Goal: Task Accomplishment & Management: Complete application form

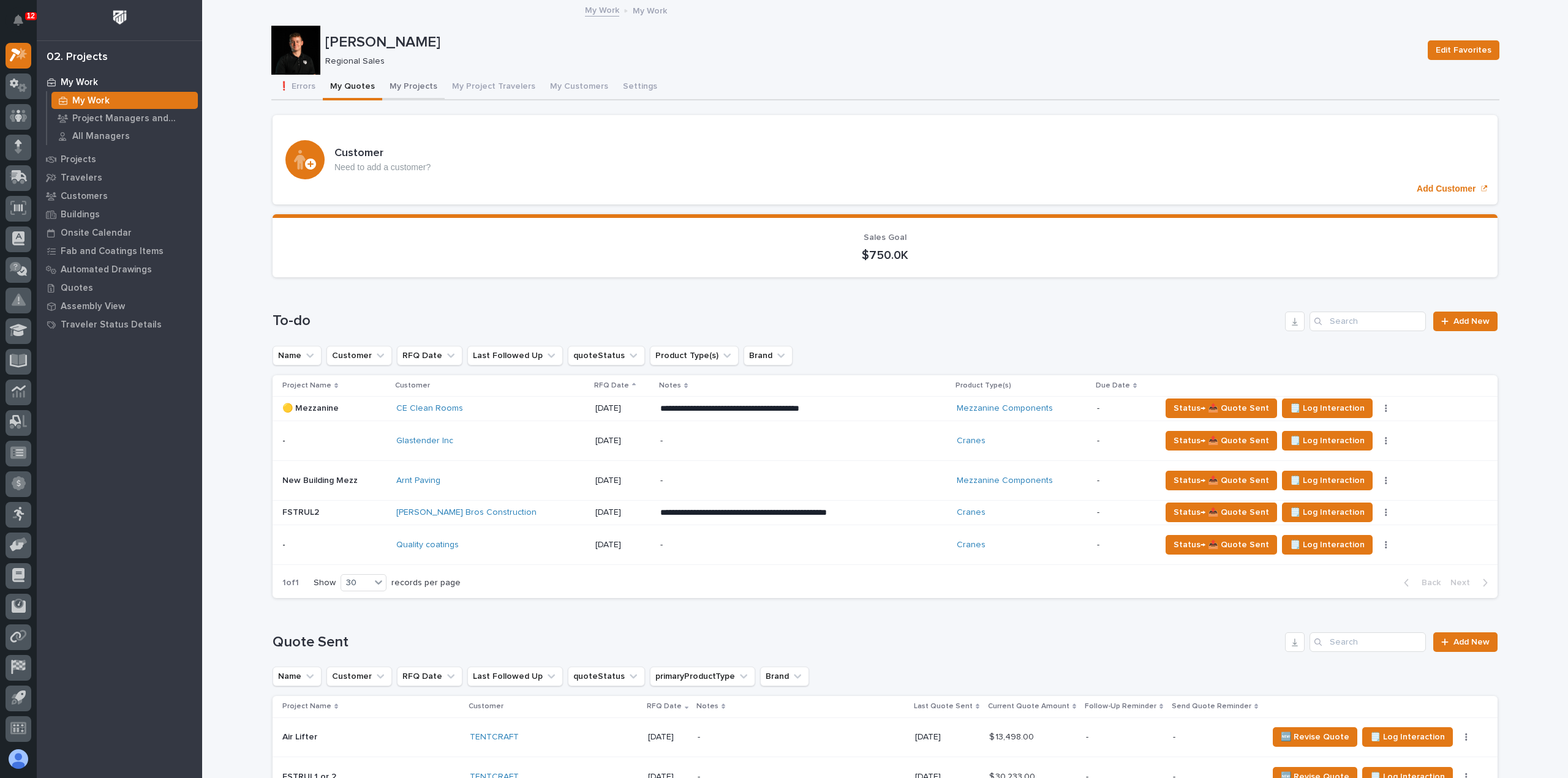
click at [416, 91] on button "My Projects" at bounding box center [414, 88] width 63 height 26
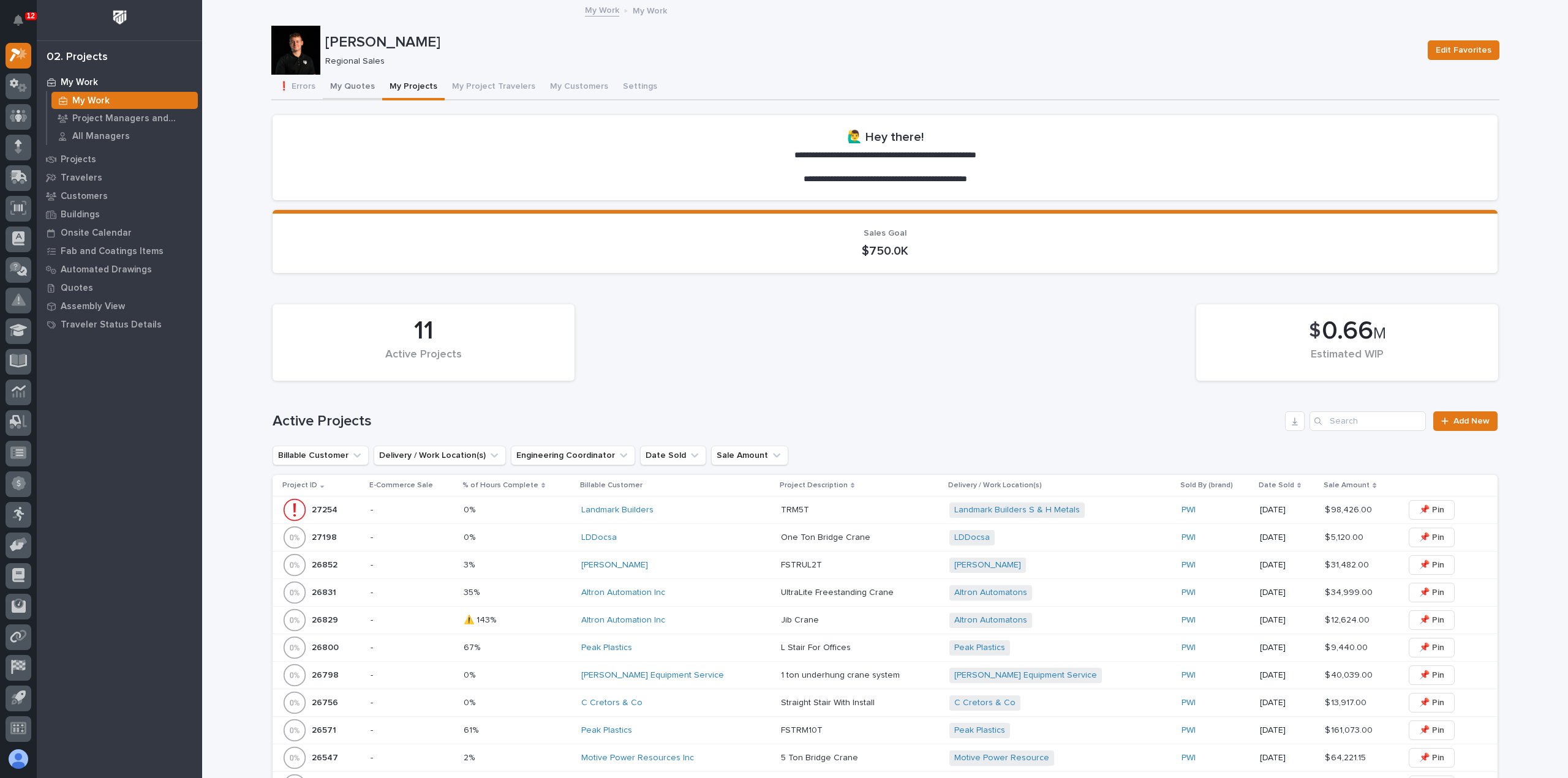
click at [356, 93] on button "My Quotes" at bounding box center [352, 88] width 60 height 26
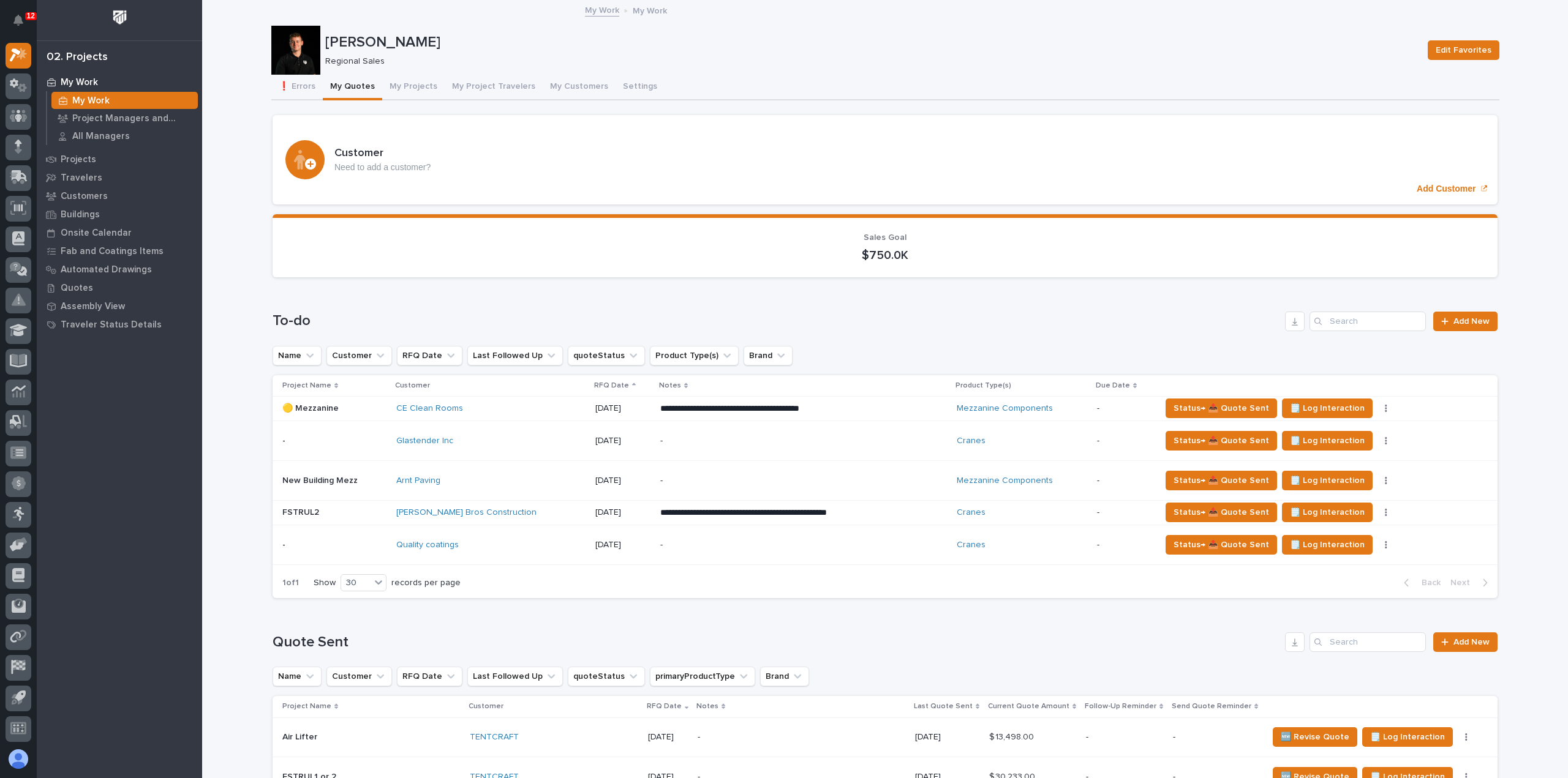
click at [19, 32] on icon at bounding box center [18, 25] width 12 height 12
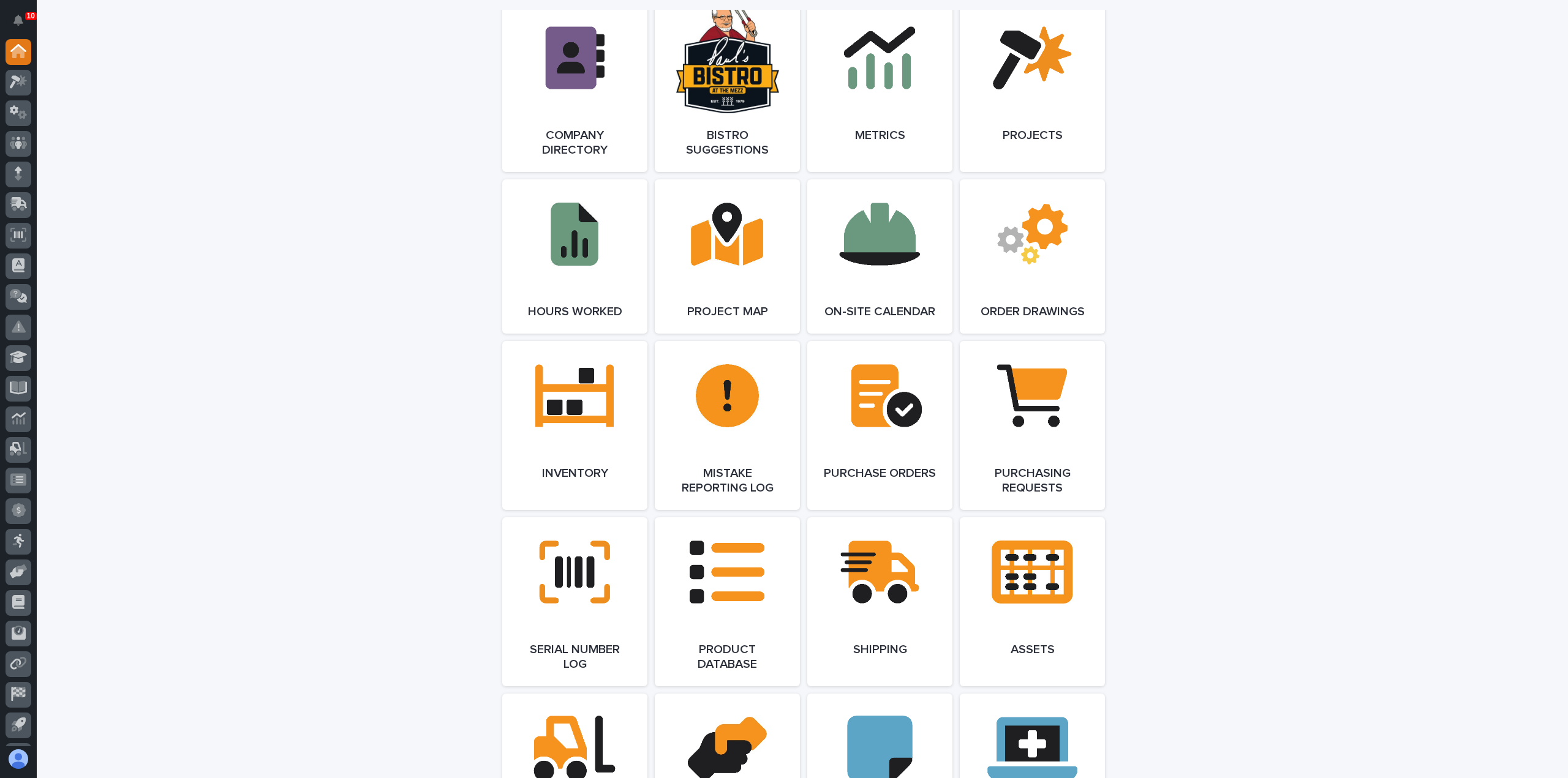
scroll to position [1103, 0]
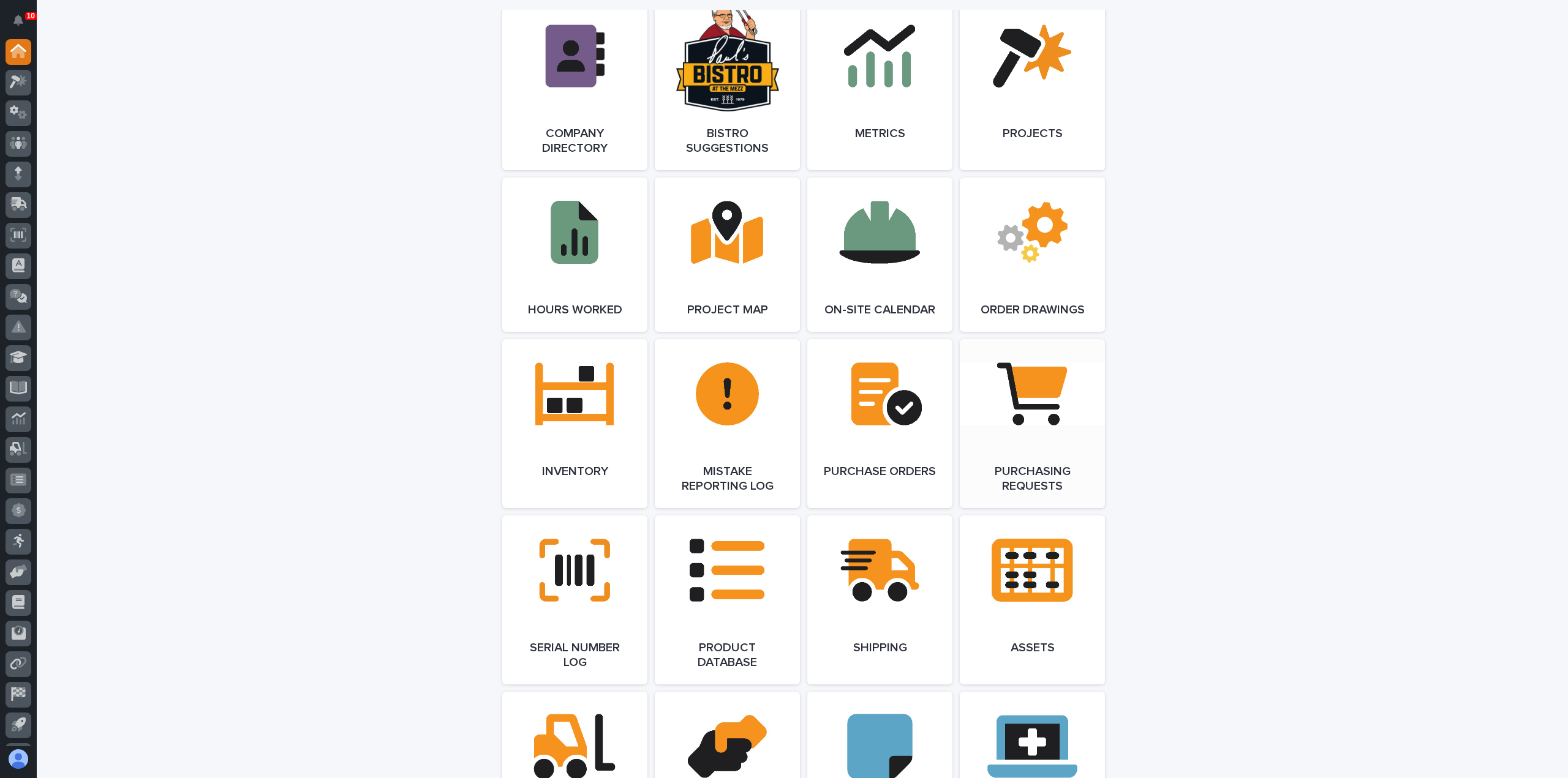
click at [1052, 439] on link "Open Link" at bounding box center [1033, 423] width 145 height 169
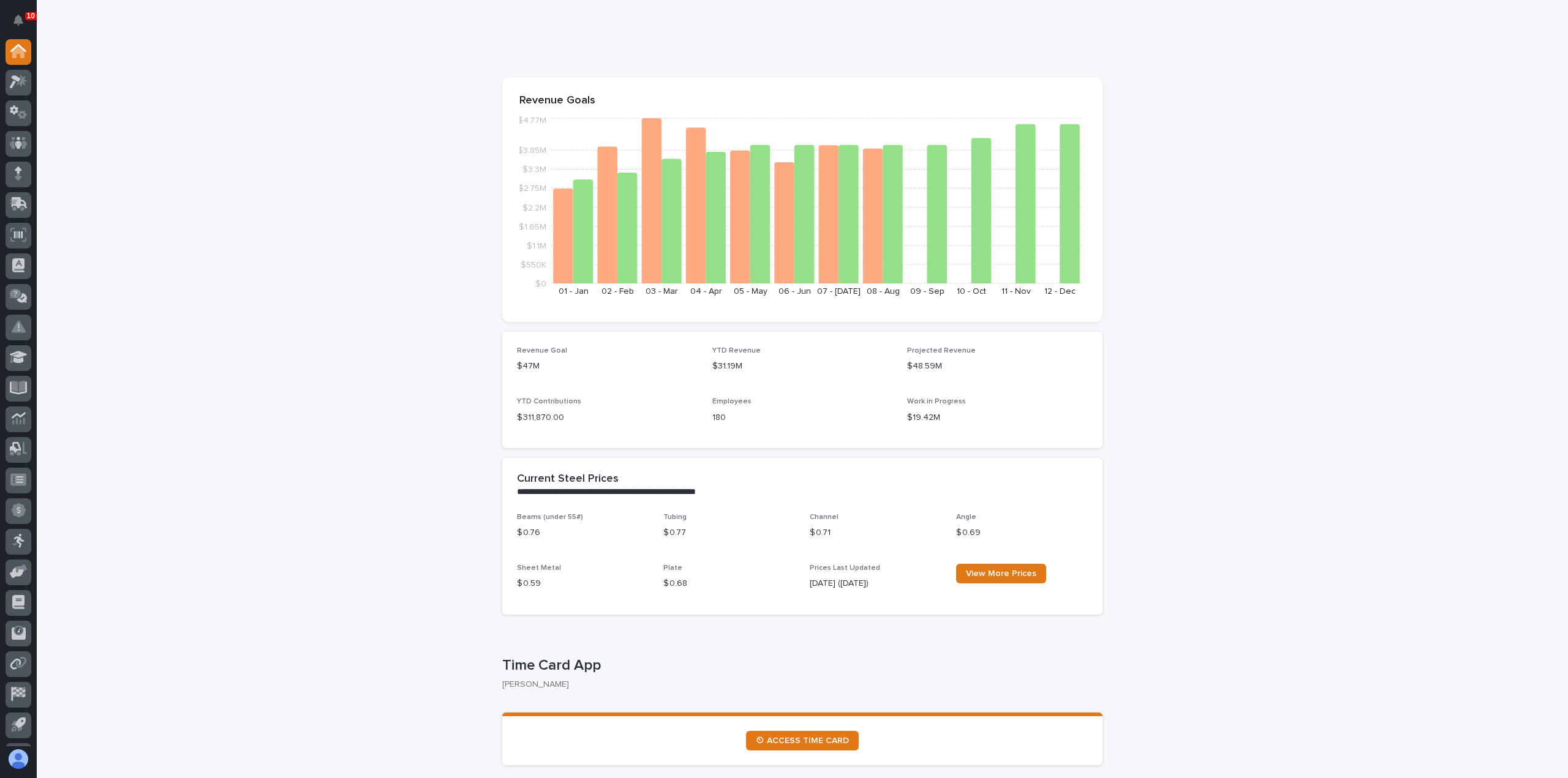
scroll to position [0, 0]
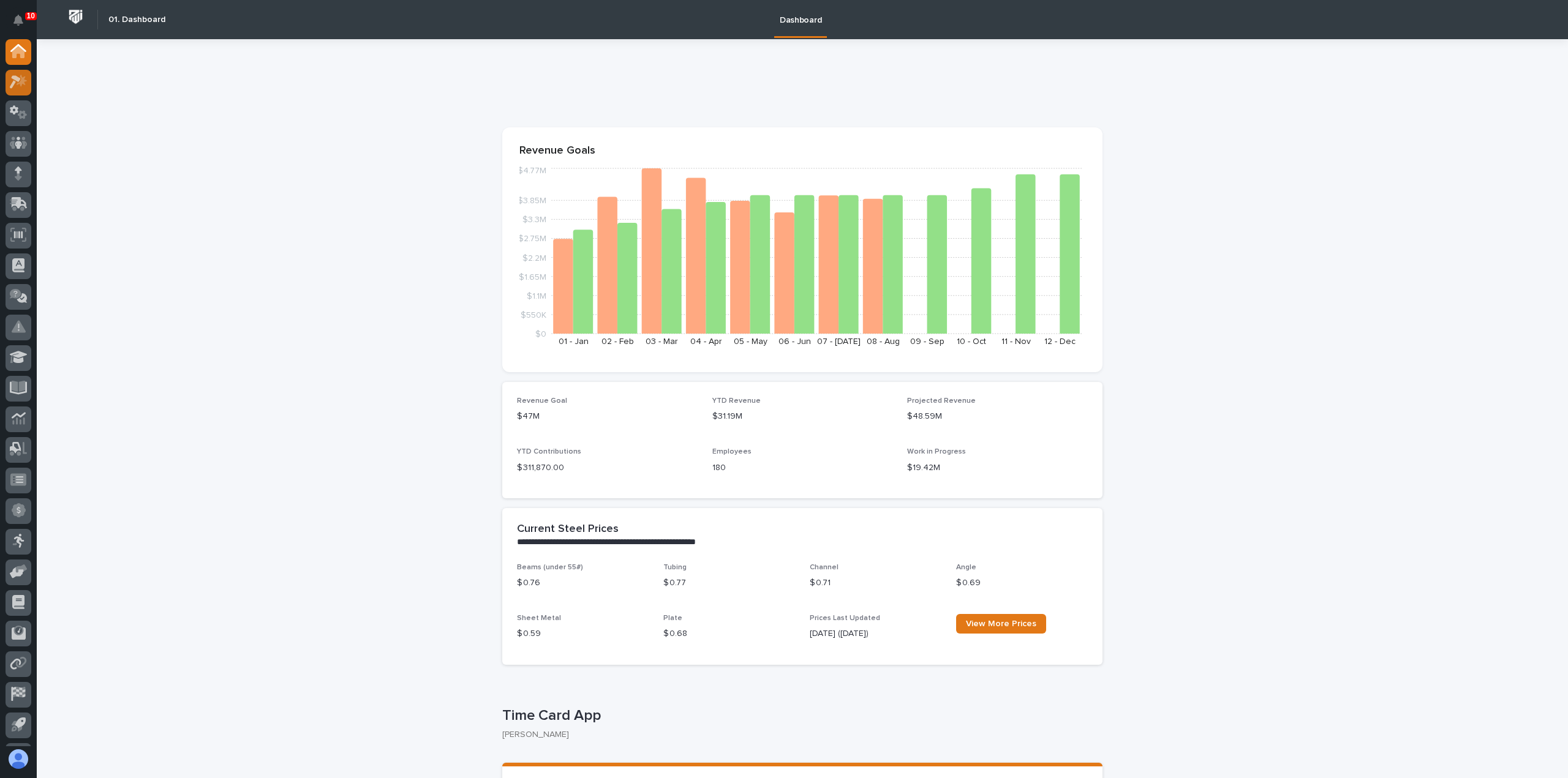
click at [27, 85] on icon at bounding box center [19, 82] width 18 height 14
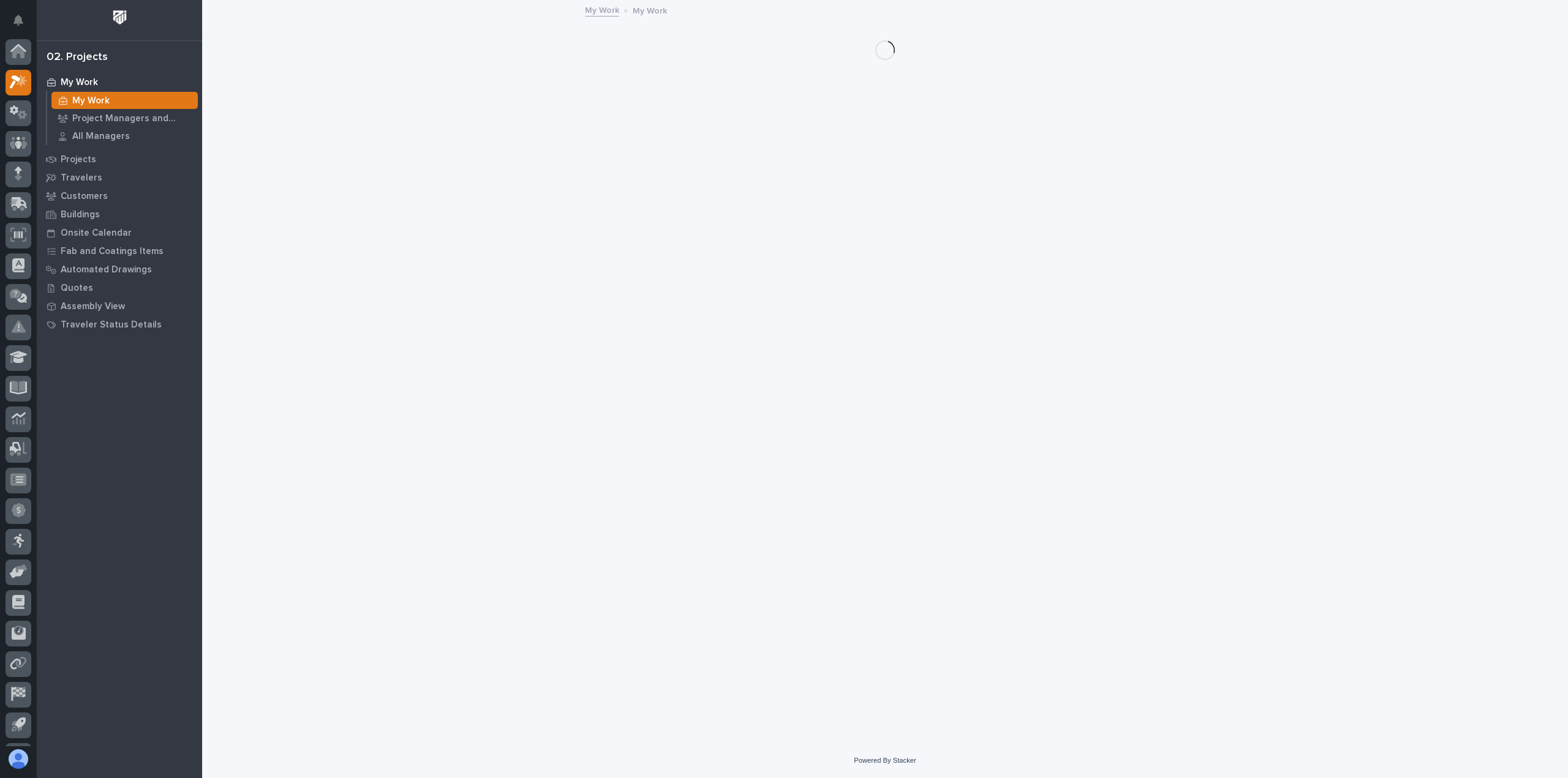
scroll to position [27, 0]
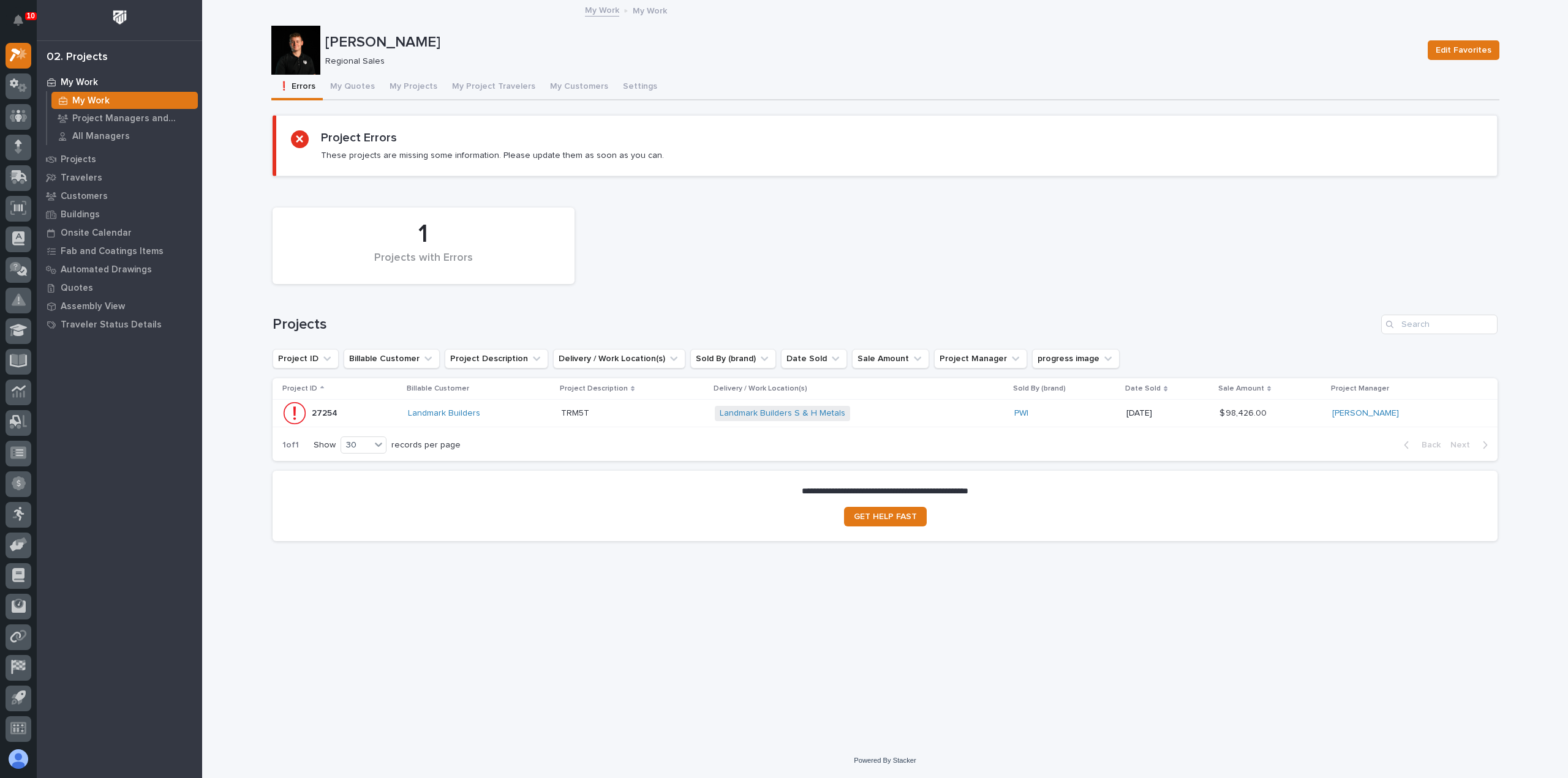
click at [946, 416] on div "Landmark Builders S & H Metals + 0" at bounding box center [859, 413] width 290 height 25
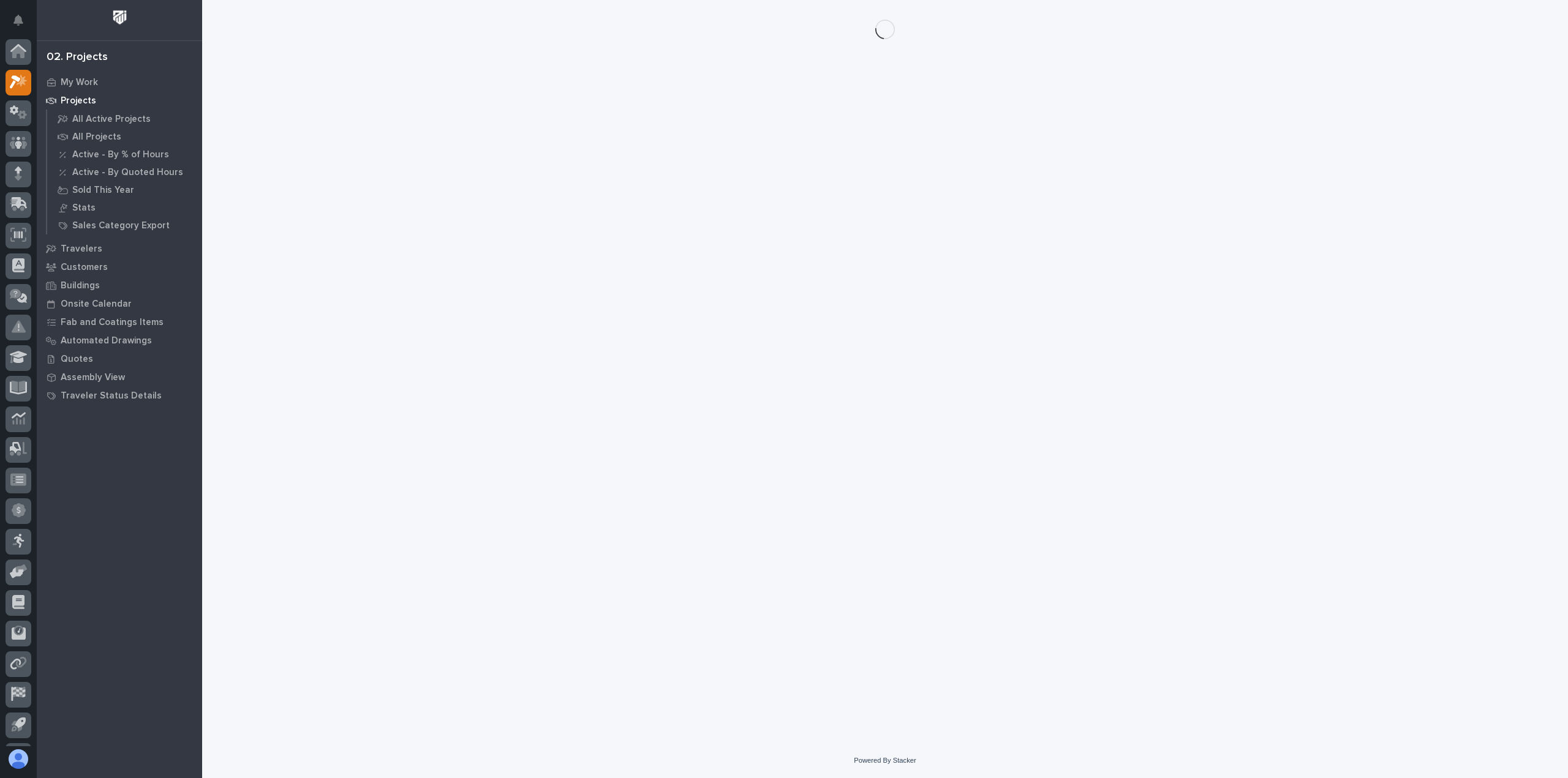
scroll to position [27, 0]
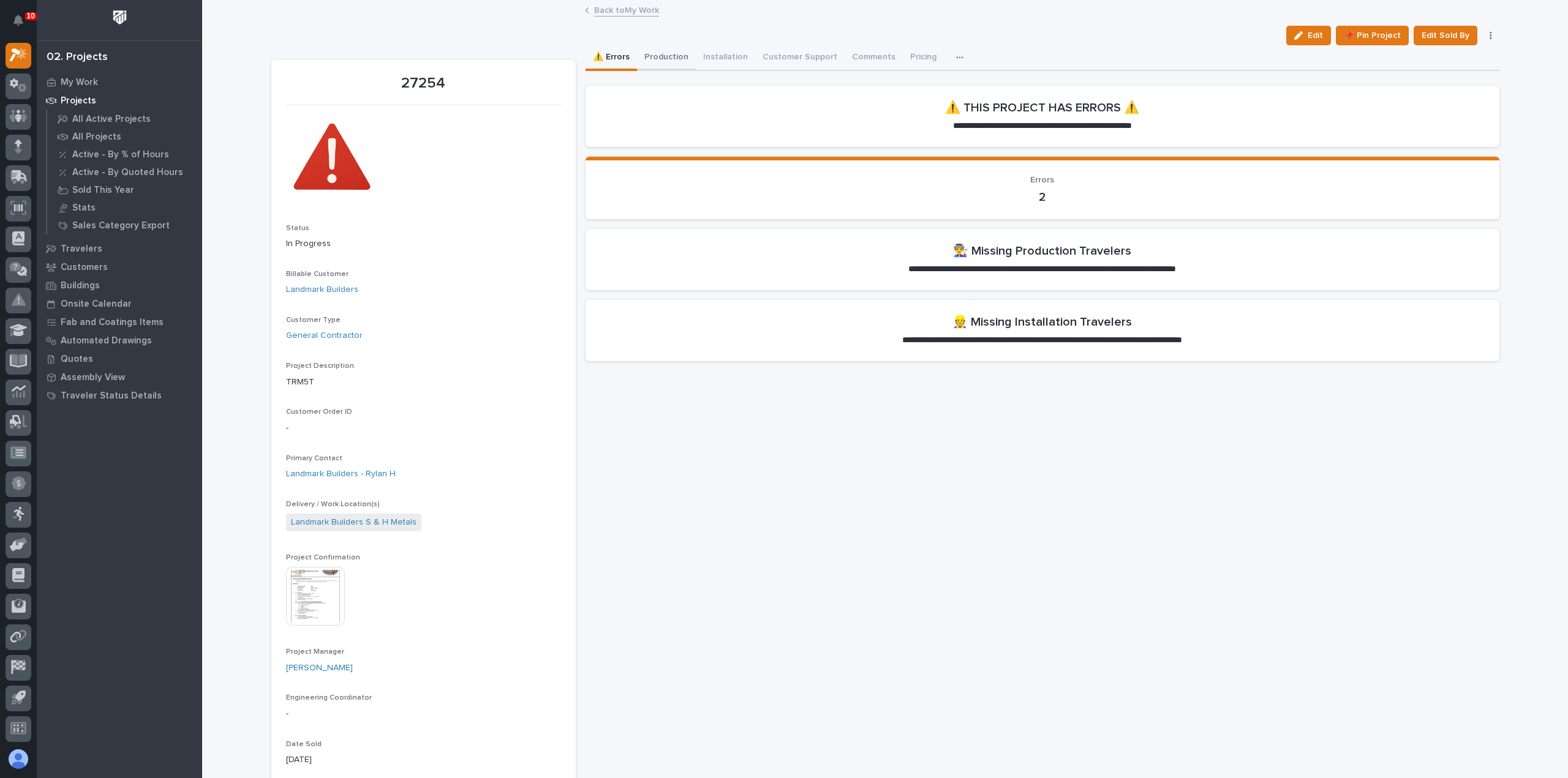
click at [654, 52] on button "Production" at bounding box center [667, 59] width 59 height 26
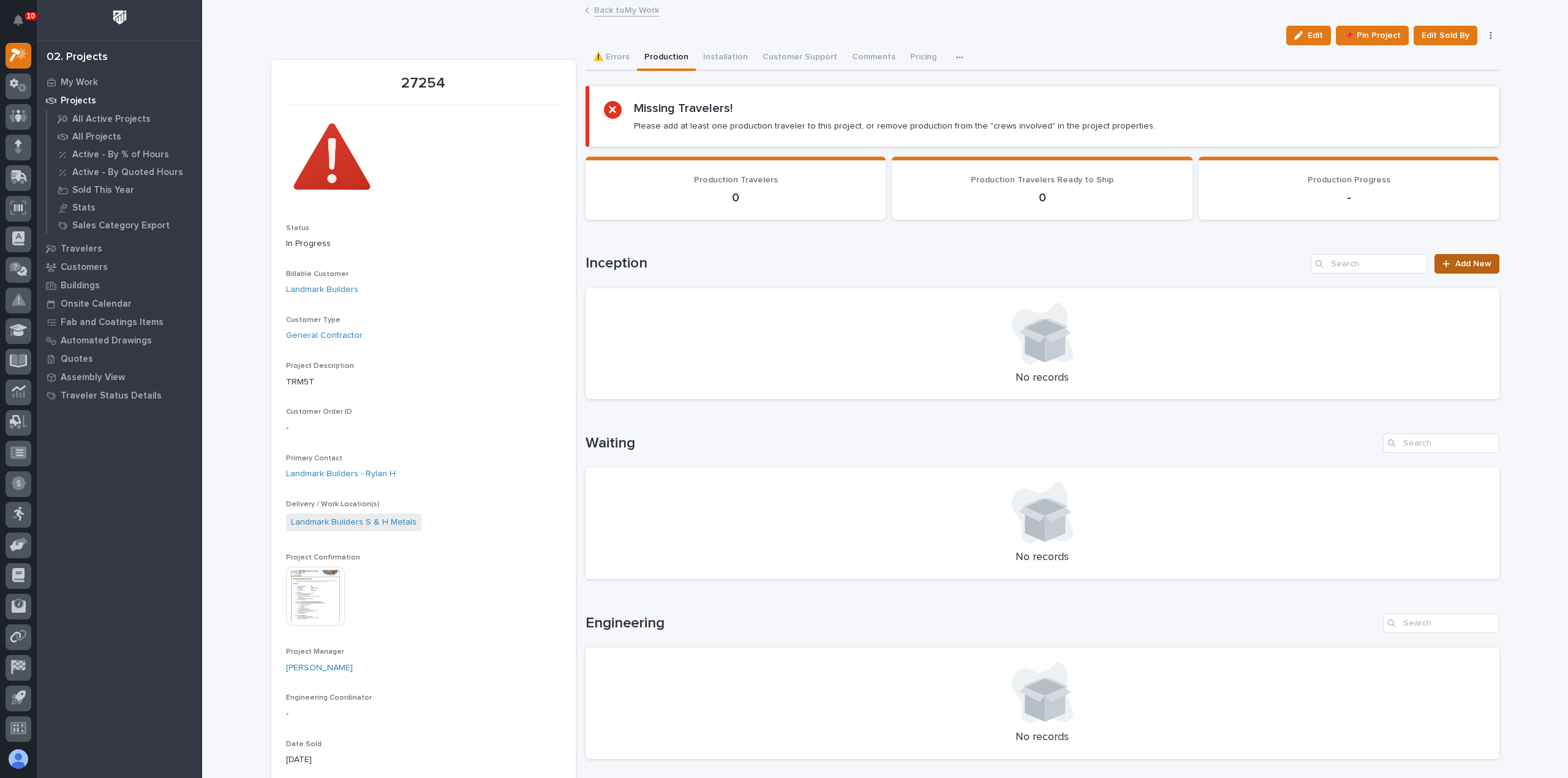
click at [1484, 264] on span "Add New" at bounding box center [1473, 263] width 36 height 9
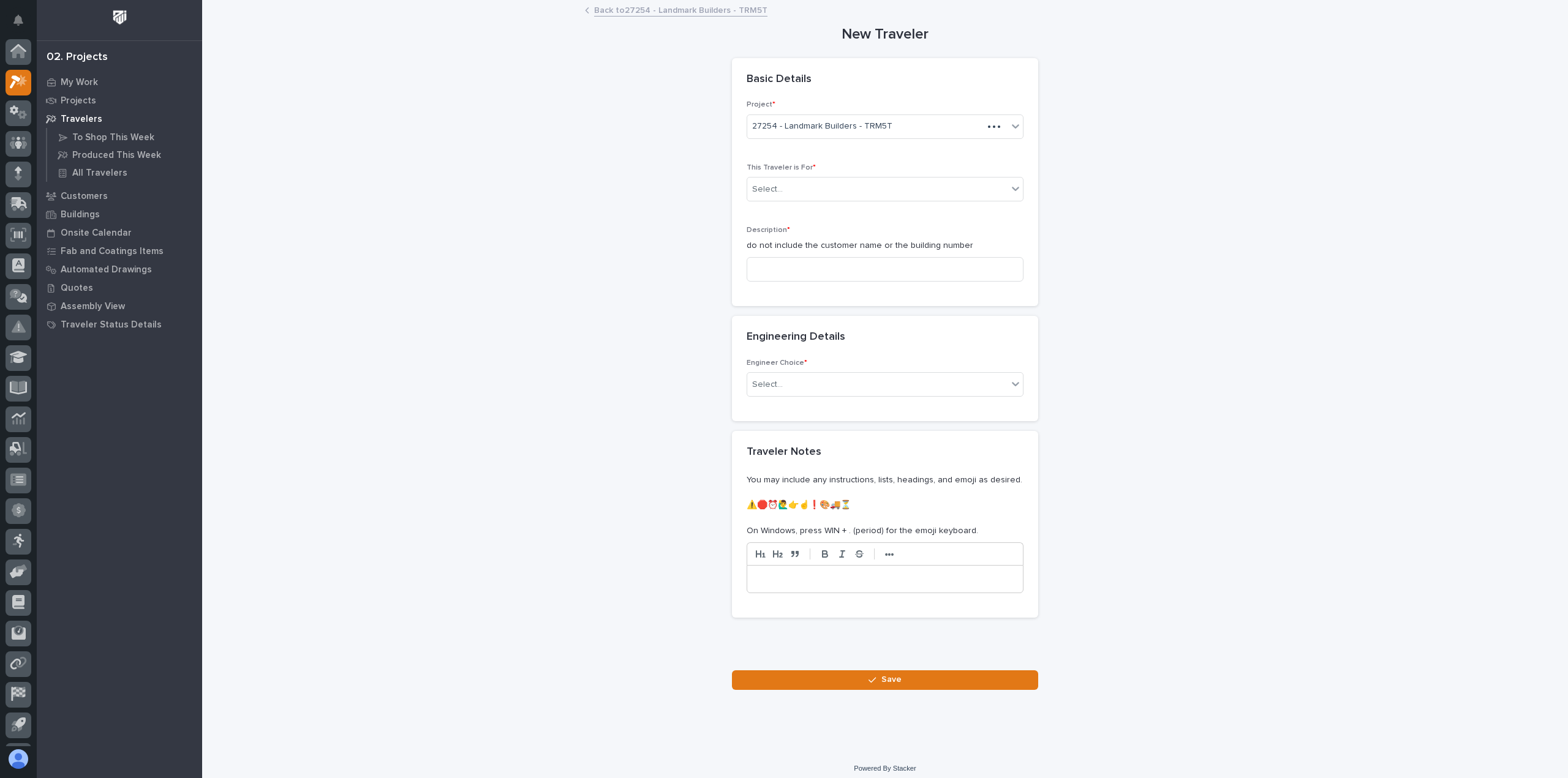
scroll to position [27, 0]
click at [901, 181] on div "Select..." at bounding box center [877, 189] width 260 height 20
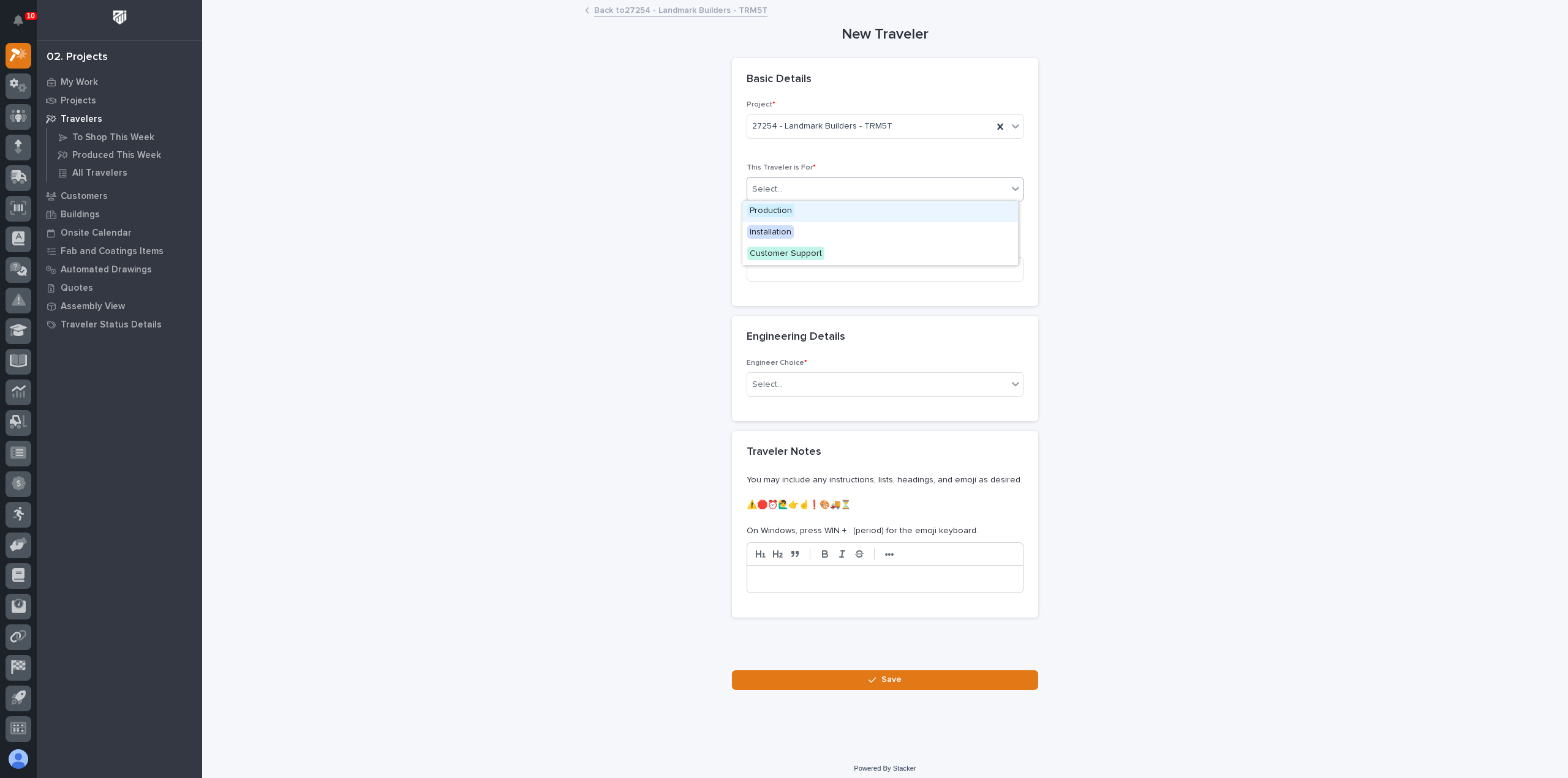
click at [896, 216] on div "Production" at bounding box center [880, 211] width 276 height 21
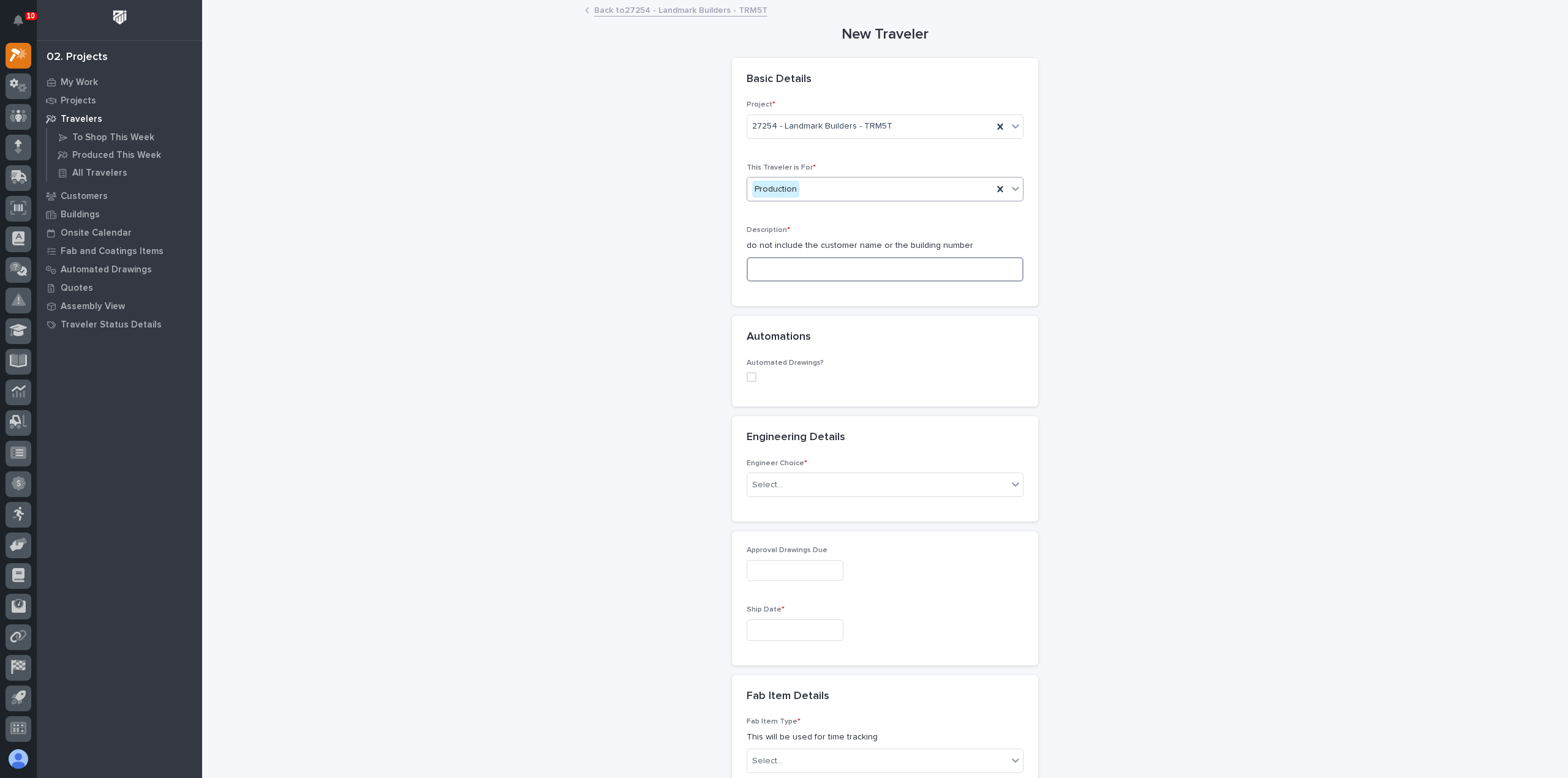
click at [870, 272] on input at bounding box center [884, 269] width 277 height 24
click at [837, 267] on input at bounding box center [884, 269] width 277 height 24
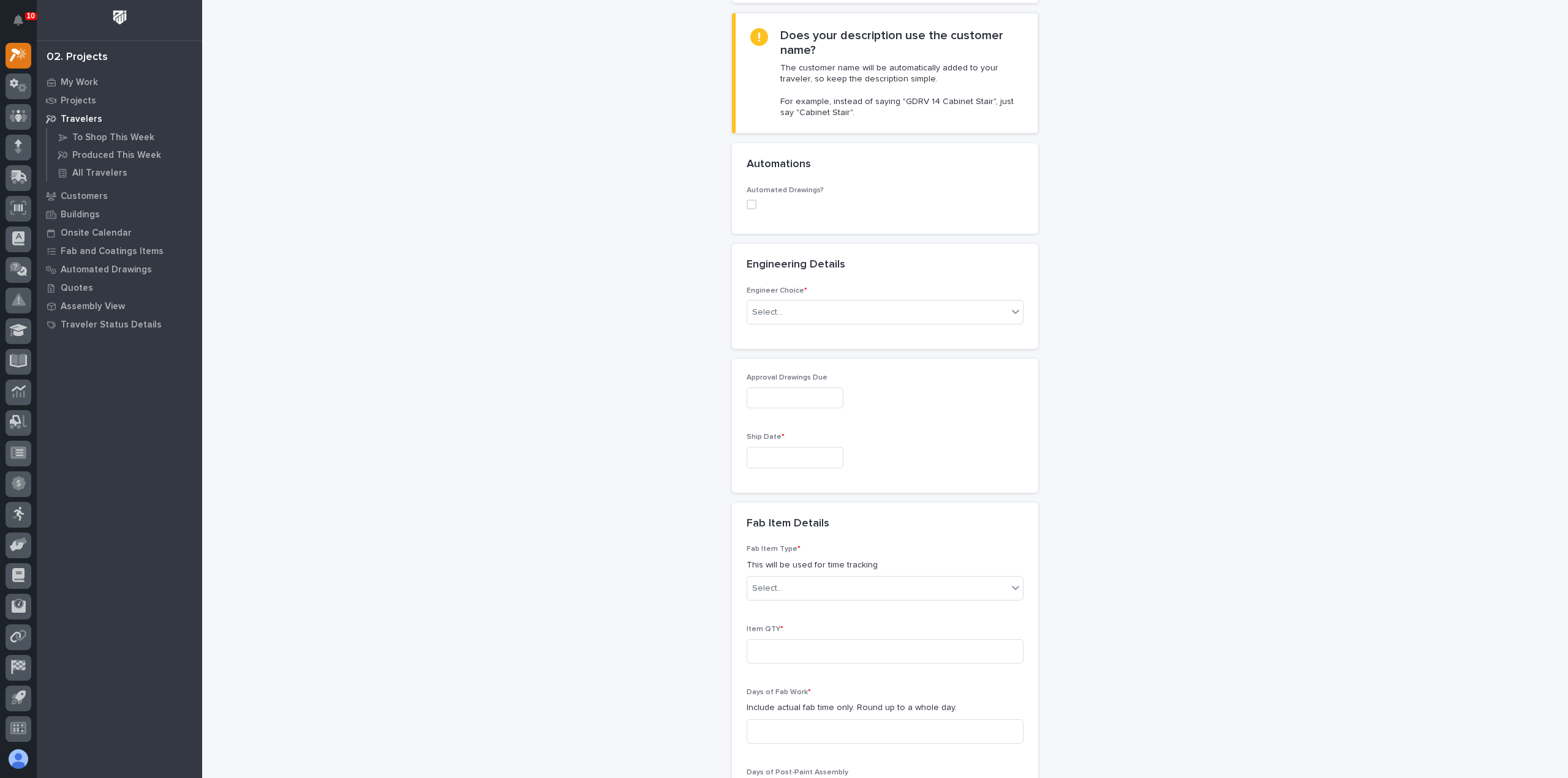
scroll to position [306, 0]
type input "Top Running 5 Ton"
click at [868, 311] on div "Select..." at bounding box center [877, 309] width 260 height 20
click at [881, 372] on div "I know who will draw this" at bounding box center [880, 374] width 276 height 21
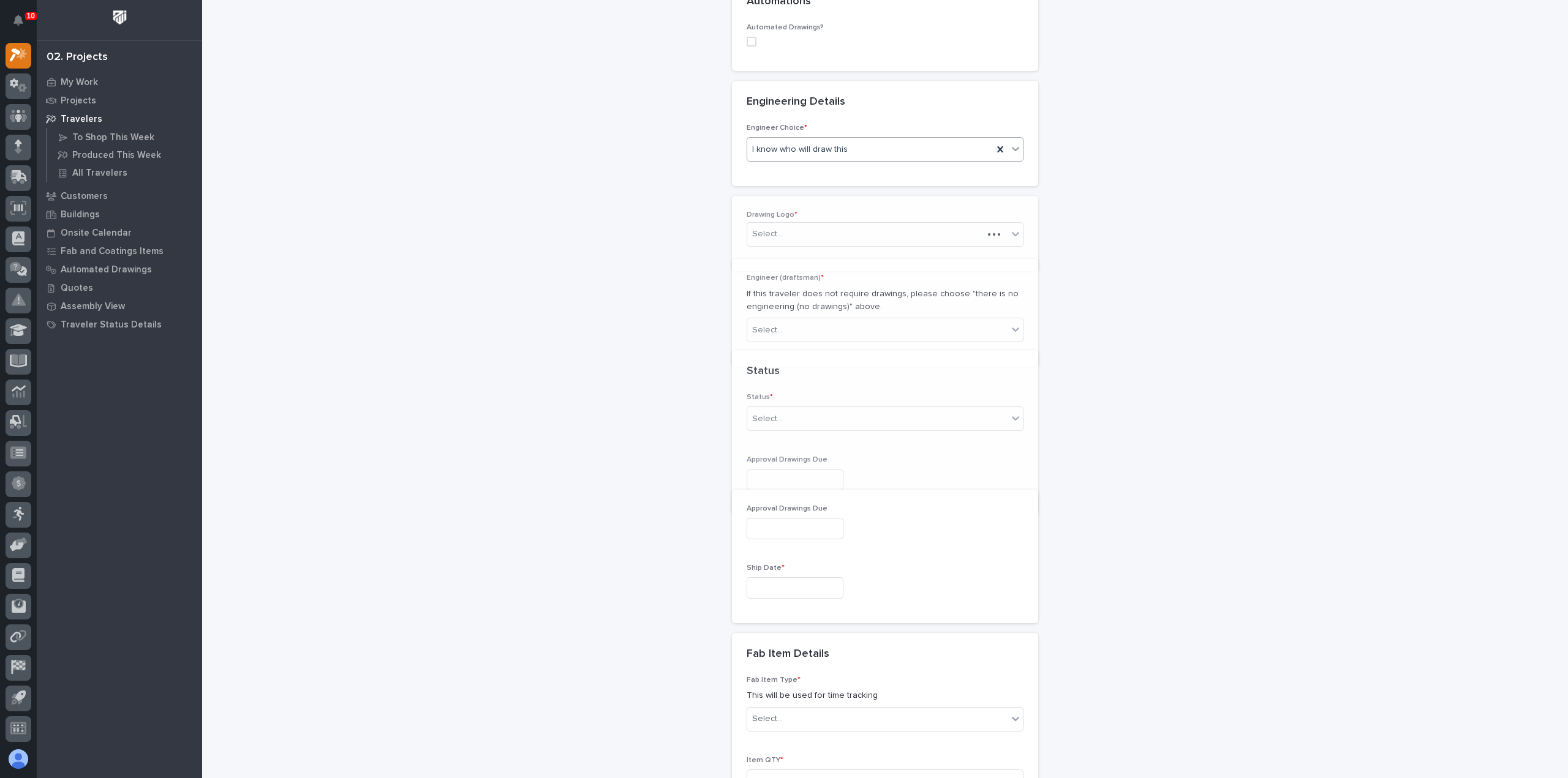
scroll to position [493, 0]
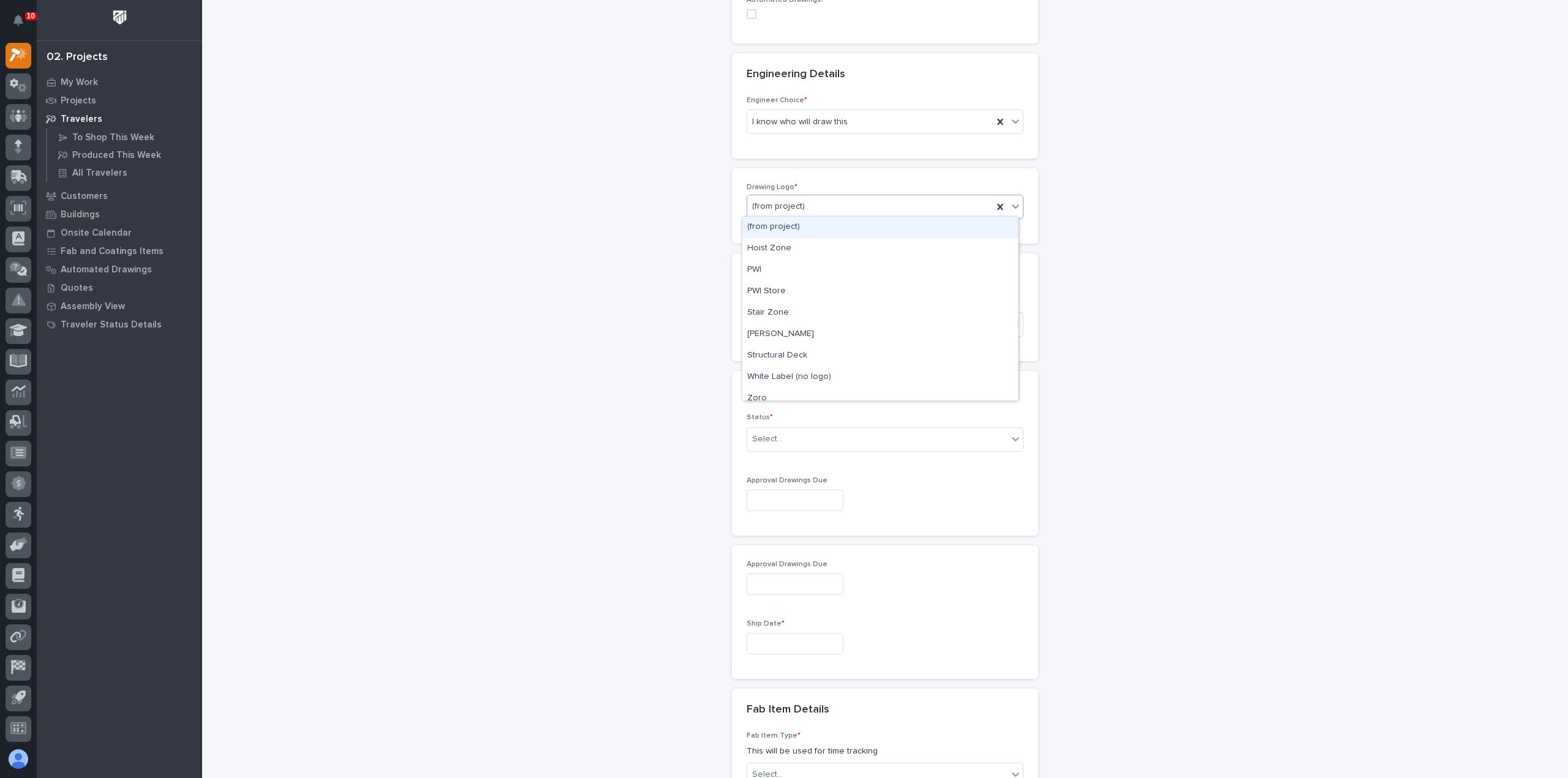
click at [831, 203] on div "(from project)" at bounding box center [870, 206] width 246 height 20
click at [827, 267] on div "PWI" at bounding box center [880, 270] width 276 height 21
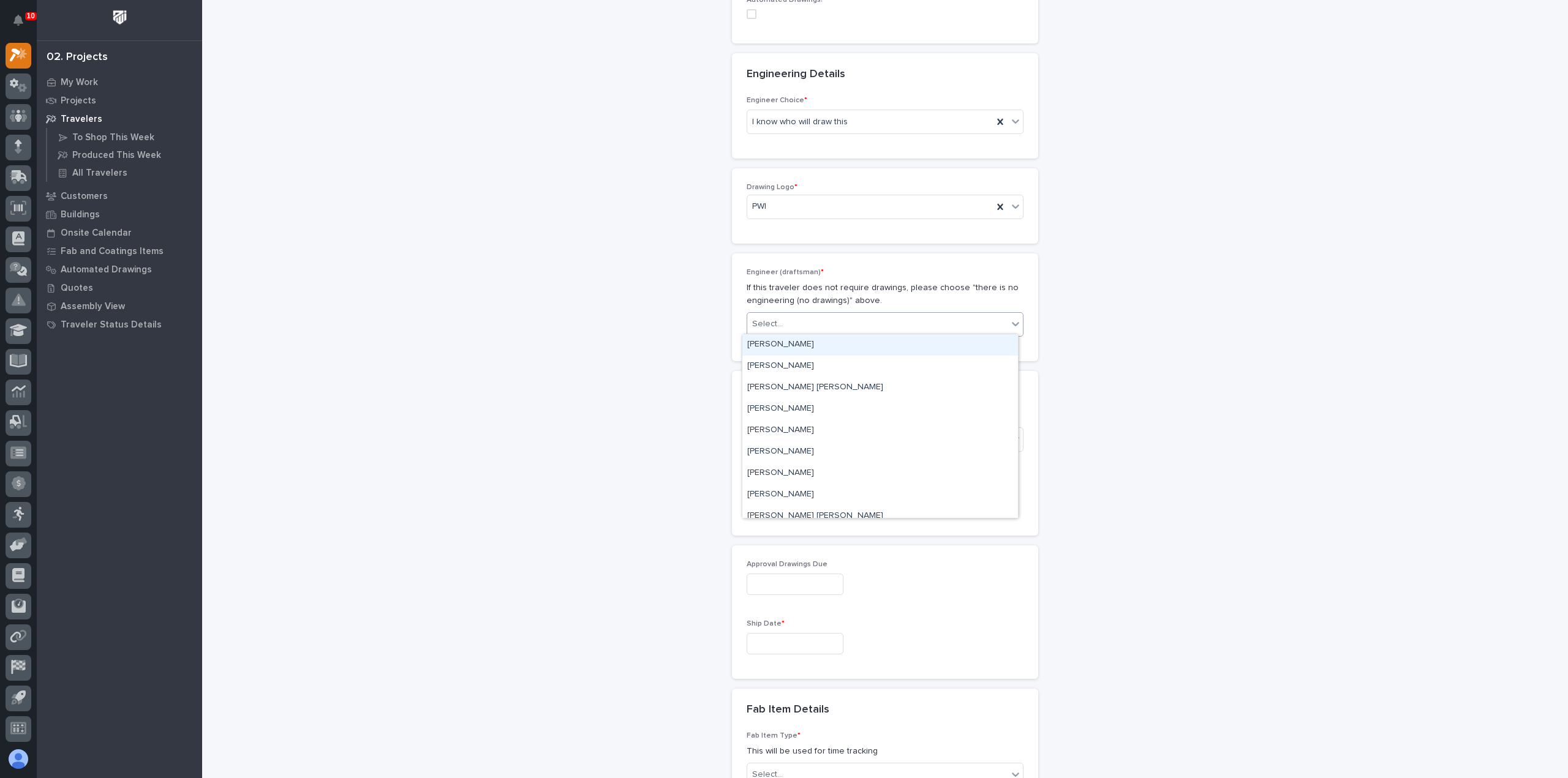
click at [819, 322] on div "Select..." at bounding box center [877, 324] width 260 height 20
type input "***"
click at [823, 343] on div "[PERSON_NAME]" at bounding box center [880, 345] width 276 height 21
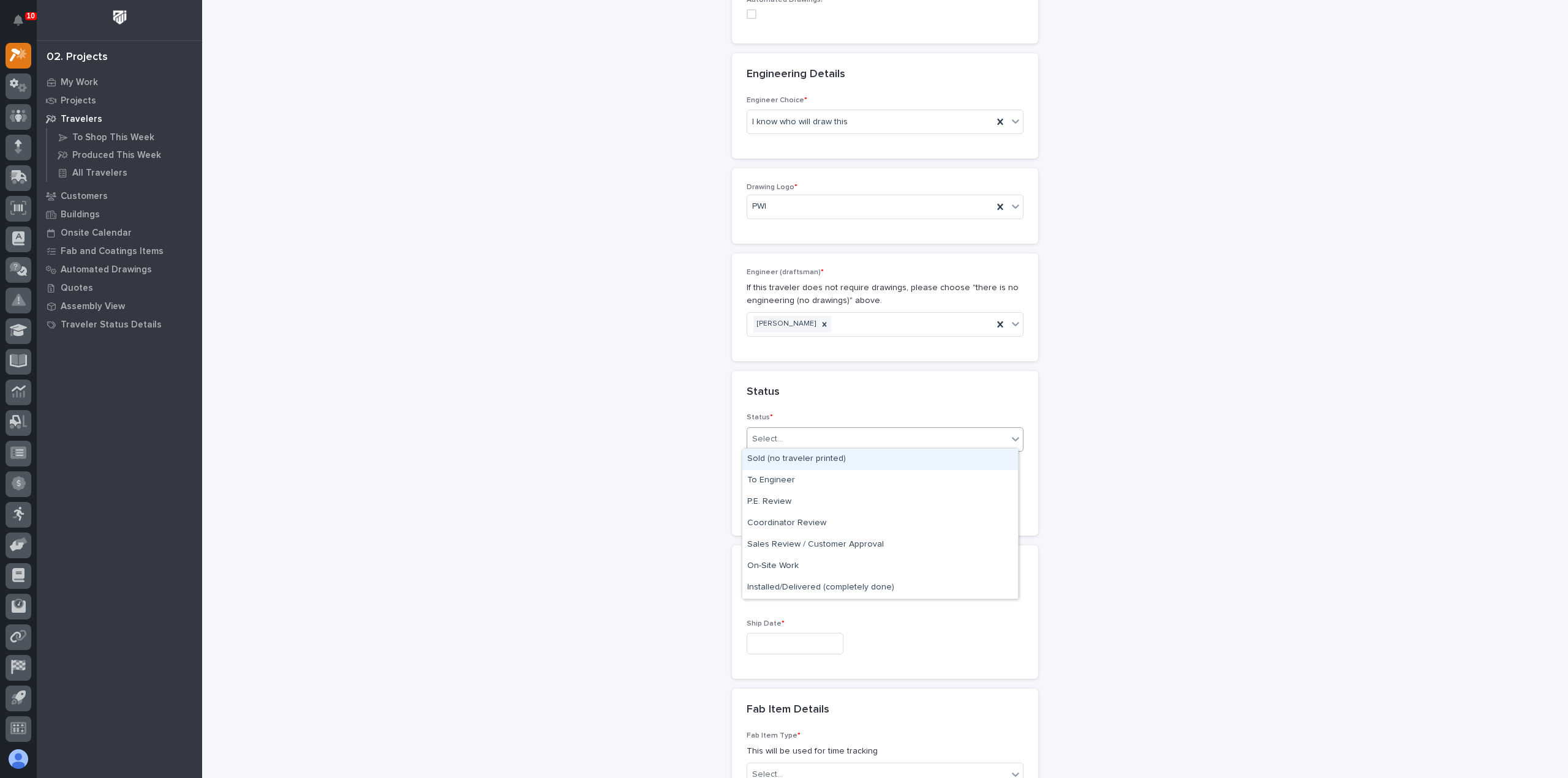
click at [848, 431] on div "Select..." at bounding box center [877, 439] width 260 height 20
click at [835, 461] on div "Sold (no traveler printed)" at bounding box center [880, 459] width 276 height 21
click at [891, 435] on div "Sold (no traveler printed)" at bounding box center [870, 439] width 246 height 20
drag, startPoint x: 882, startPoint y: 470, endPoint x: 878, endPoint y: 487, distance: 17.5
click at [878, 487] on div "To Engineer" at bounding box center [880, 481] width 276 height 21
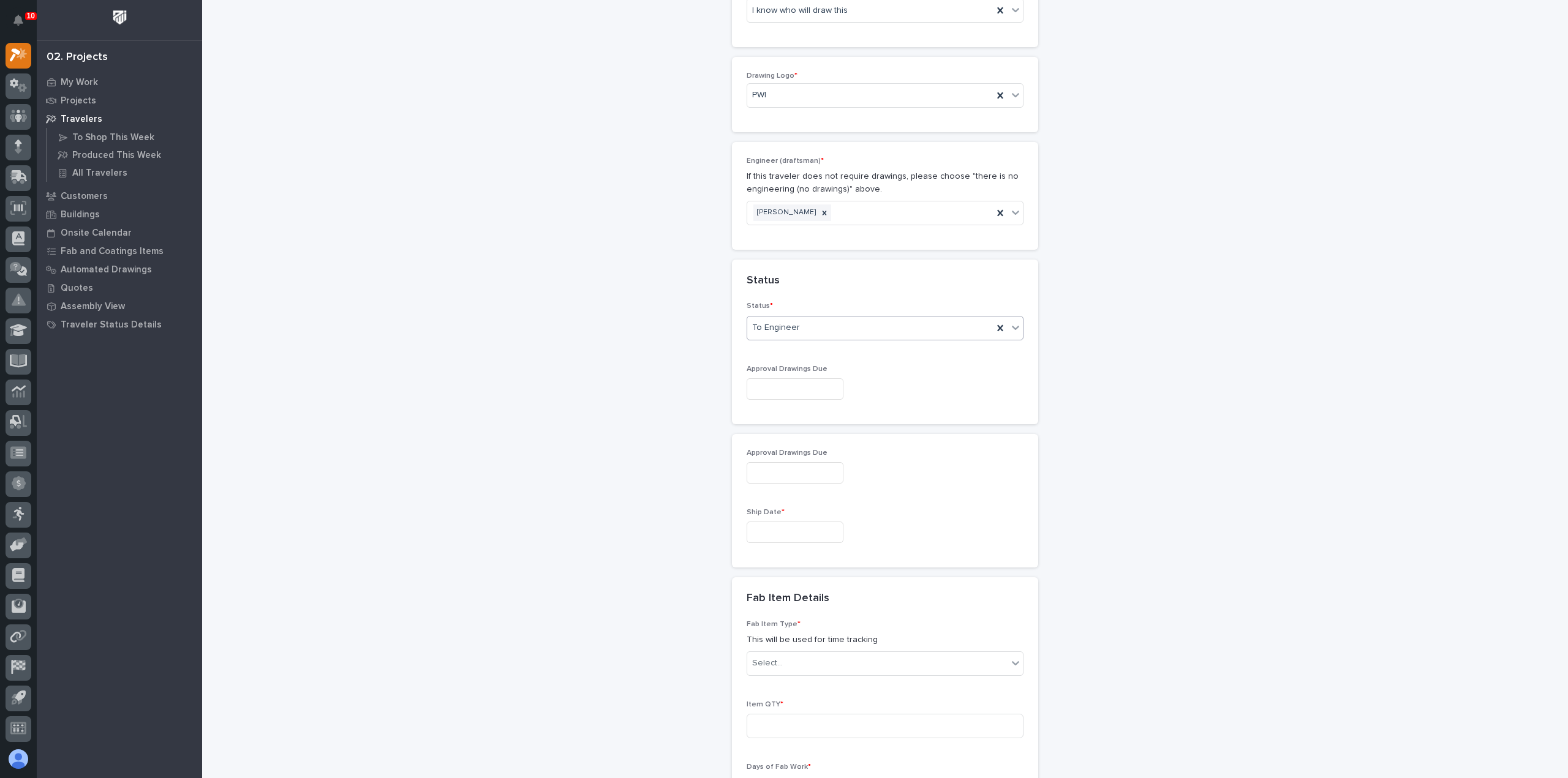
scroll to position [616, 0]
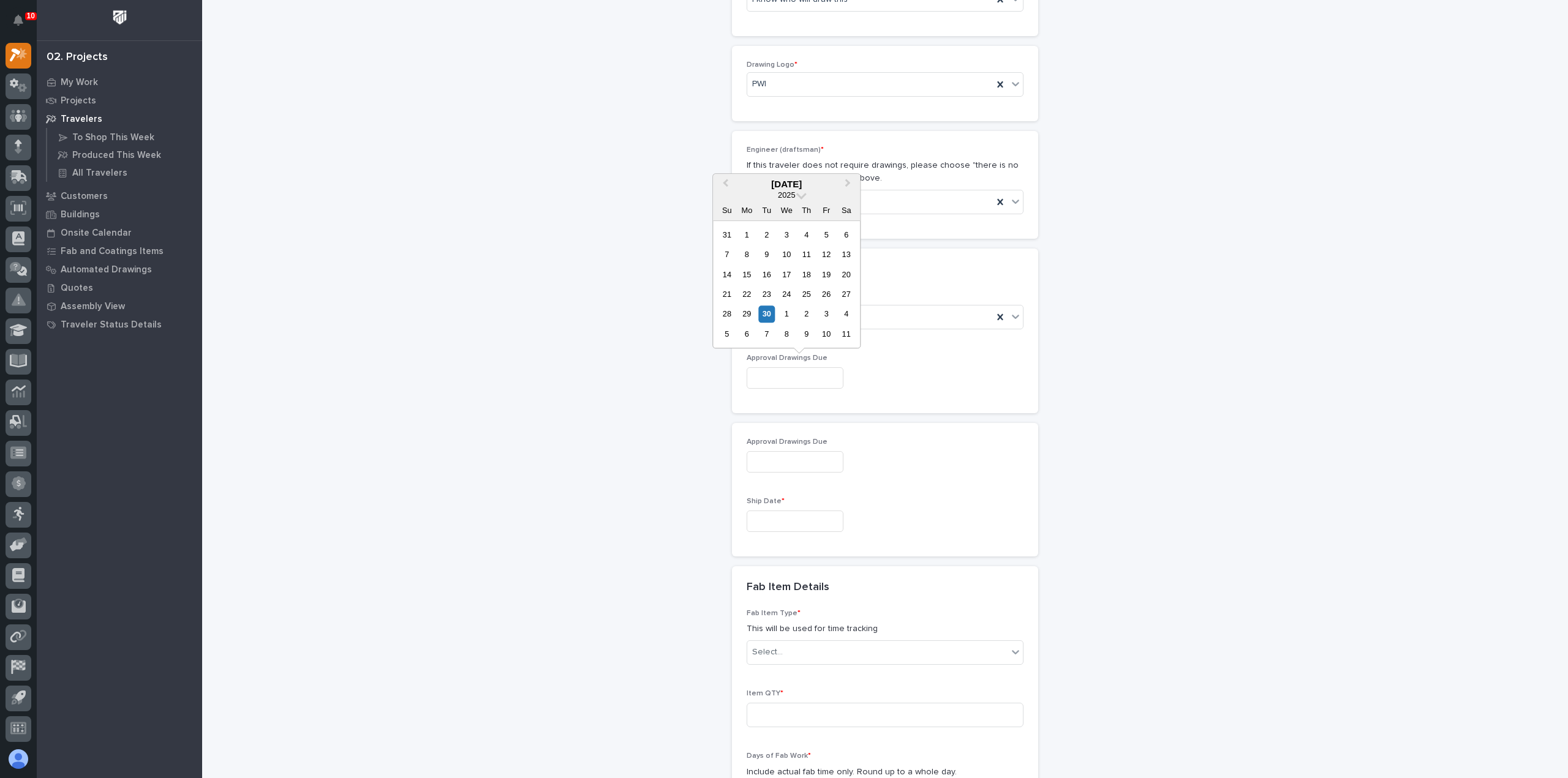
click at [789, 373] on input "text" at bounding box center [795, 378] width 97 height 21
click at [1187, 390] on div "**********" at bounding box center [886, 355] width 1229 height 1939
click at [831, 373] on input "text" at bounding box center [795, 378] width 97 height 21
click at [853, 186] on button "Next Month" at bounding box center [849, 185] width 20 height 20
click at [720, 186] on button "Previous Month" at bounding box center [724, 185] width 20 height 20
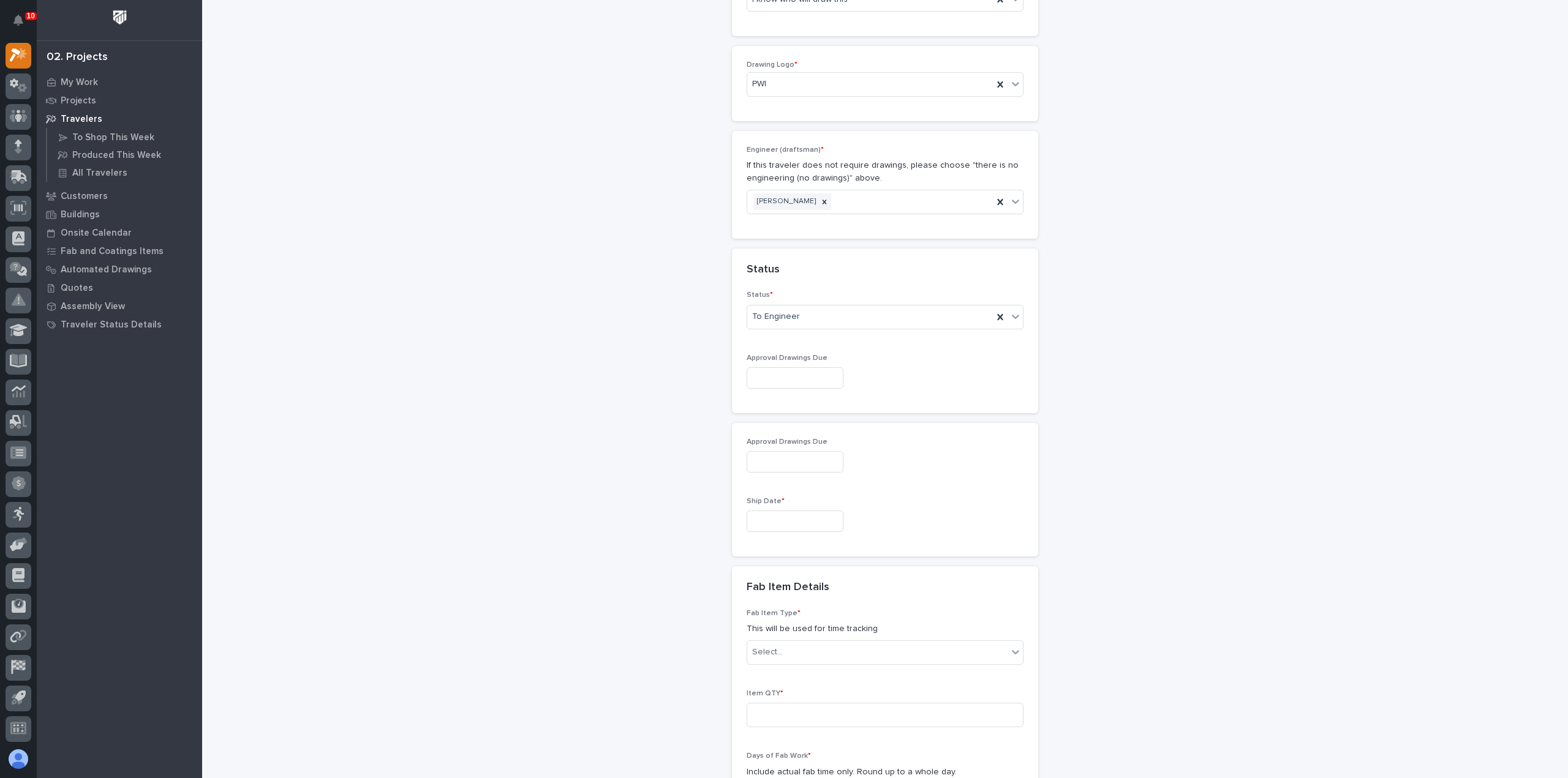
click at [1104, 411] on div "**********" at bounding box center [886, 355] width 1229 height 1939
click at [994, 313] on icon at bounding box center [1000, 316] width 12 height 12
click at [1012, 315] on icon at bounding box center [1016, 316] width 7 height 4
click at [986, 343] on div "Sold (no traveler printed)" at bounding box center [880, 337] width 276 height 21
click at [782, 369] on input "text" at bounding box center [795, 378] width 97 height 21
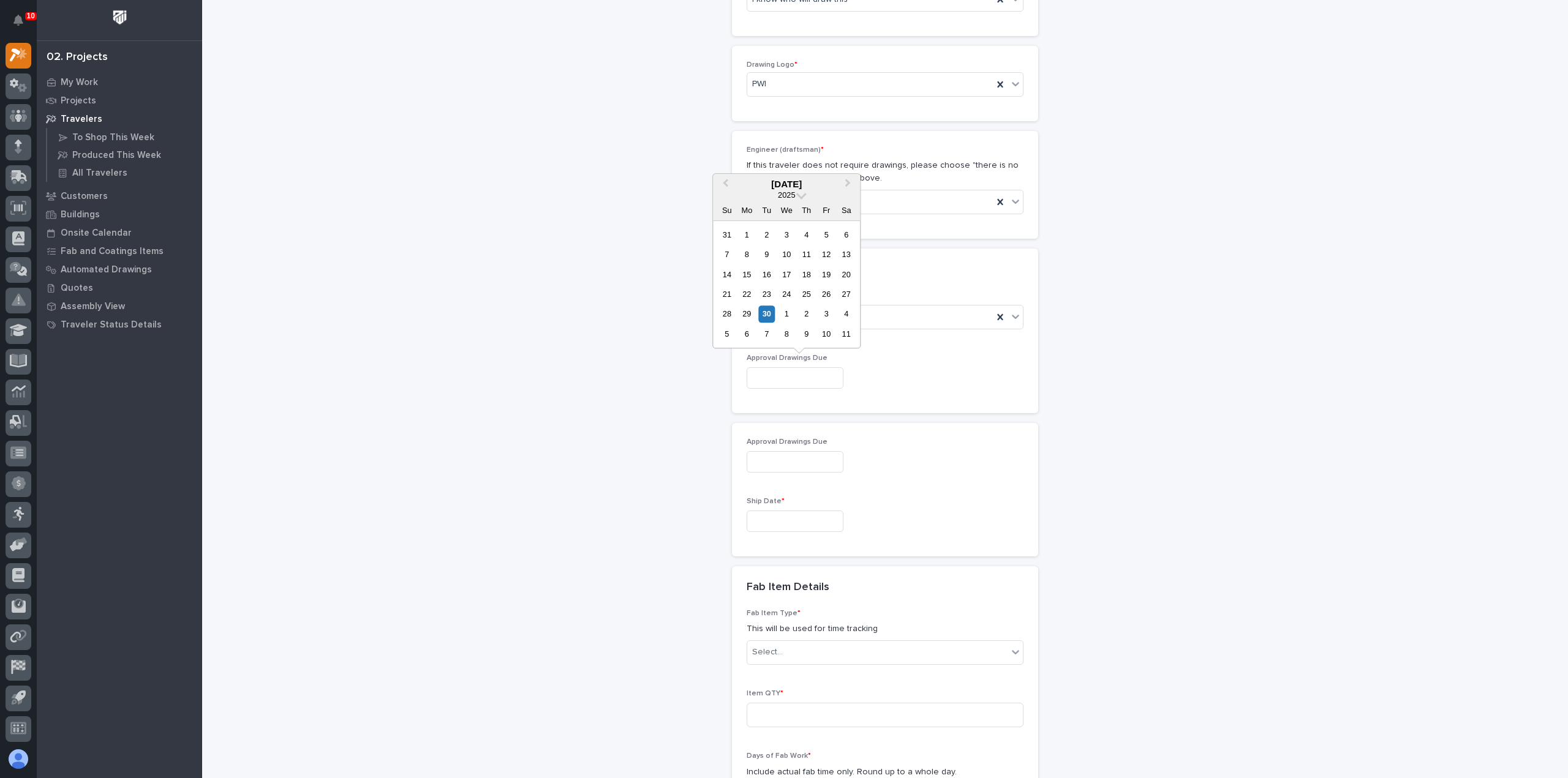
click at [986, 359] on div "Approval Drawings Due" at bounding box center [884, 376] width 277 height 45
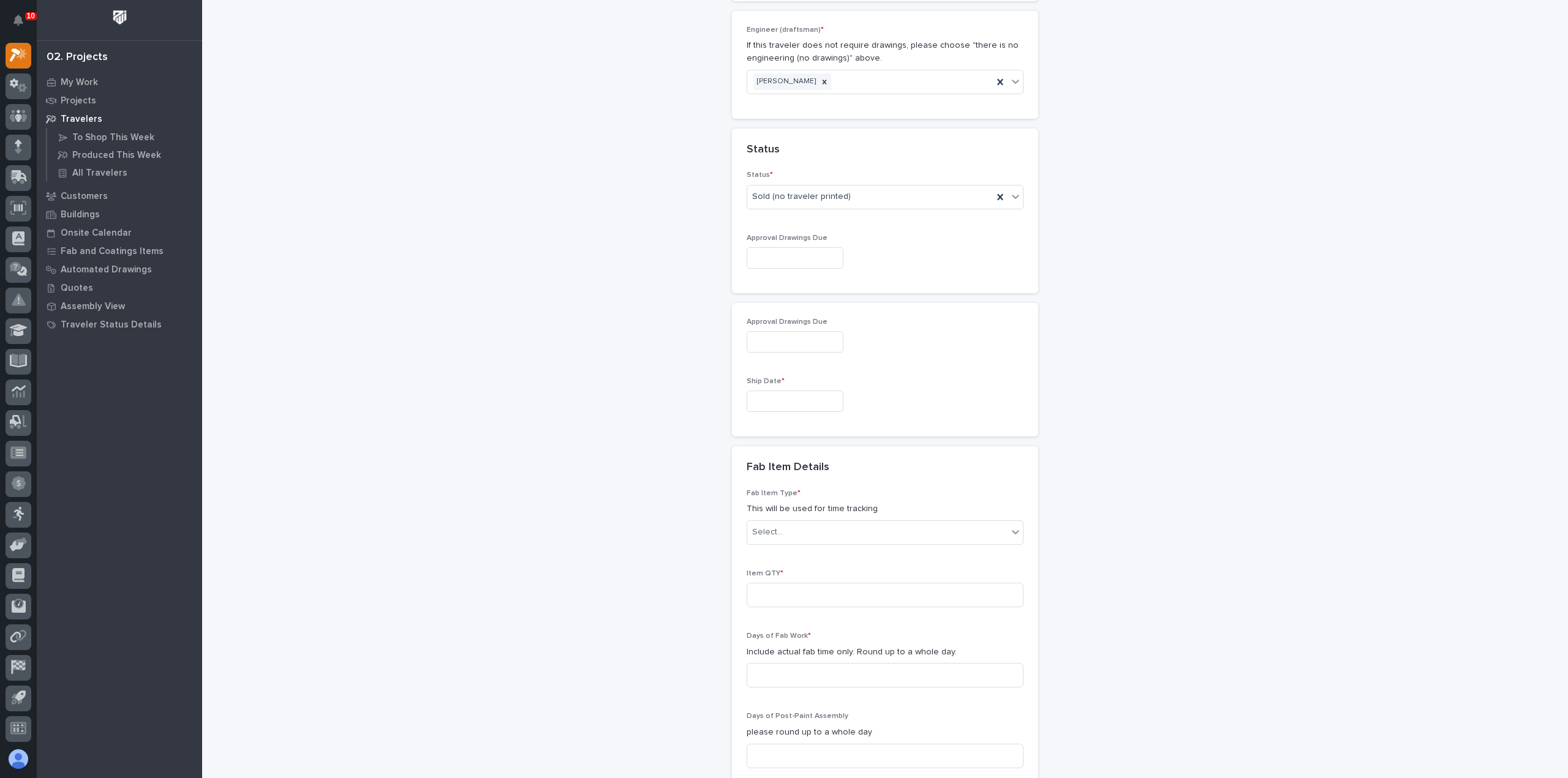
scroll to position [739, 0]
click at [798, 390] on input "text" at bounding box center [795, 399] width 97 height 21
click at [955, 357] on div "Approval Drawings Due Ship Date *" at bounding box center [884, 368] width 277 height 104
click at [864, 198] on div "Sold (no traveler printed)" at bounding box center [870, 194] width 246 height 20
click at [676, 210] on div "**********" at bounding box center [886, 232] width 1229 height 1939
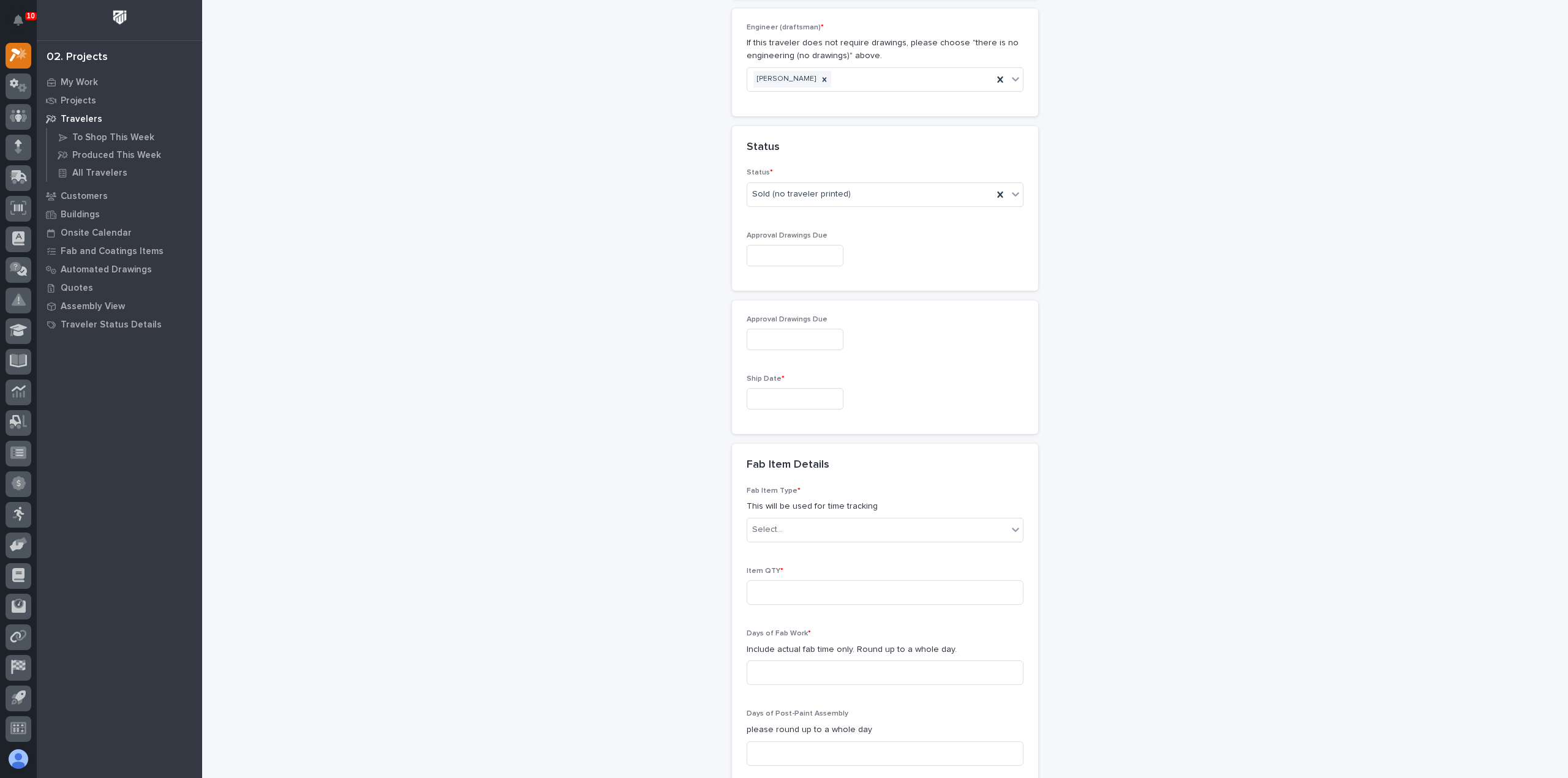
click at [780, 247] on input "text" at bounding box center [795, 255] width 97 height 21
click at [853, 58] on button "Next Month" at bounding box center [849, 63] width 20 height 20
click at [825, 186] on div "31" at bounding box center [826, 192] width 16 height 16
type input "**********"
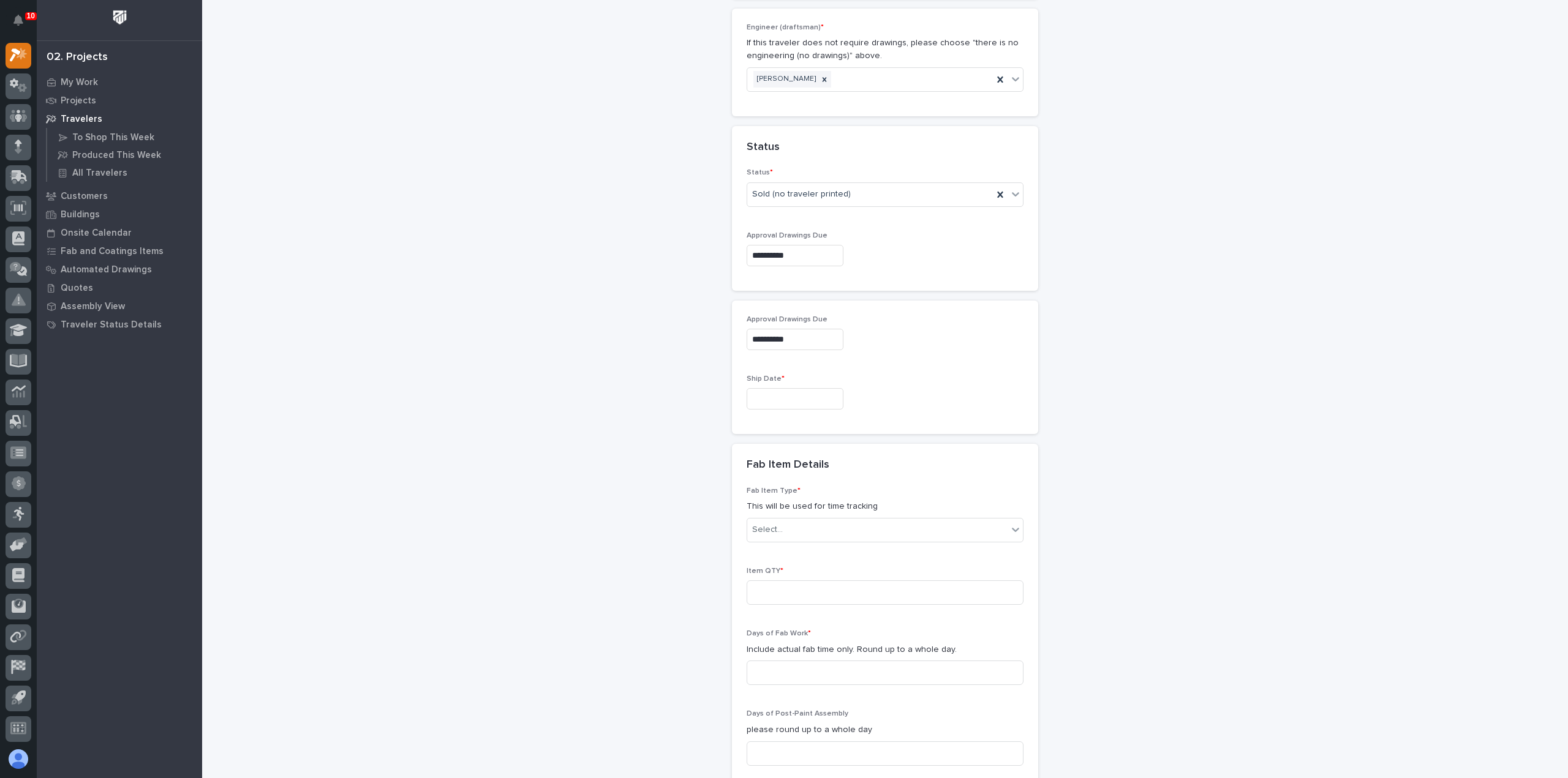
scroll to position [800, 0]
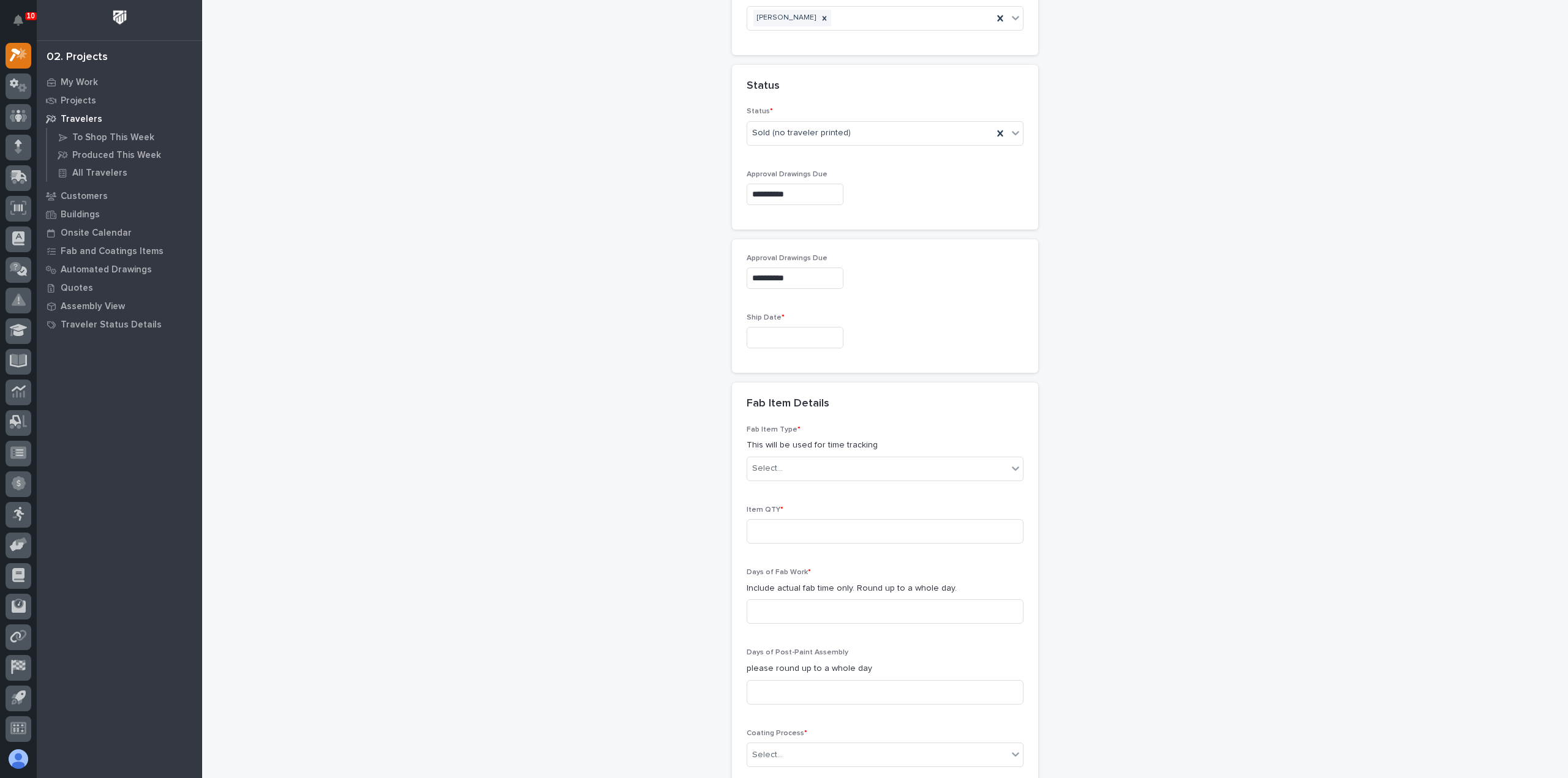
click at [775, 331] on input "text" at bounding box center [795, 338] width 97 height 21
click at [848, 143] on span "Next Month" at bounding box center [848, 144] width 0 height 16
click at [749, 294] on div "5" at bounding box center [747, 293] width 16 height 16
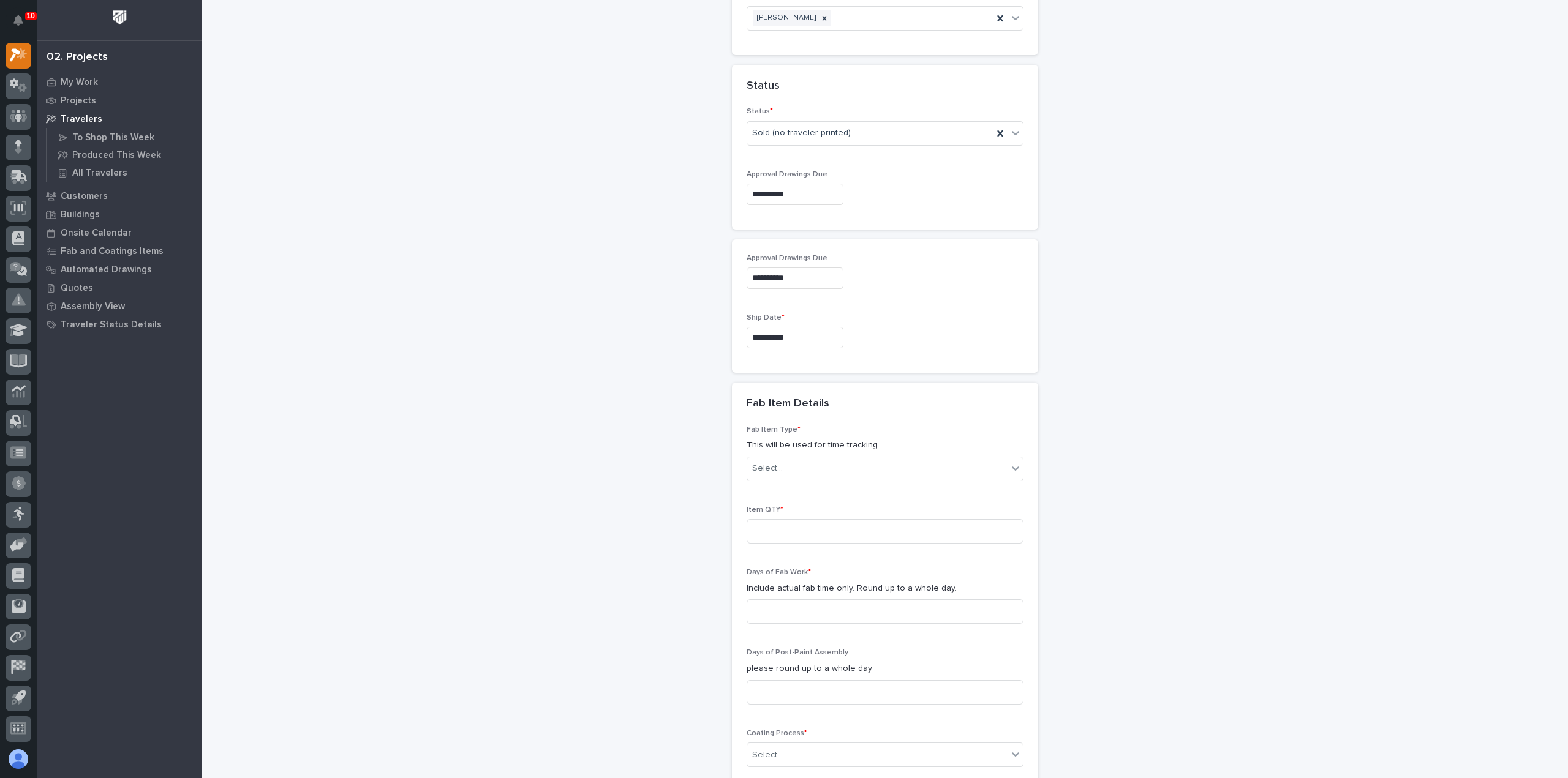
click at [810, 331] on input "**********" at bounding box center [795, 338] width 97 height 21
click at [722, 141] on button "Previous Month" at bounding box center [724, 144] width 20 height 20
click at [751, 210] on div "8" at bounding box center [747, 214] width 16 height 16
click at [803, 341] on input "**********" at bounding box center [795, 338] width 97 height 21
click at [823, 219] on div "12" at bounding box center [826, 214] width 16 height 16
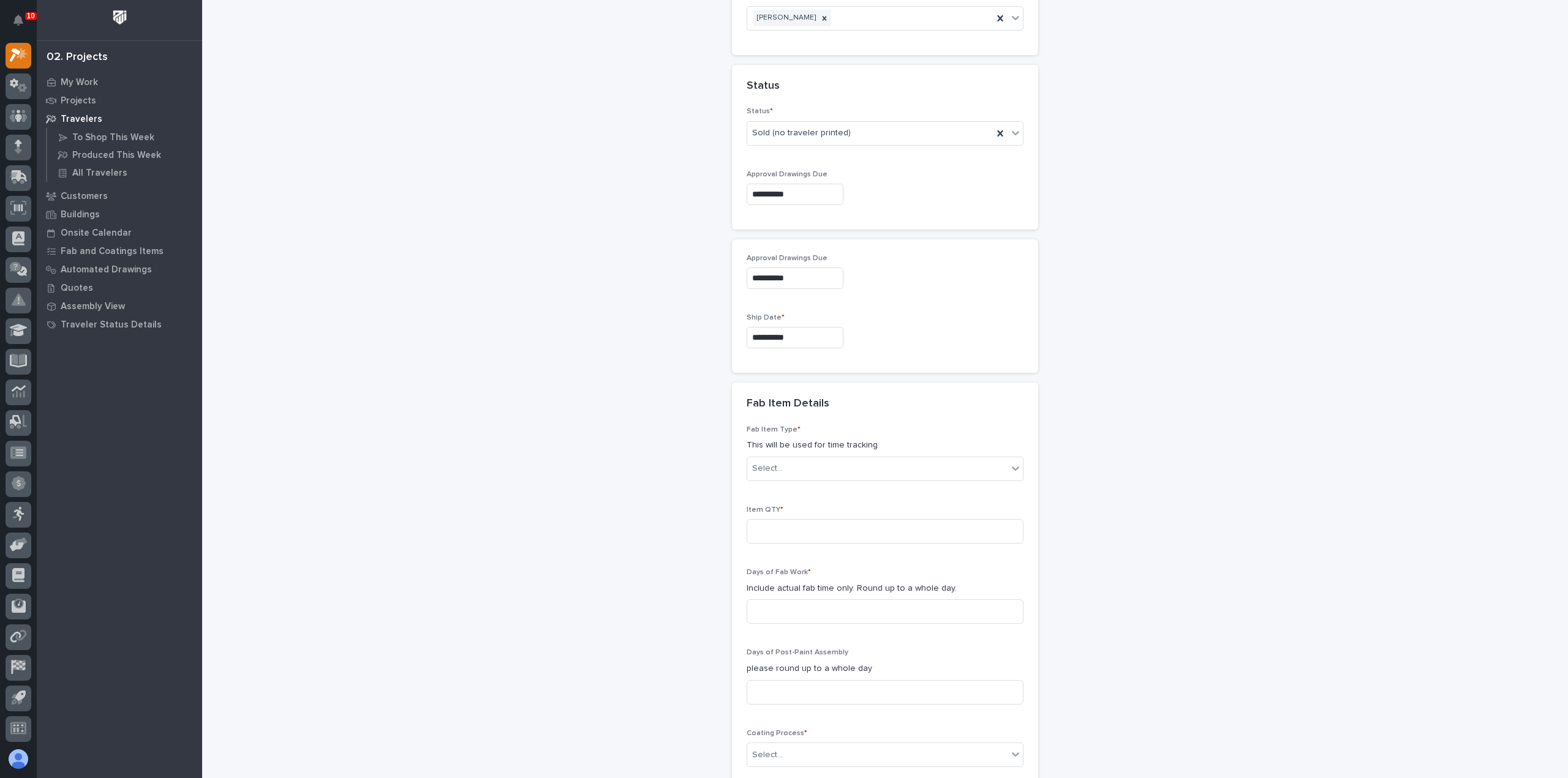
type input "**********"
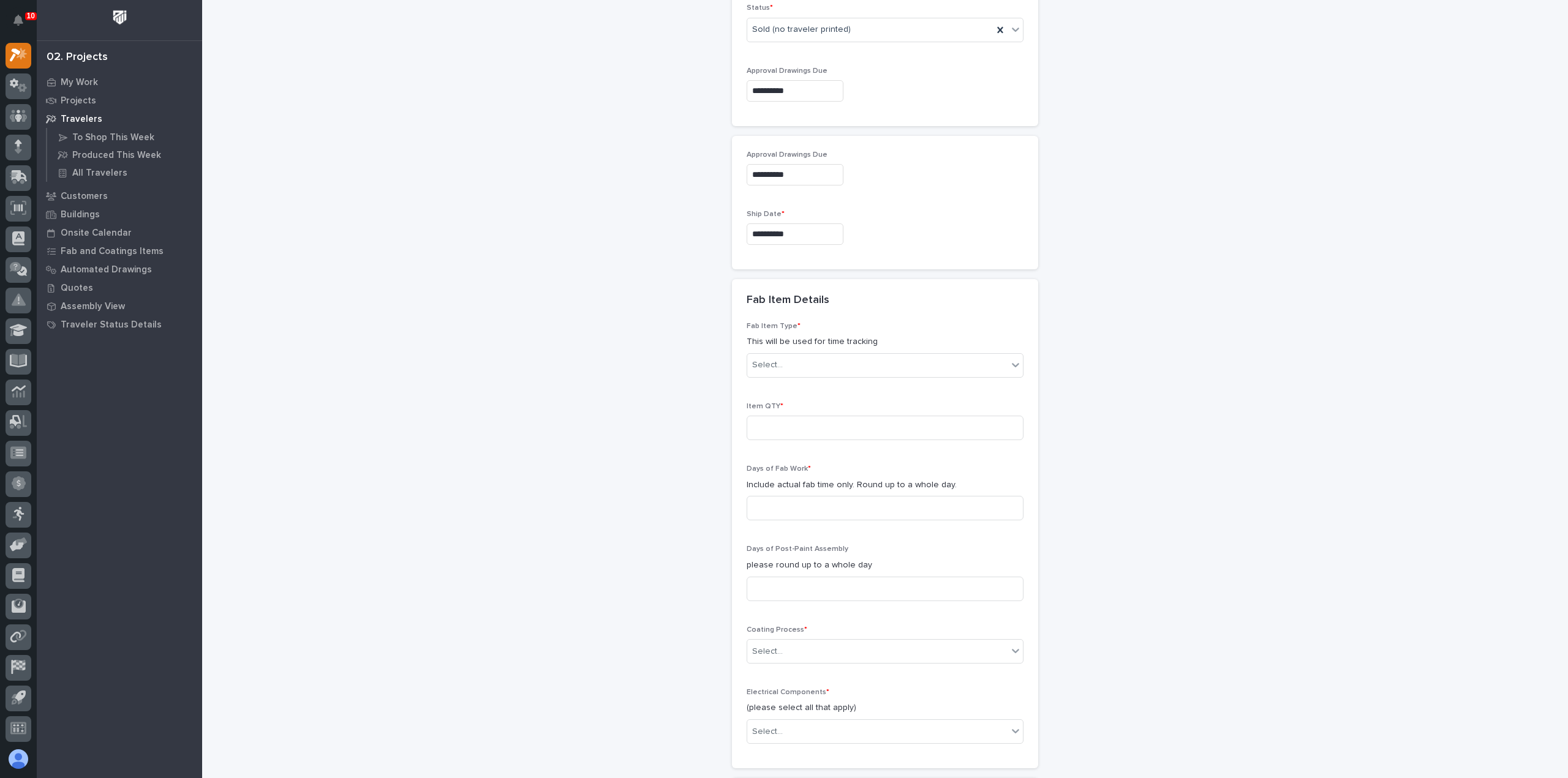
scroll to position [922, 0]
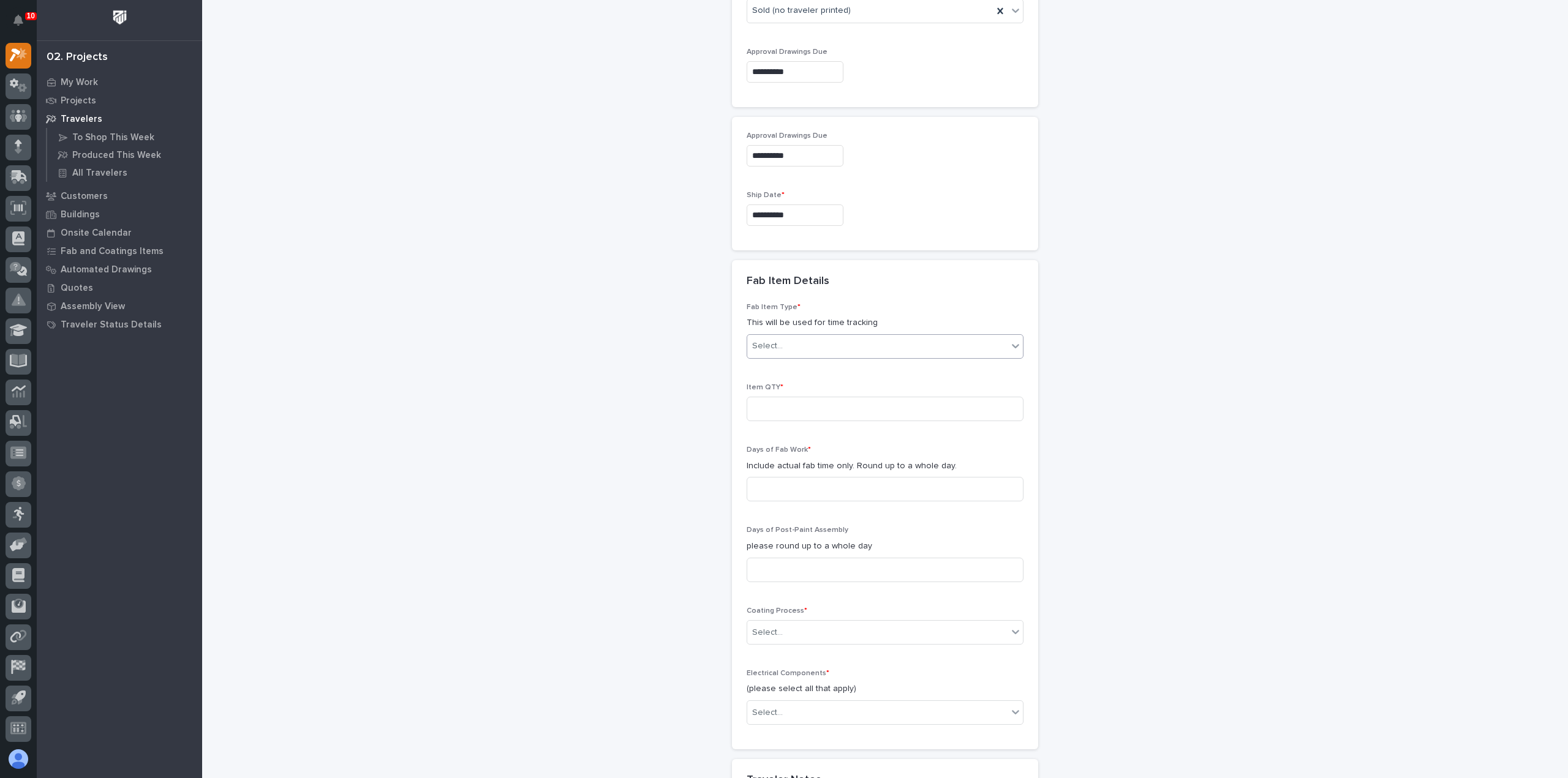
click at [807, 343] on div "Select..." at bounding box center [877, 346] width 260 height 20
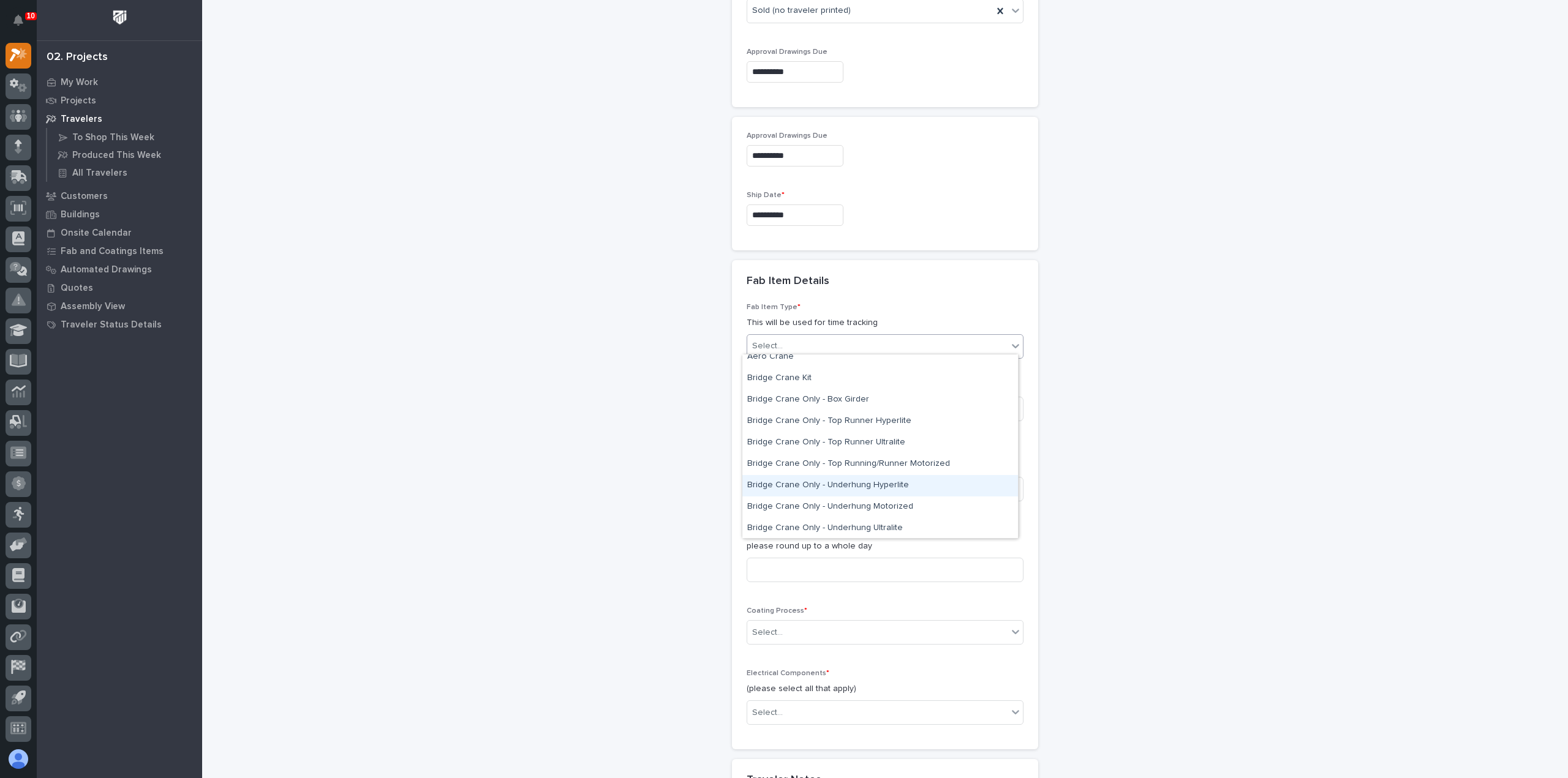
scroll to position [0, 0]
click at [933, 496] on div "Bridge Crane Only - Top Running/Runner Motorized" at bounding box center [880, 494] width 276 height 21
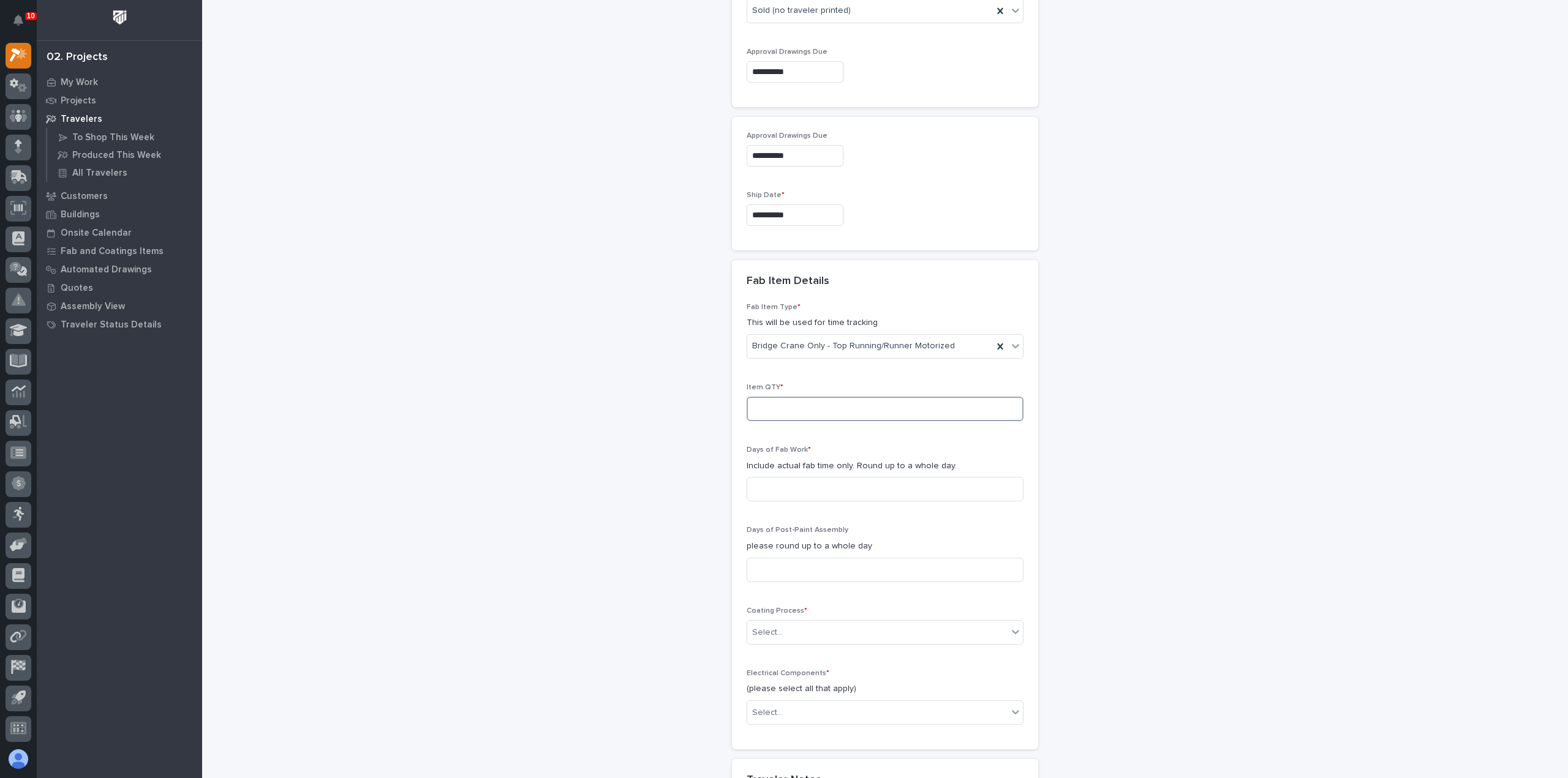
click at [865, 409] on input at bounding box center [884, 409] width 277 height 24
type input "1"
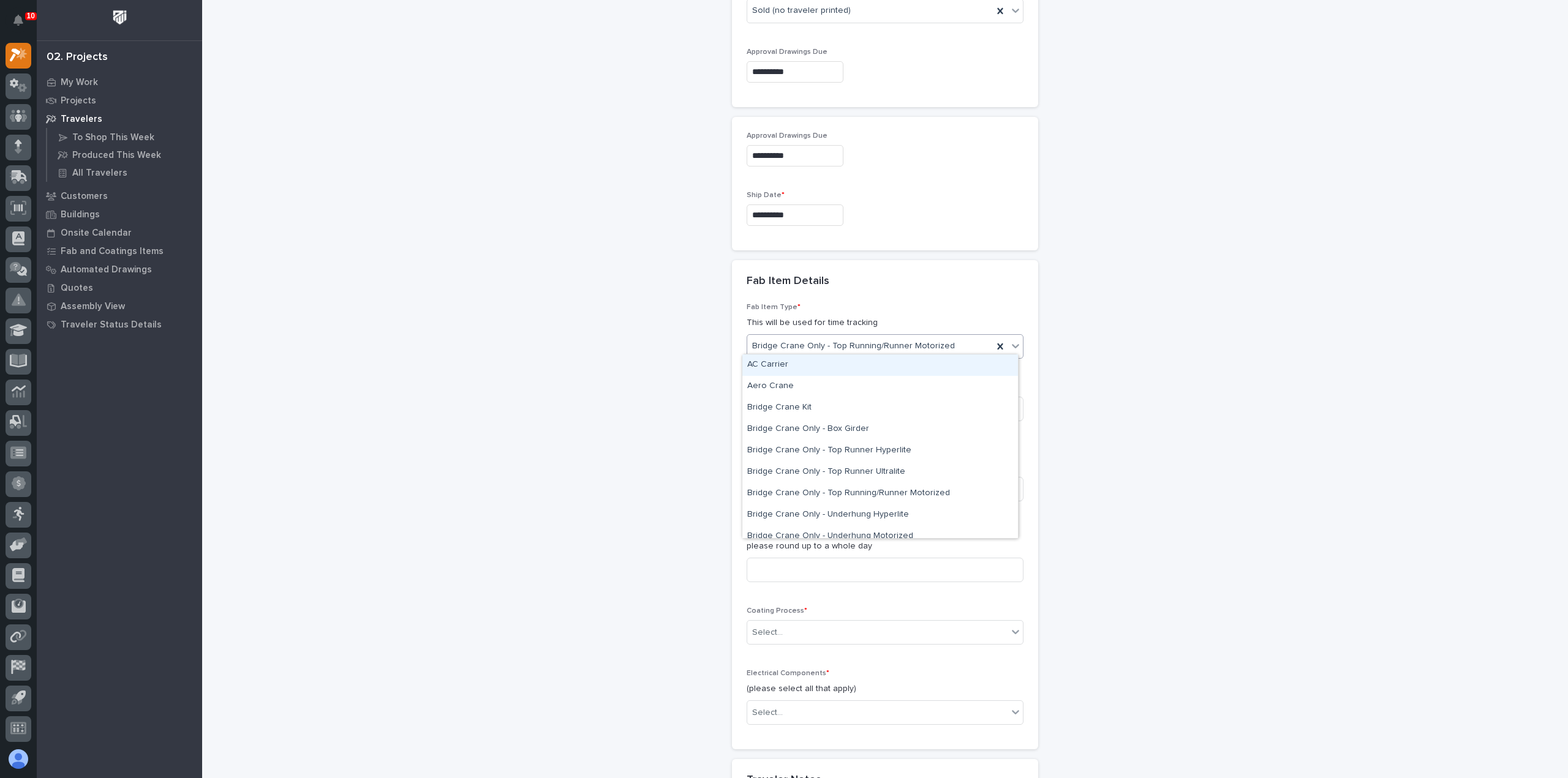
click at [976, 340] on div "Bridge Crane Only - Top Running/Runner Motorized" at bounding box center [870, 346] width 246 height 20
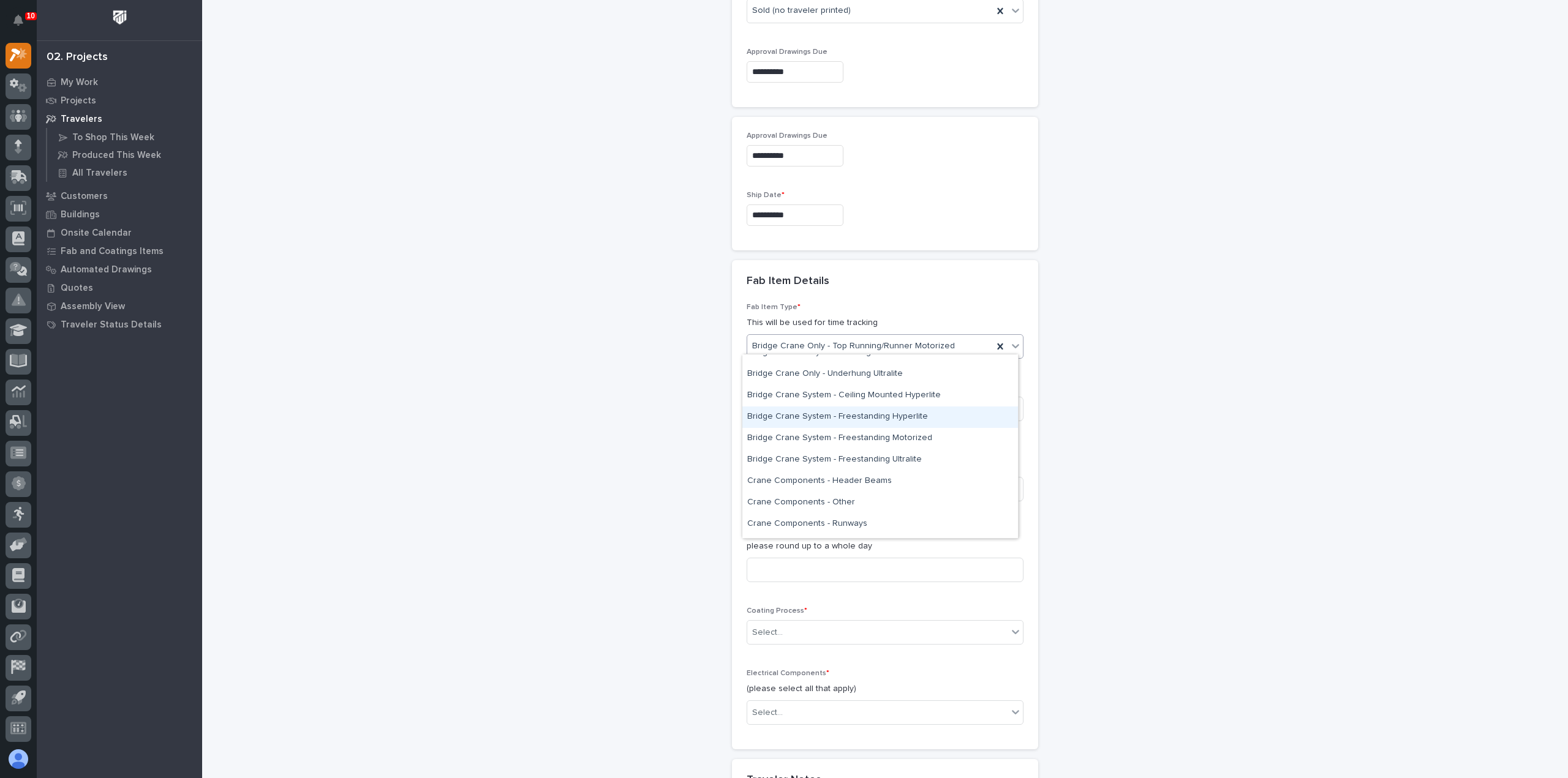
scroll to position [245, 0]
drag, startPoint x: 862, startPoint y: 427, endPoint x: 862, endPoint y: 441, distance: 14.0
click at [862, 441] on div "Crane Components - Other" at bounding box center [880, 442] width 276 height 21
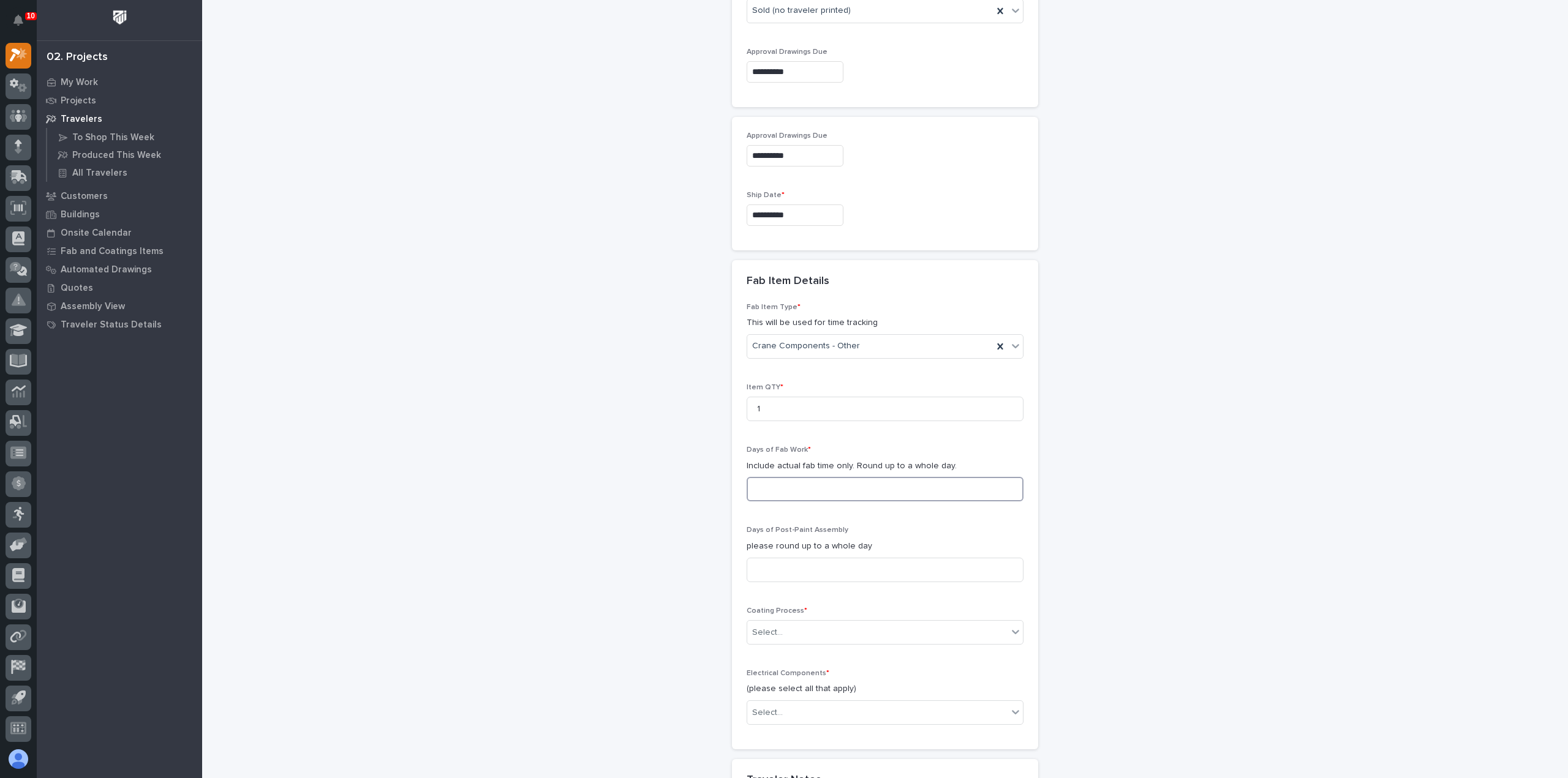
click at [802, 478] on input at bounding box center [884, 489] width 277 height 24
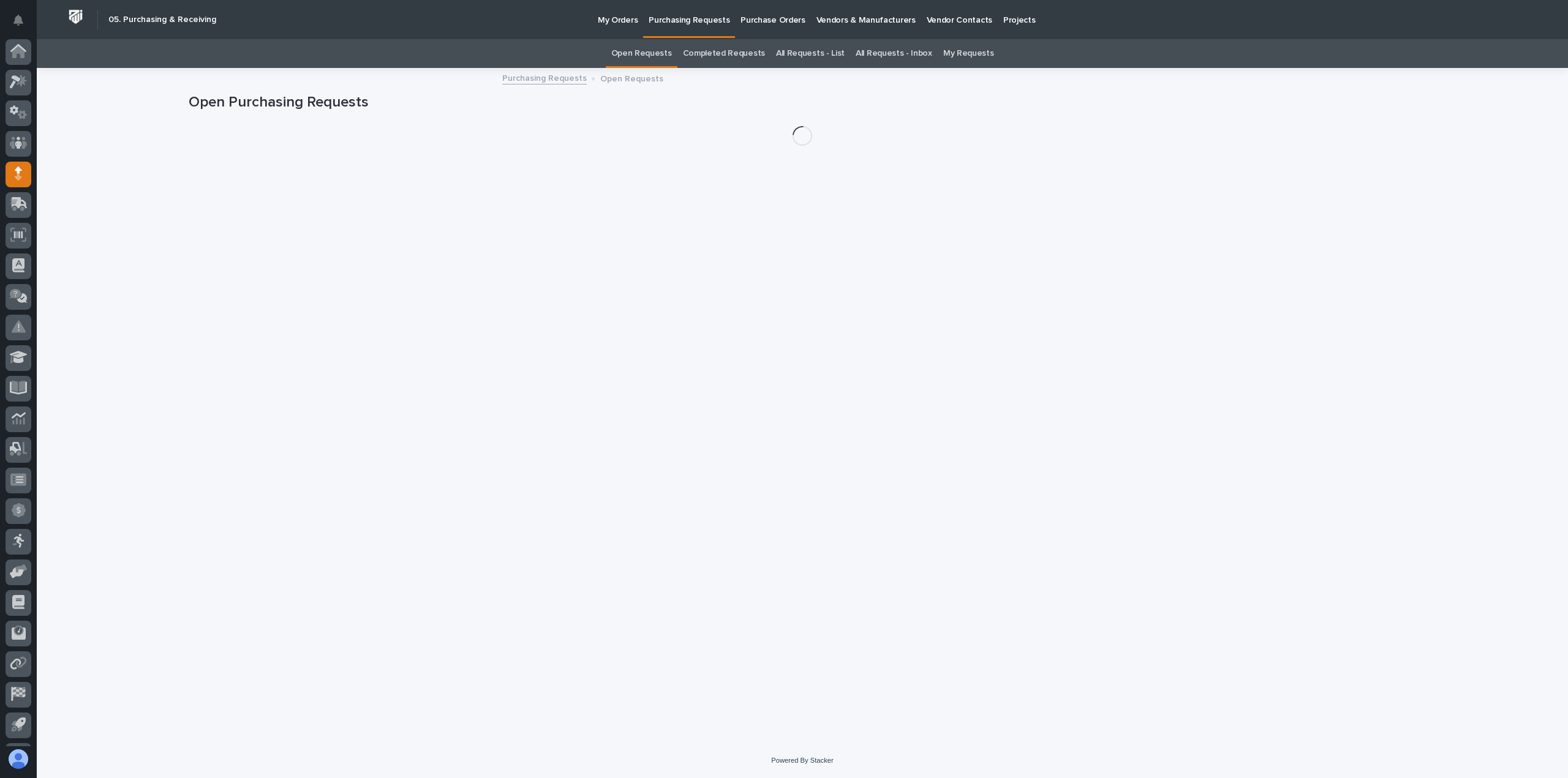
scroll to position [27, 0]
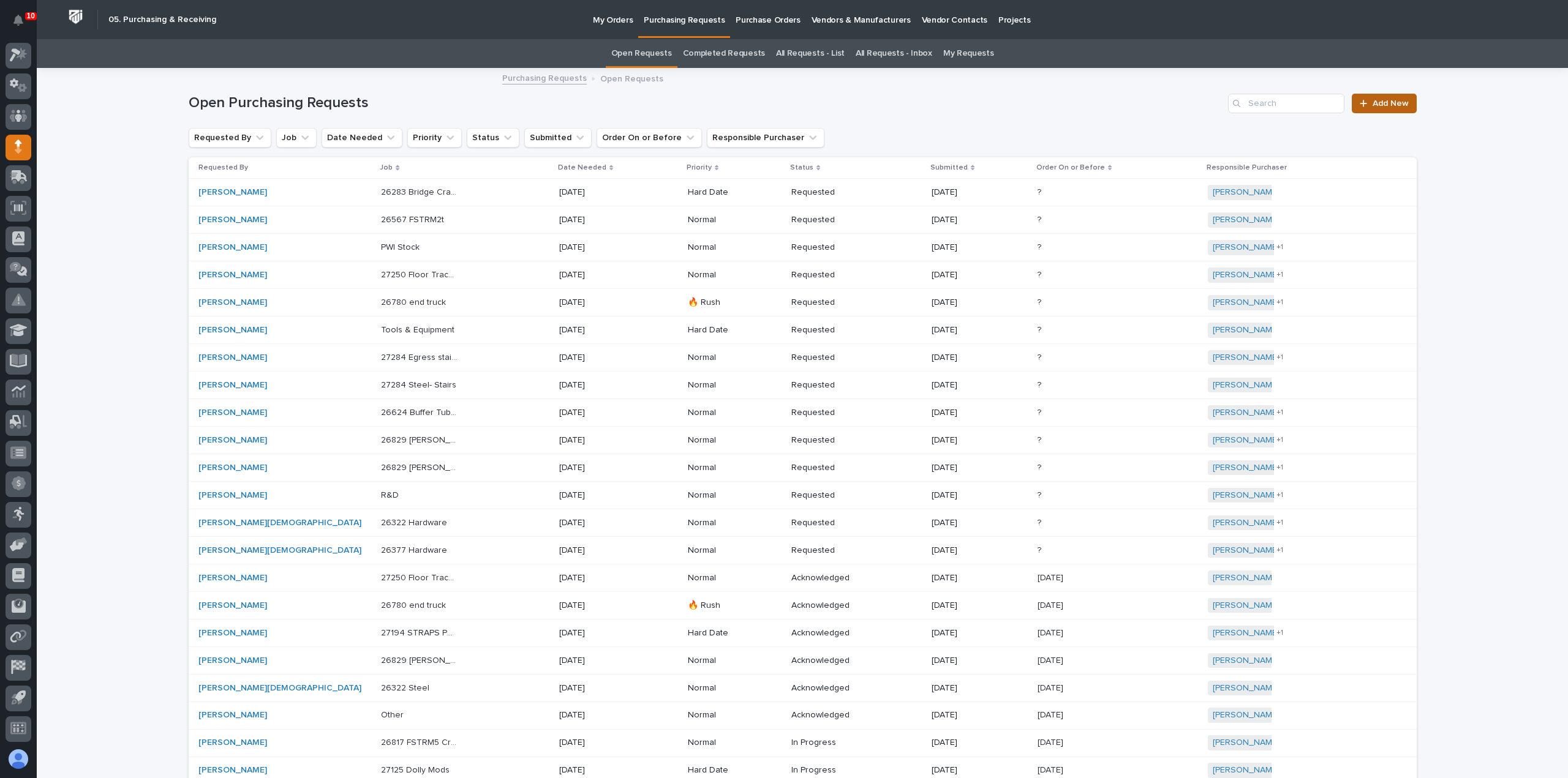
click at [1389, 106] on span "Add New" at bounding box center [1391, 104] width 36 height 9
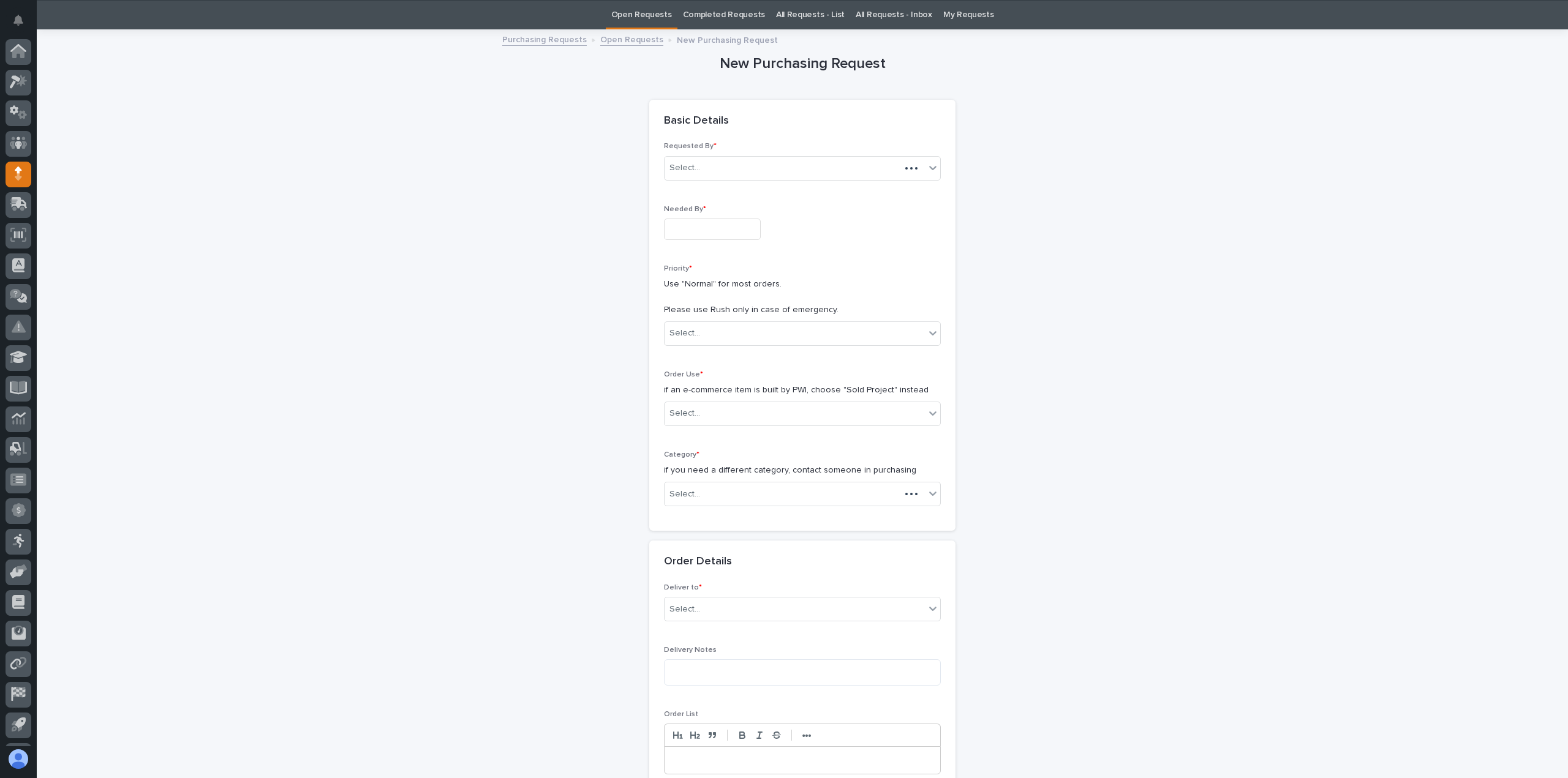
scroll to position [27, 0]
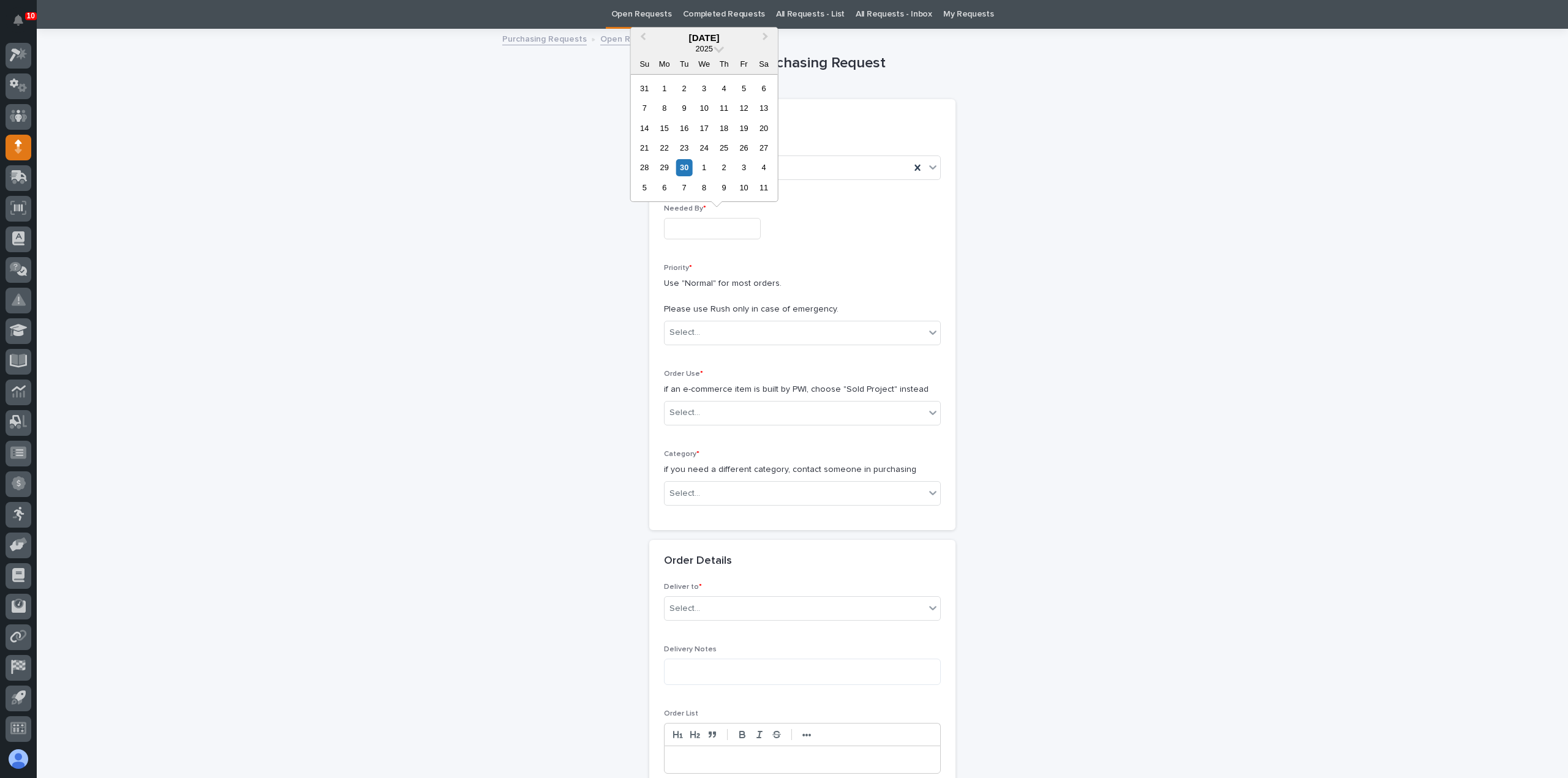
click at [705, 228] on input "text" at bounding box center [712, 228] width 97 height 21
click at [750, 190] on div "10" at bounding box center [744, 188] width 16 height 16
type input "**********"
click at [719, 318] on div "Priority * Use "Normal" for most orders. Please use Rush only in case of emerge…" at bounding box center [802, 310] width 277 height 91
click at [720, 329] on div "Select..." at bounding box center [795, 333] width 260 height 20
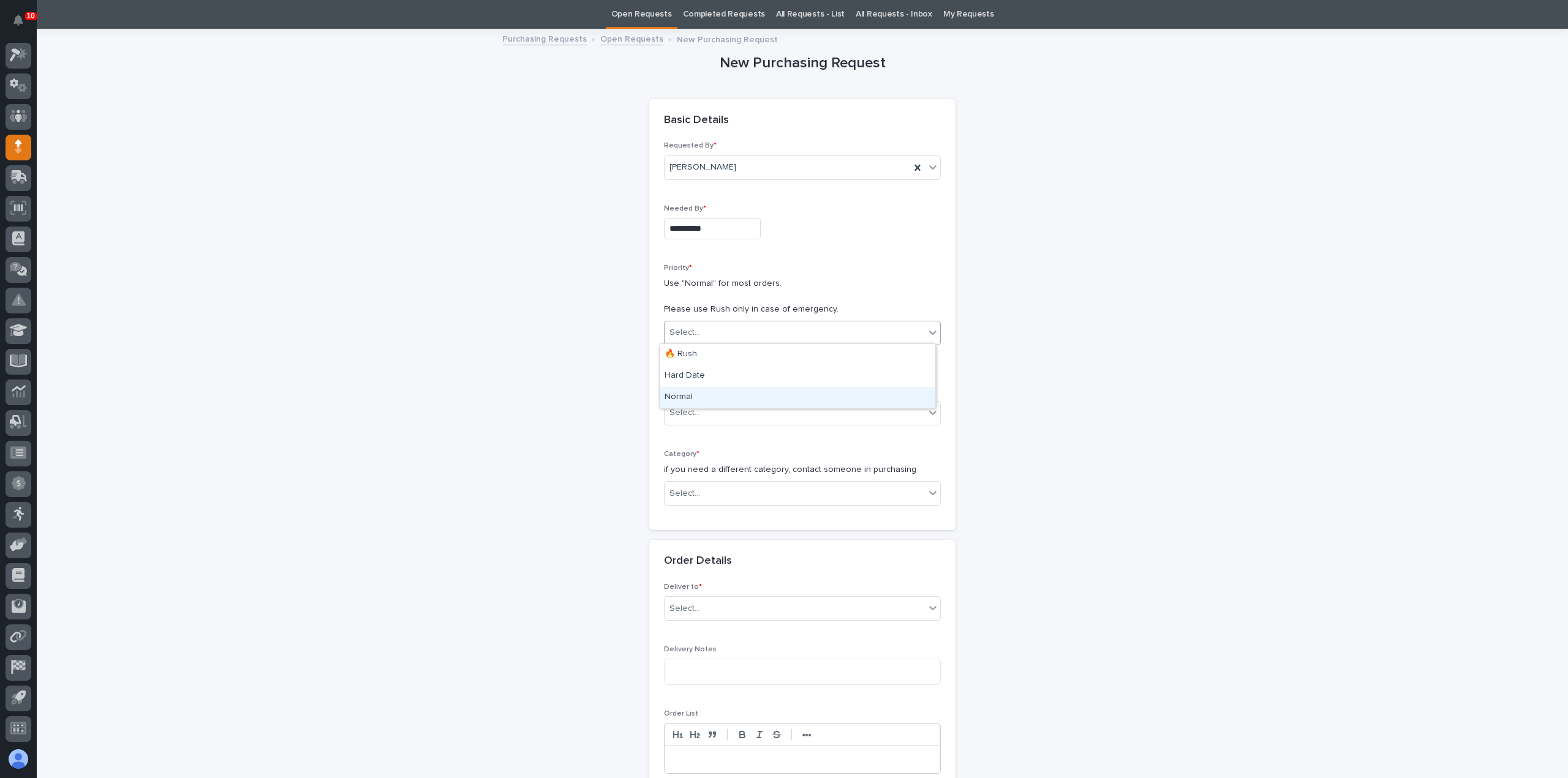
click at [723, 398] on div "Normal" at bounding box center [798, 398] width 276 height 21
click at [720, 412] on div "Select..." at bounding box center [795, 413] width 260 height 20
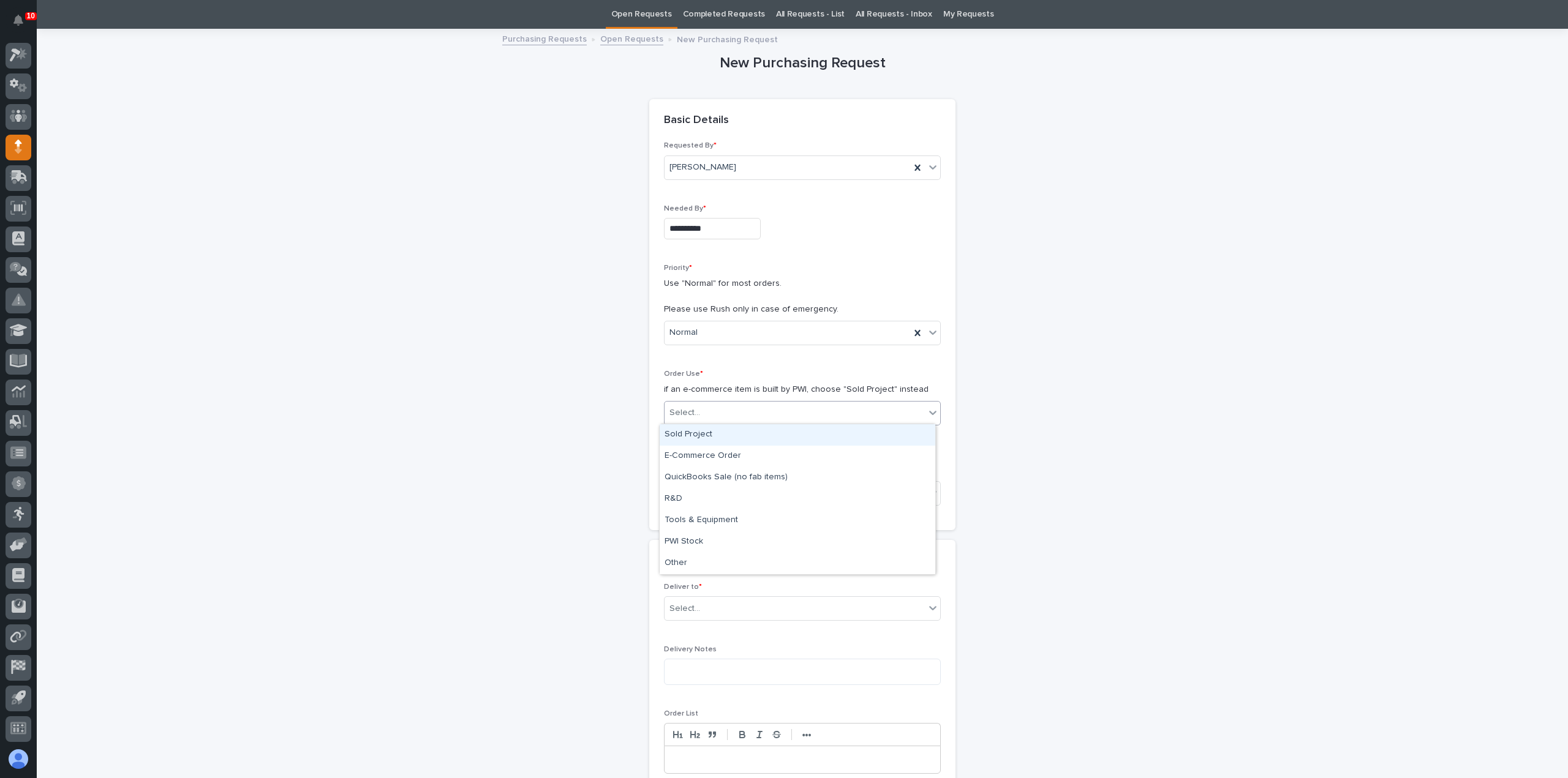
click at [720, 429] on div "Sold Project" at bounding box center [798, 435] width 276 height 21
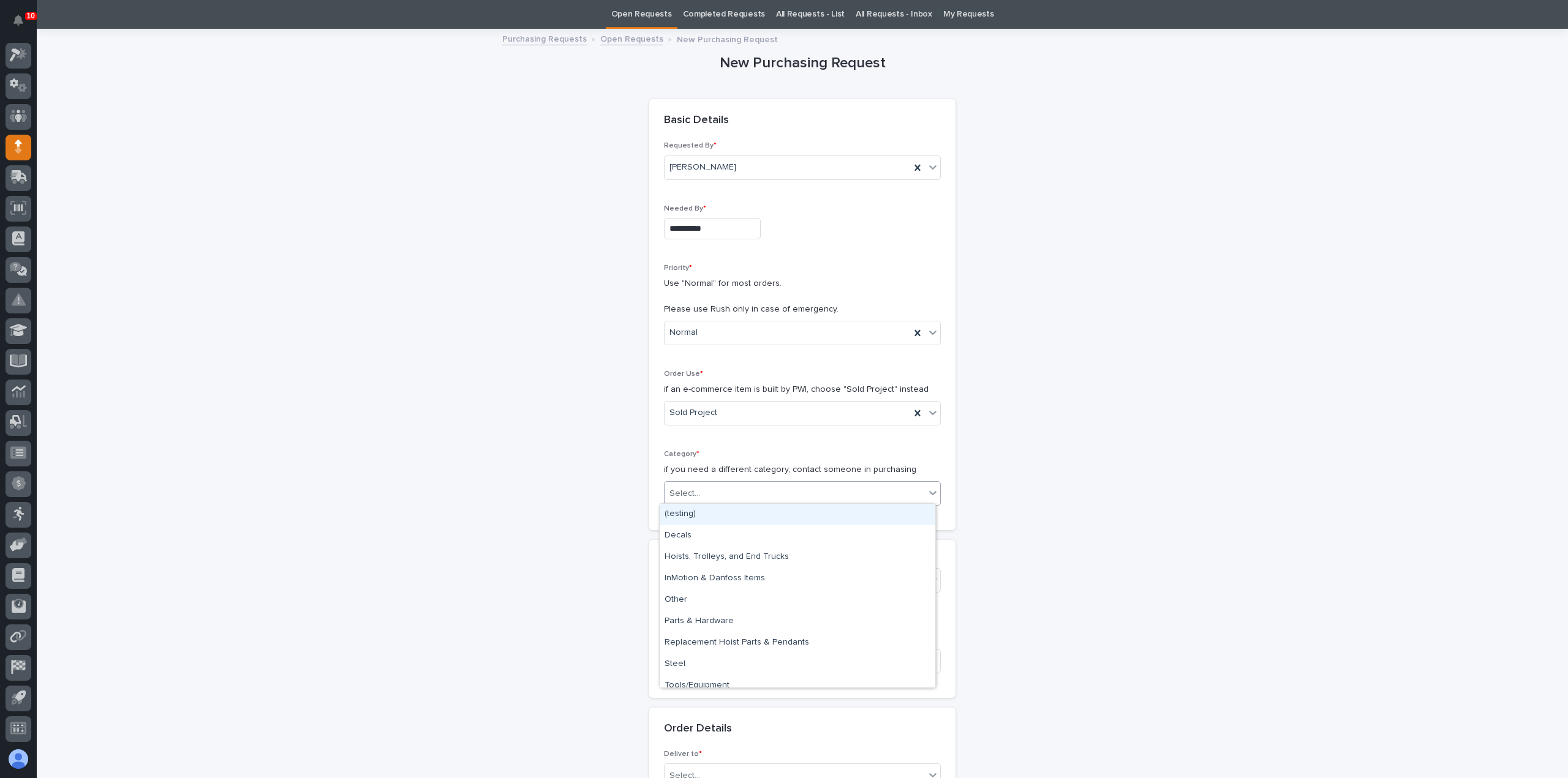
click at [698, 496] on div "Select..." at bounding box center [795, 493] width 260 height 20
click at [715, 661] on div "Steel" at bounding box center [798, 665] width 276 height 21
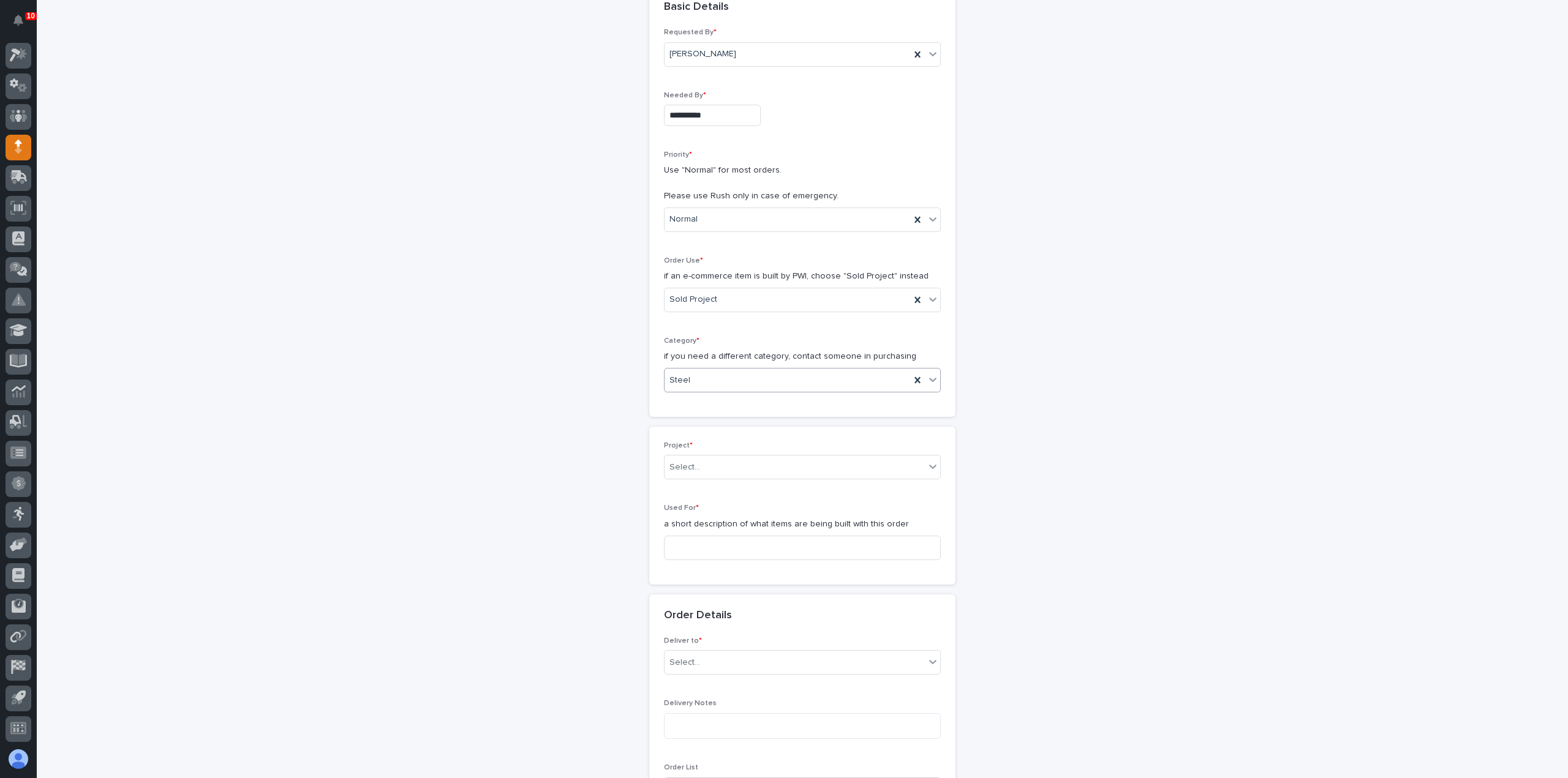
scroll to position [161, 0]
click at [727, 458] on div "Select..." at bounding box center [795, 458] width 260 height 20
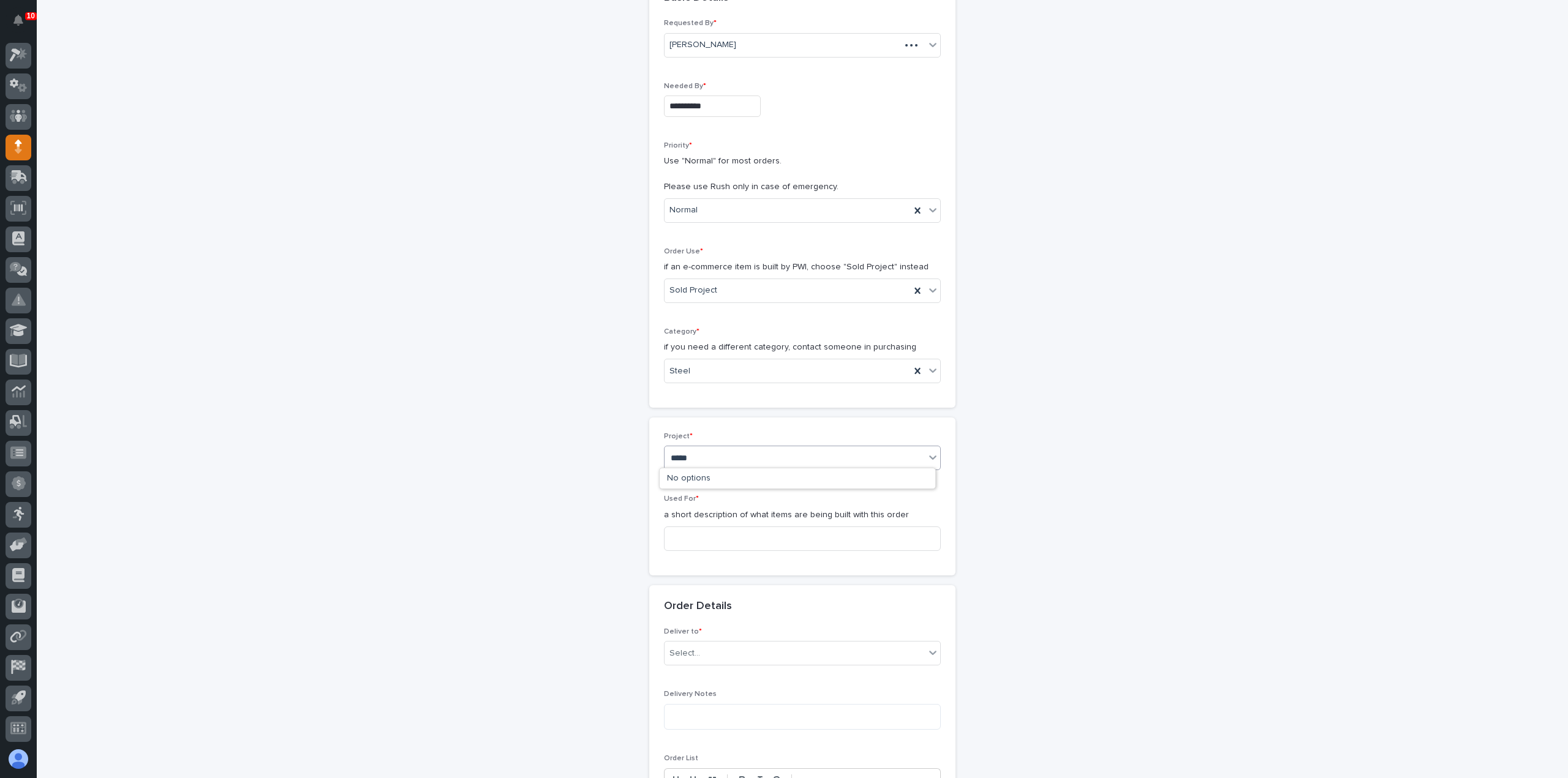
type input "******"
click at [749, 503] on div "26831 - Altron Automation Inc - UltraLite Freestanding Crane" at bounding box center [798, 501] width 276 height 21
click at [718, 546] on input at bounding box center [802, 539] width 277 height 24
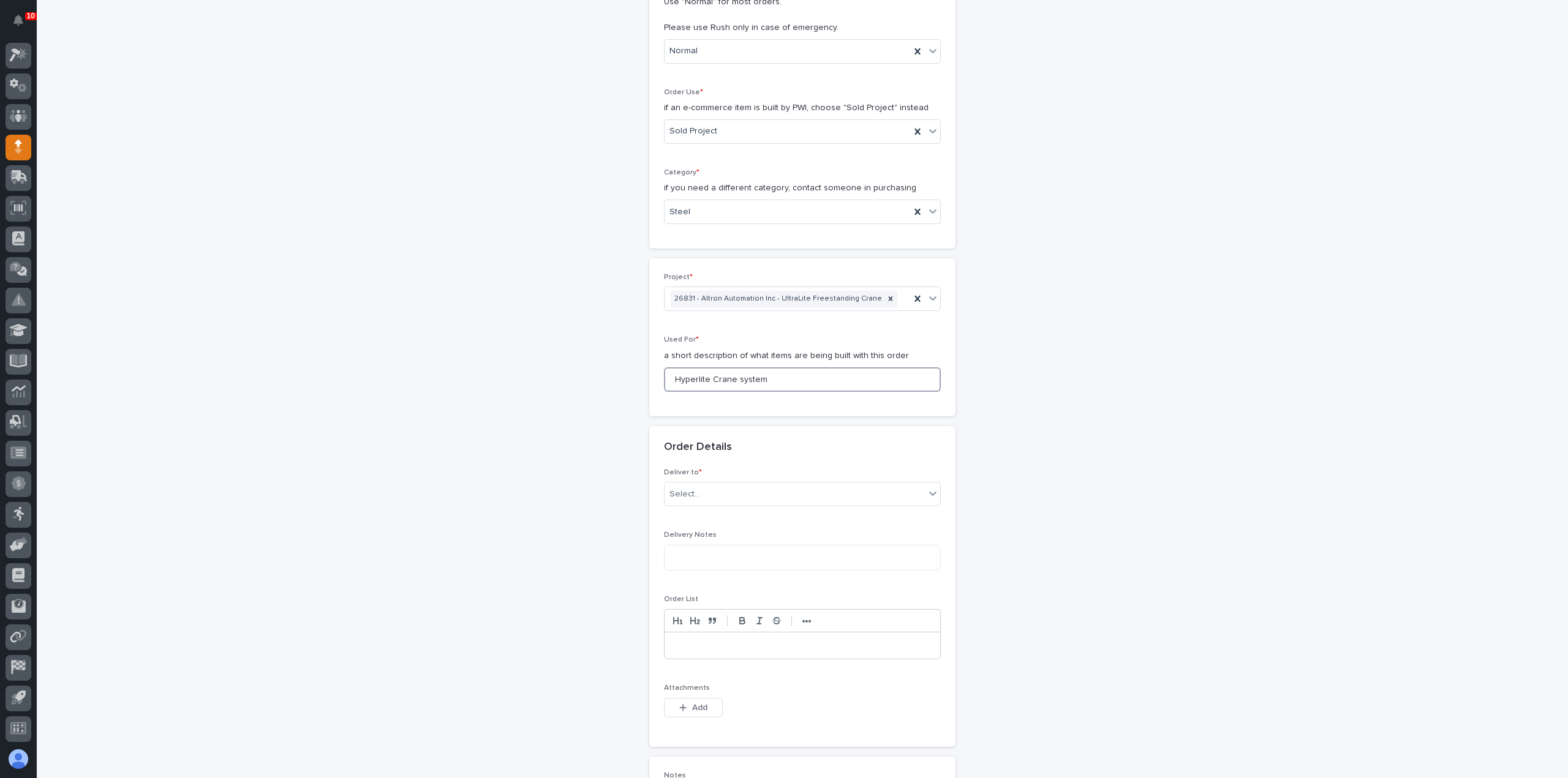
scroll to position [284, 0]
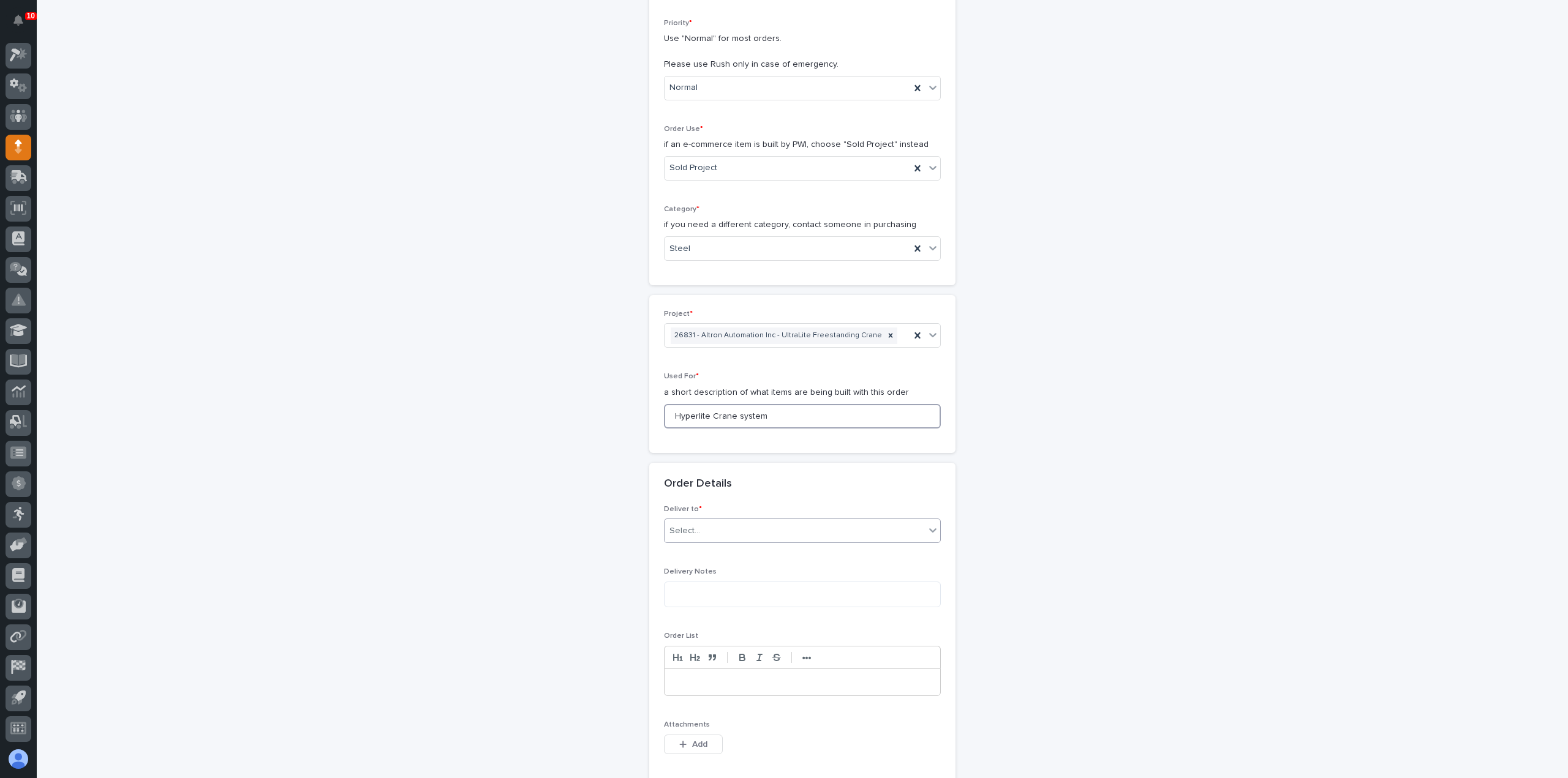
type input "Hyperlite Crane system"
click at [705, 526] on div "Select..." at bounding box center [795, 531] width 260 height 20
click at [706, 558] on div "PWI" at bounding box center [798, 552] width 276 height 21
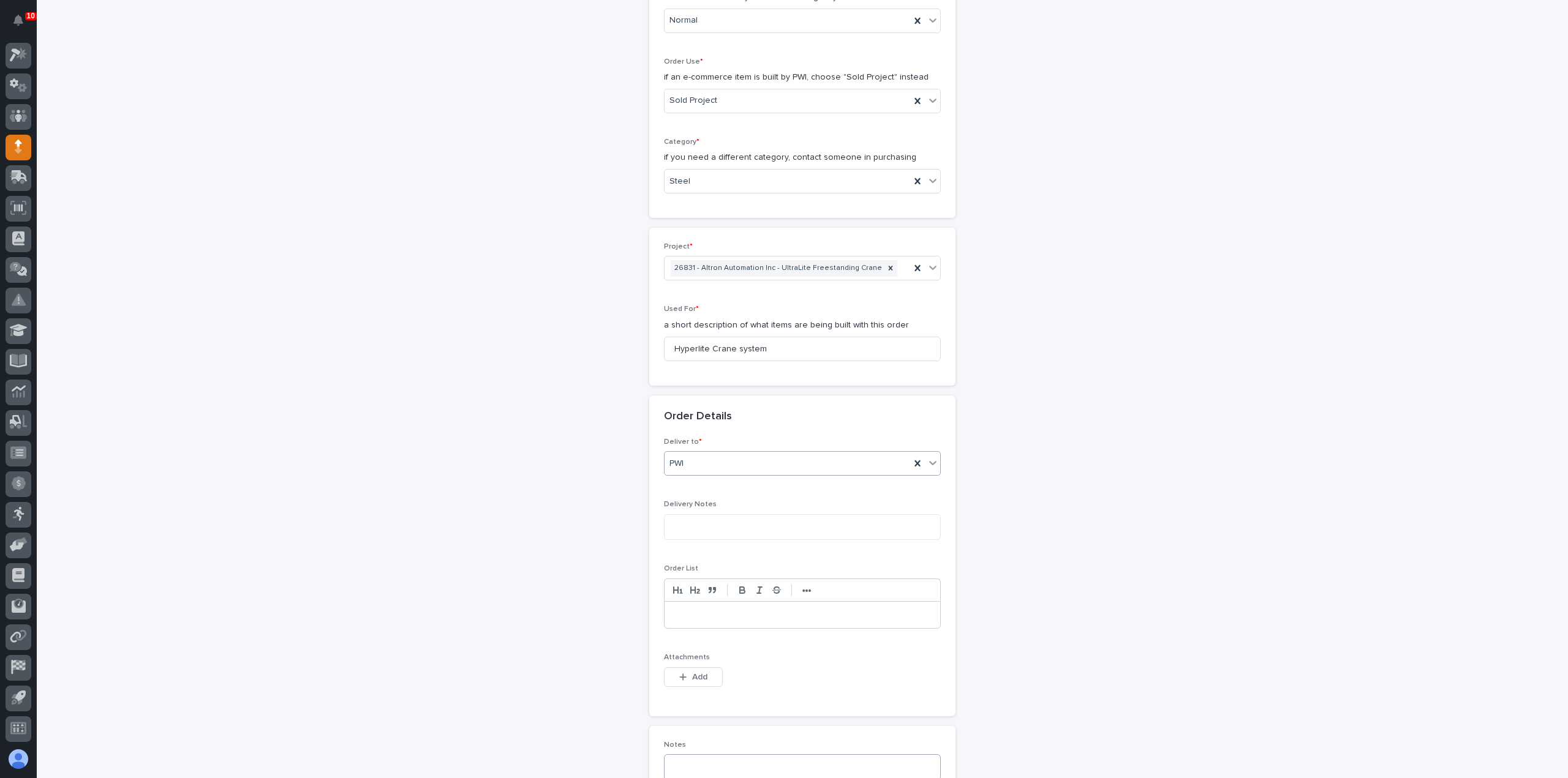
scroll to position [529, 0]
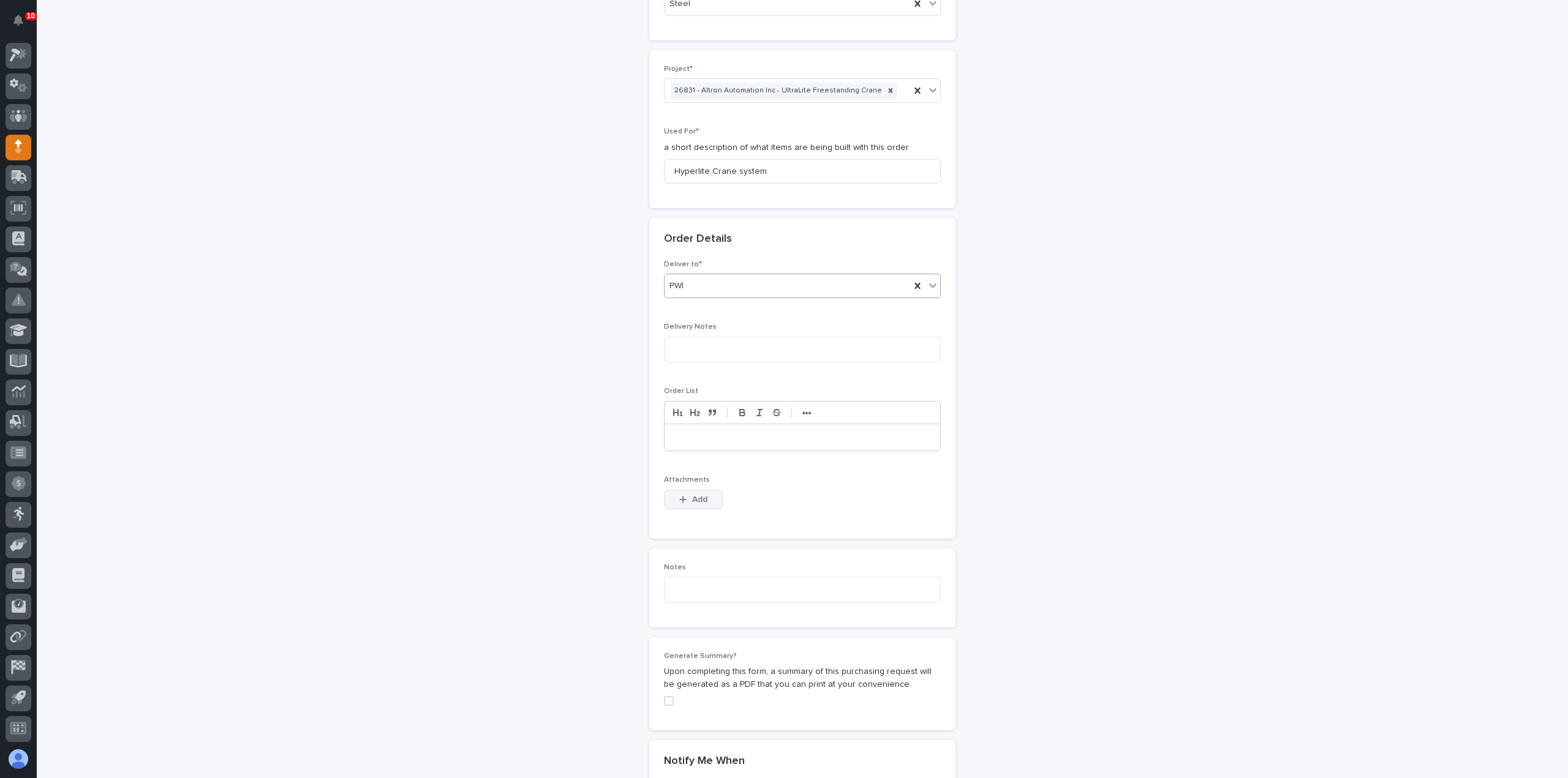
click at [693, 495] on span "Add" at bounding box center [700, 500] width 16 height 11
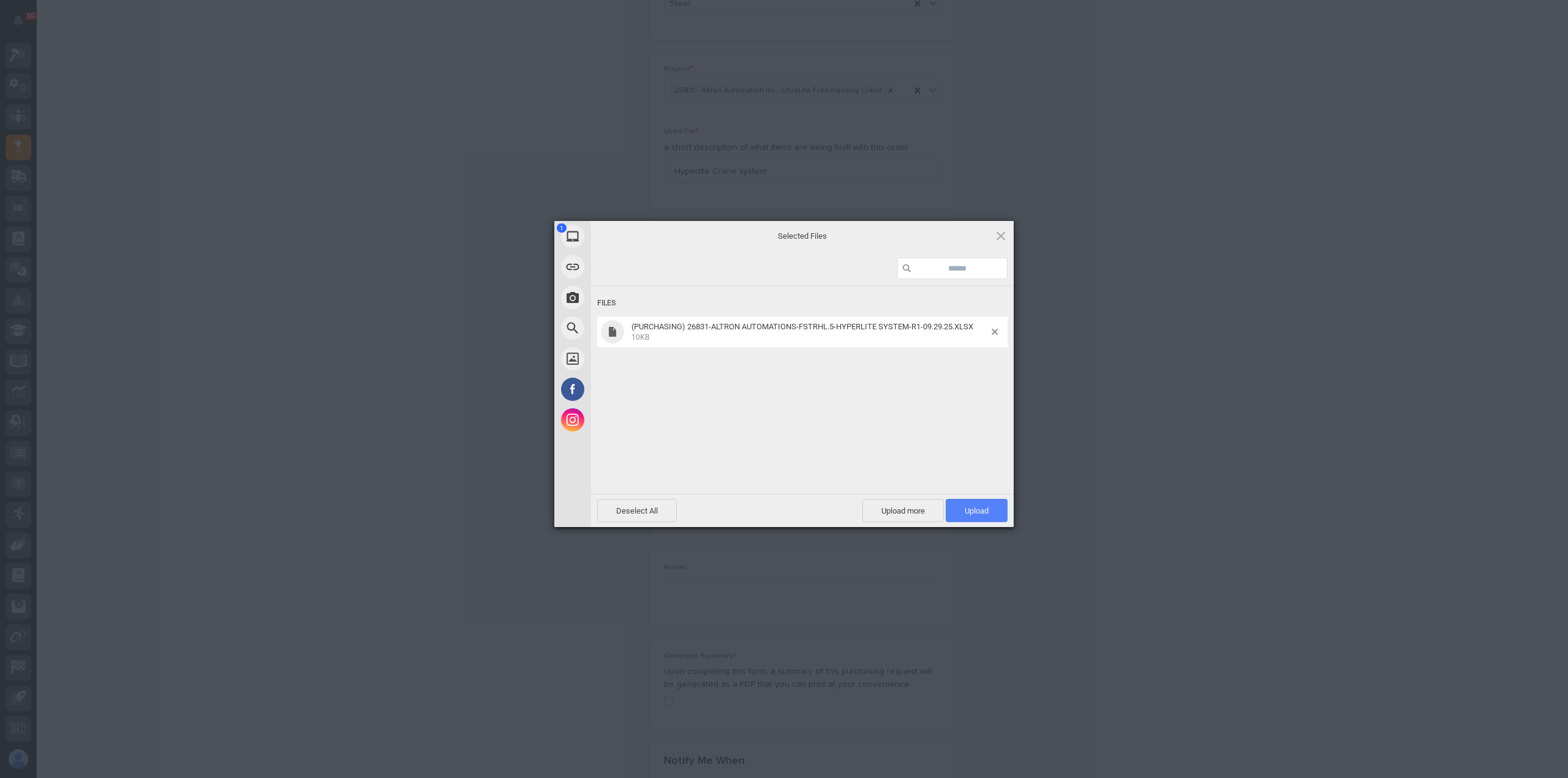
click at [972, 513] on span "Upload 1" at bounding box center [977, 511] width 24 height 9
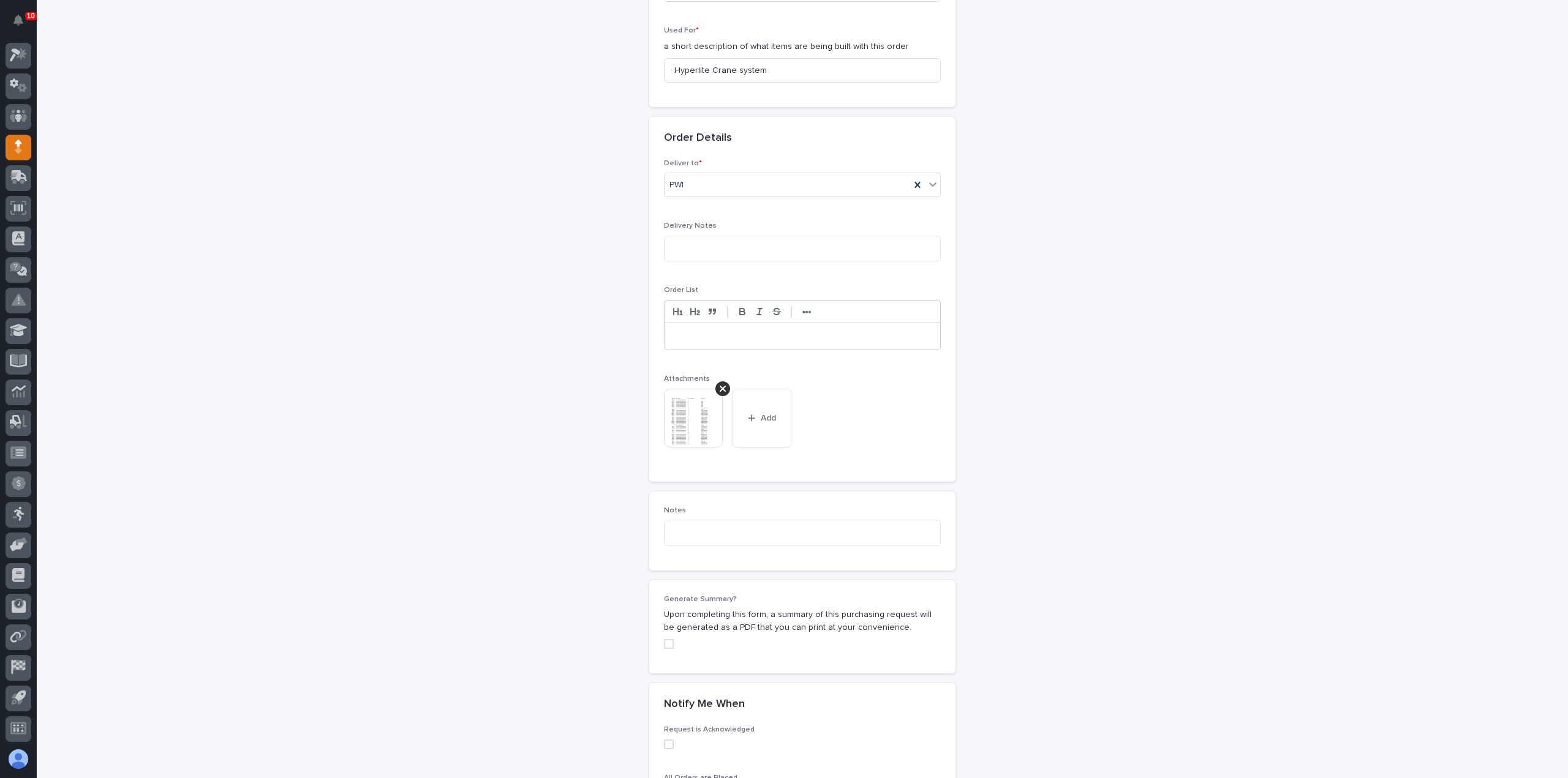
scroll to position [842, 0]
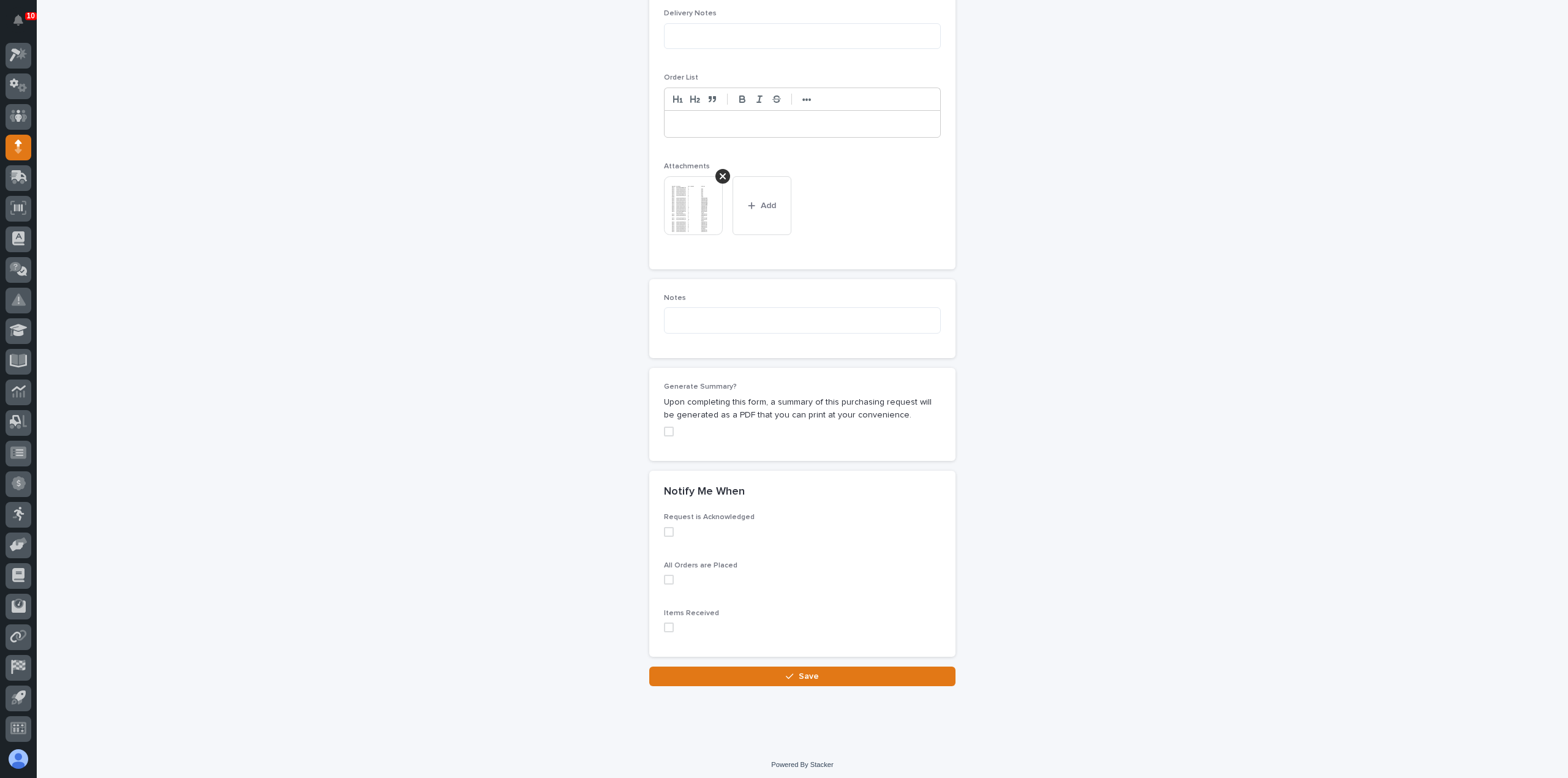
click at [667, 625] on span at bounding box center [669, 628] width 10 height 10
click at [714, 678] on button "Save" at bounding box center [802, 677] width 306 height 20
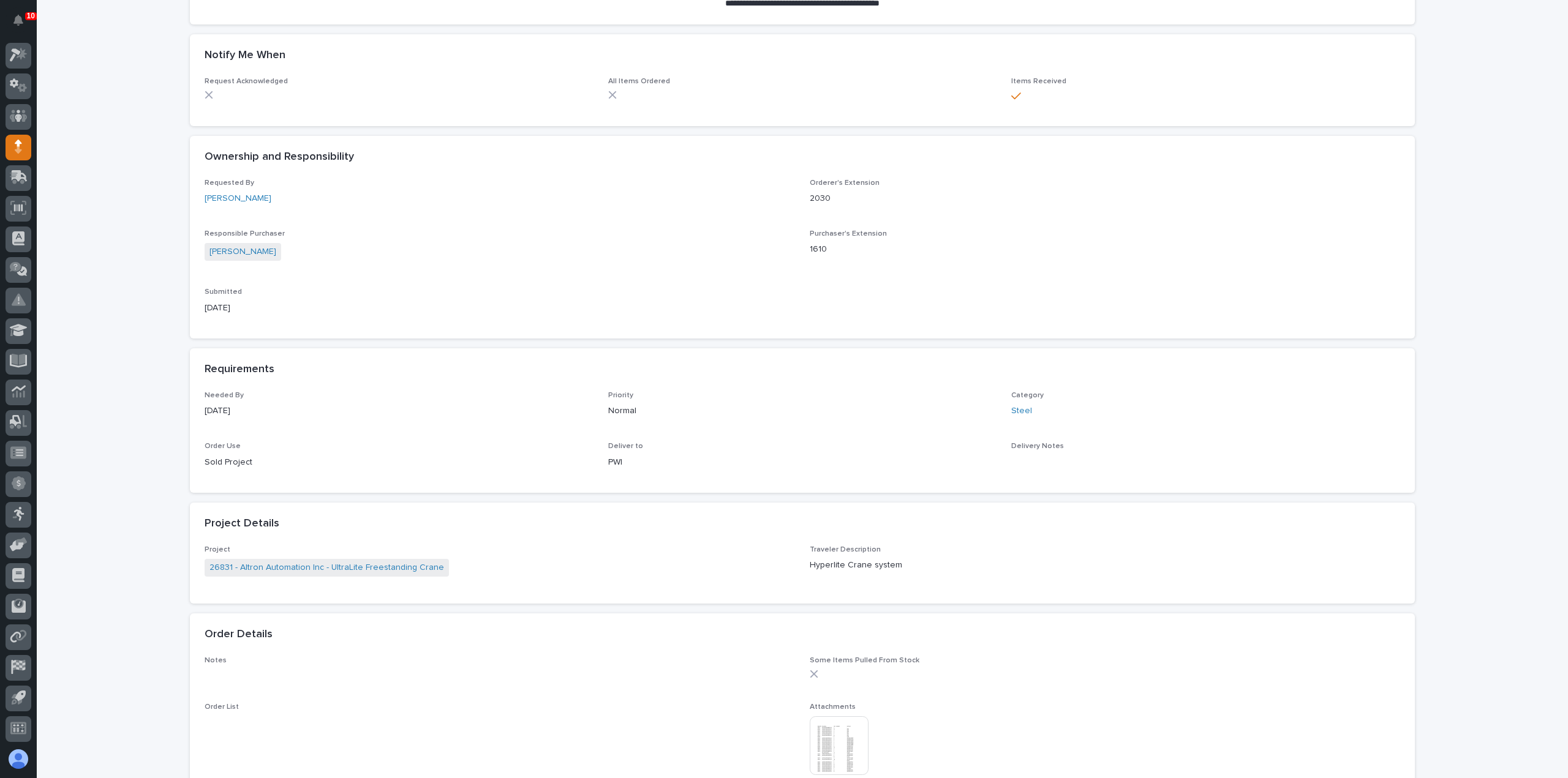
scroll to position [685, 0]
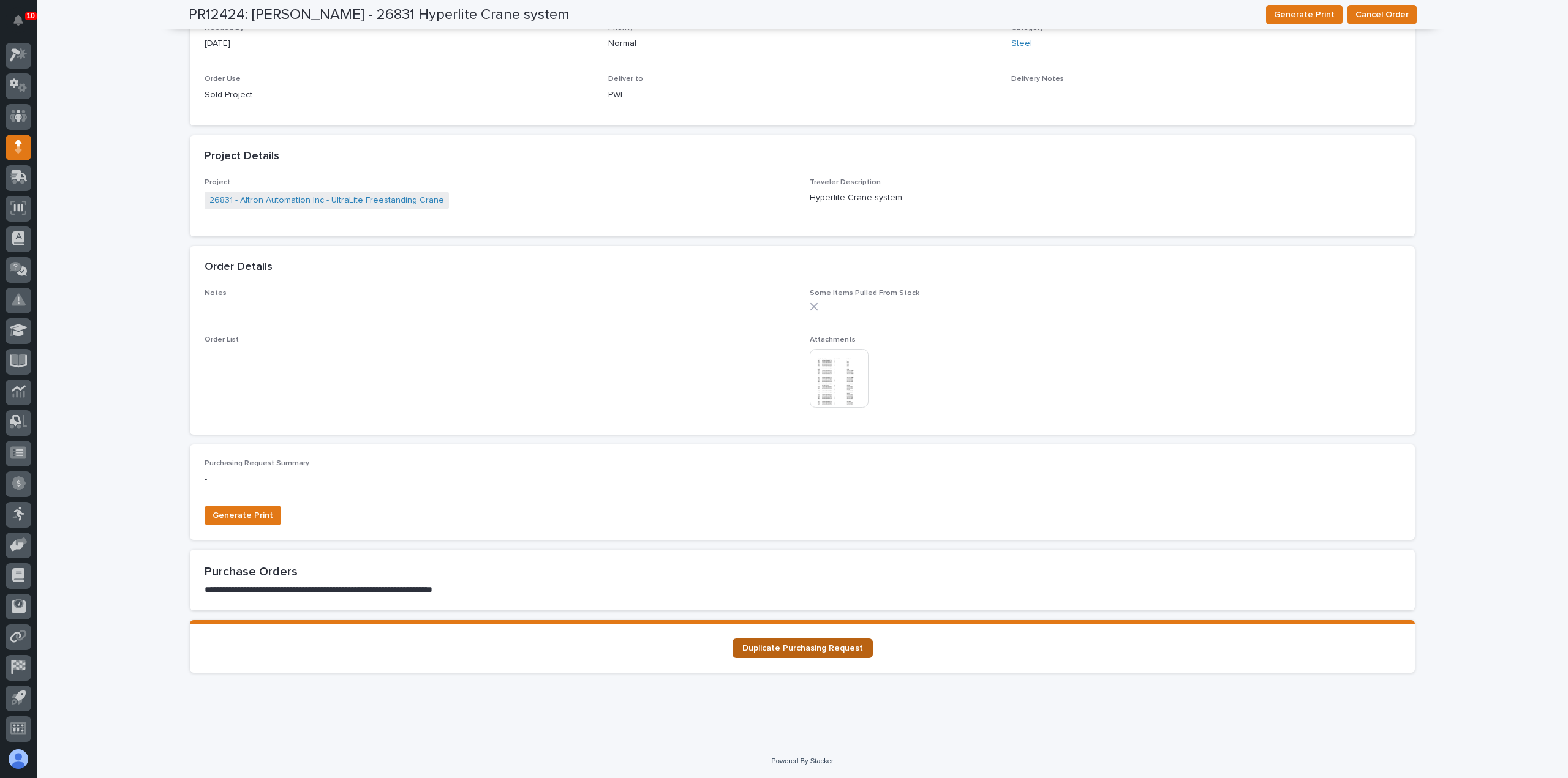
click at [804, 655] on link "Duplicate Purchasing Request" at bounding box center [803, 648] width 140 height 20
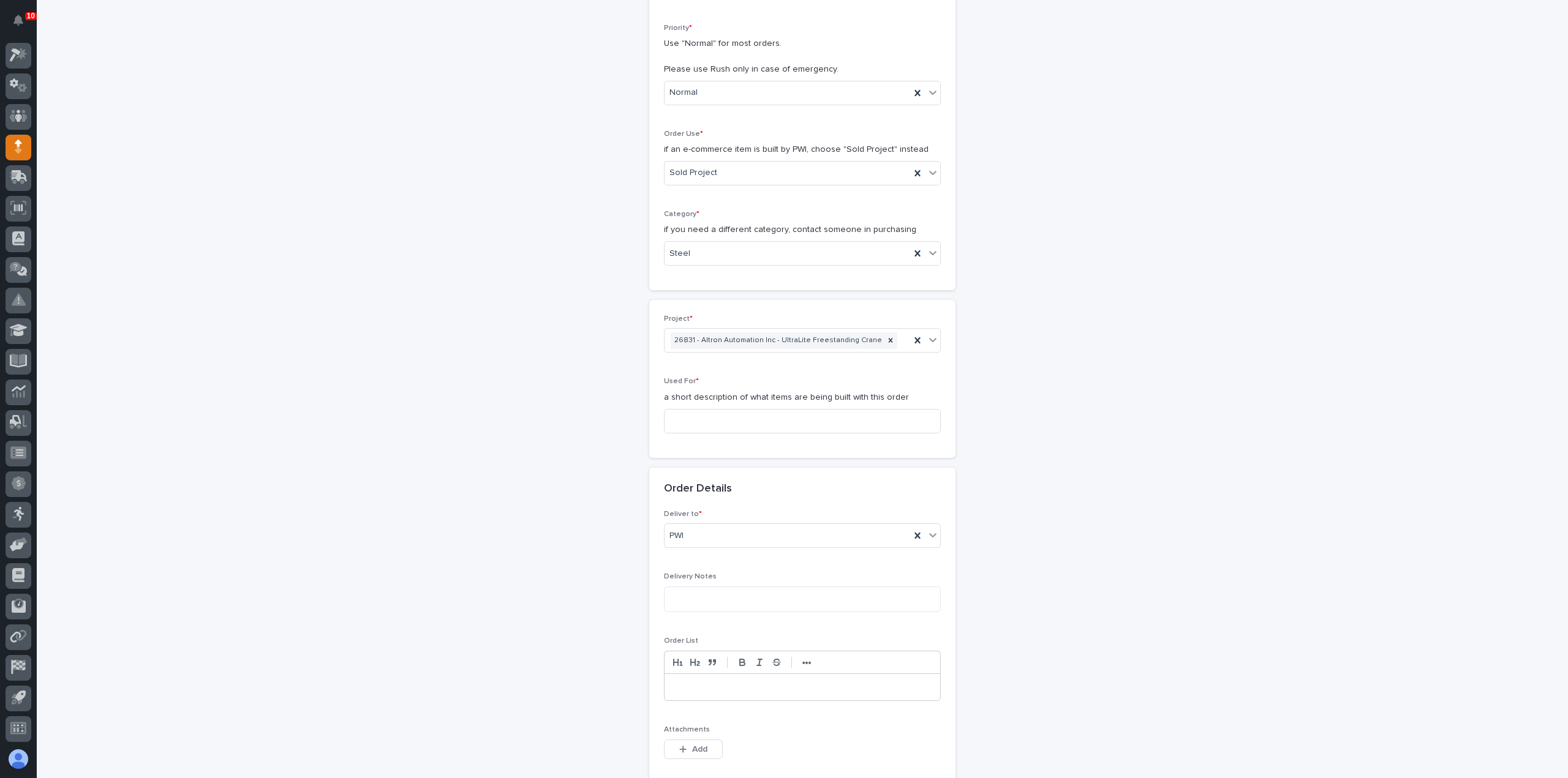
scroll to position [429, 0]
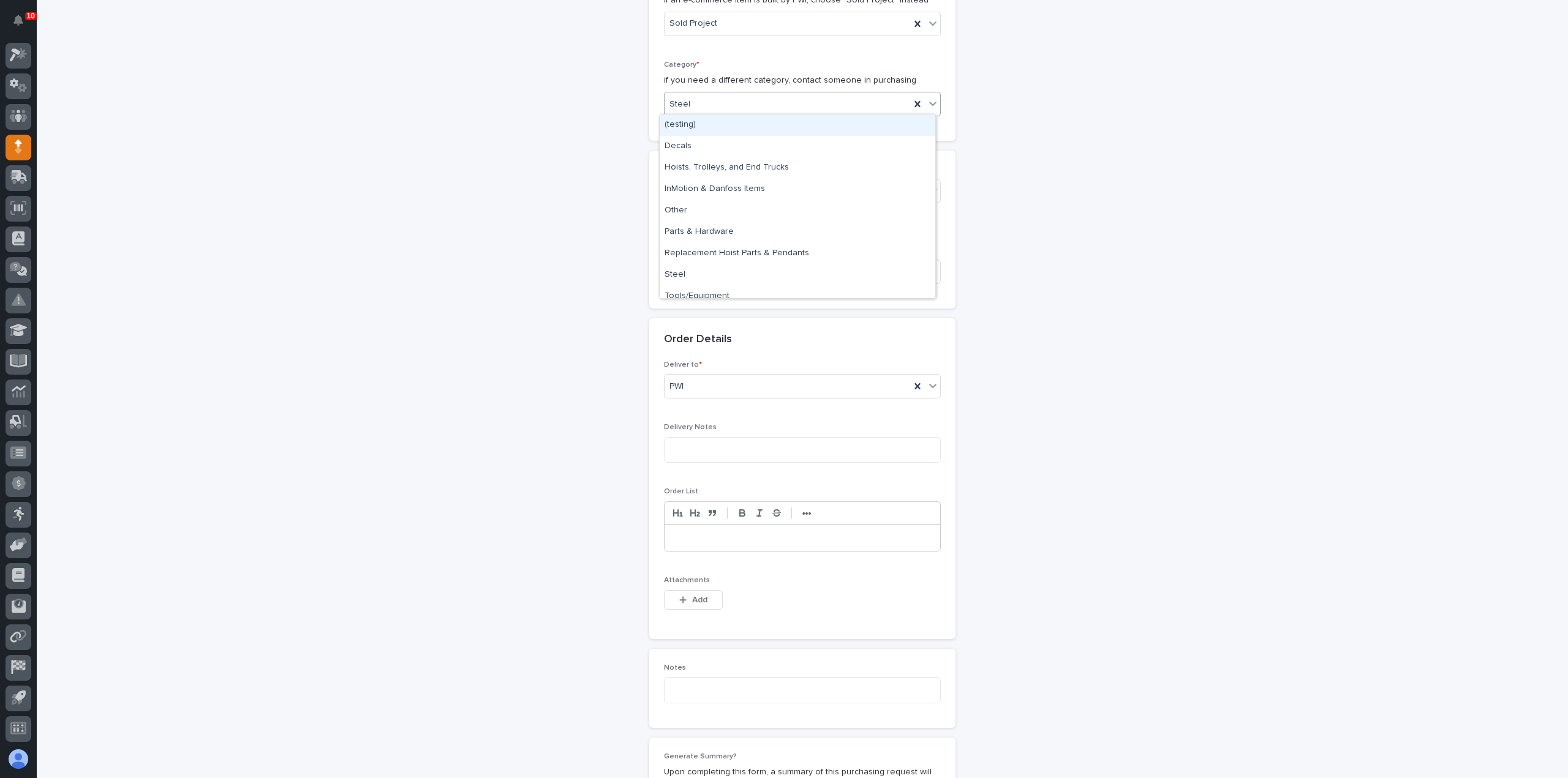
click at [732, 103] on div "Steel" at bounding box center [787, 104] width 246 height 20
click at [744, 170] on div "Hoists, Trolleys, and End Trucks" at bounding box center [798, 168] width 276 height 21
click at [763, 269] on input at bounding box center [802, 272] width 277 height 24
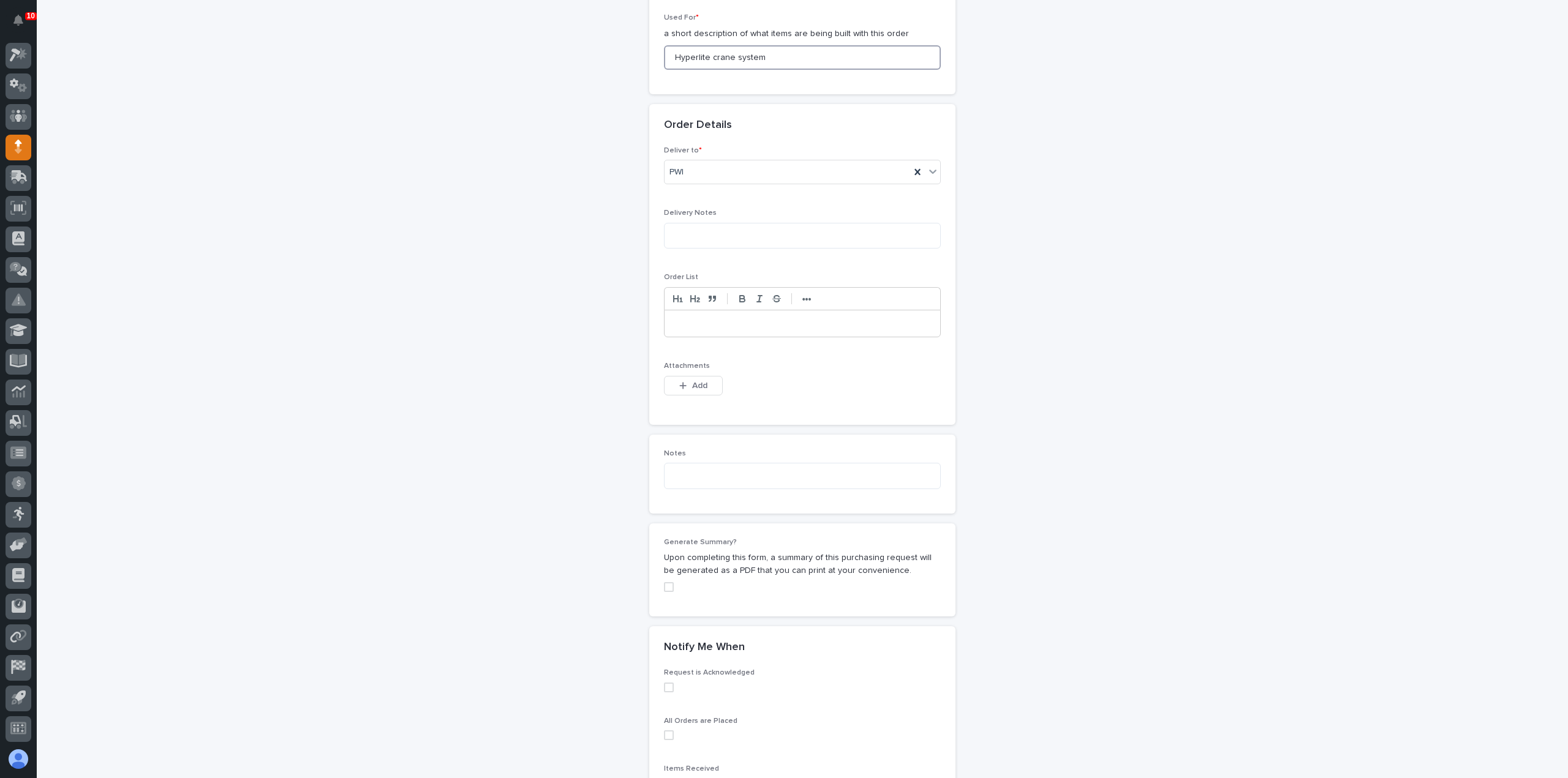
scroll to position [796, 0]
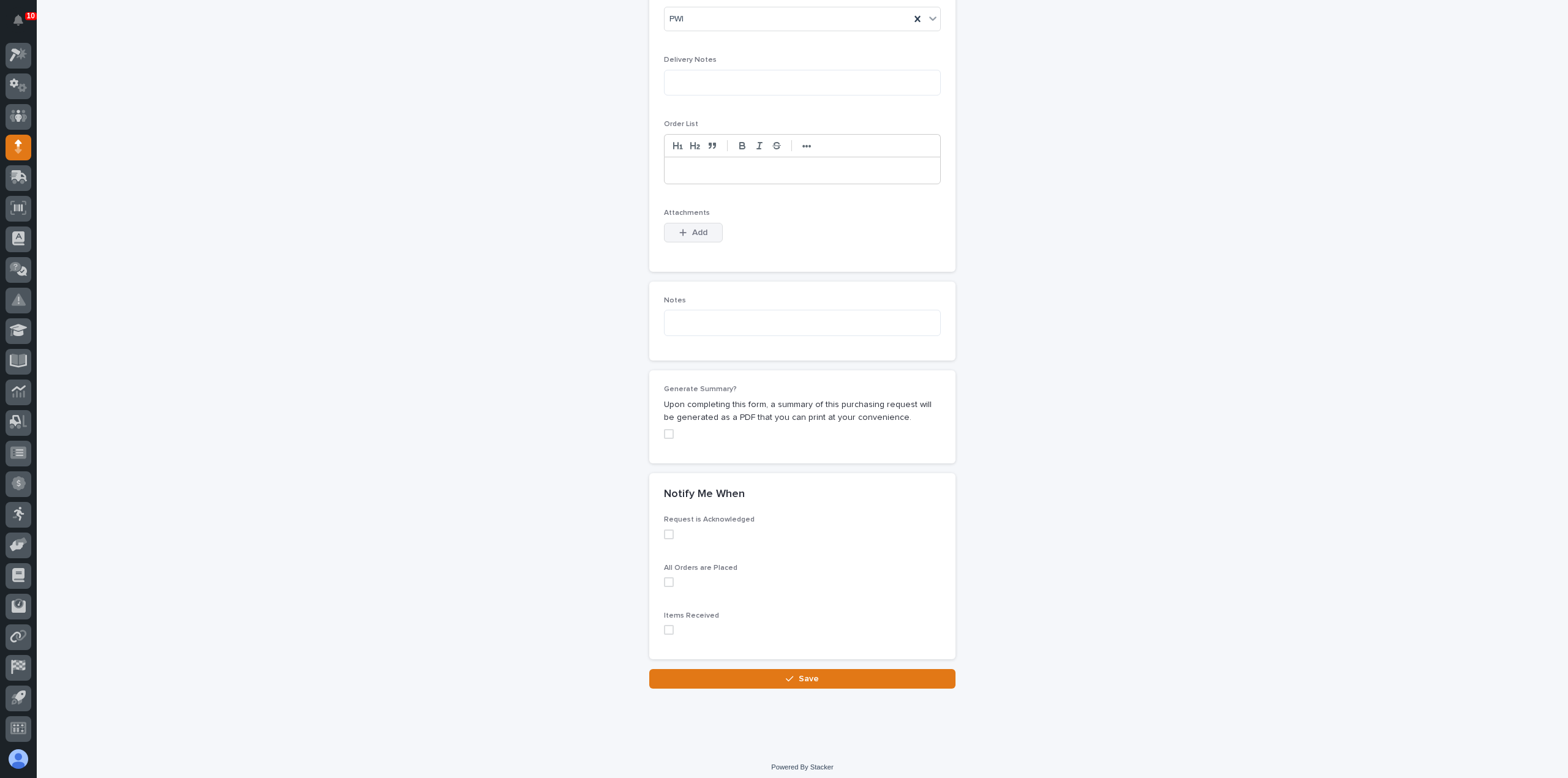
type input "Hyperlite crane system"
click at [693, 228] on span "Add" at bounding box center [700, 233] width 16 height 11
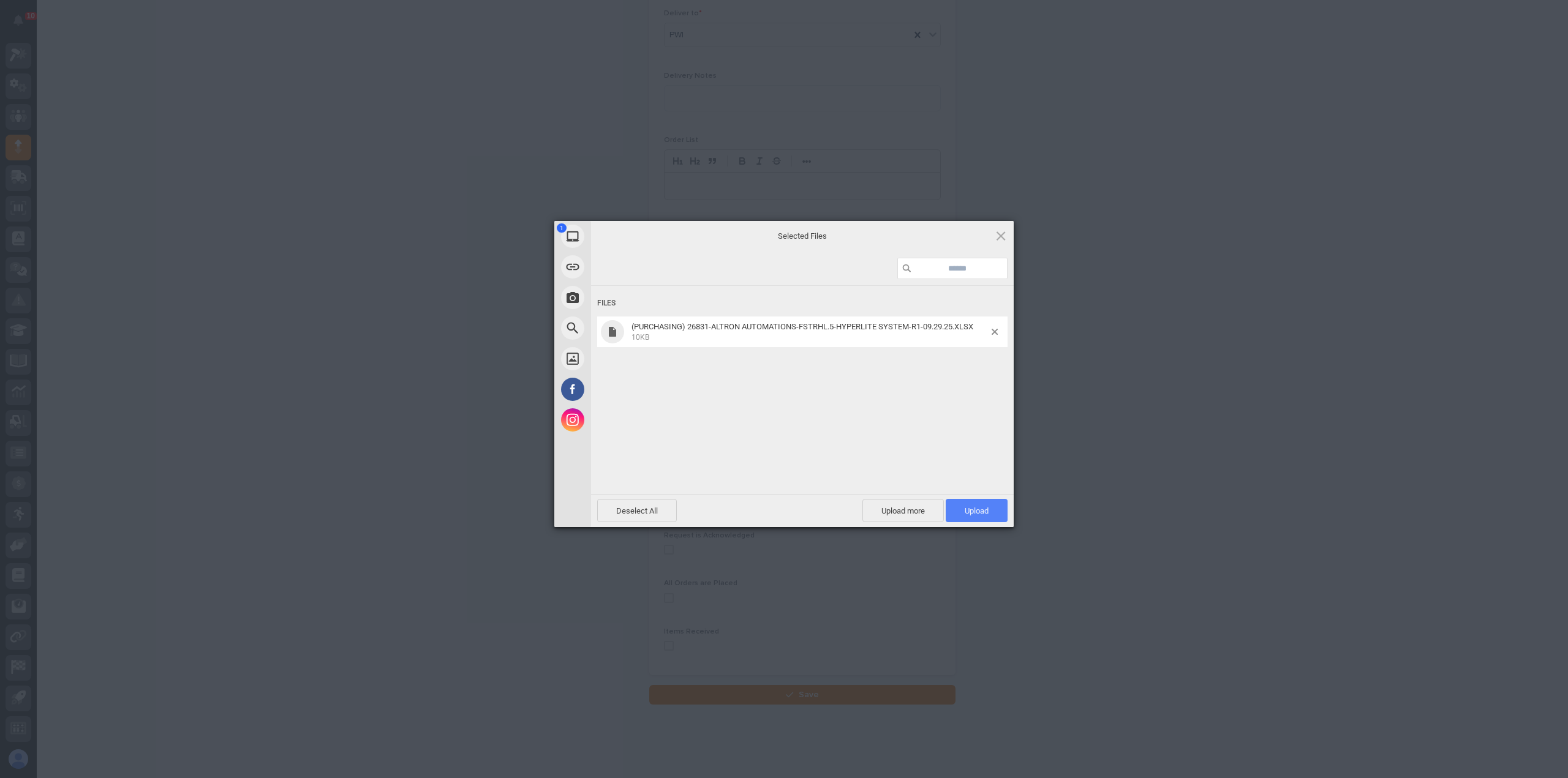
click at [995, 518] on span "Upload 1" at bounding box center [977, 511] width 62 height 24
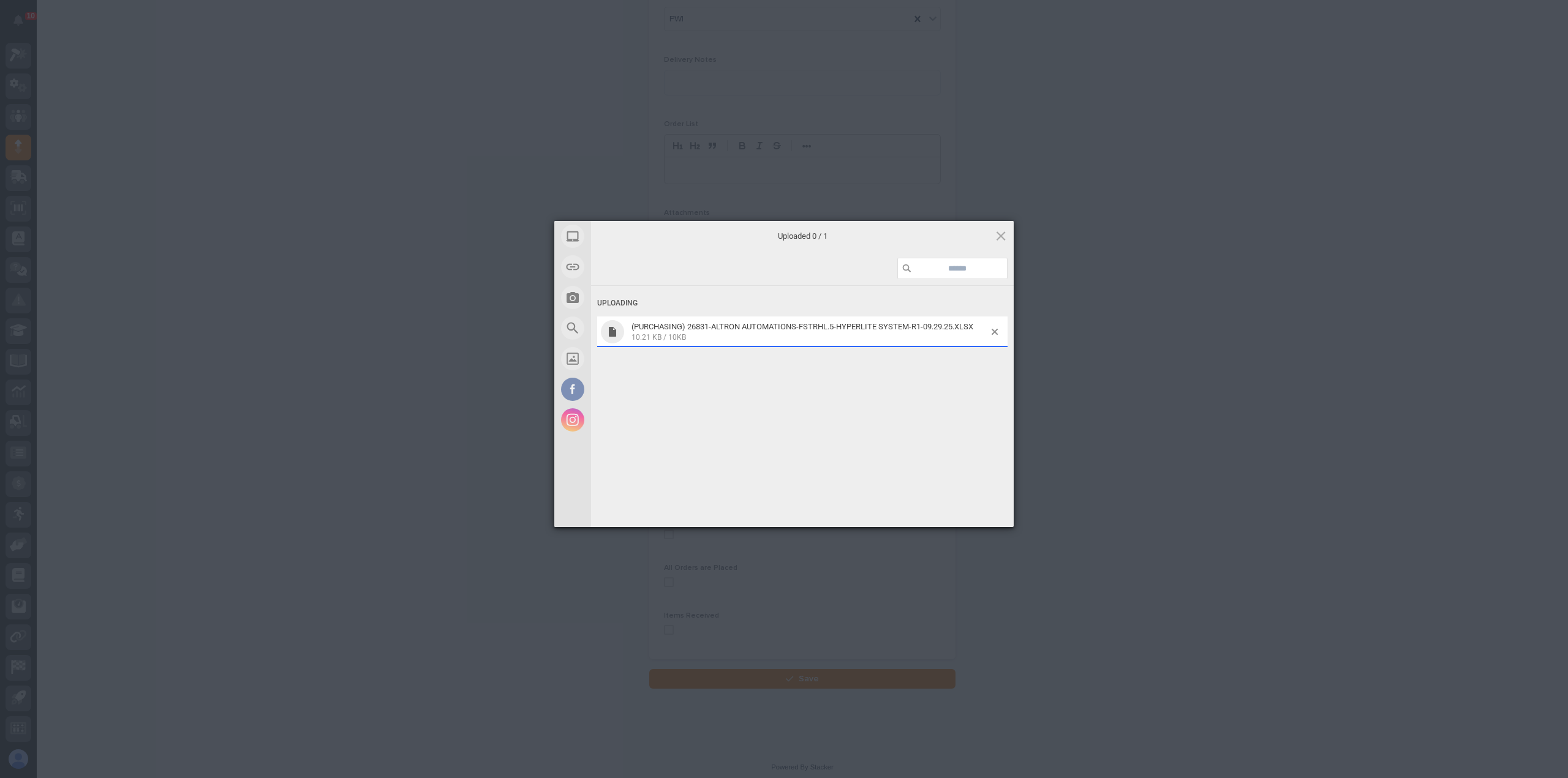
scroll to position [818, 0]
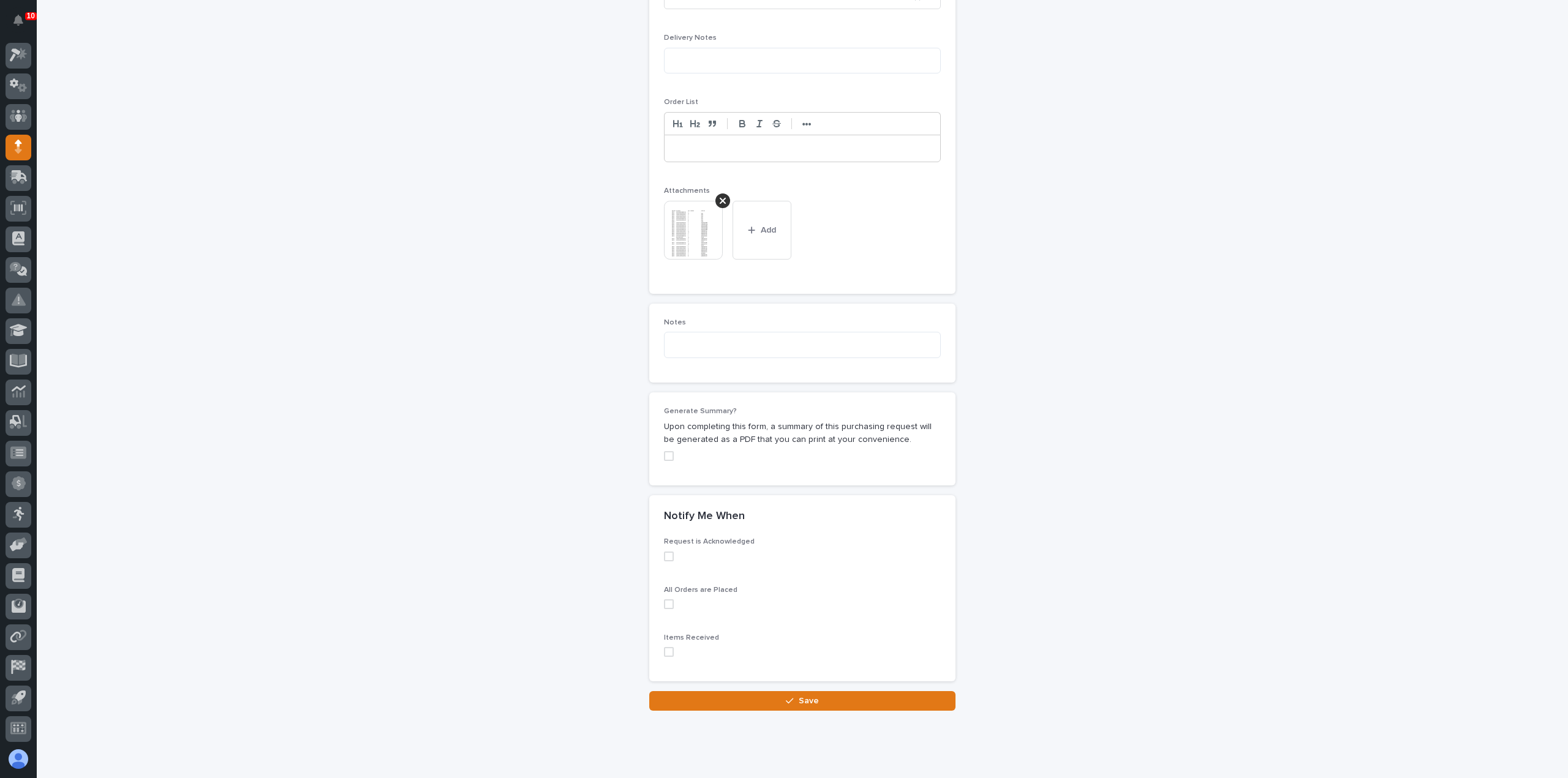
click at [666, 653] on span at bounding box center [669, 652] width 10 height 10
click at [698, 700] on button "Save" at bounding box center [802, 701] width 306 height 20
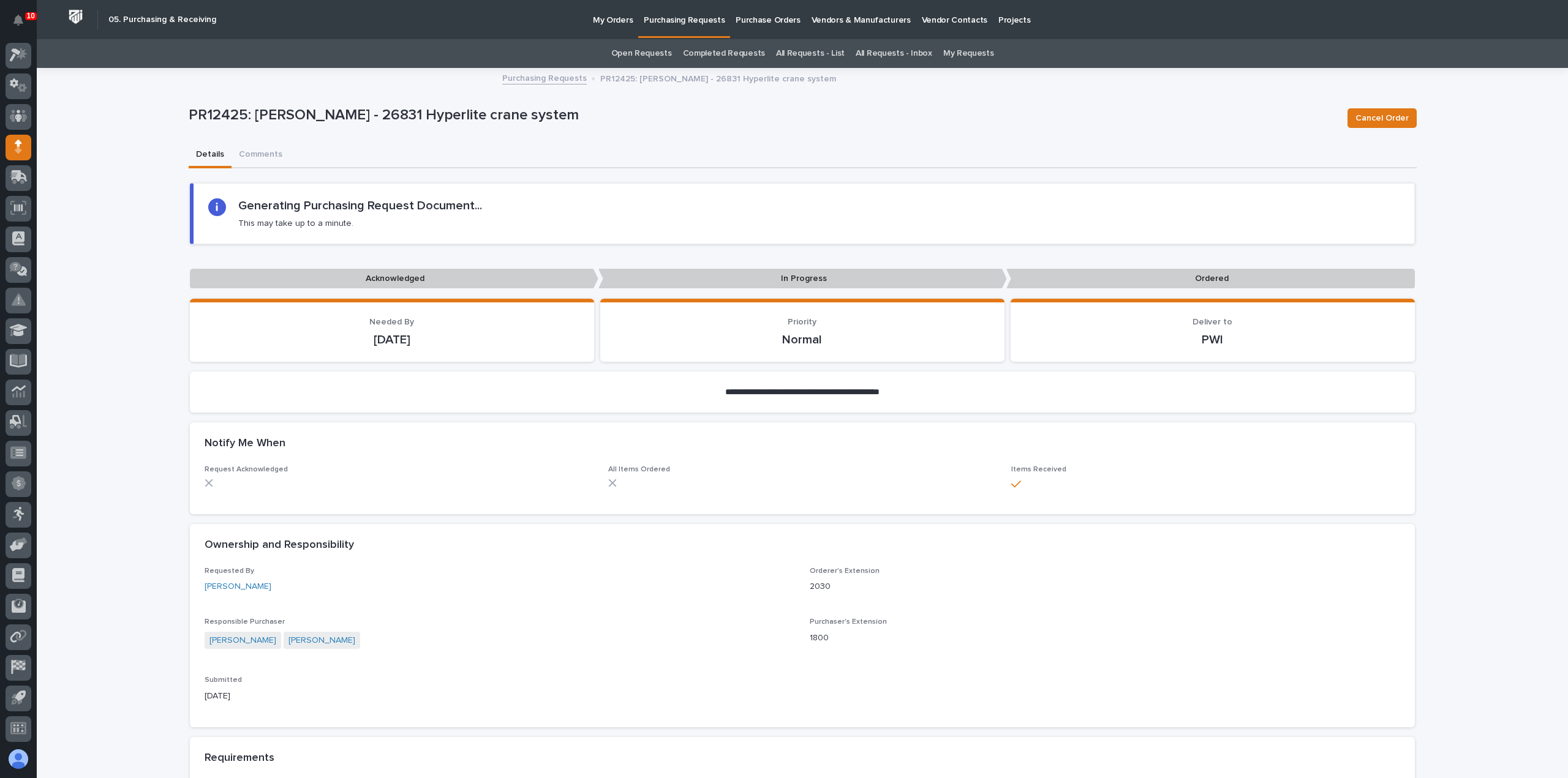
scroll to position [798, 0]
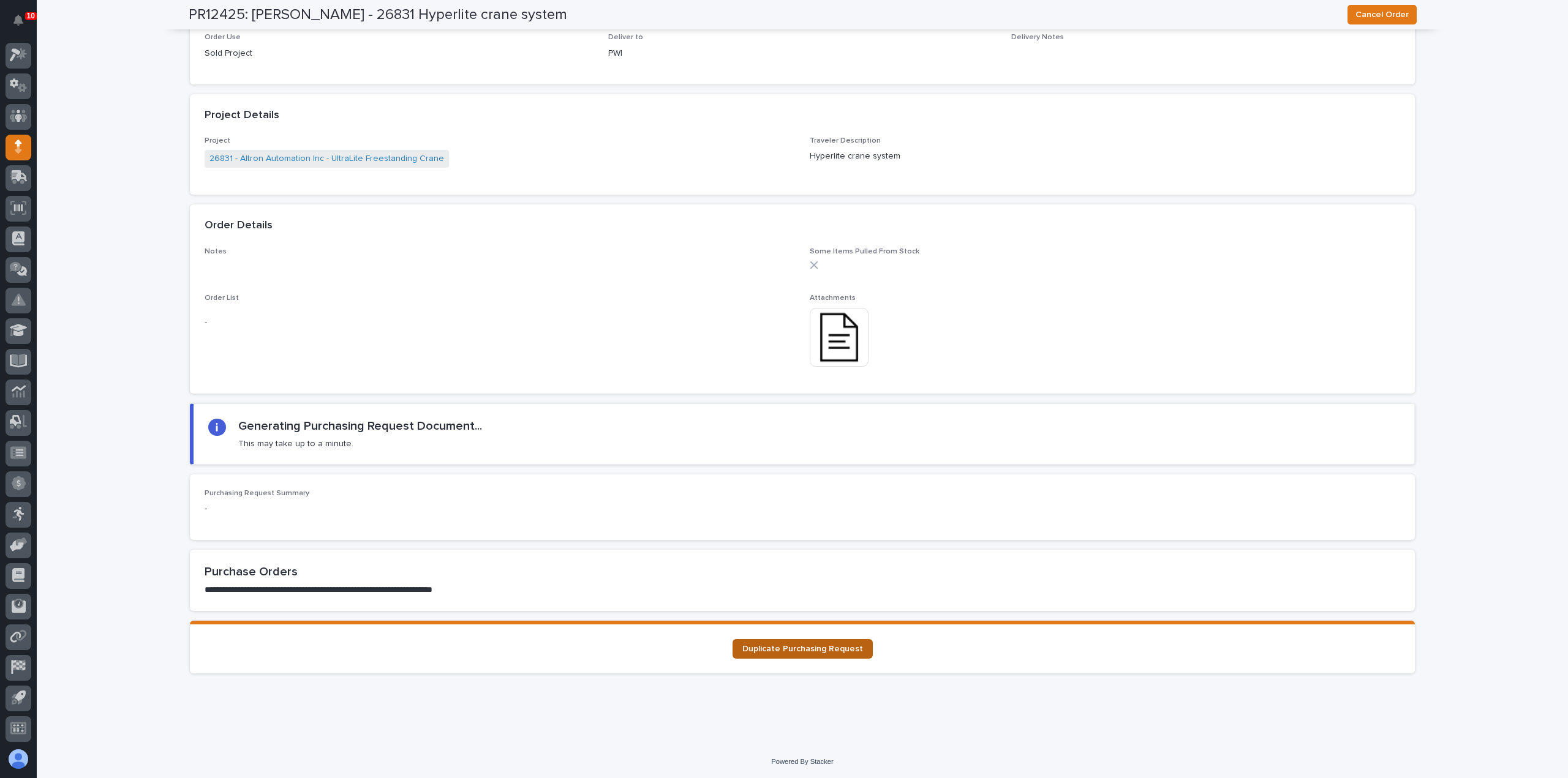
click at [783, 652] on span "Duplicate Purchasing Request" at bounding box center [803, 649] width 121 height 9
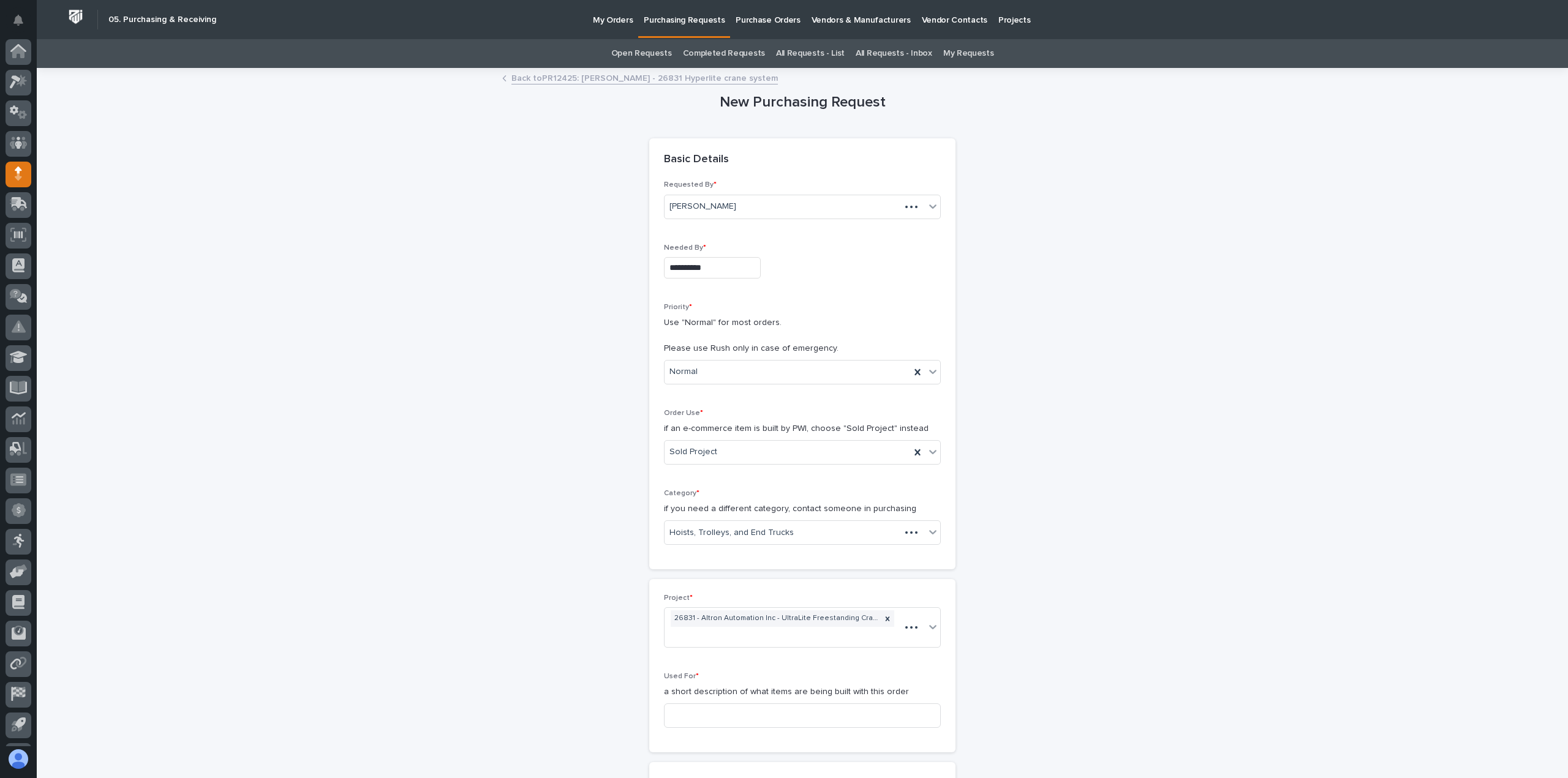
scroll to position [27, 0]
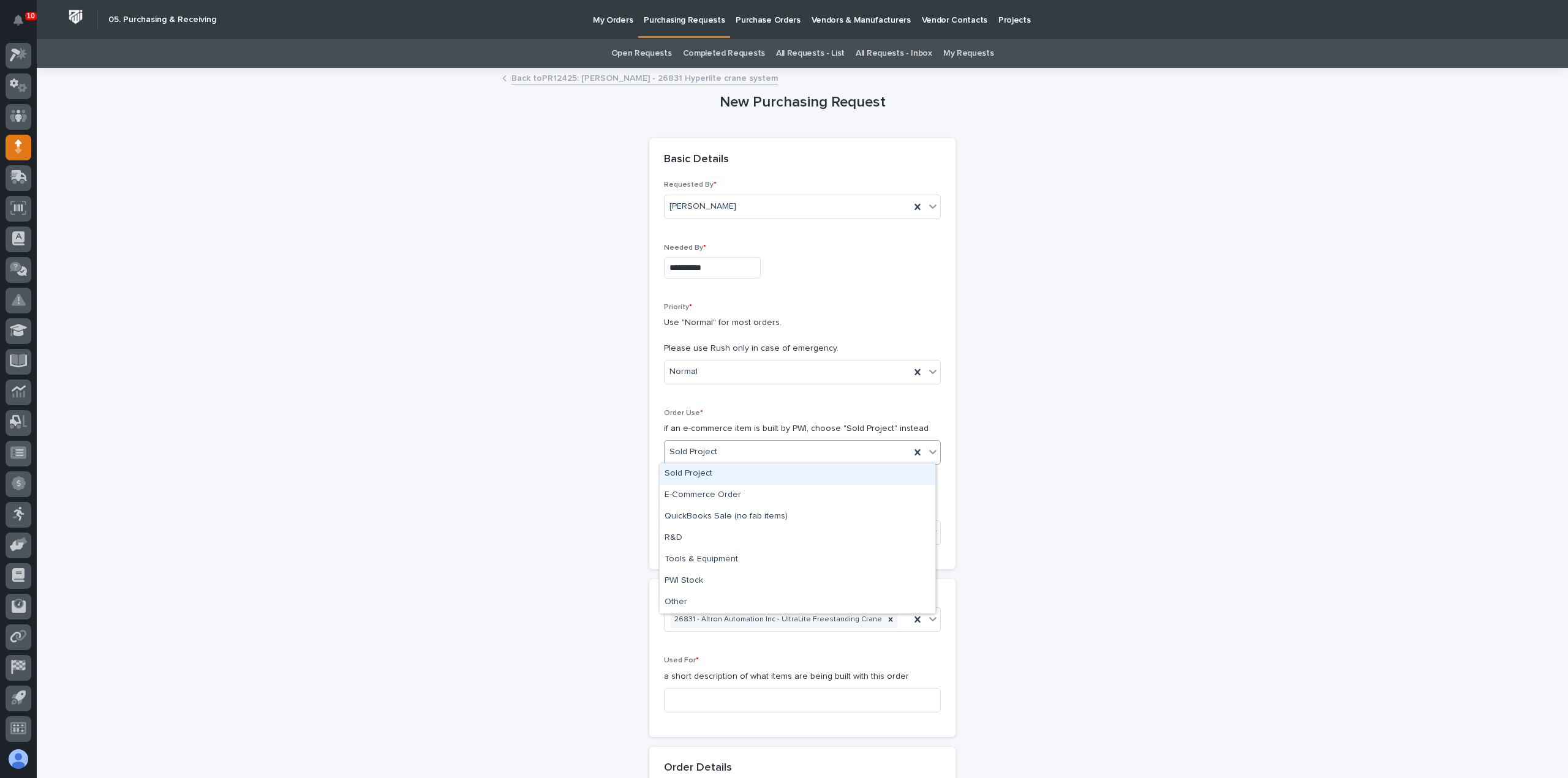
click at [777, 449] on div "Sold Project" at bounding box center [787, 452] width 246 height 20
click at [916, 449] on icon at bounding box center [917, 452] width 12 height 12
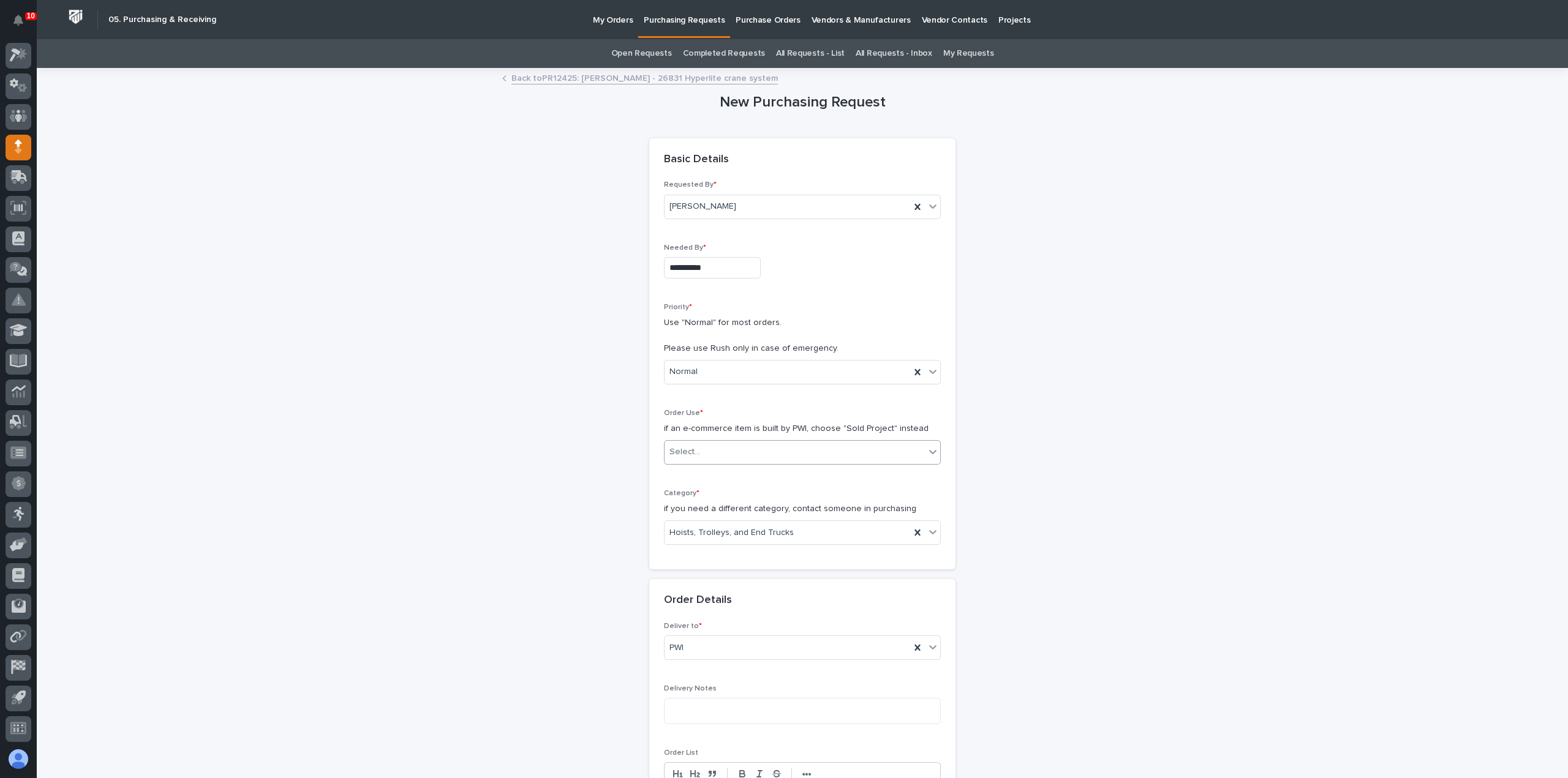
click at [908, 450] on div "Select..." at bounding box center [795, 452] width 260 height 20
click at [888, 472] on div "Sold Project" at bounding box center [798, 474] width 276 height 21
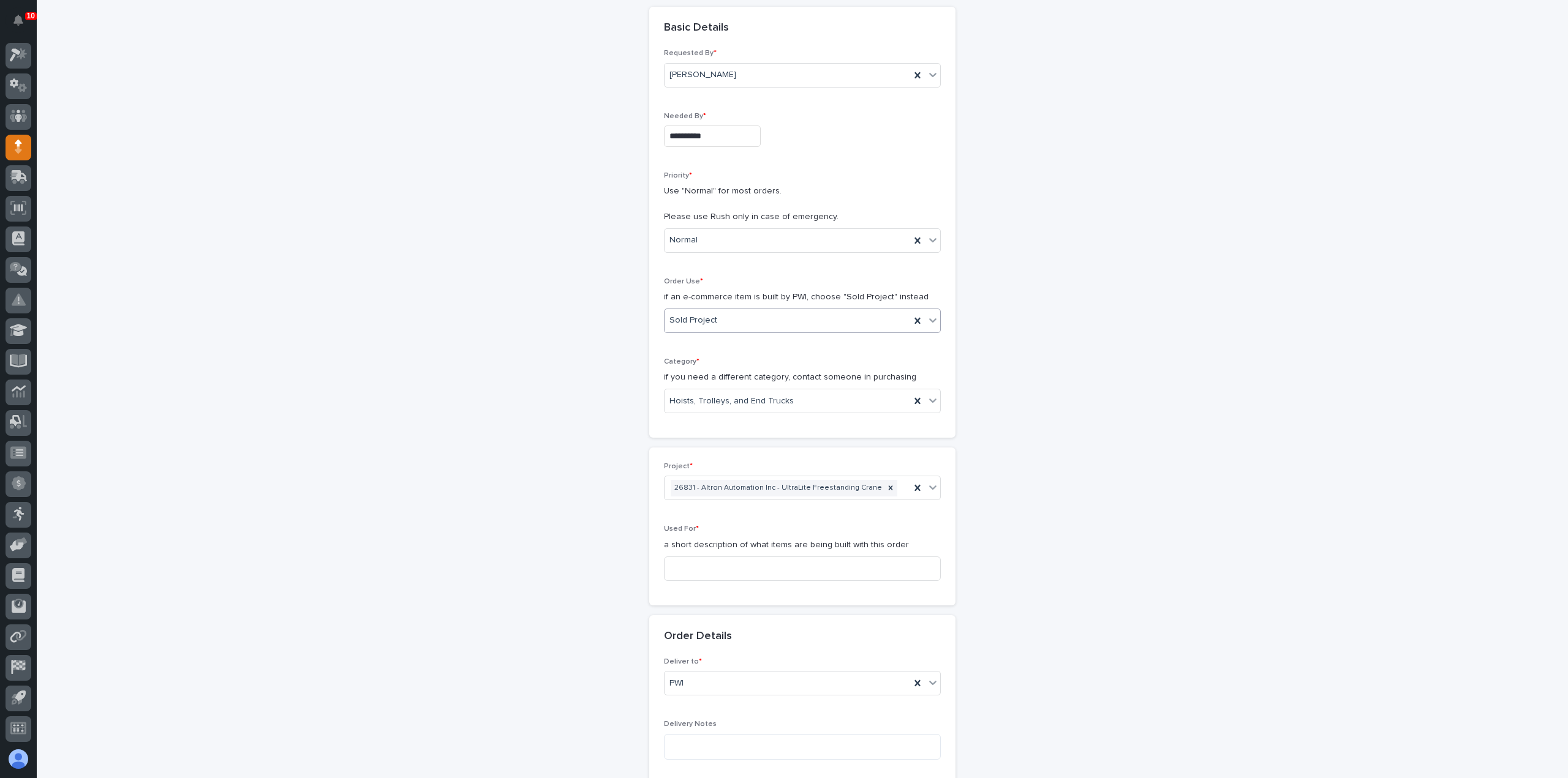
scroll to position [183, 0]
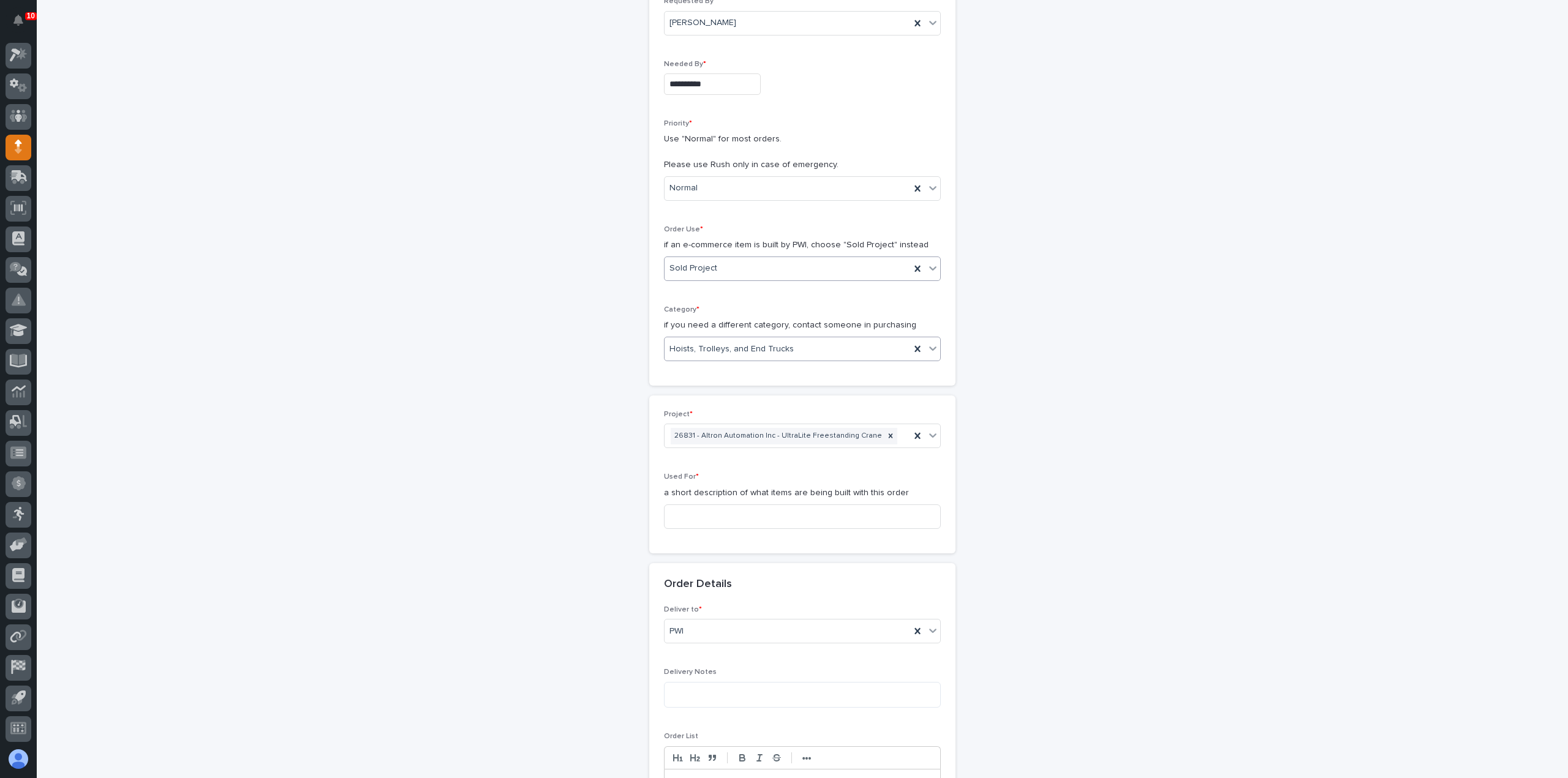
click at [905, 346] on div "Hoists, Trolleys, and End Trucks" at bounding box center [787, 349] width 246 height 20
click at [915, 346] on icon at bounding box center [917, 349] width 6 height 7
click at [927, 345] on icon at bounding box center [932, 348] width 12 height 12
click at [783, 474] on div "Parts & Hardware" at bounding box center [798, 468] width 276 height 21
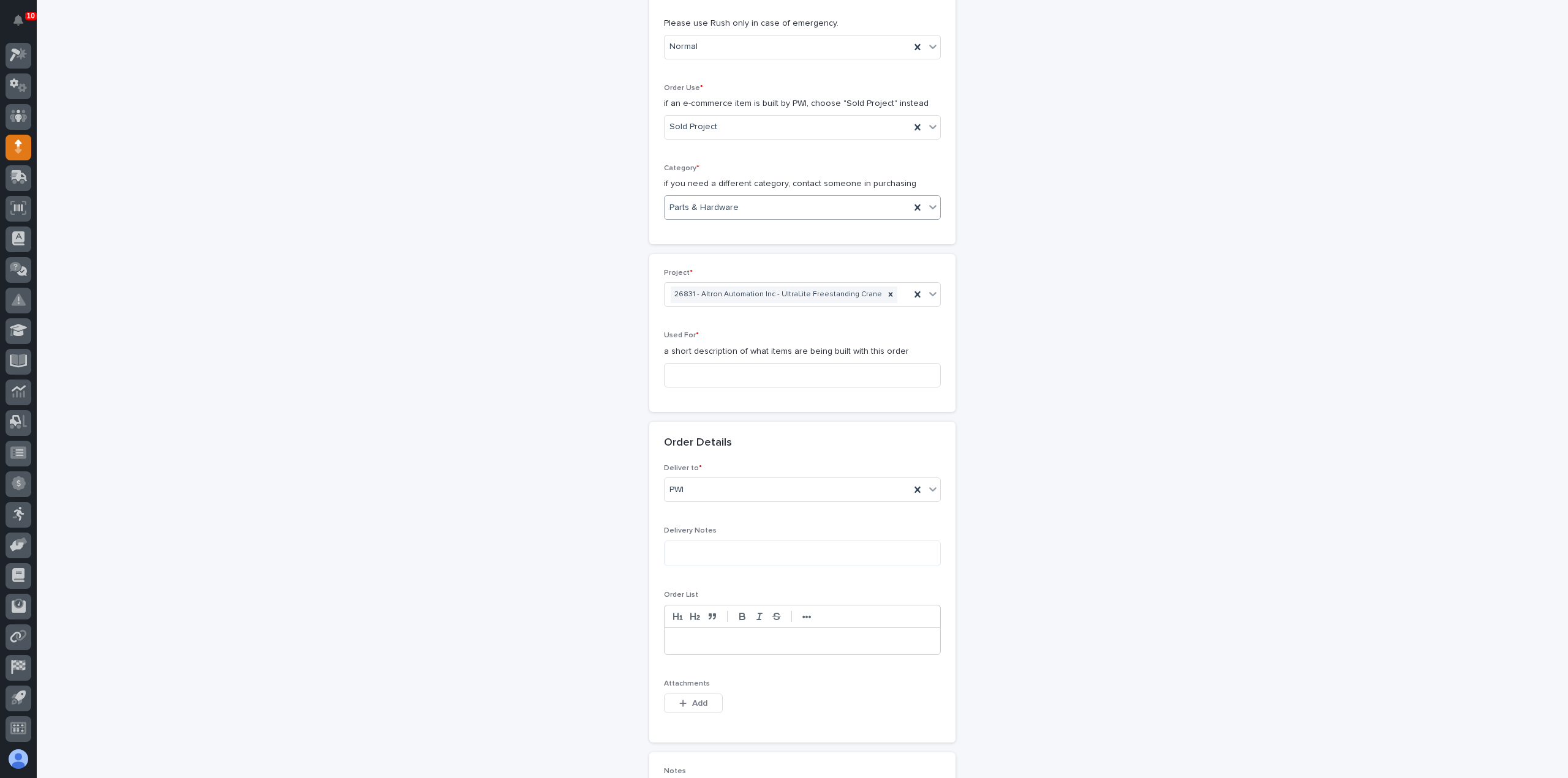
scroll to position [368, 0]
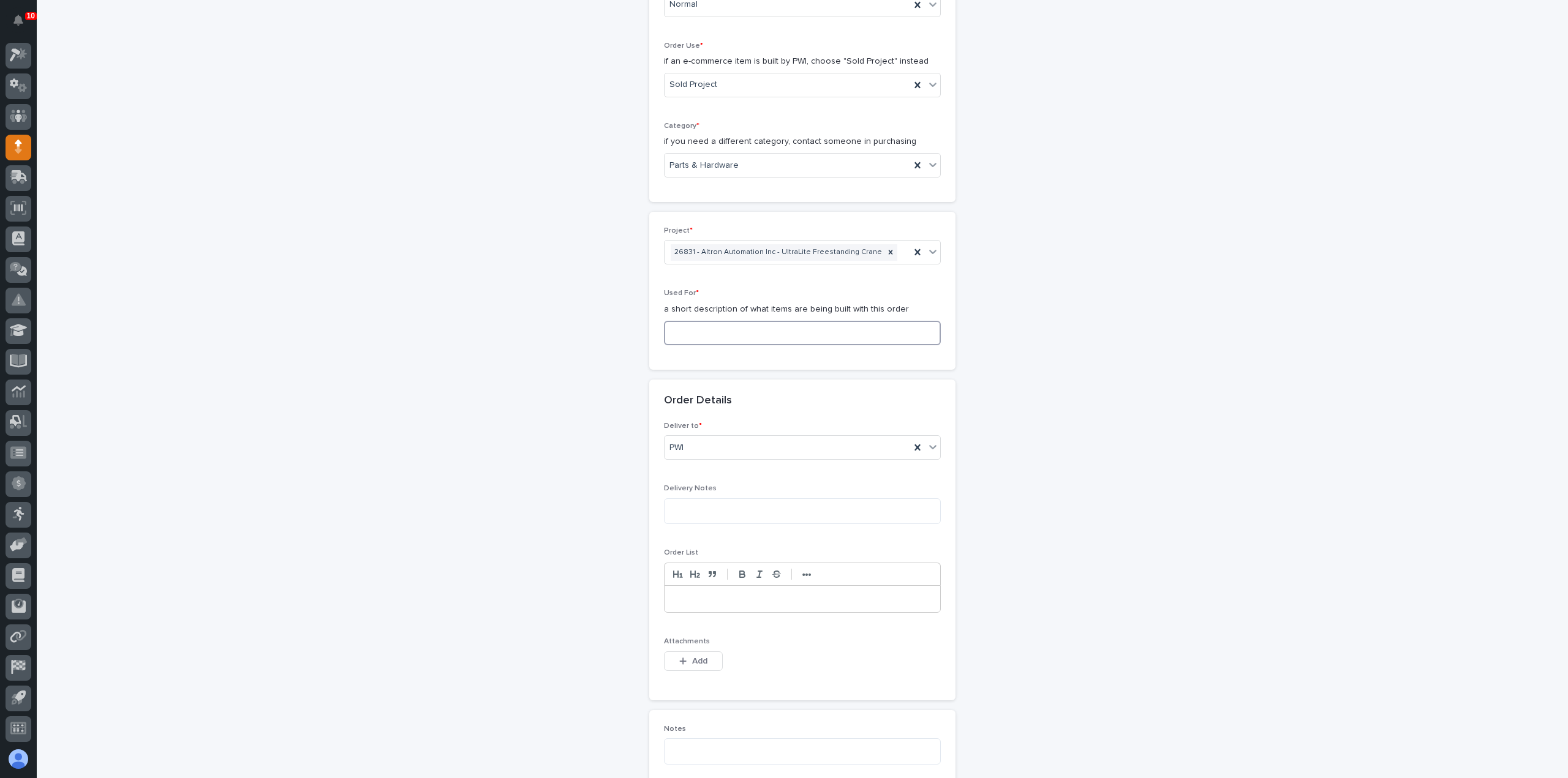
click at [762, 338] on input at bounding box center [802, 334] width 277 height 24
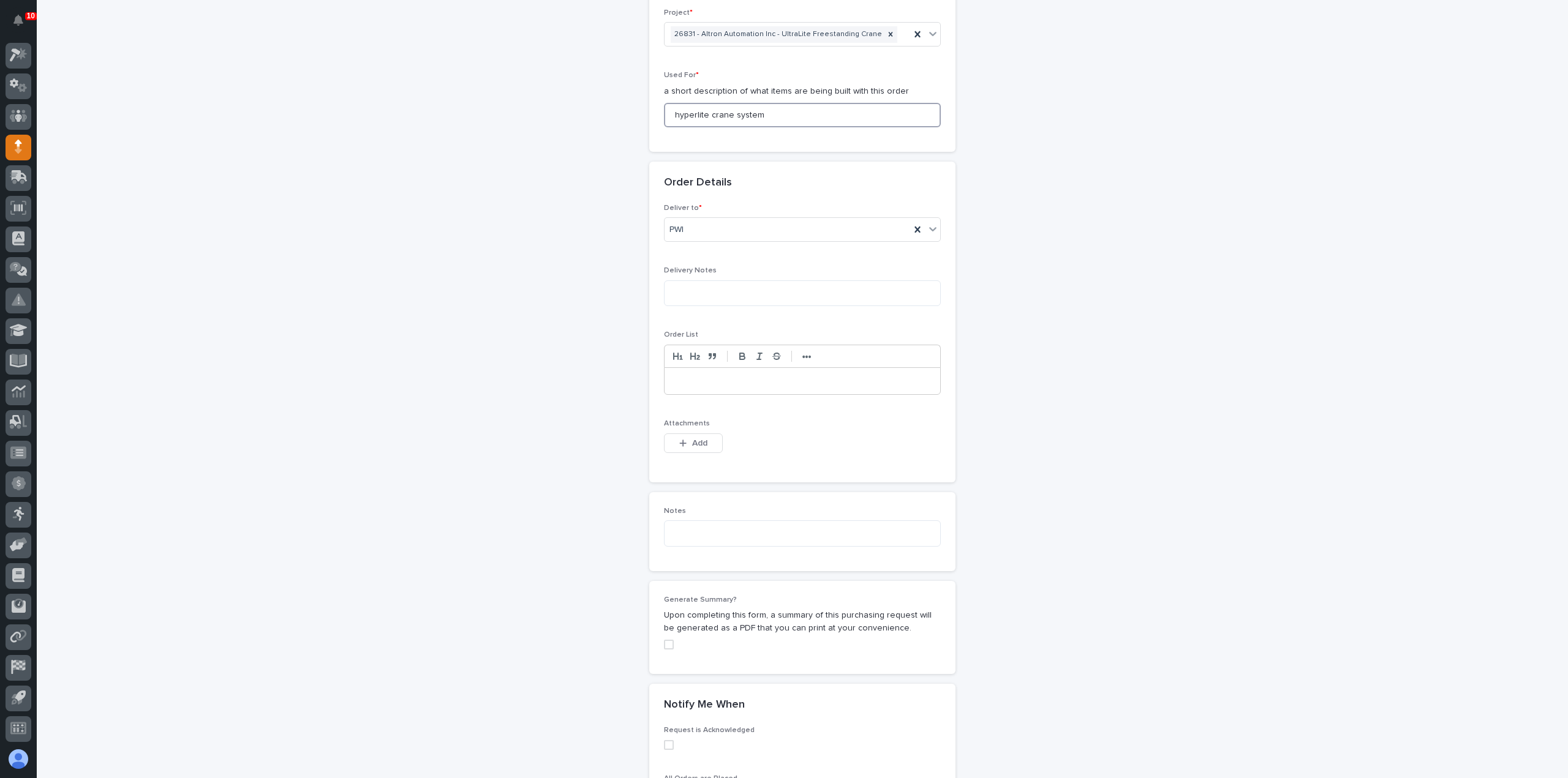
scroll to position [674, 0]
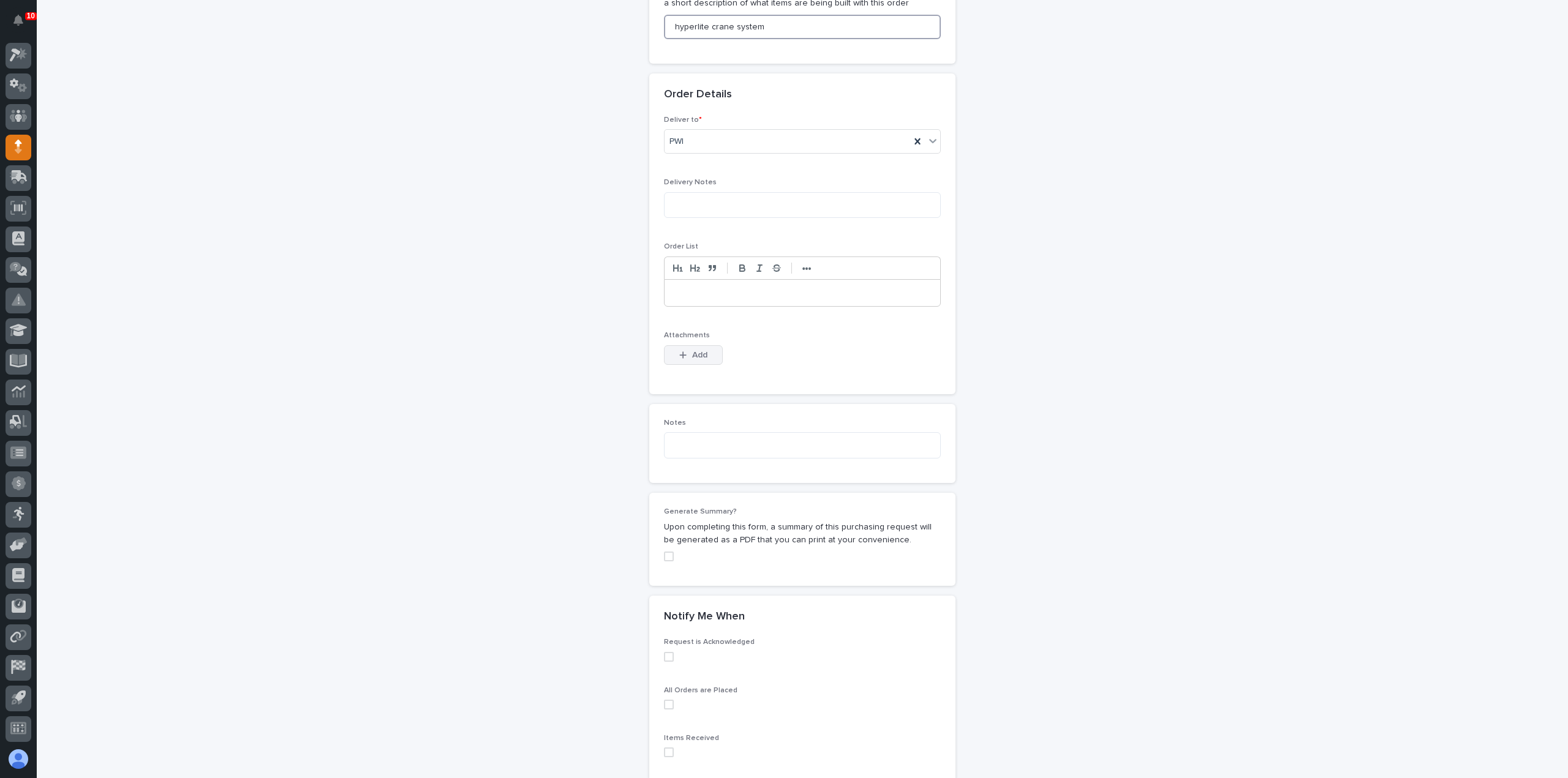
type input "hyperlite crane system"
click at [715, 358] on button "Add" at bounding box center [693, 356] width 59 height 20
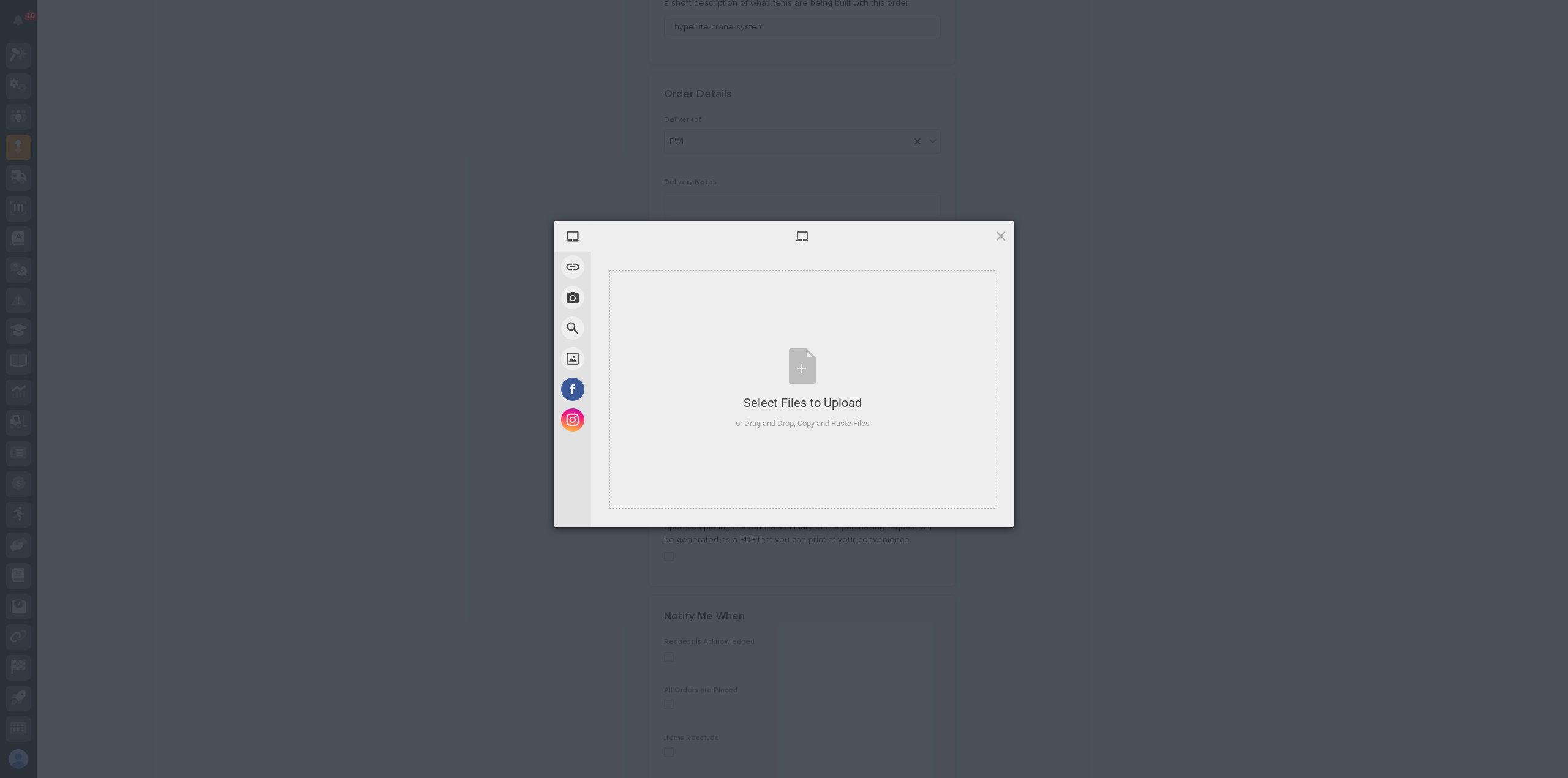
drag, startPoint x: -298, startPoint y: 175, endPoint x: -466, endPoint y: 148, distance: 170.2
click at [0, 148] on html "**********" at bounding box center [784, 389] width 1568 height 778
click at [993, 511] on span "Upload 1" at bounding box center [977, 511] width 62 height 24
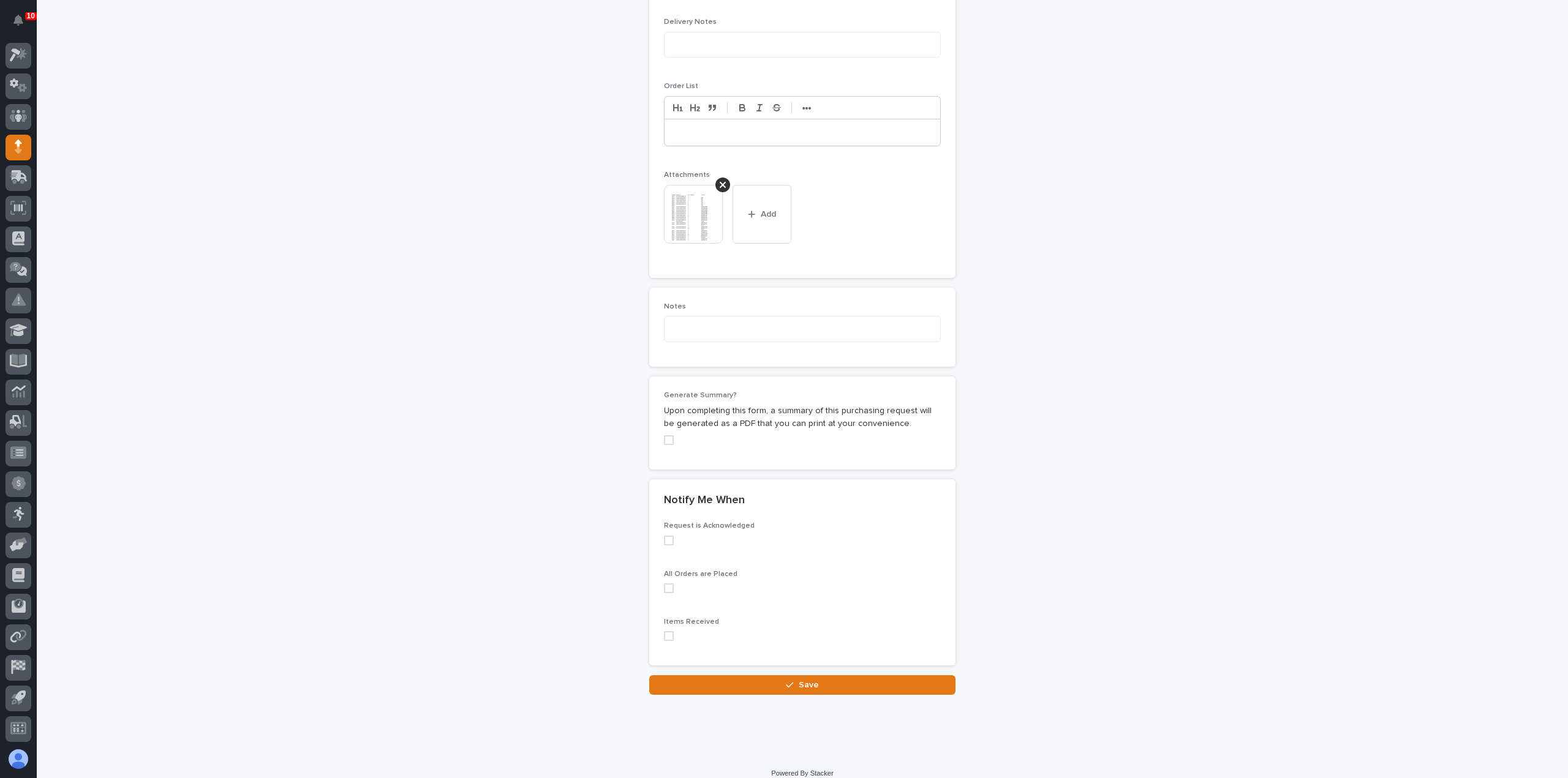
scroll to position [842, 0]
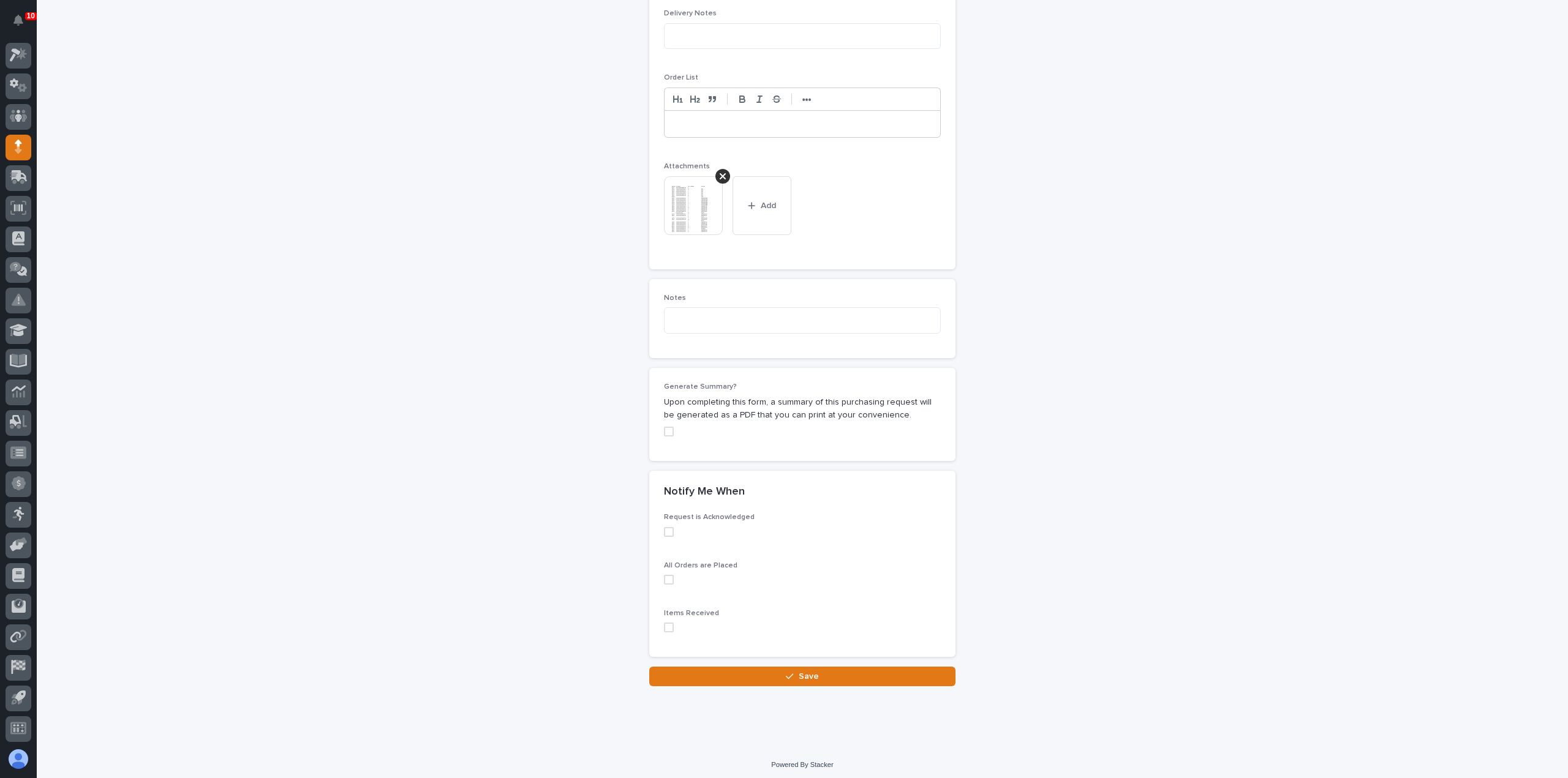
click at [664, 623] on span at bounding box center [669, 628] width 10 height 10
click at [680, 671] on button "Save" at bounding box center [802, 677] width 306 height 20
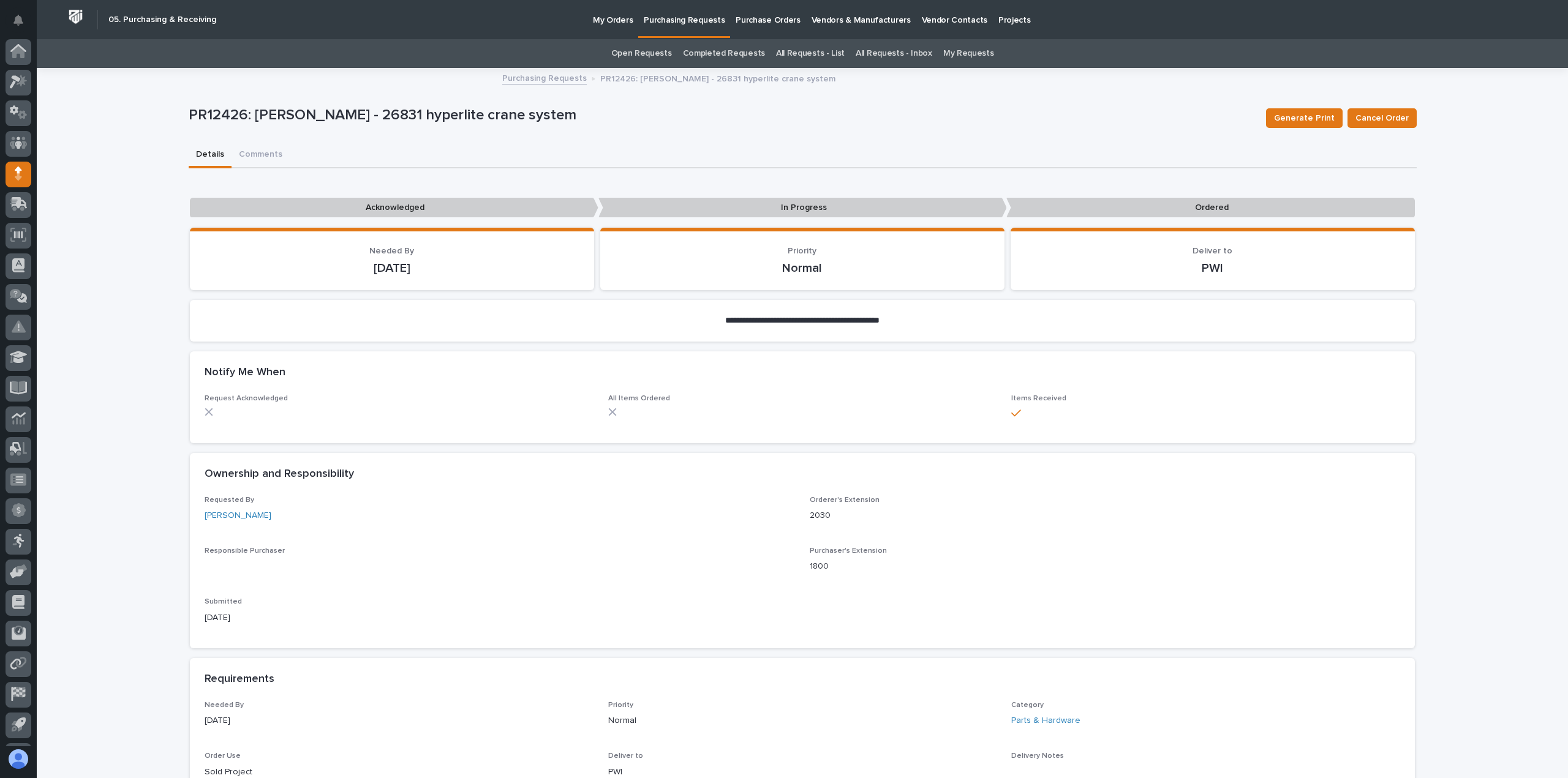
scroll to position [27, 0]
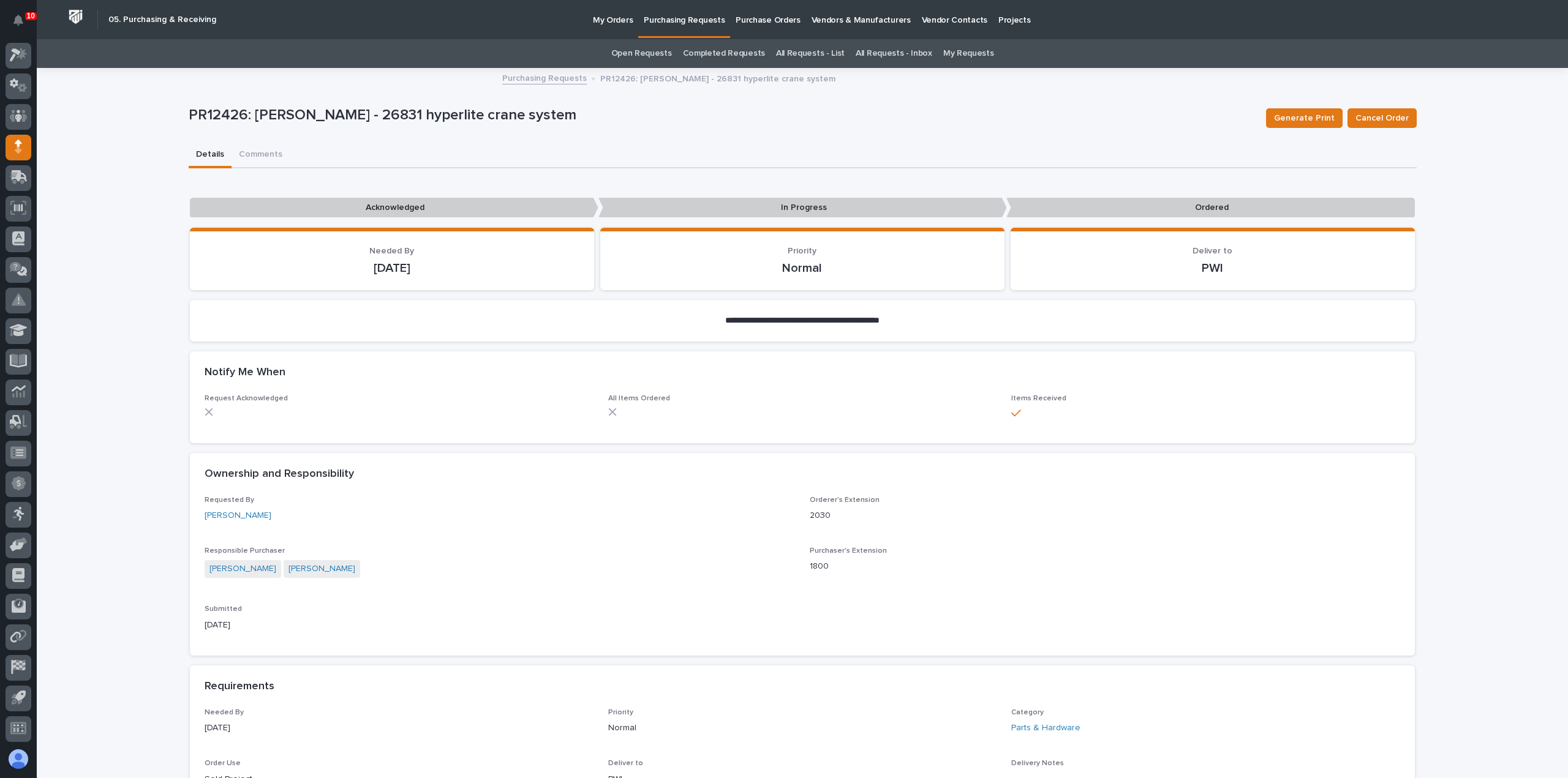
click at [128, 139] on div "**********" at bounding box center [802, 749] width 1531 height 1360
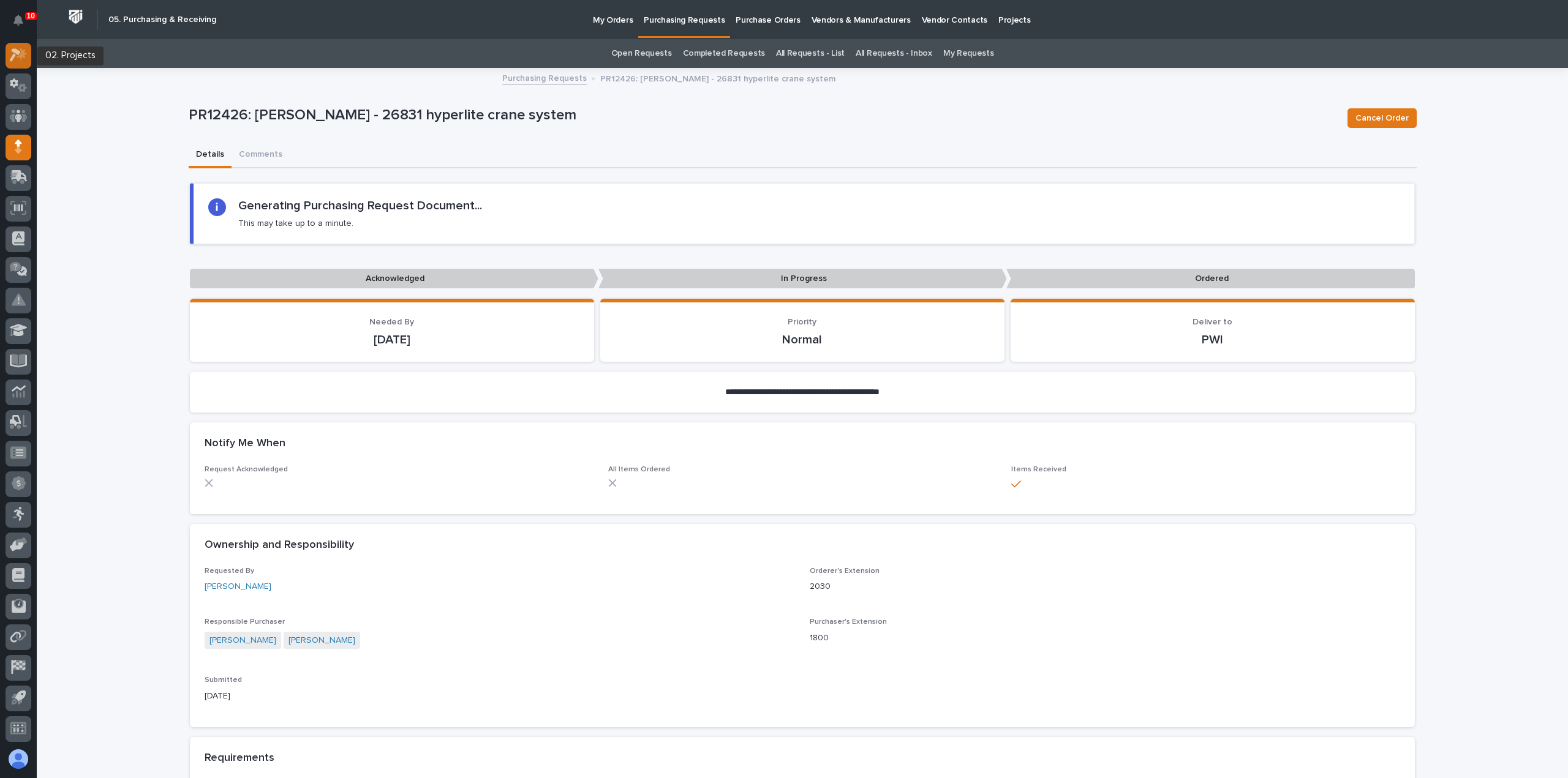
click at [22, 58] on icon at bounding box center [19, 55] width 18 height 14
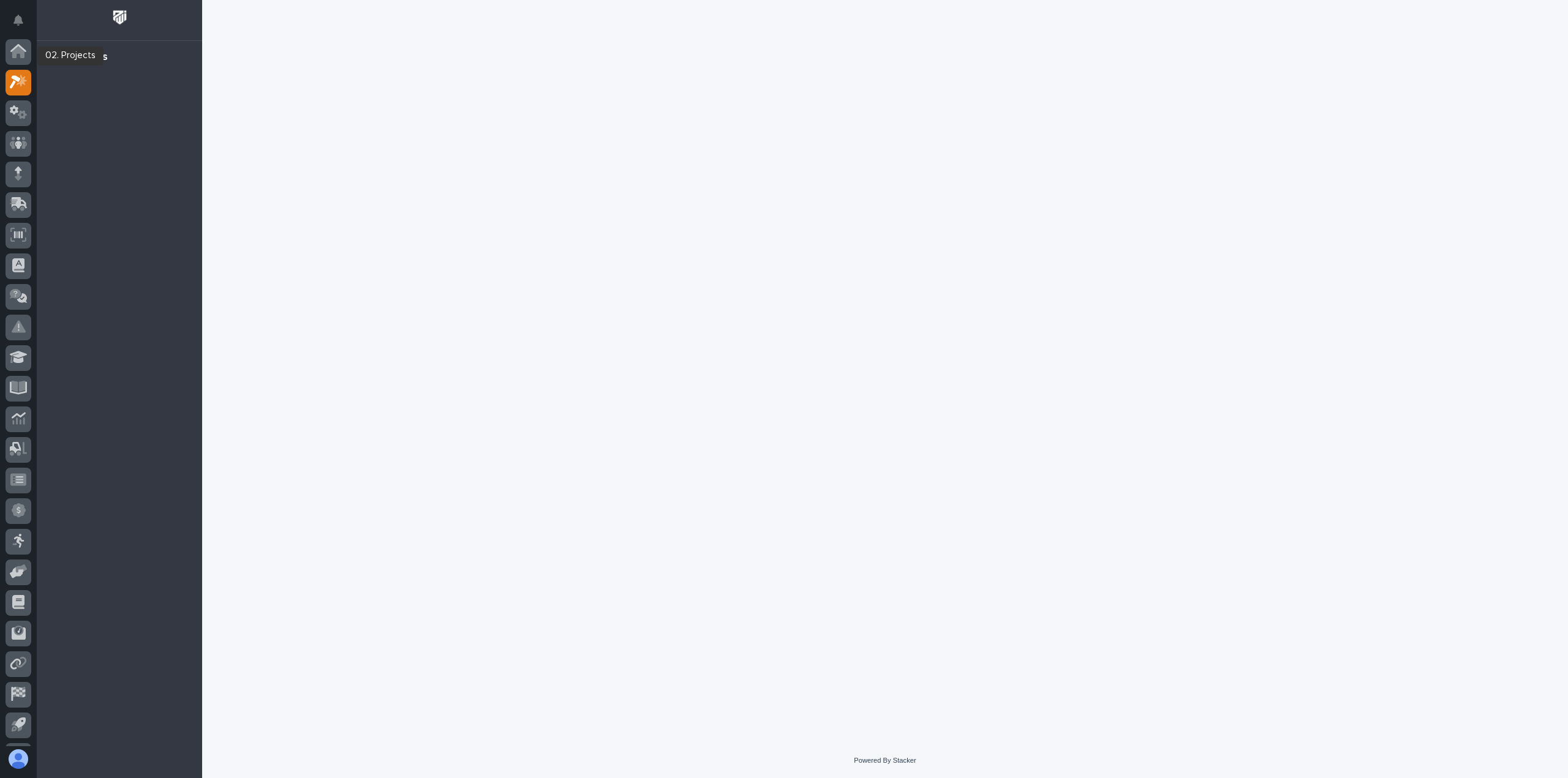
scroll to position [27, 0]
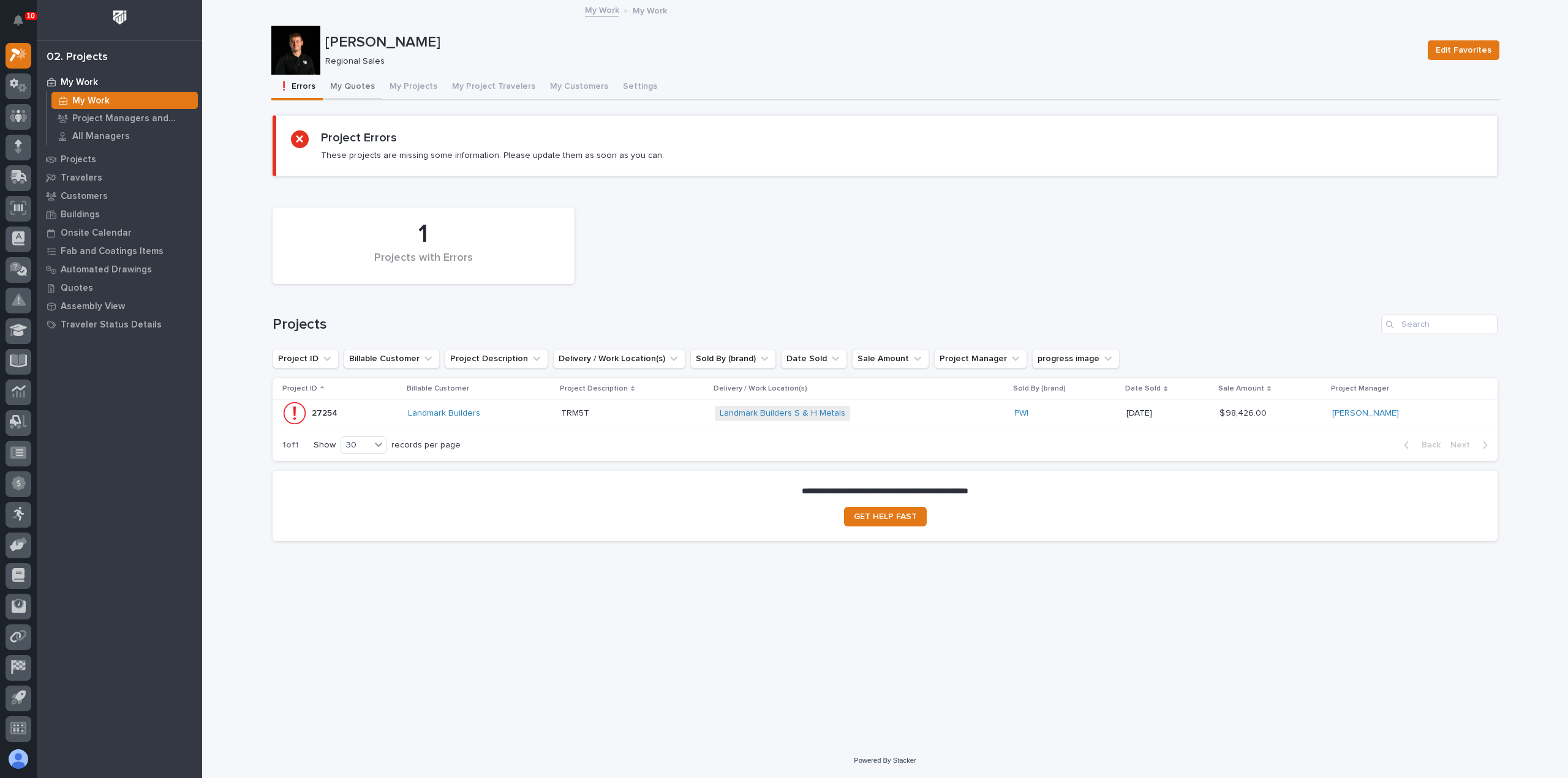
click at [354, 82] on button "My Quotes" at bounding box center [352, 88] width 60 height 26
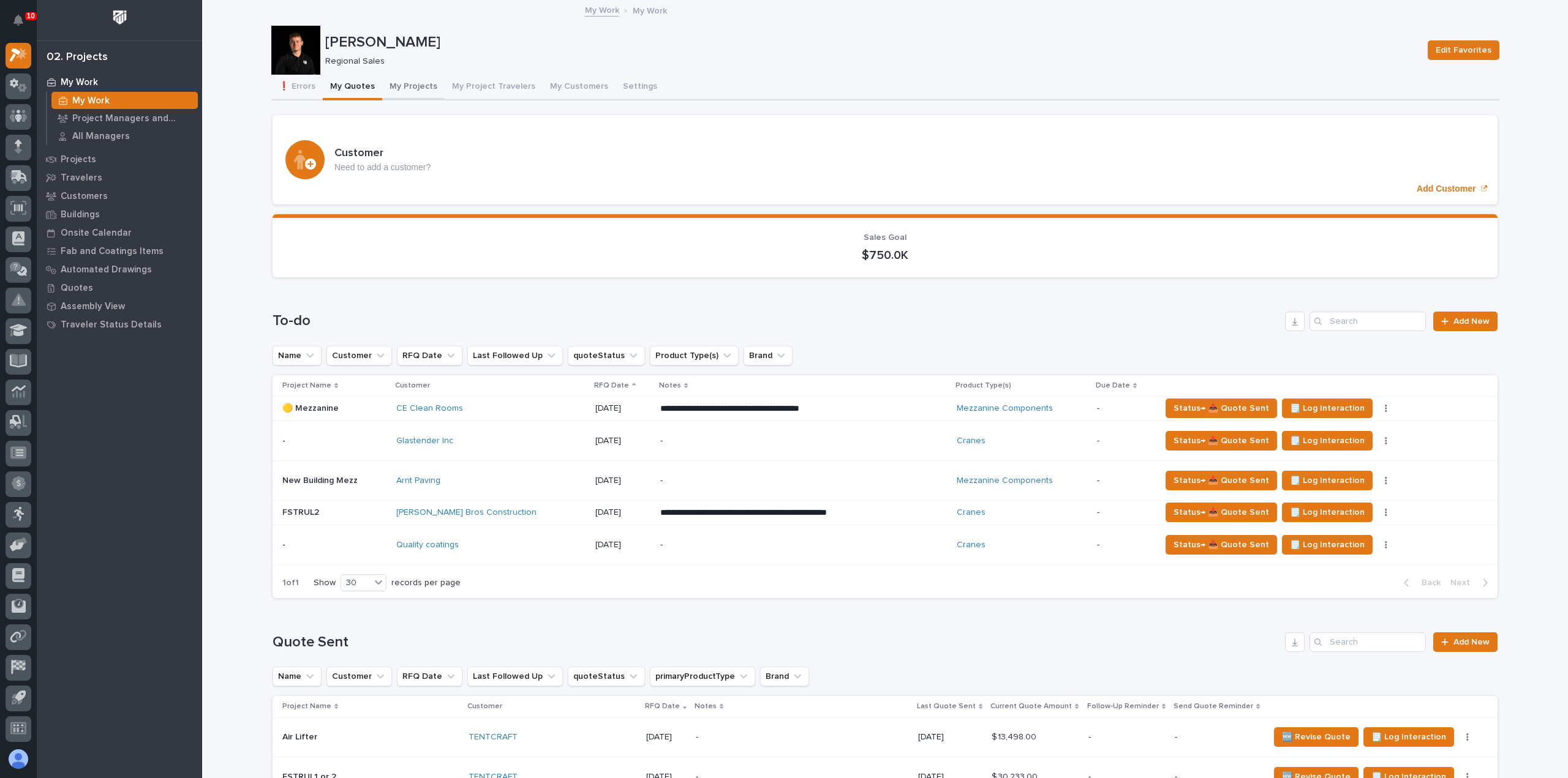
click at [417, 89] on button "My Projects" at bounding box center [414, 88] width 63 height 26
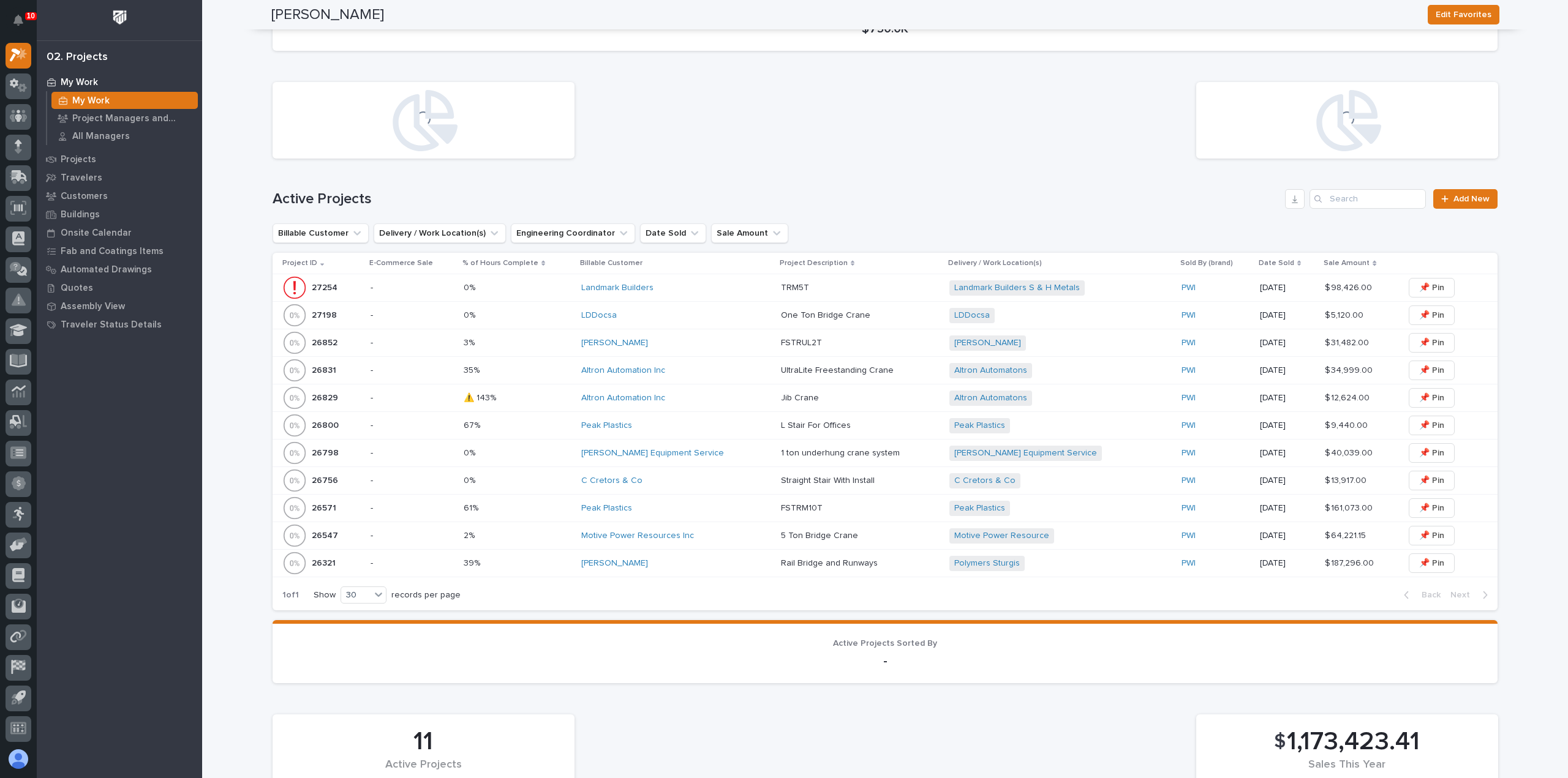
scroll to position [306, 0]
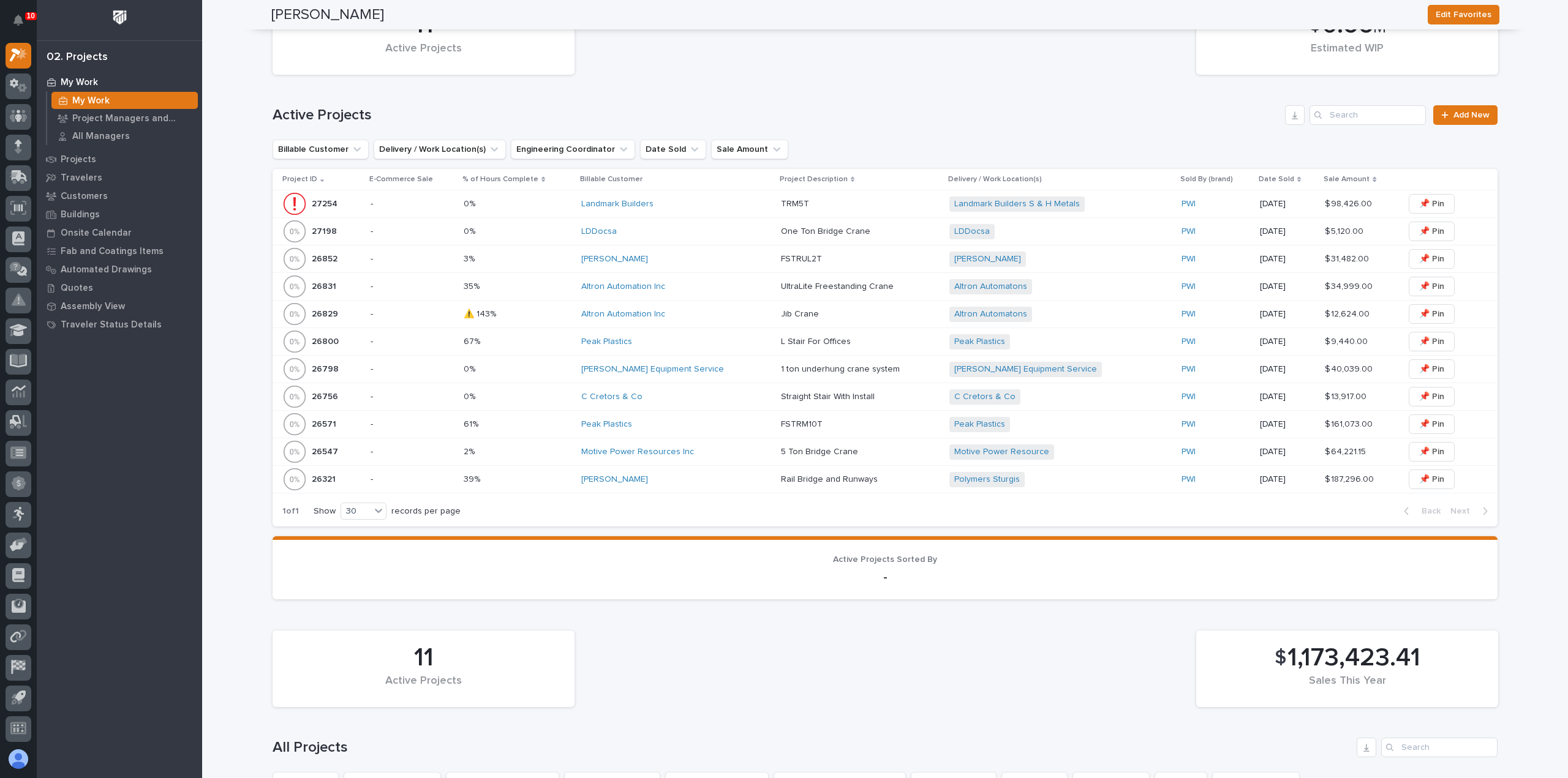
click at [742, 290] on div "Altron Automation Inc" at bounding box center [676, 286] width 190 height 11
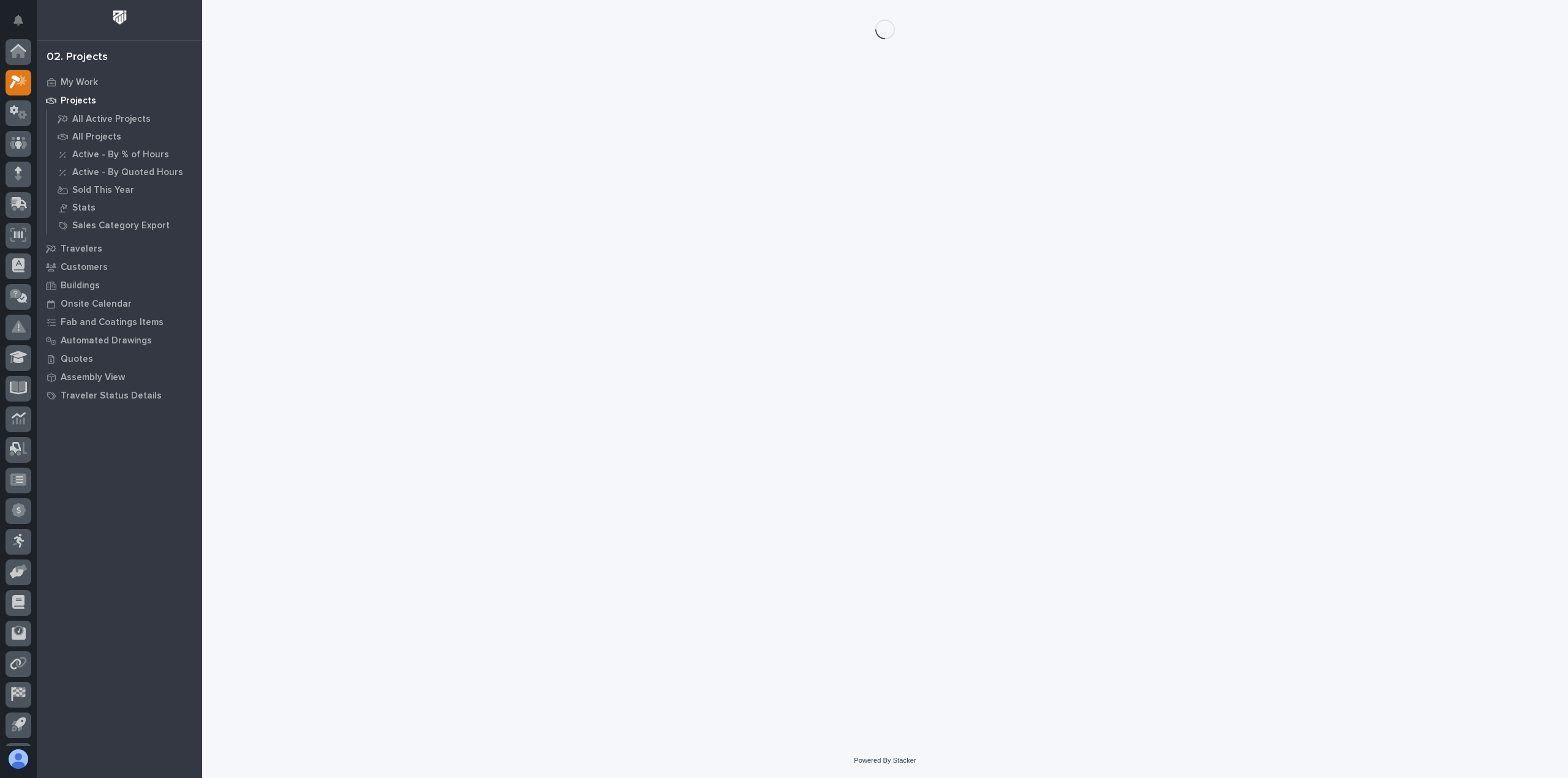
scroll to position [27, 0]
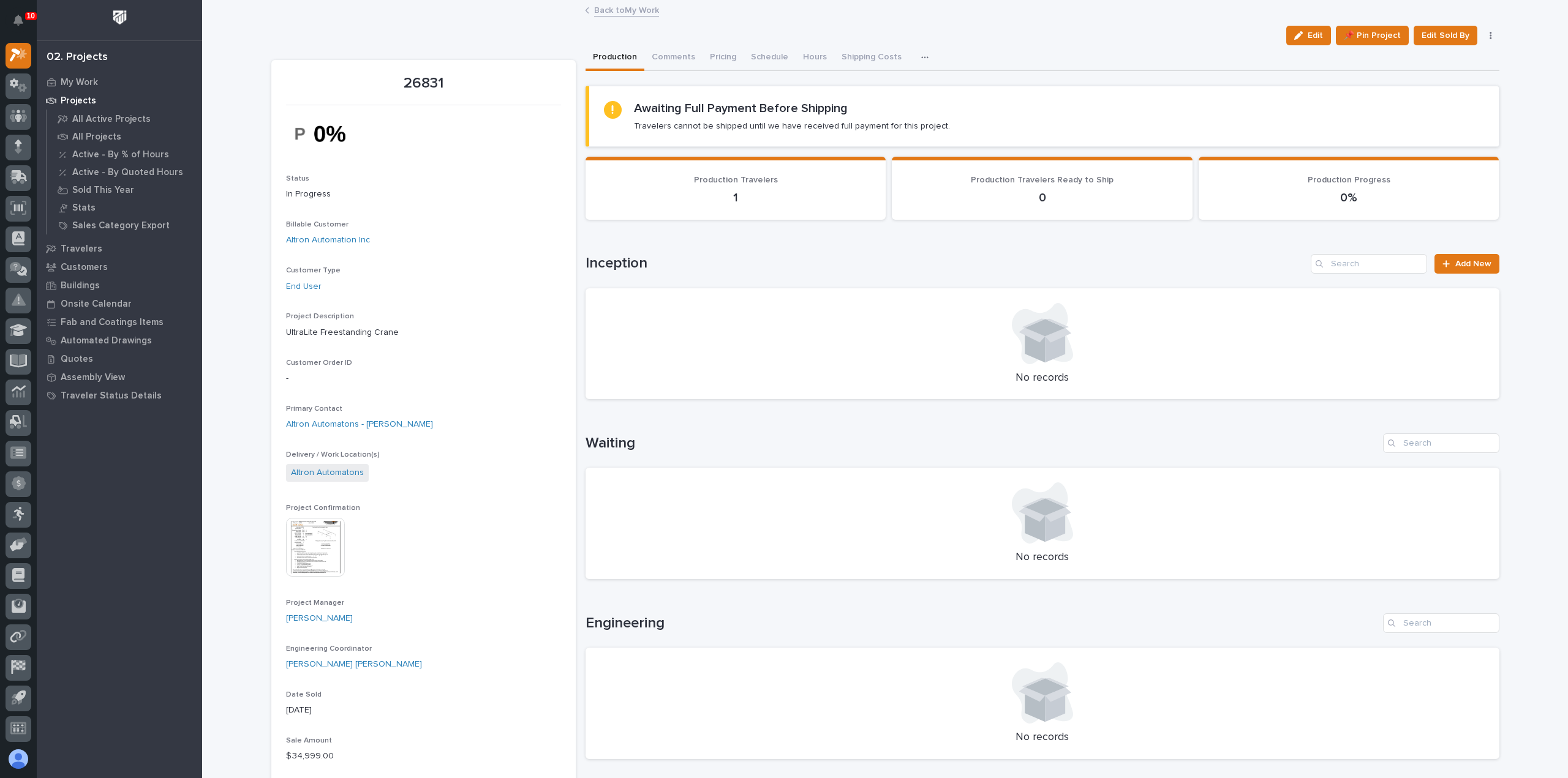
click at [292, 542] on img at bounding box center [316, 547] width 59 height 59
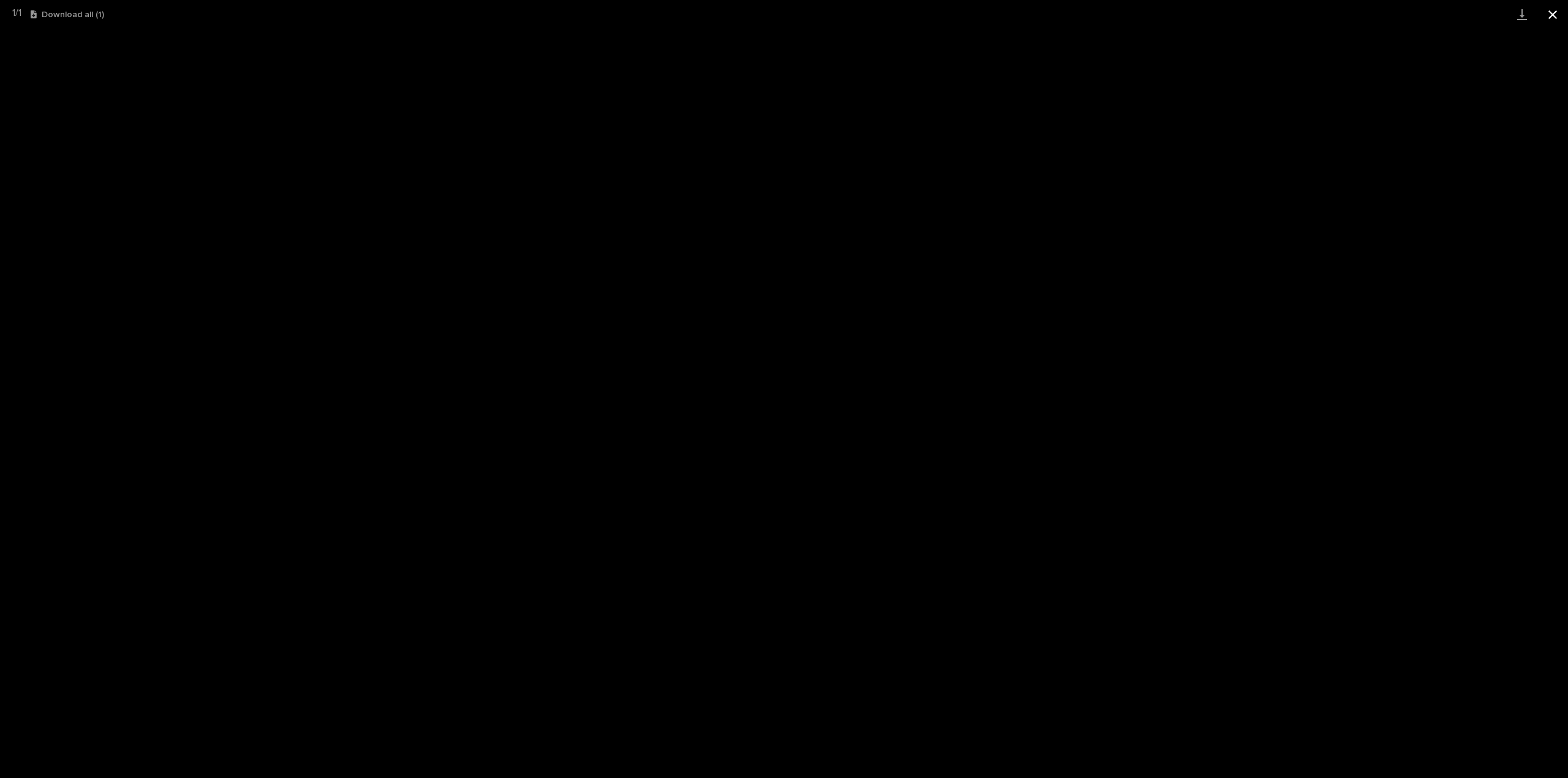
click at [1553, 9] on button "Close gallery" at bounding box center [1553, 14] width 31 height 29
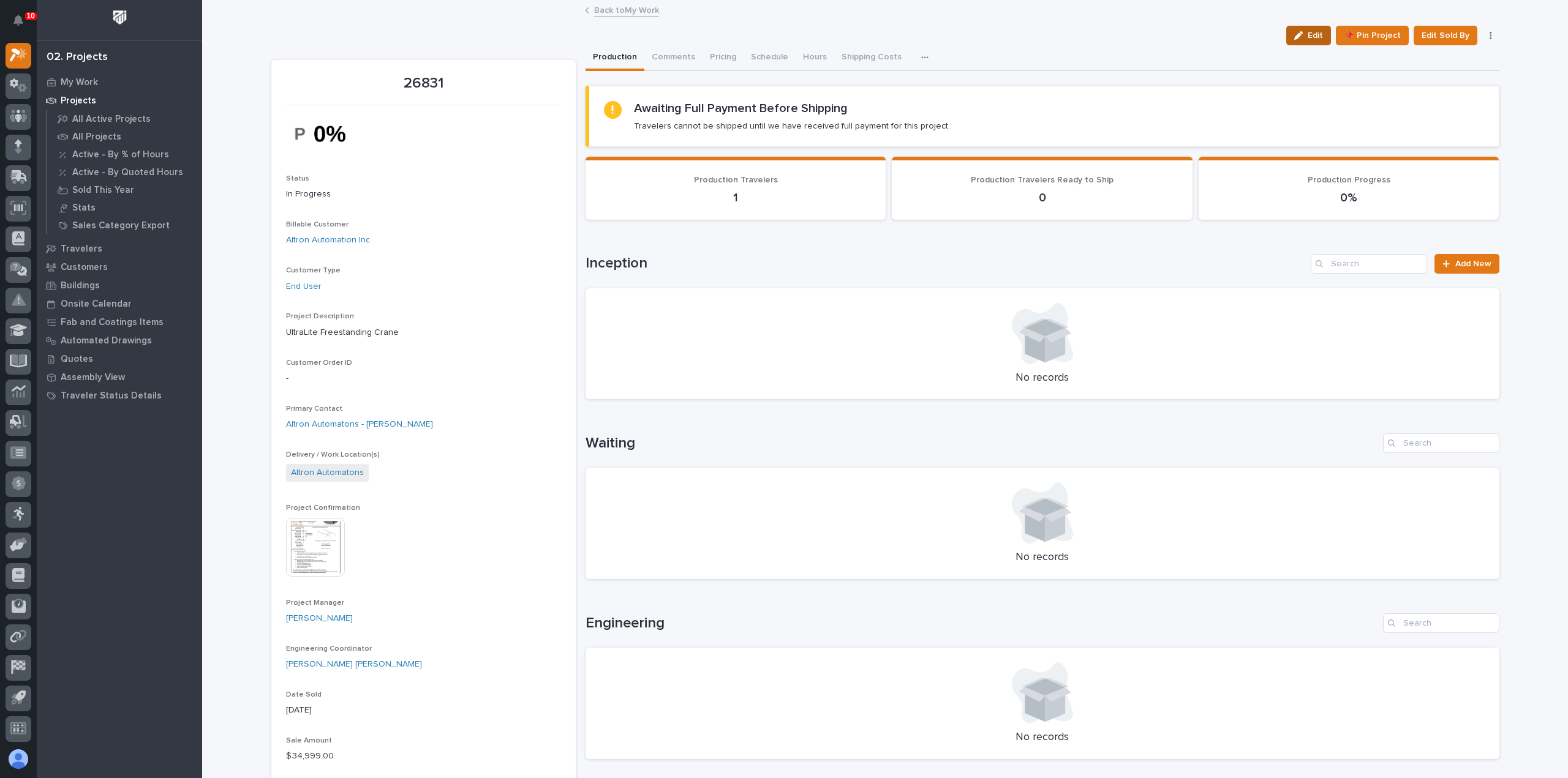
click at [1313, 39] on span "Edit" at bounding box center [1315, 36] width 16 height 11
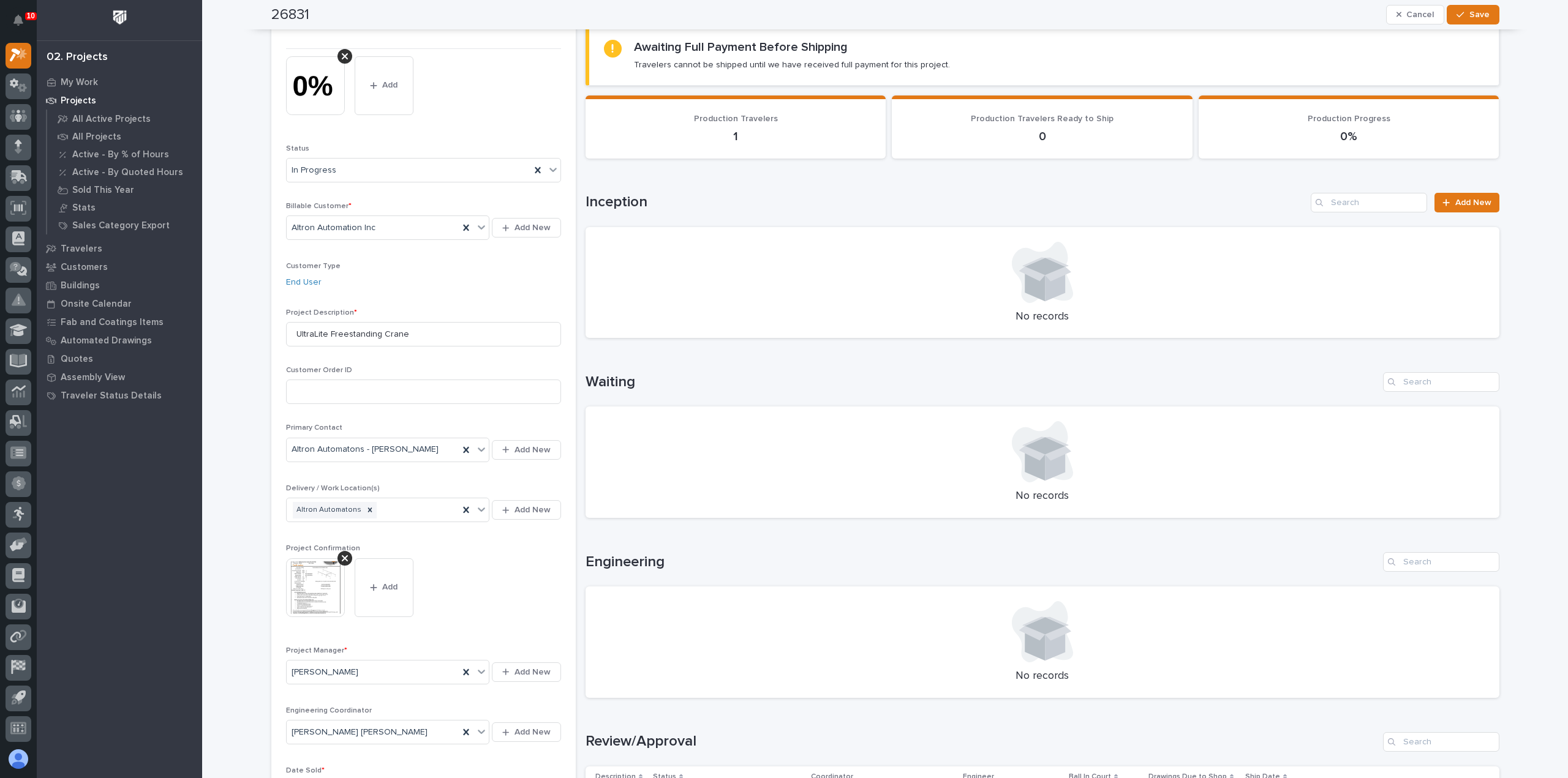
scroll to position [122, 0]
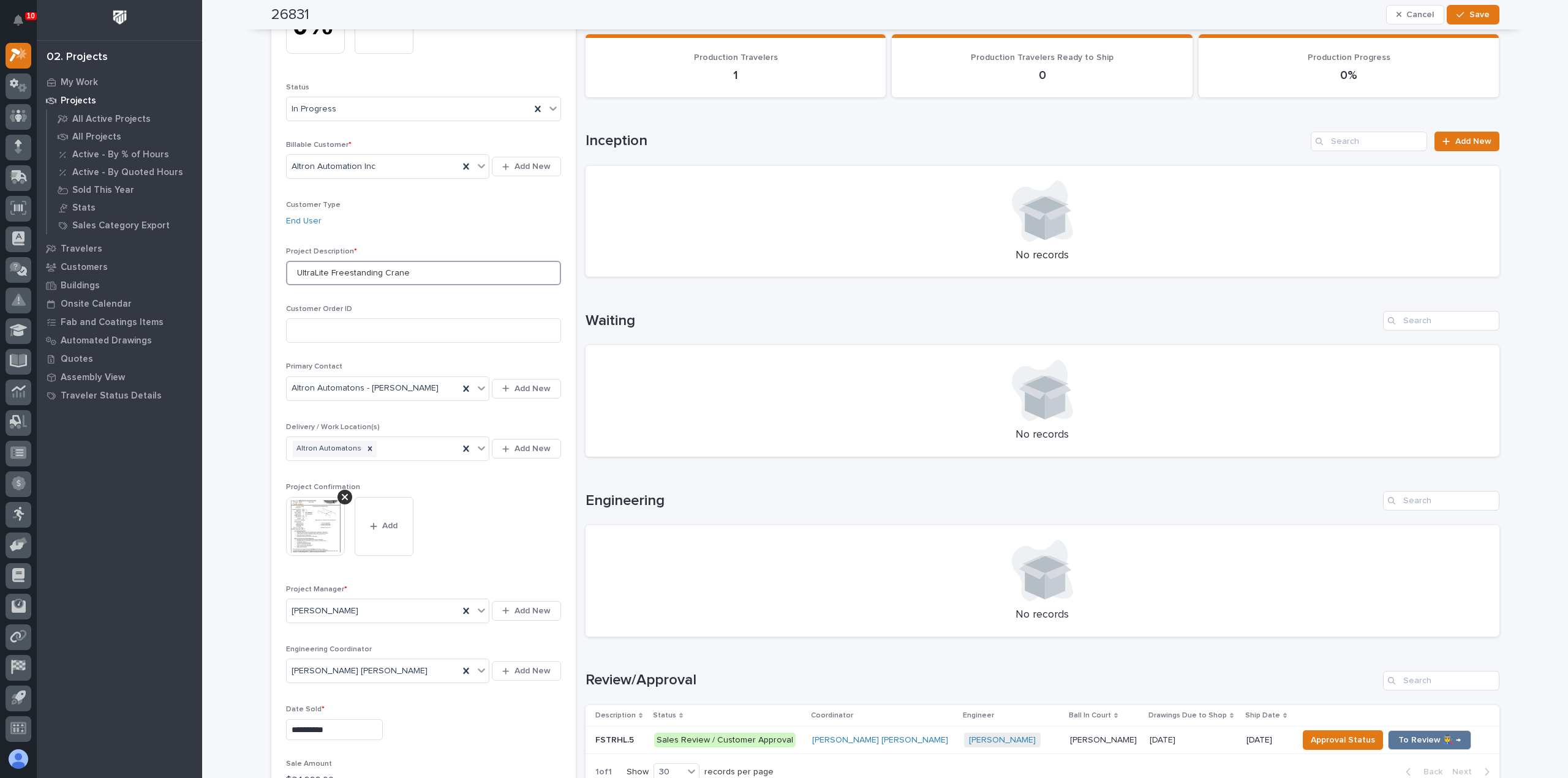
click at [308, 272] on input "UltraLite Freestanding Crane" at bounding box center [423, 273] width 275 height 24
type input "HyperLite Freestanding Crane"
click at [1476, 9] on span "Save" at bounding box center [1480, 15] width 20 height 11
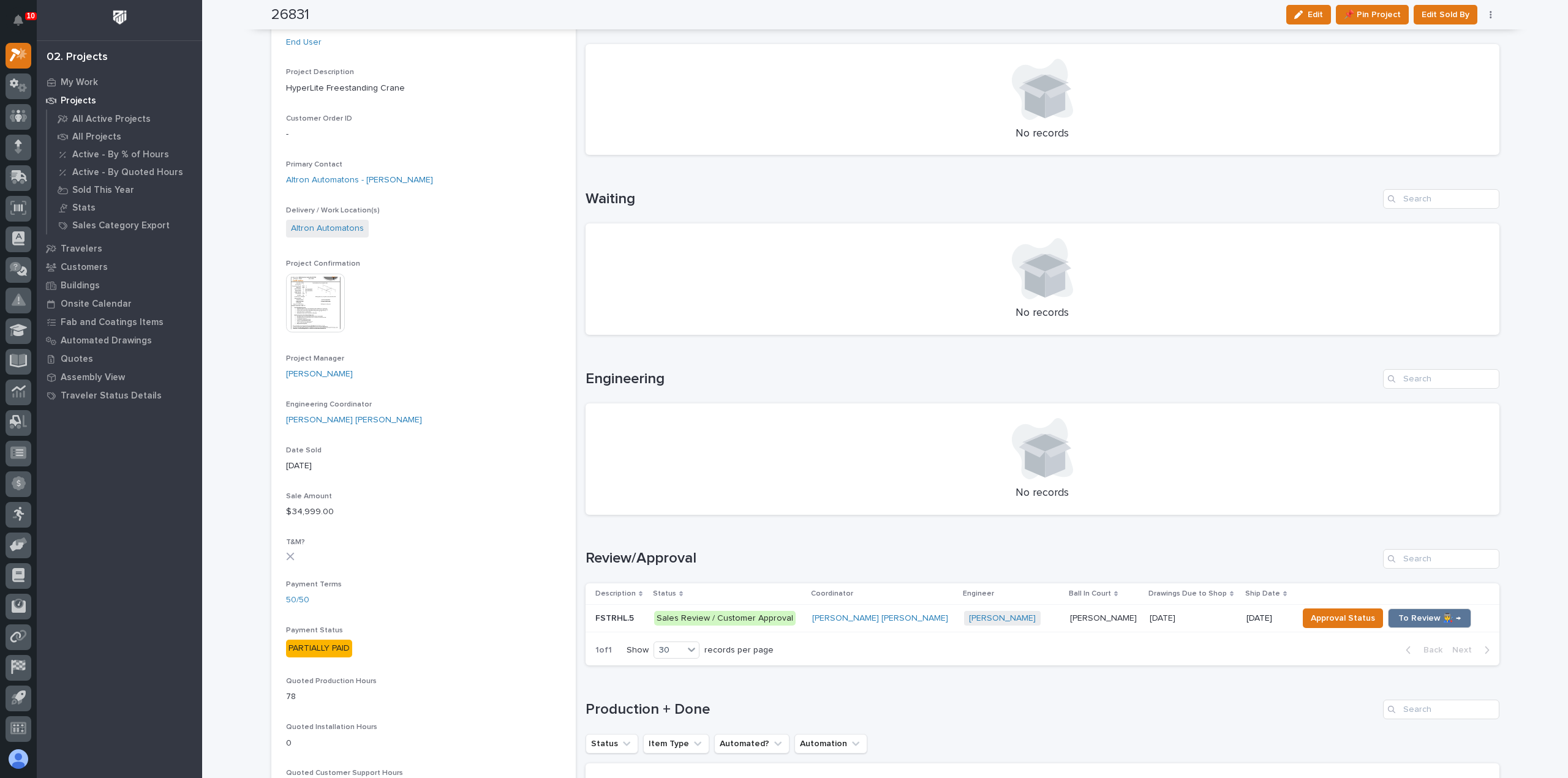
scroll to position [245, 0]
click at [1398, 621] on span "To Review 👨‍🏭 →" at bounding box center [1429, 618] width 63 height 15
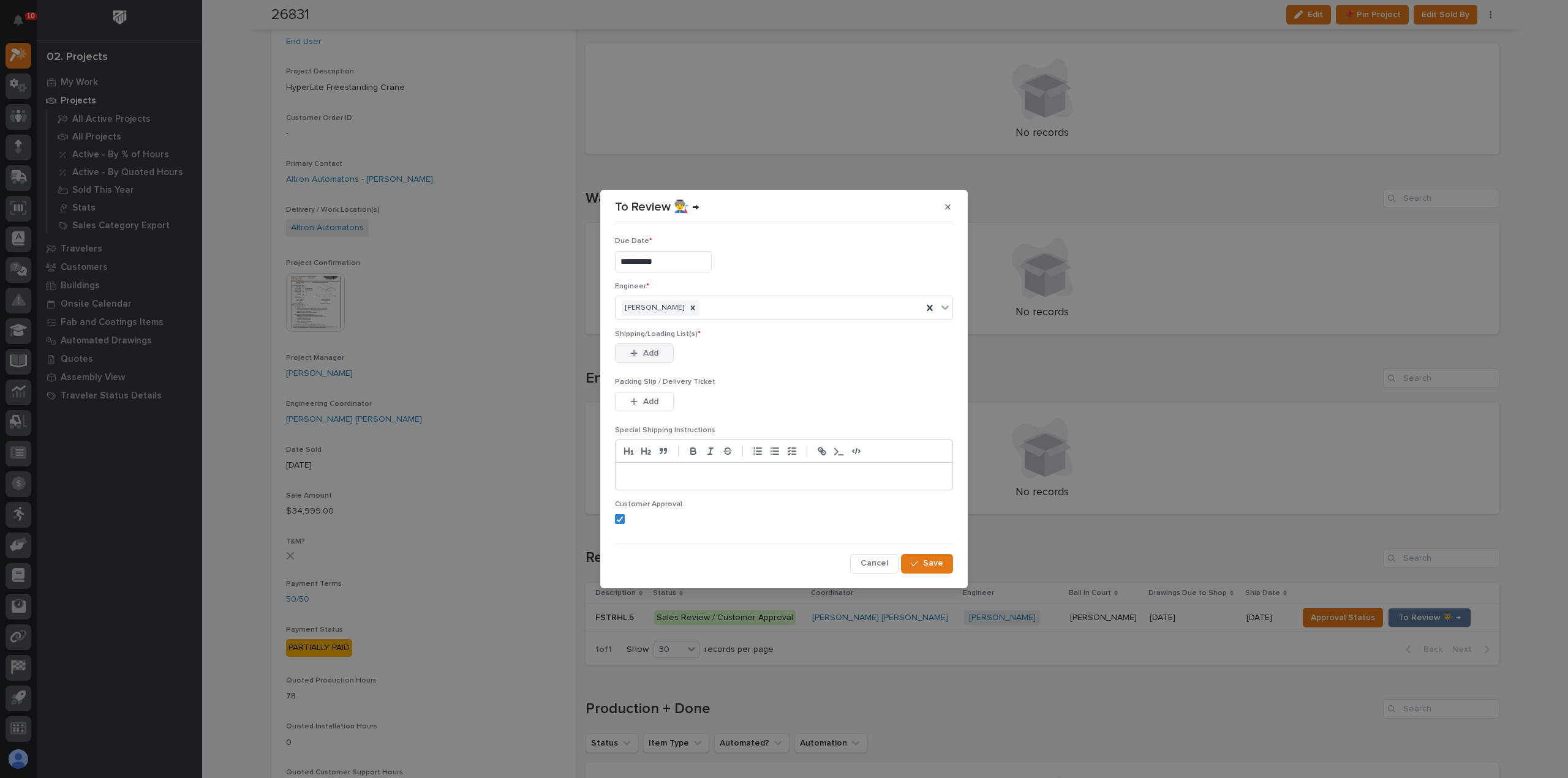
click at [658, 356] on span "Add" at bounding box center [651, 354] width 16 height 11
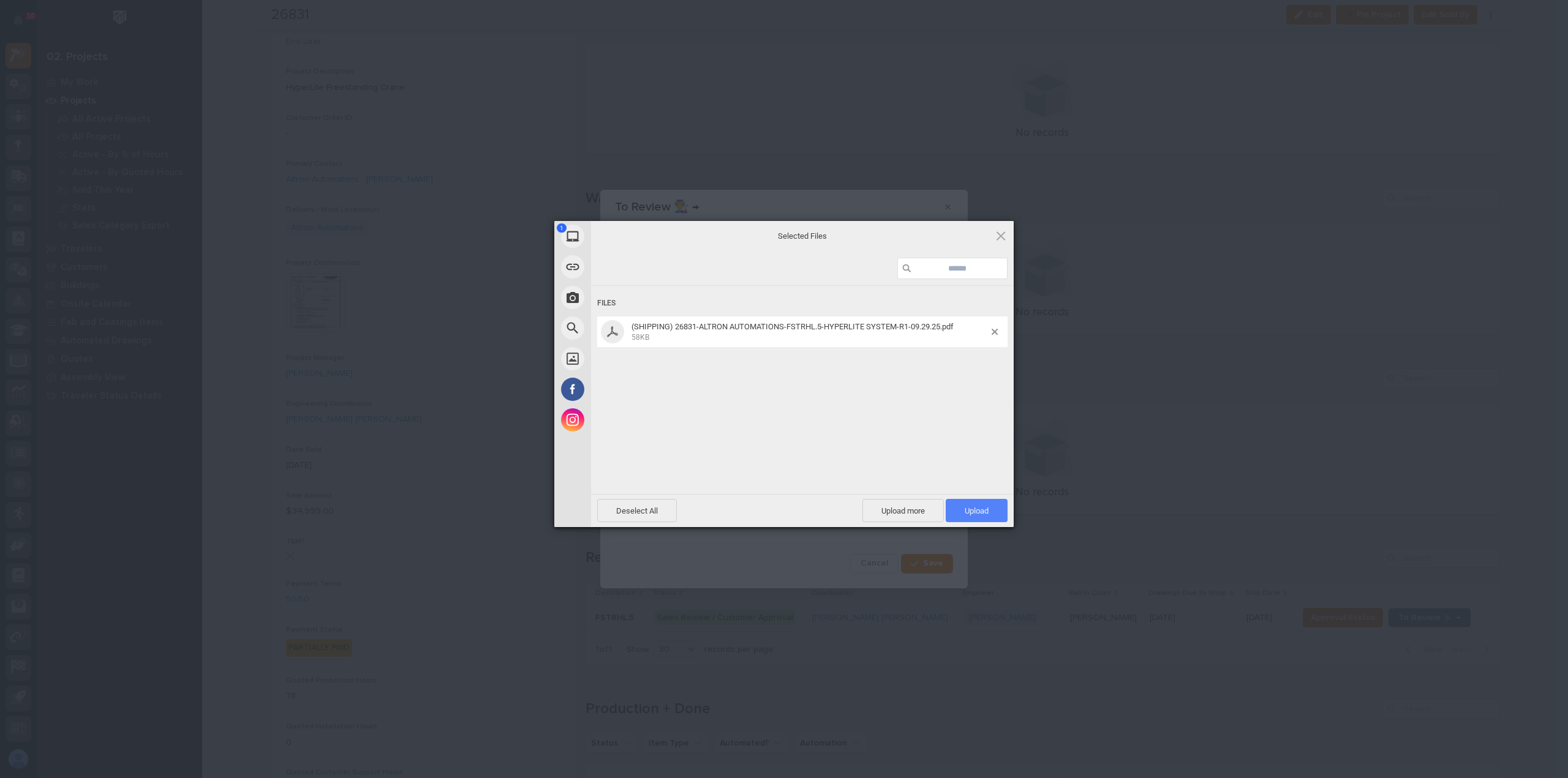
click at [968, 513] on span "Upload 1" at bounding box center [977, 511] width 24 height 9
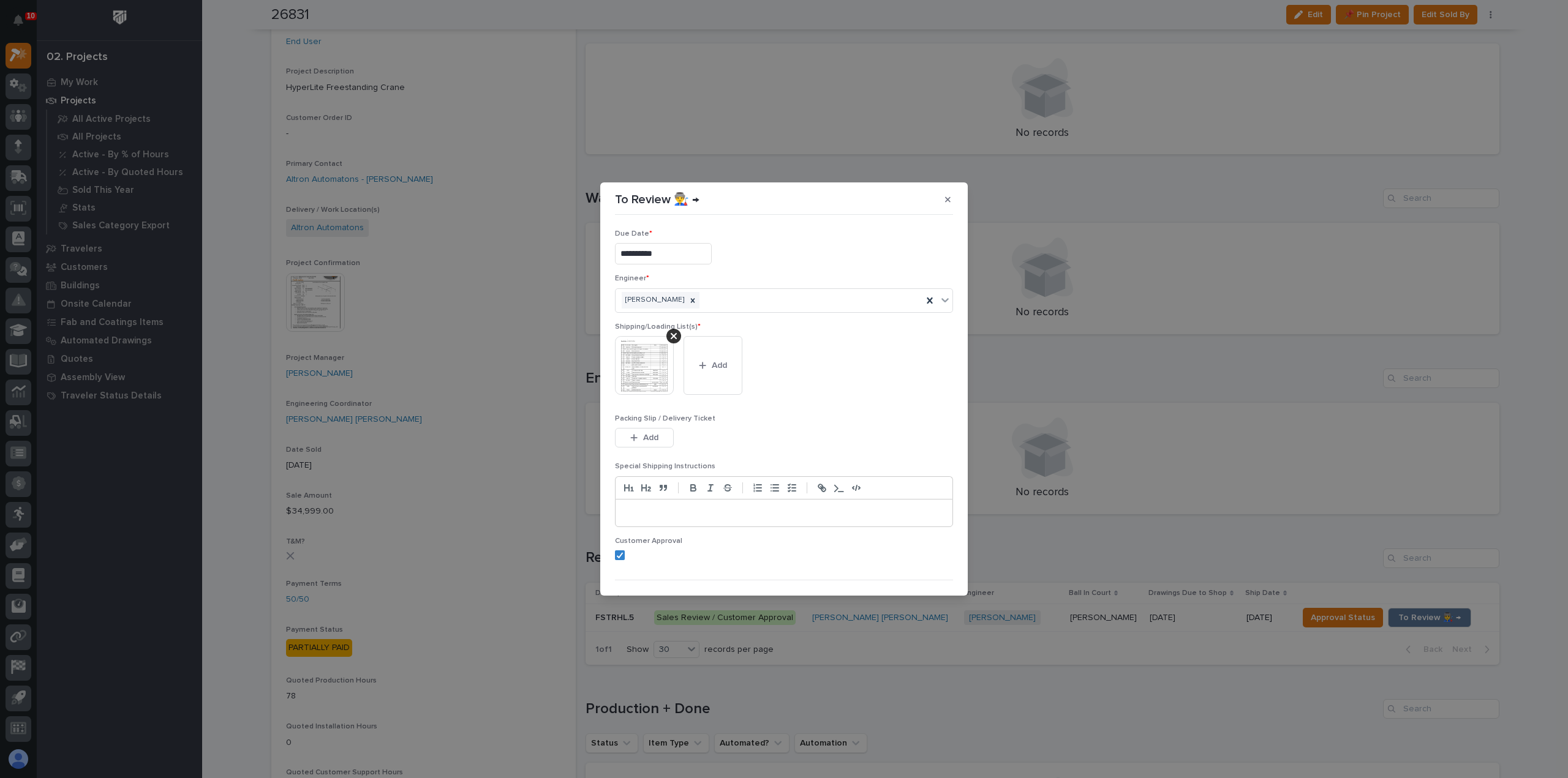
scroll to position [24, 0]
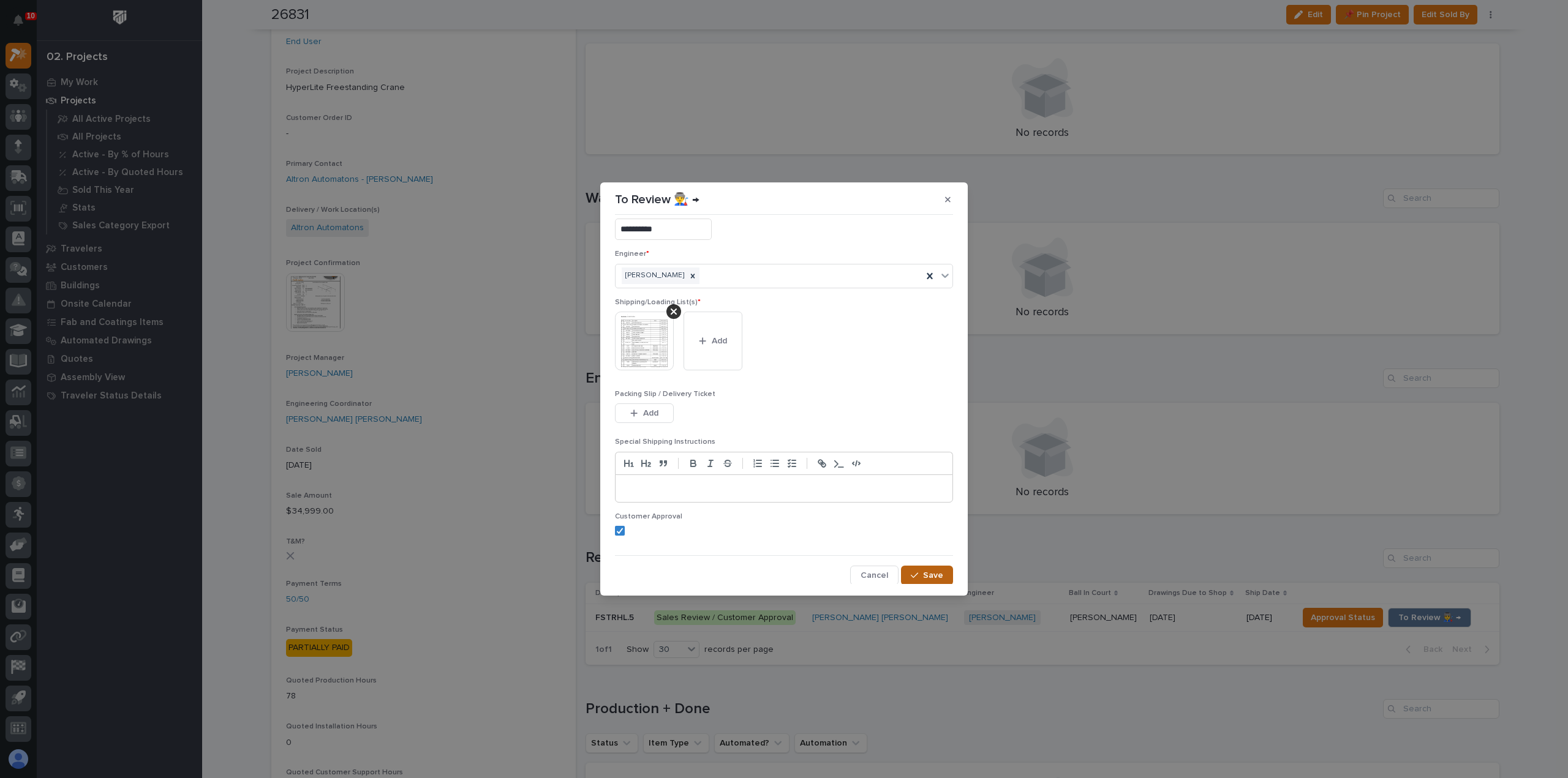
click at [933, 572] on span "Save" at bounding box center [933, 576] width 20 height 11
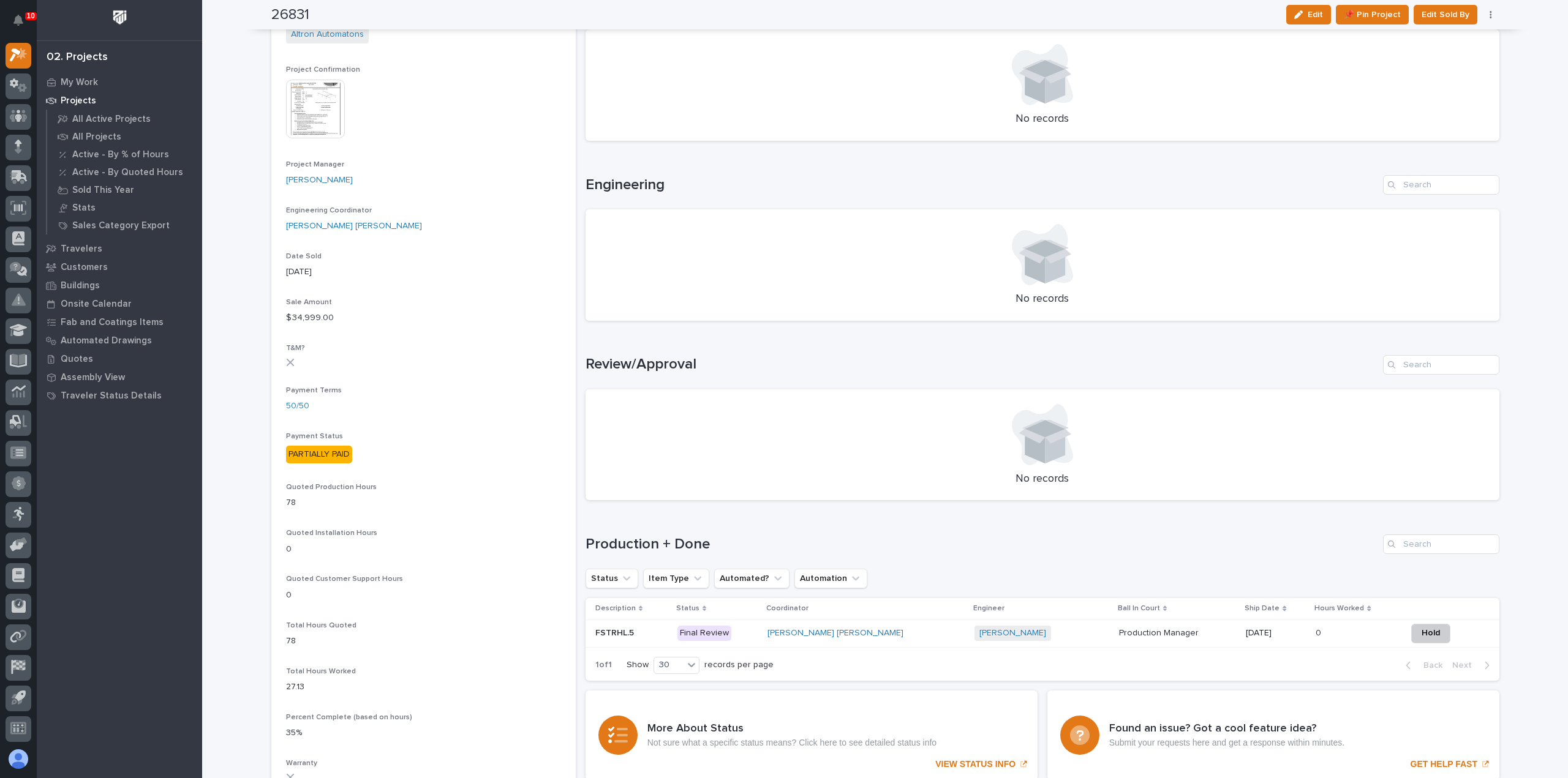
scroll to position [551, 0]
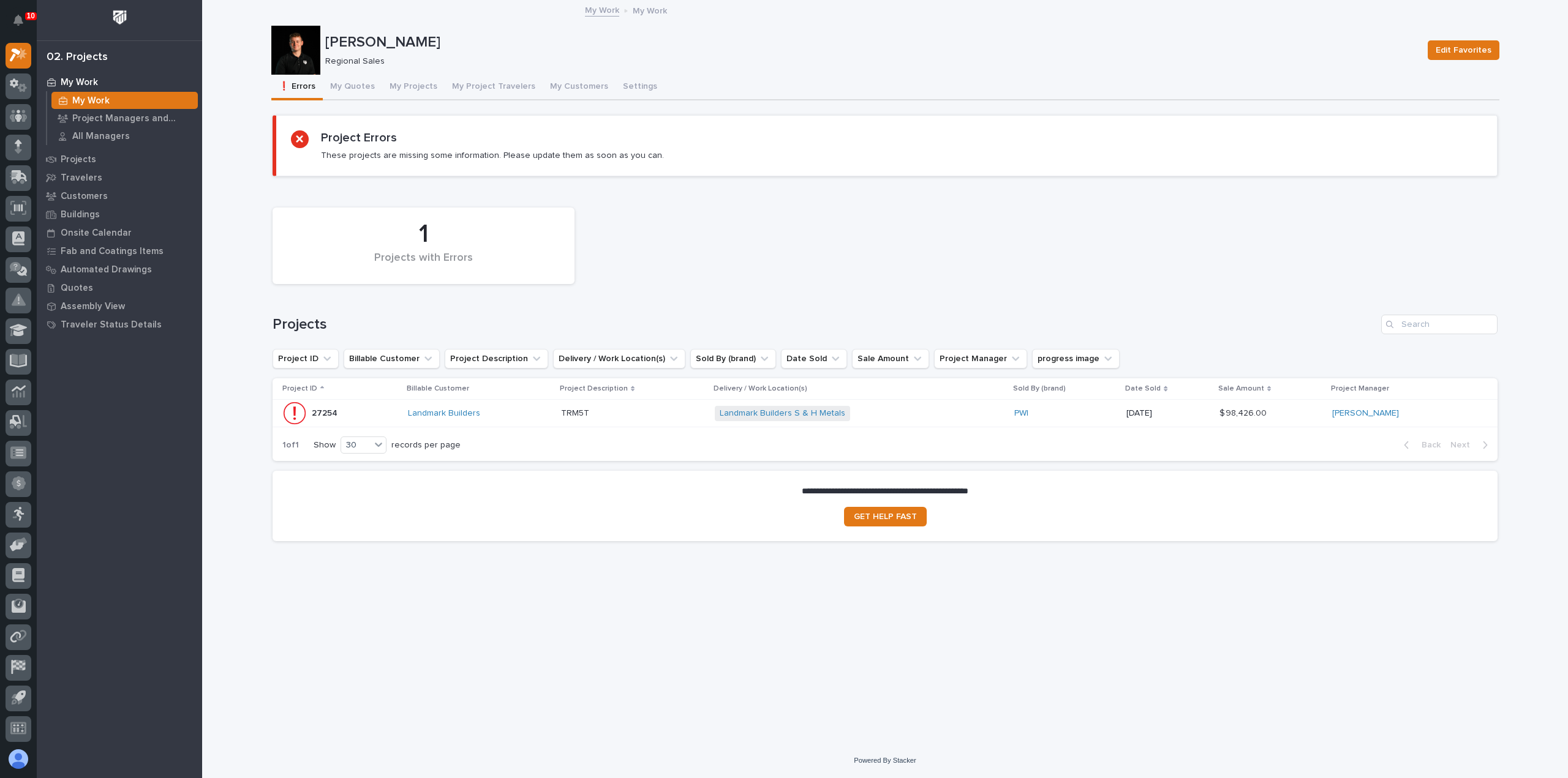
click at [530, 406] on div "Landmark Builders" at bounding box center [480, 413] width 144 height 20
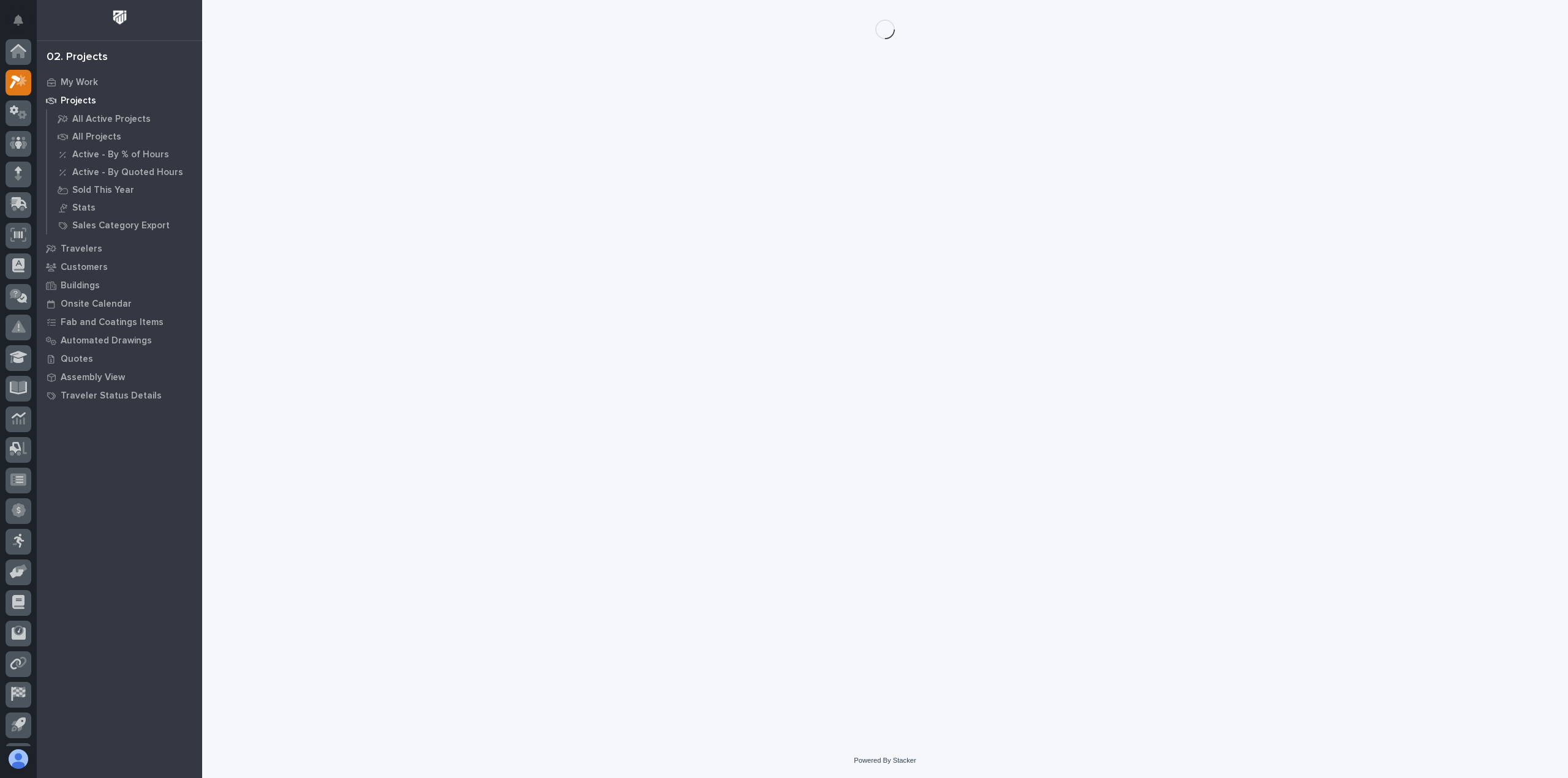
scroll to position [27, 0]
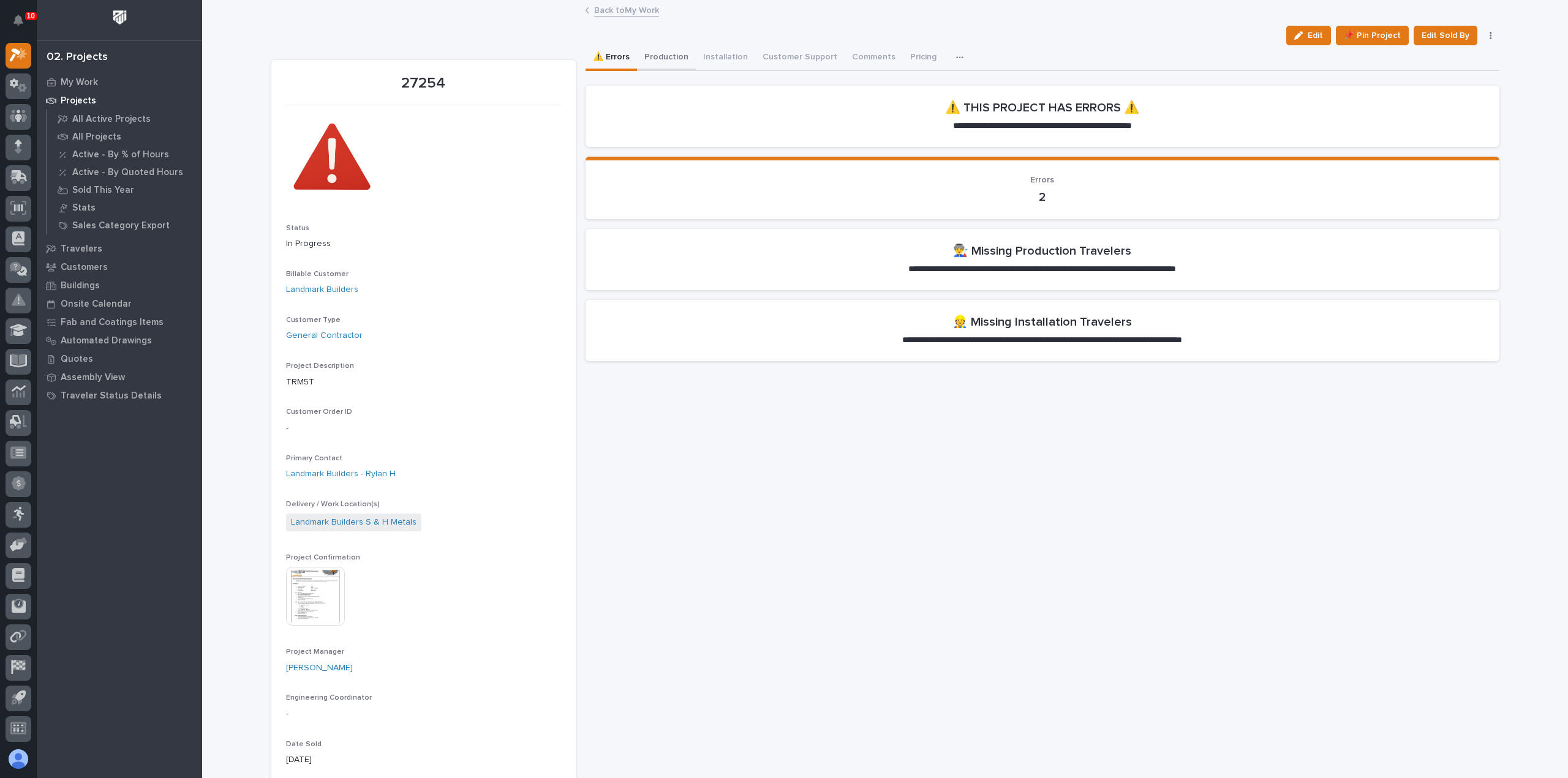
click at [653, 51] on button "Production" at bounding box center [667, 59] width 59 height 26
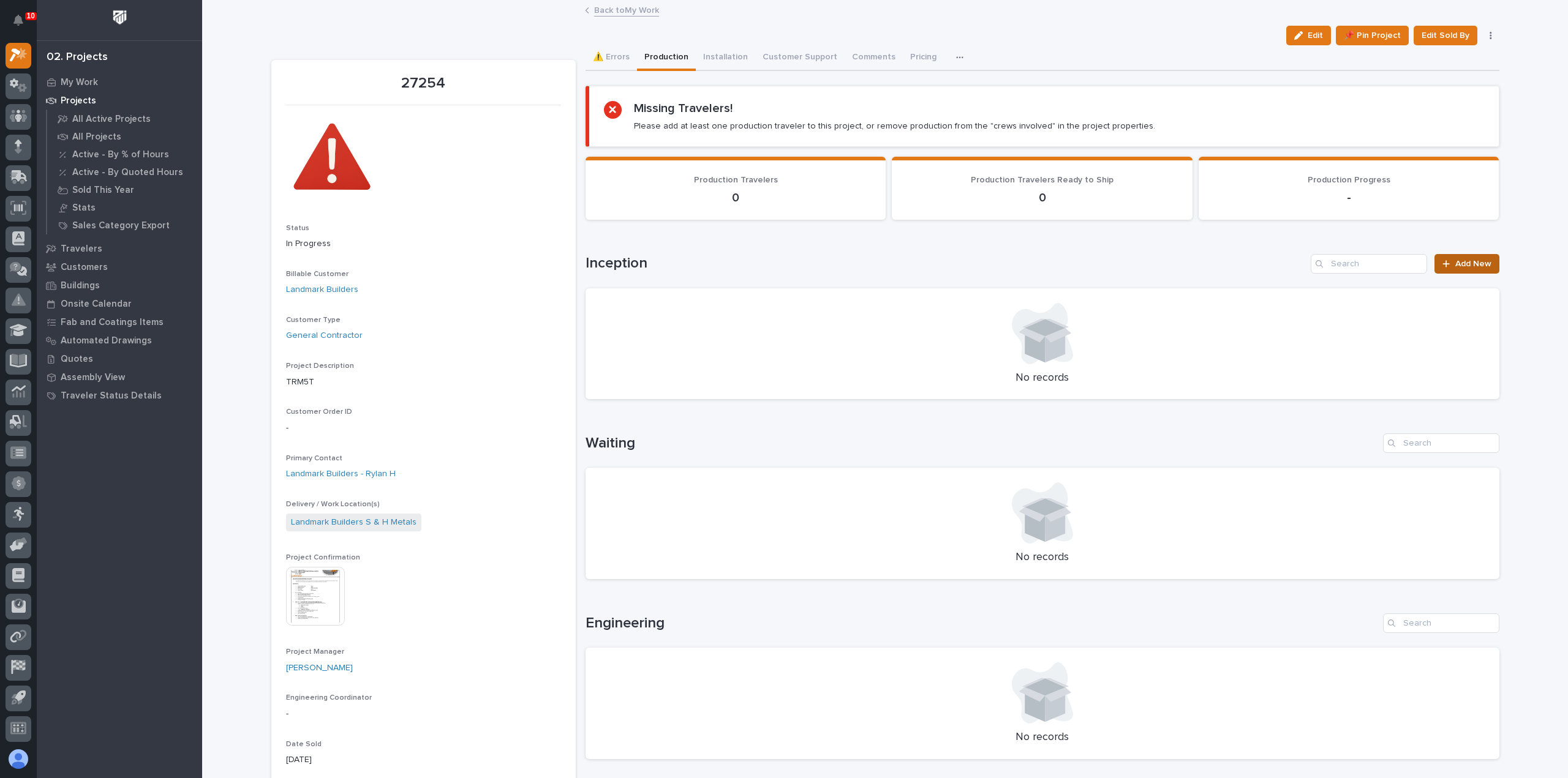
click at [1445, 263] on icon at bounding box center [1446, 263] width 7 height 7
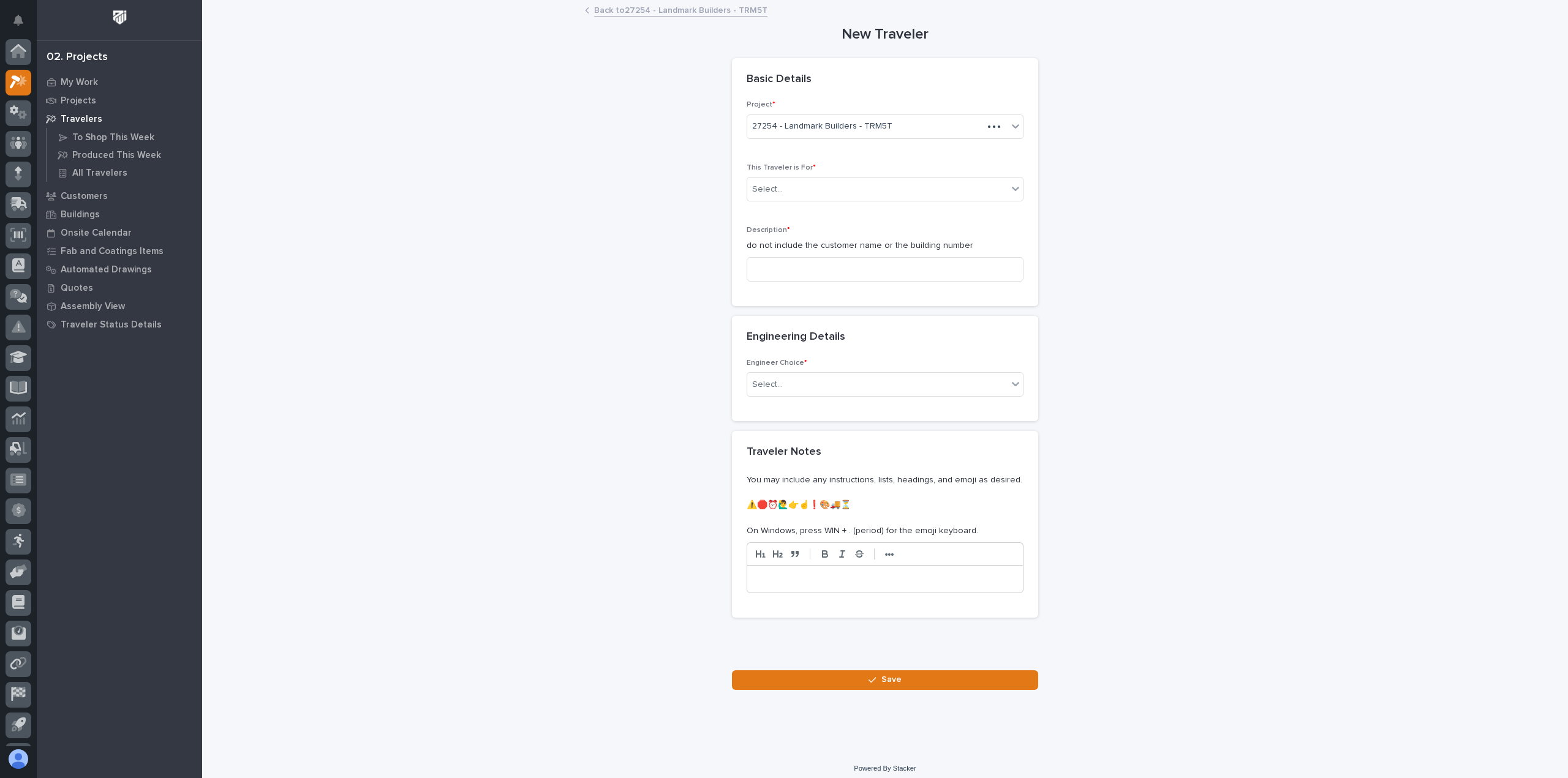
scroll to position [27, 0]
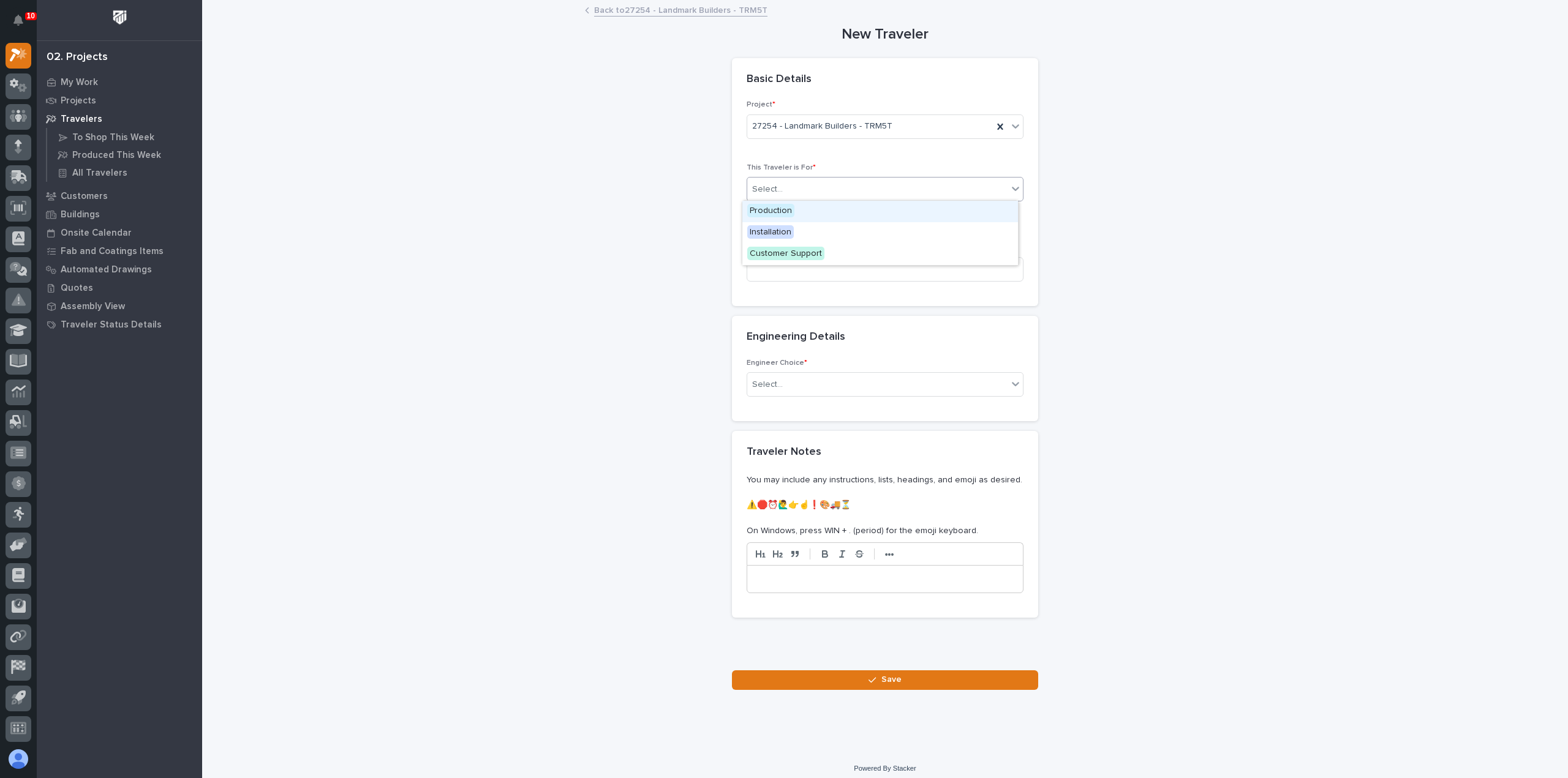
click at [848, 192] on div "Select..." at bounding box center [877, 189] width 260 height 20
click at [849, 212] on div "Production" at bounding box center [880, 211] width 276 height 21
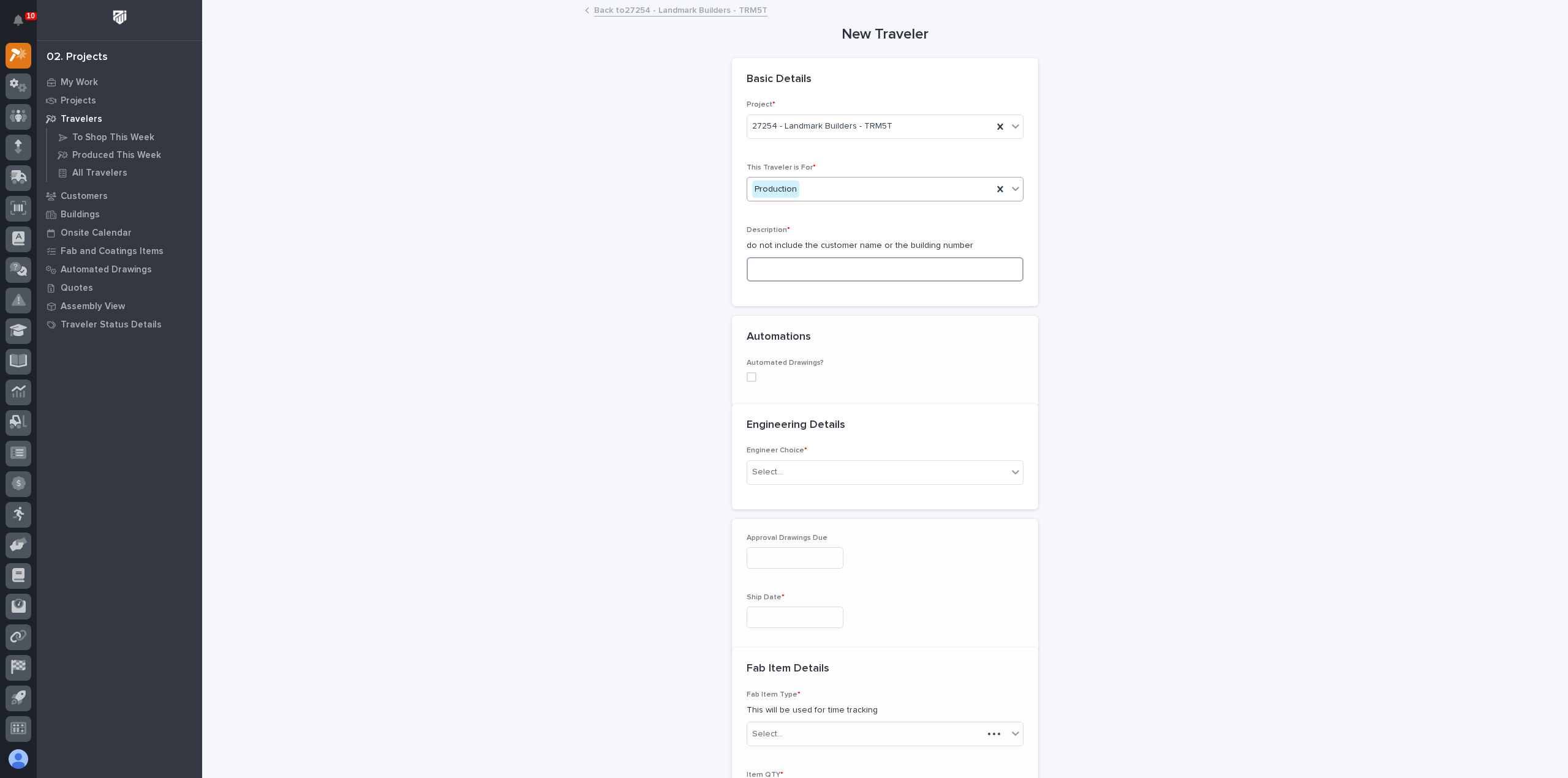
click at [837, 269] on input at bounding box center [884, 269] width 277 height 24
click at [850, 272] on input at bounding box center [884, 269] width 277 height 24
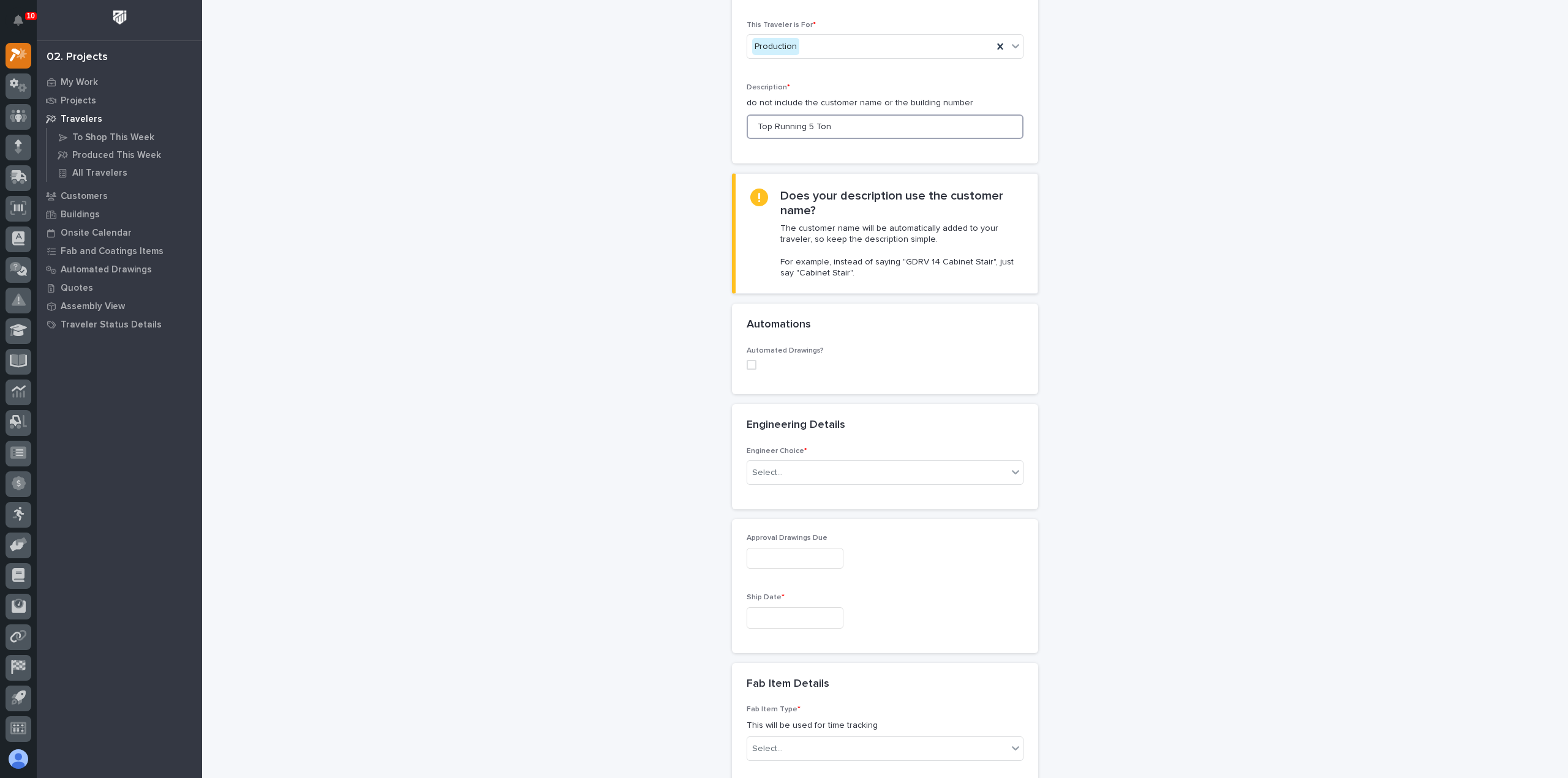
scroll to position [183, 0]
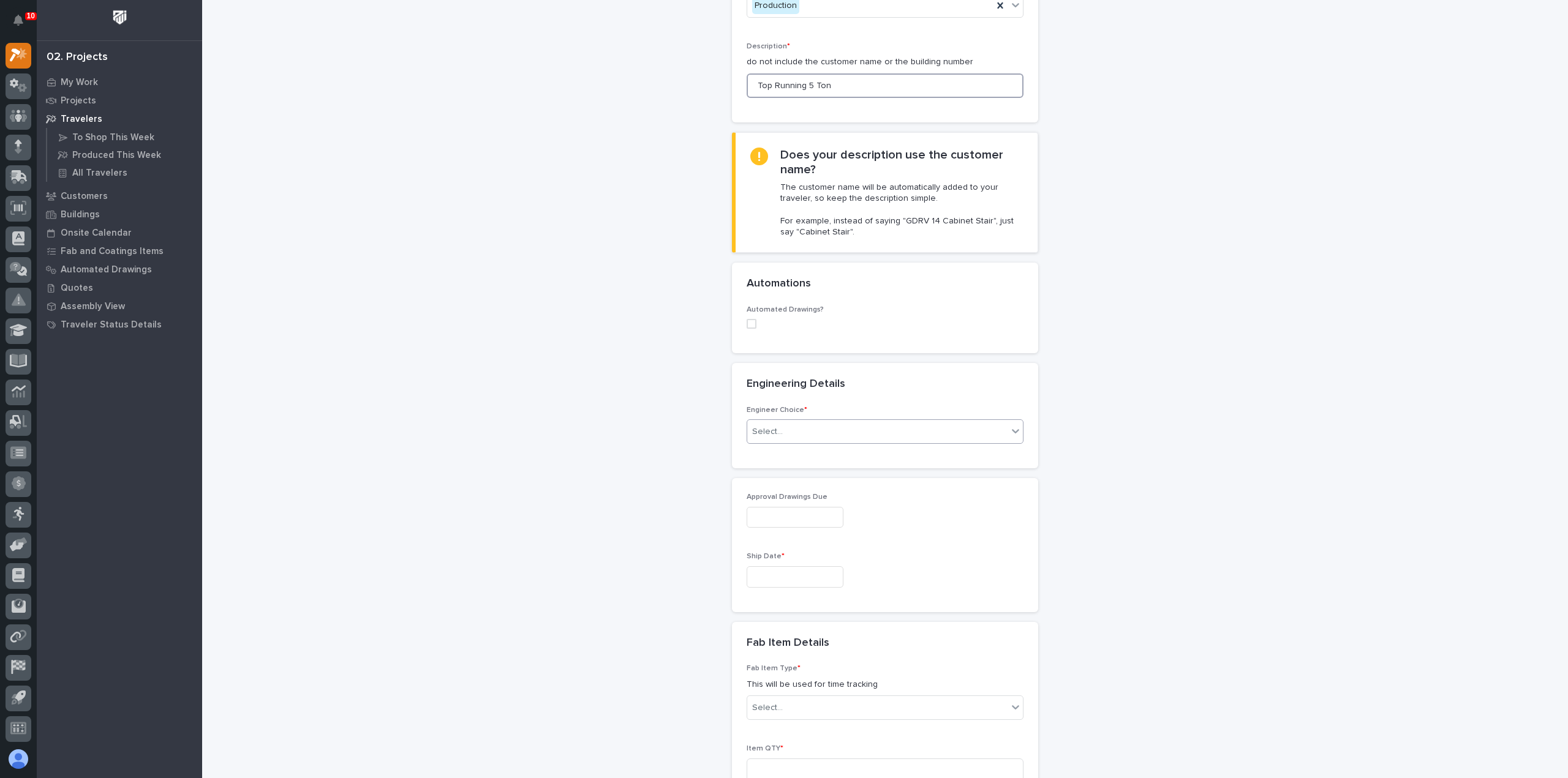
type input "Top Running 5 Ton"
click at [813, 436] on div "Select..." at bounding box center [877, 431] width 260 height 20
click at [813, 488] on div "I know who will draw this" at bounding box center [880, 497] width 276 height 21
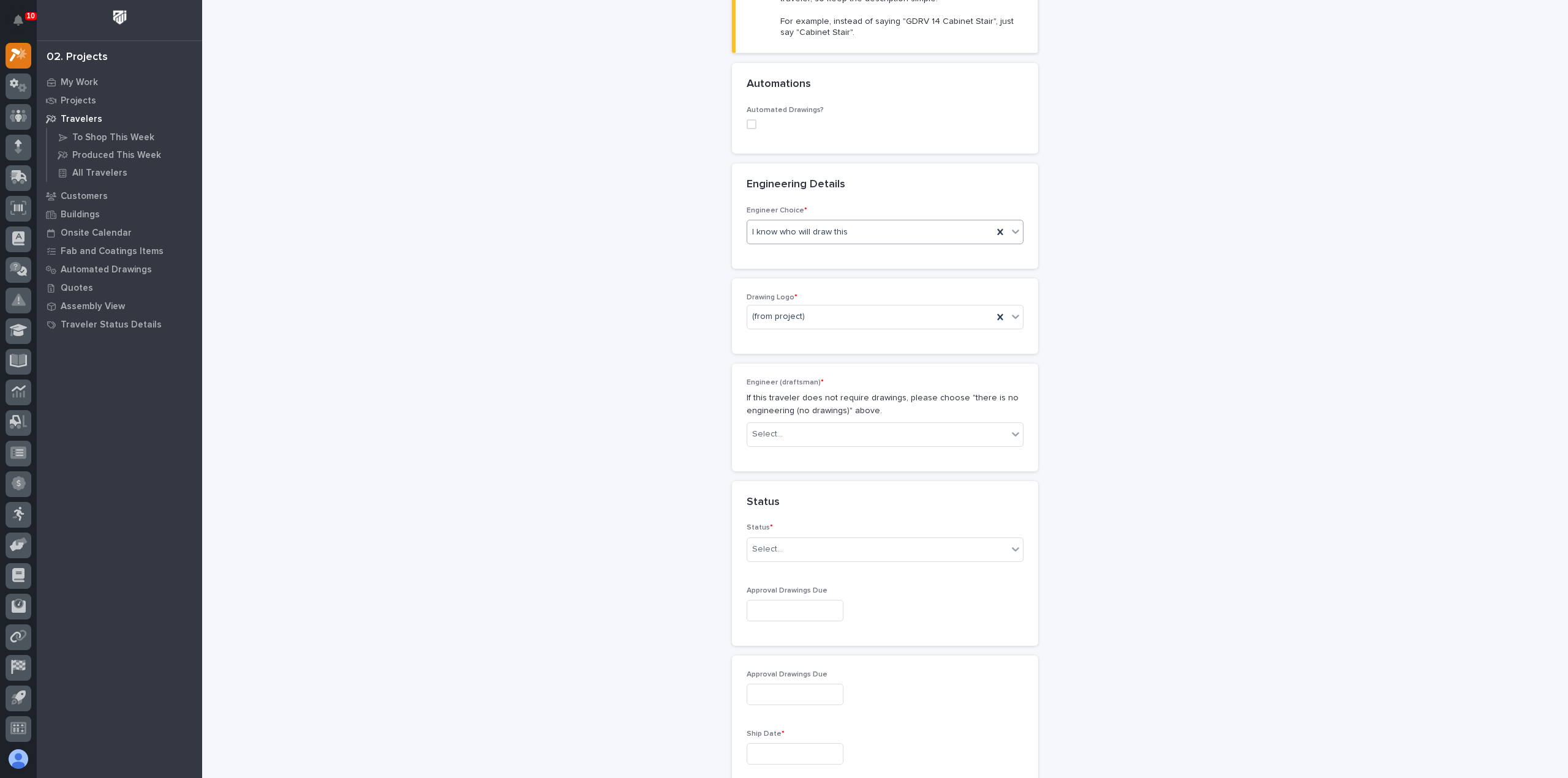
scroll to position [371, 0]
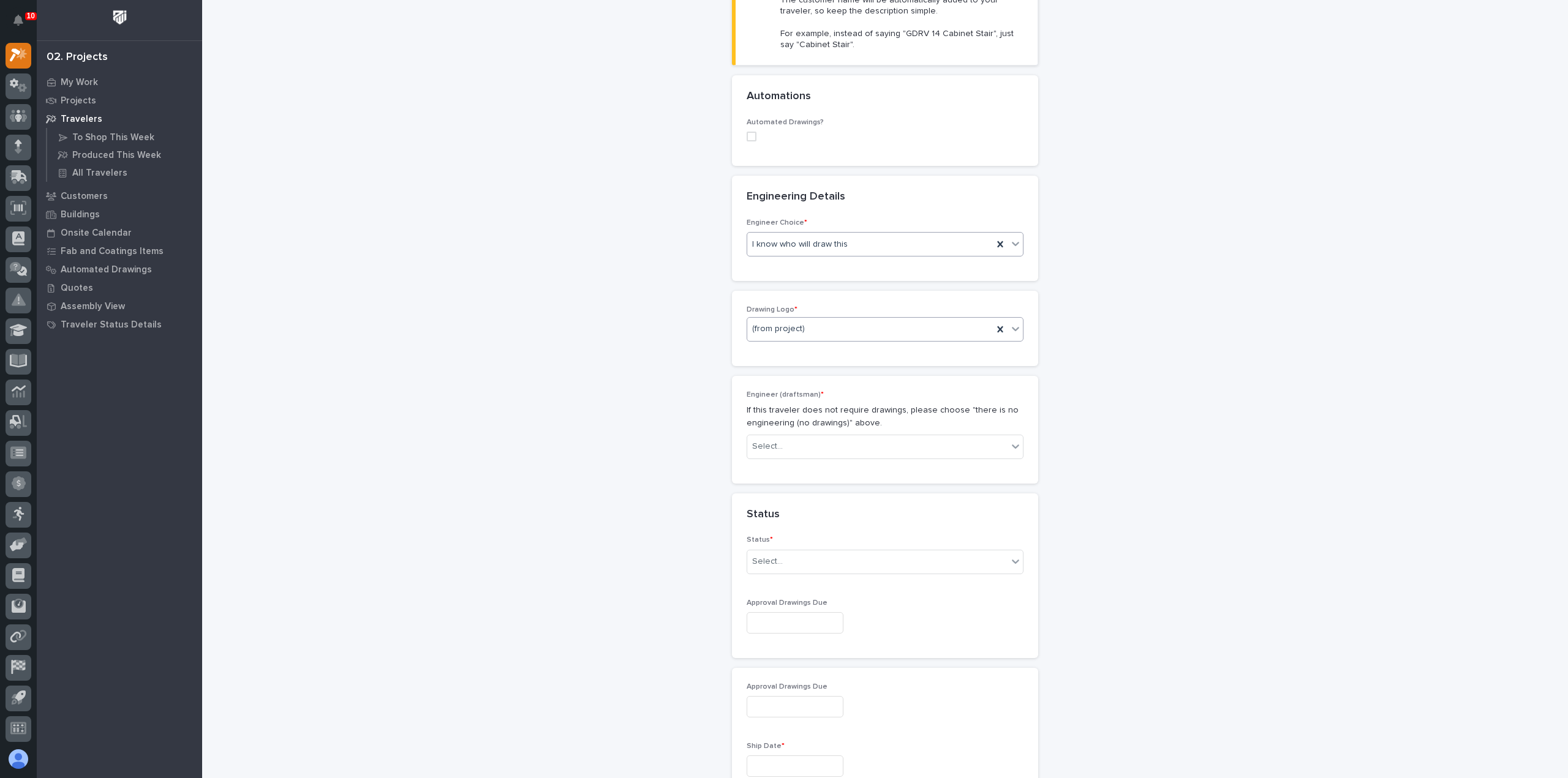
click at [817, 325] on div "(from project)" at bounding box center [870, 329] width 246 height 20
click at [817, 394] on div "PWI" at bounding box center [880, 393] width 276 height 21
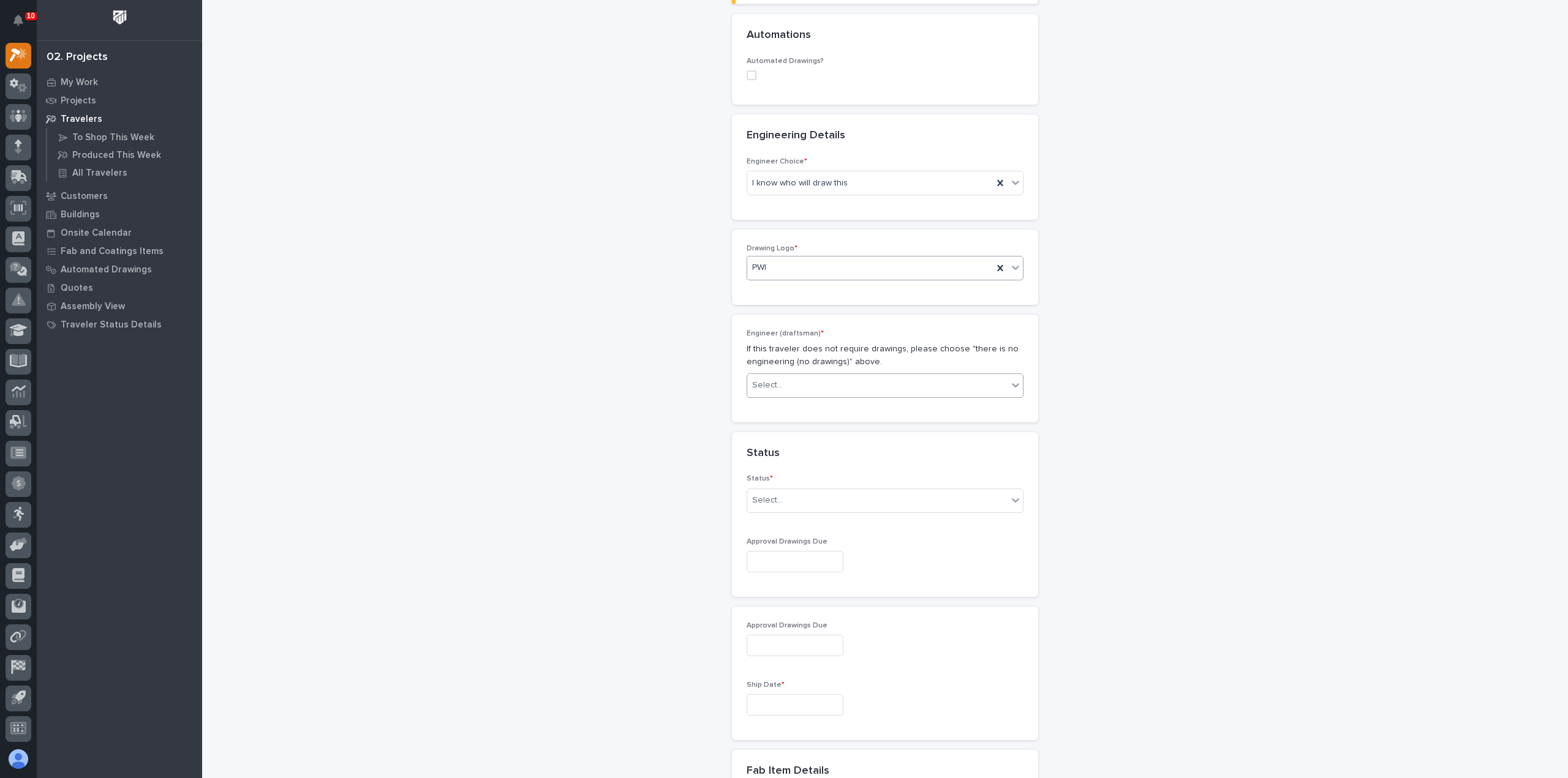
click at [785, 384] on div "Select..." at bounding box center [877, 385] width 260 height 20
type input "***"
click at [804, 407] on div "[PERSON_NAME]" at bounding box center [880, 406] width 276 height 21
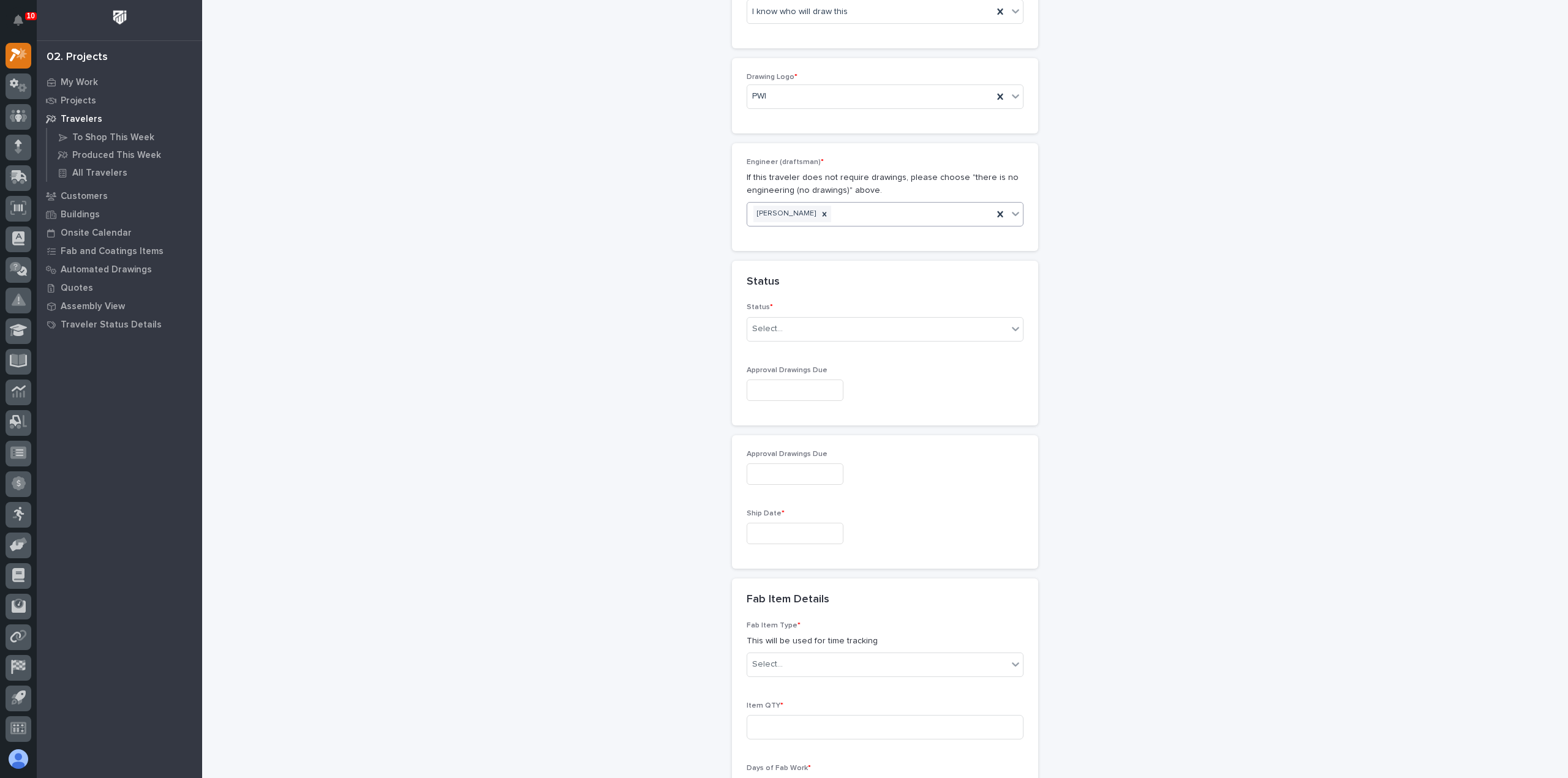
scroll to position [616, 0]
click at [779, 321] on div "Select..." at bounding box center [877, 316] width 260 height 20
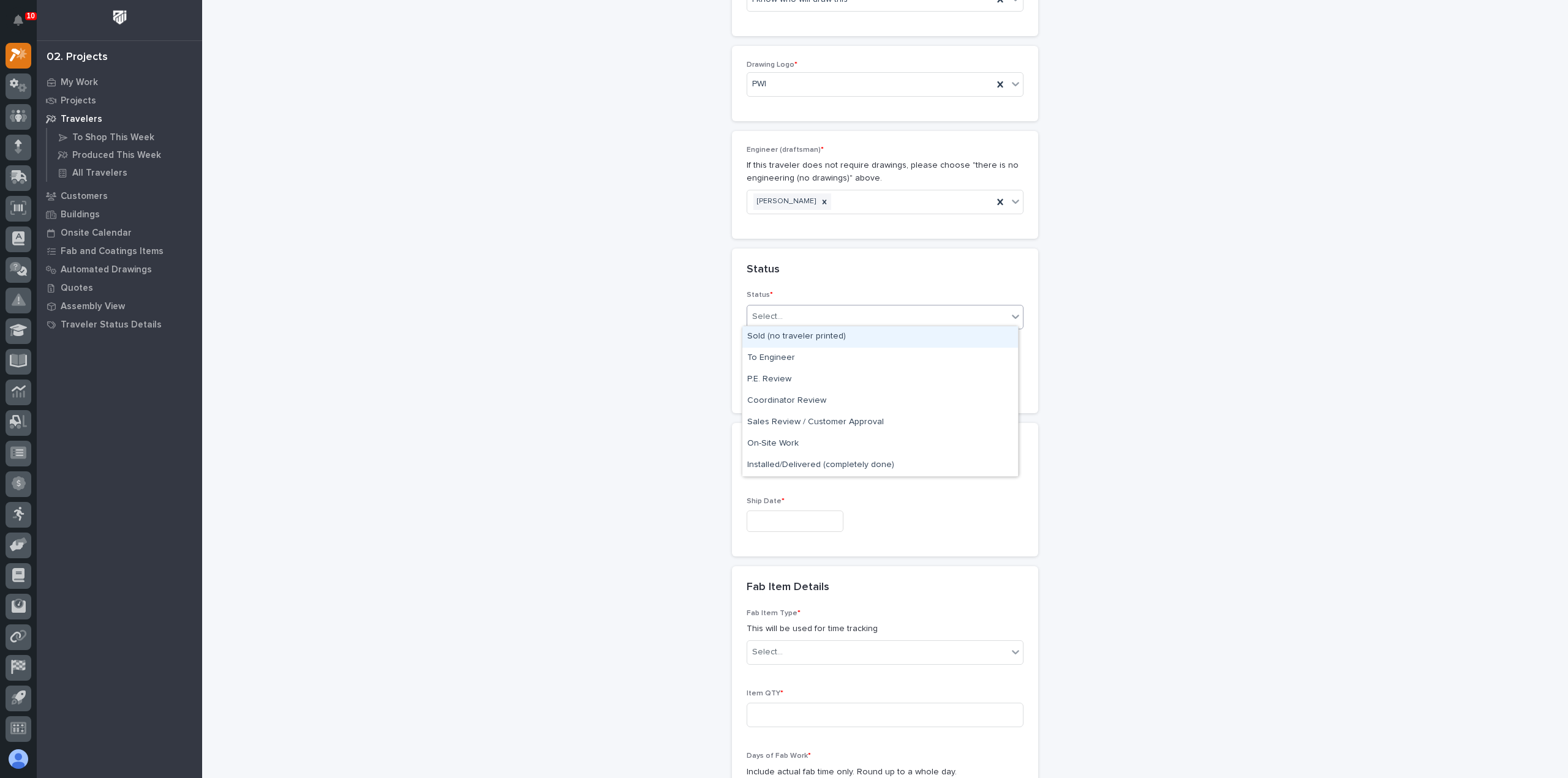
drag, startPoint x: 781, startPoint y: 348, endPoint x: 784, endPoint y: 343, distance: 5.8
click at [784, 343] on div "Sold (no traveler printed)" at bounding box center [880, 337] width 276 height 21
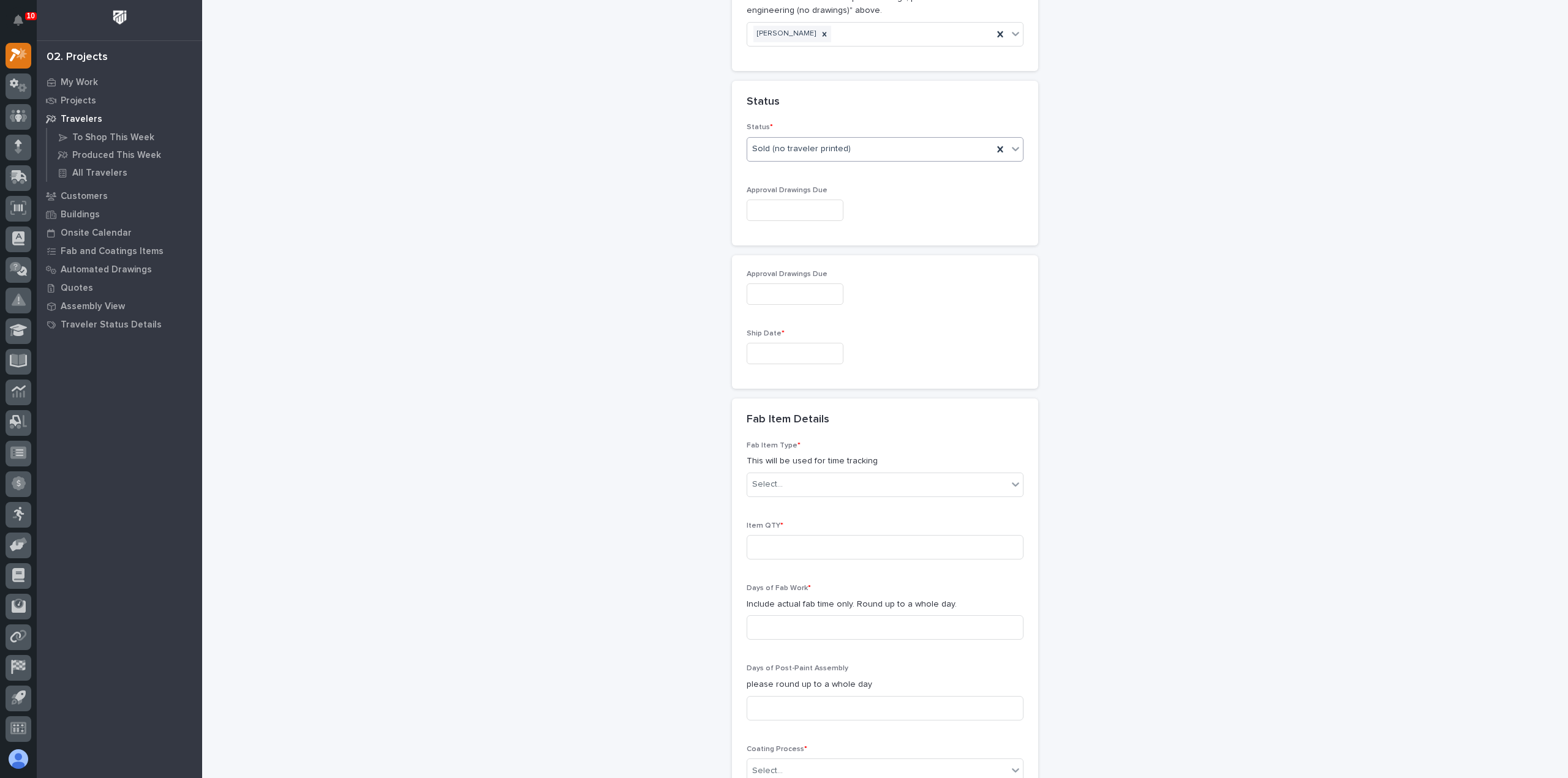
scroll to position [800, 0]
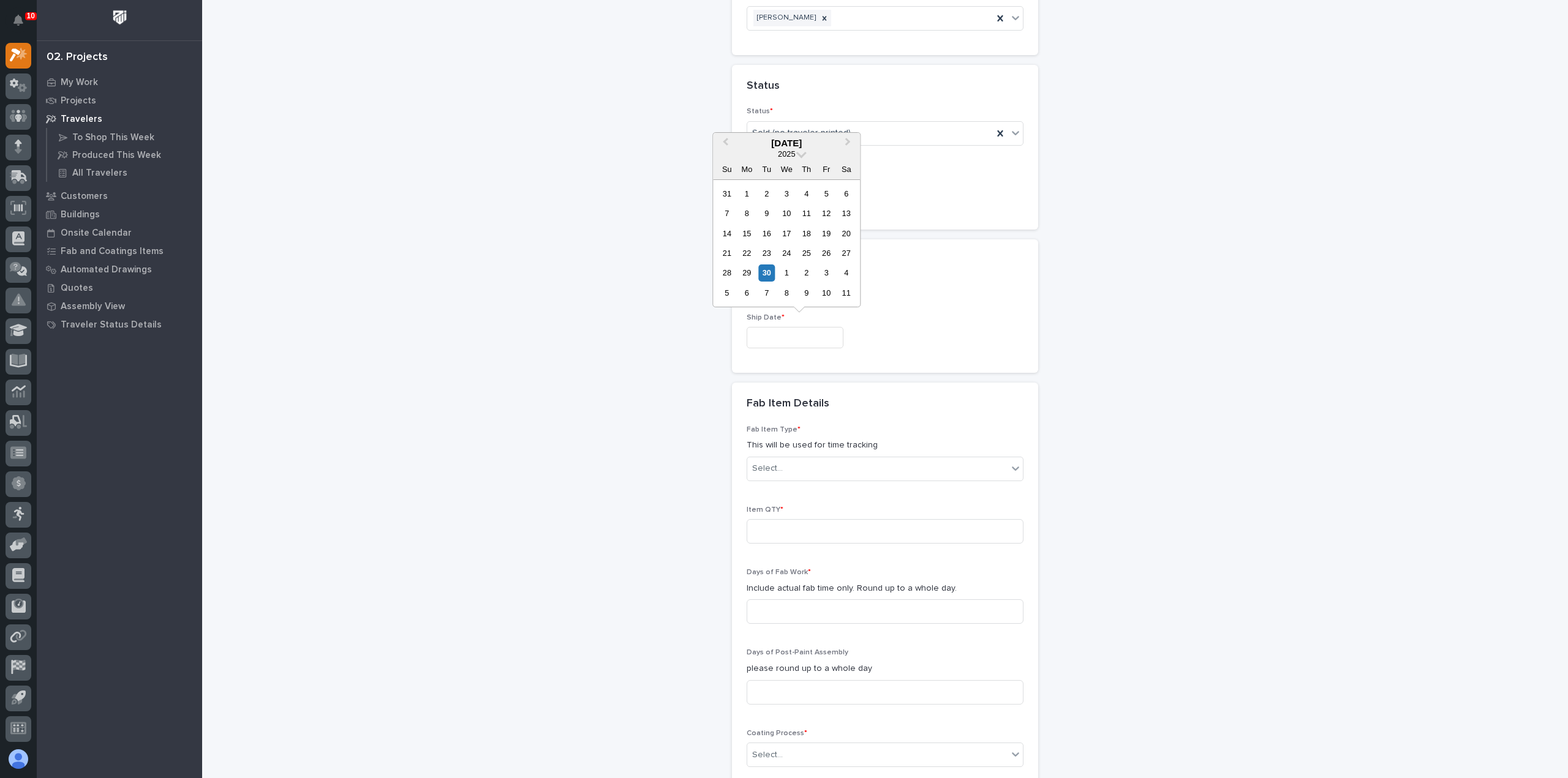
click at [796, 337] on input "text" at bounding box center [795, 338] width 97 height 21
click at [848, 142] on span "Next Month" at bounding box center [848, 144] width 0 height 16
click at [1009, 300] on div "Approval Drawings Due Ship Date *" at bounding box center [884, 307] width 277 height 104
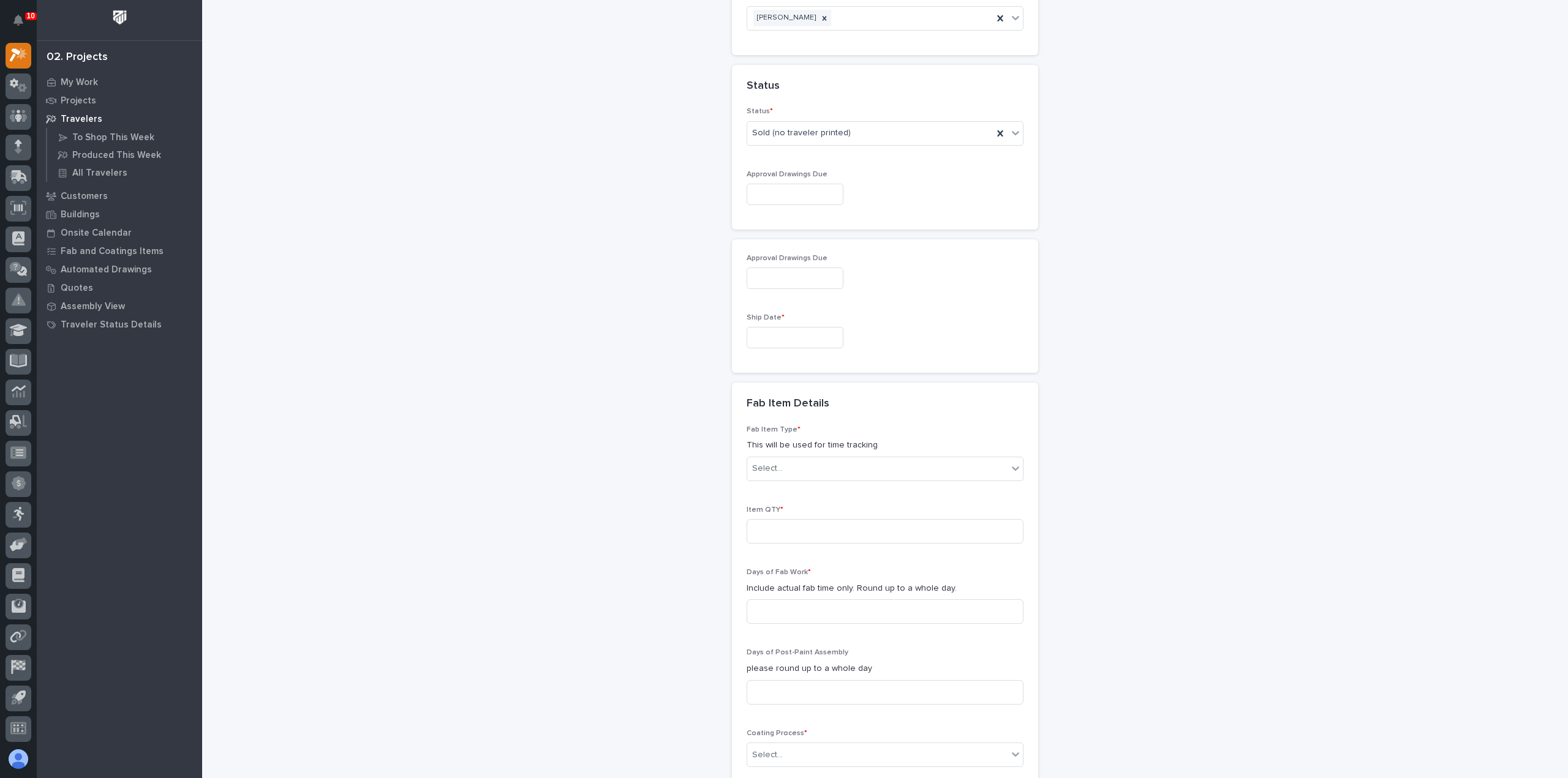
click at [816, 336] on input "text" at bounding box center [795, 338] width 97 height 21
click at [850, 143] on button "Next Month" at bounding box center [849, 144] width 20 height 20
click at [832, 293] on div "9" at bounding box center [826, 293] width 16 height 16
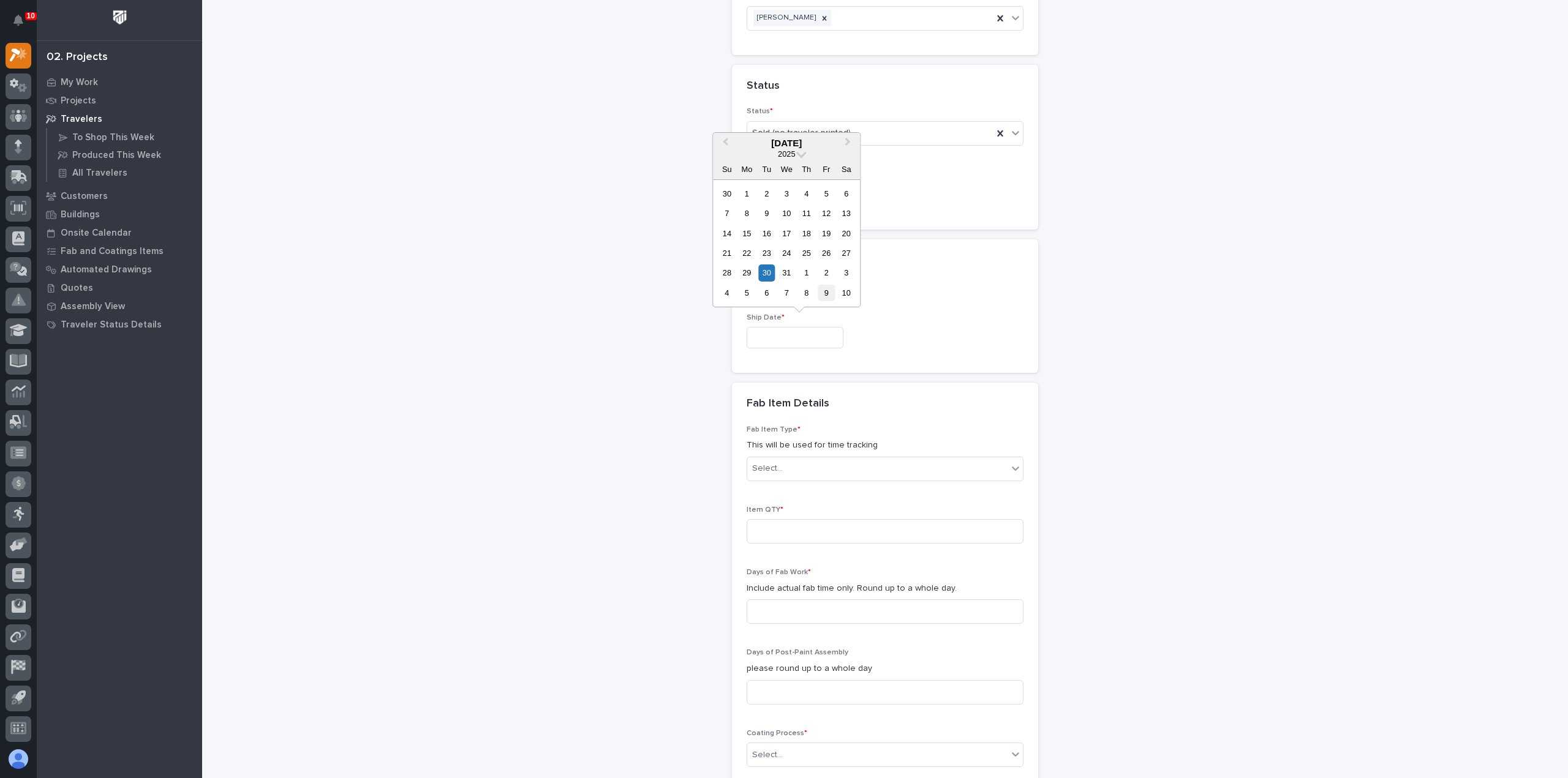
type input "**********"
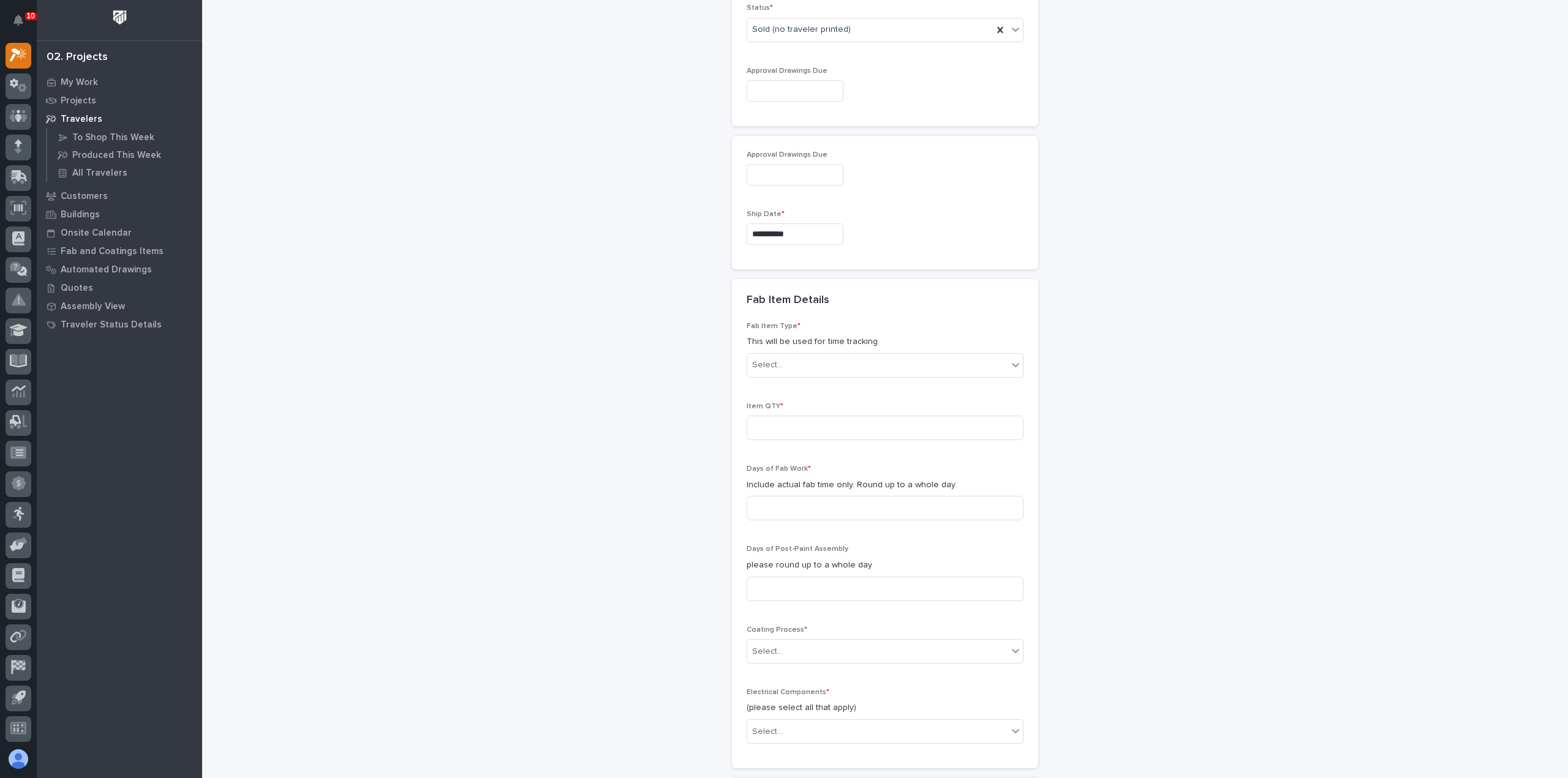
scroll to position [922, 0]
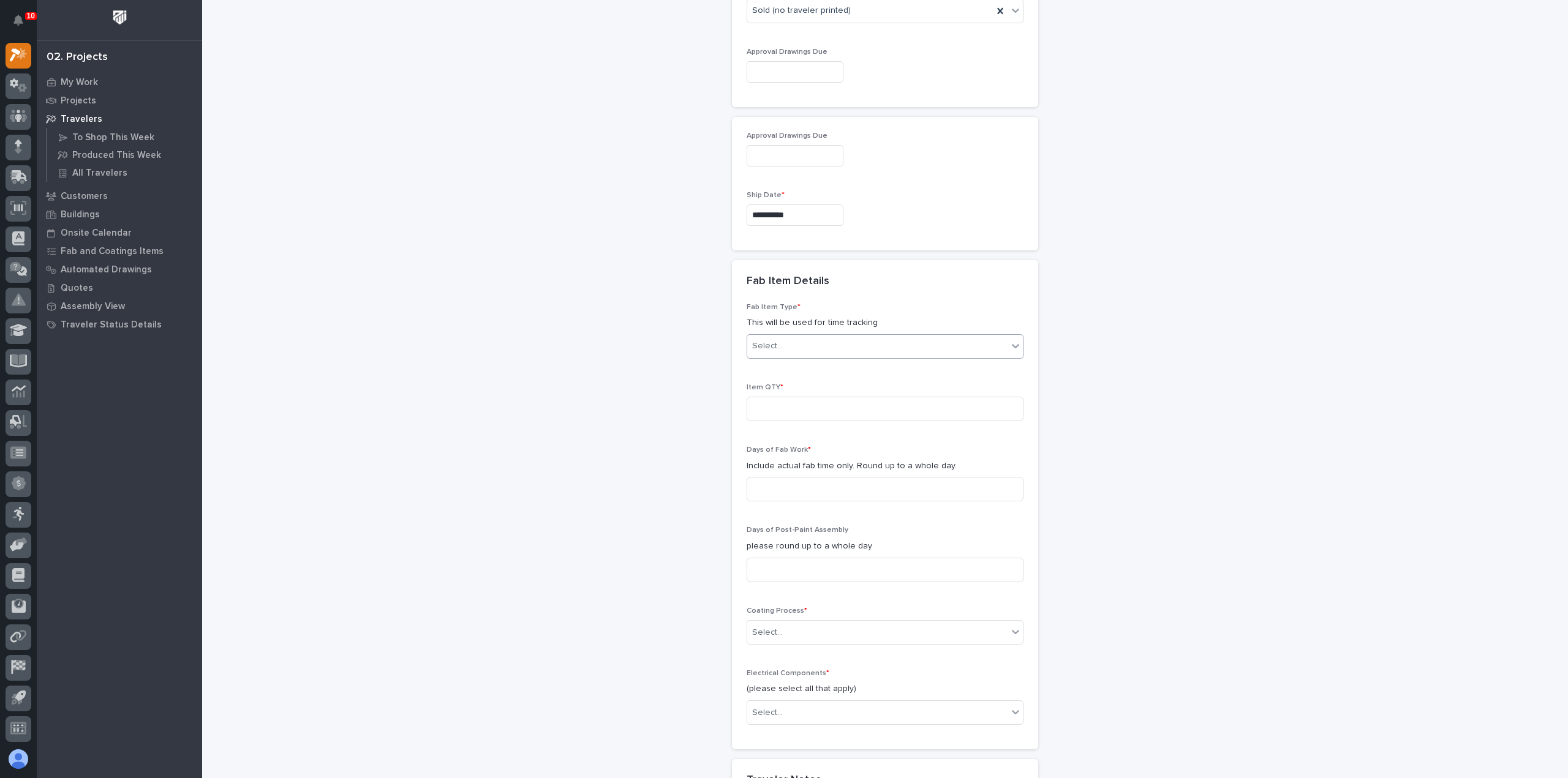
click at [811, 351] on div "Select..." at bounding box center [877, 346] width 260 height 20
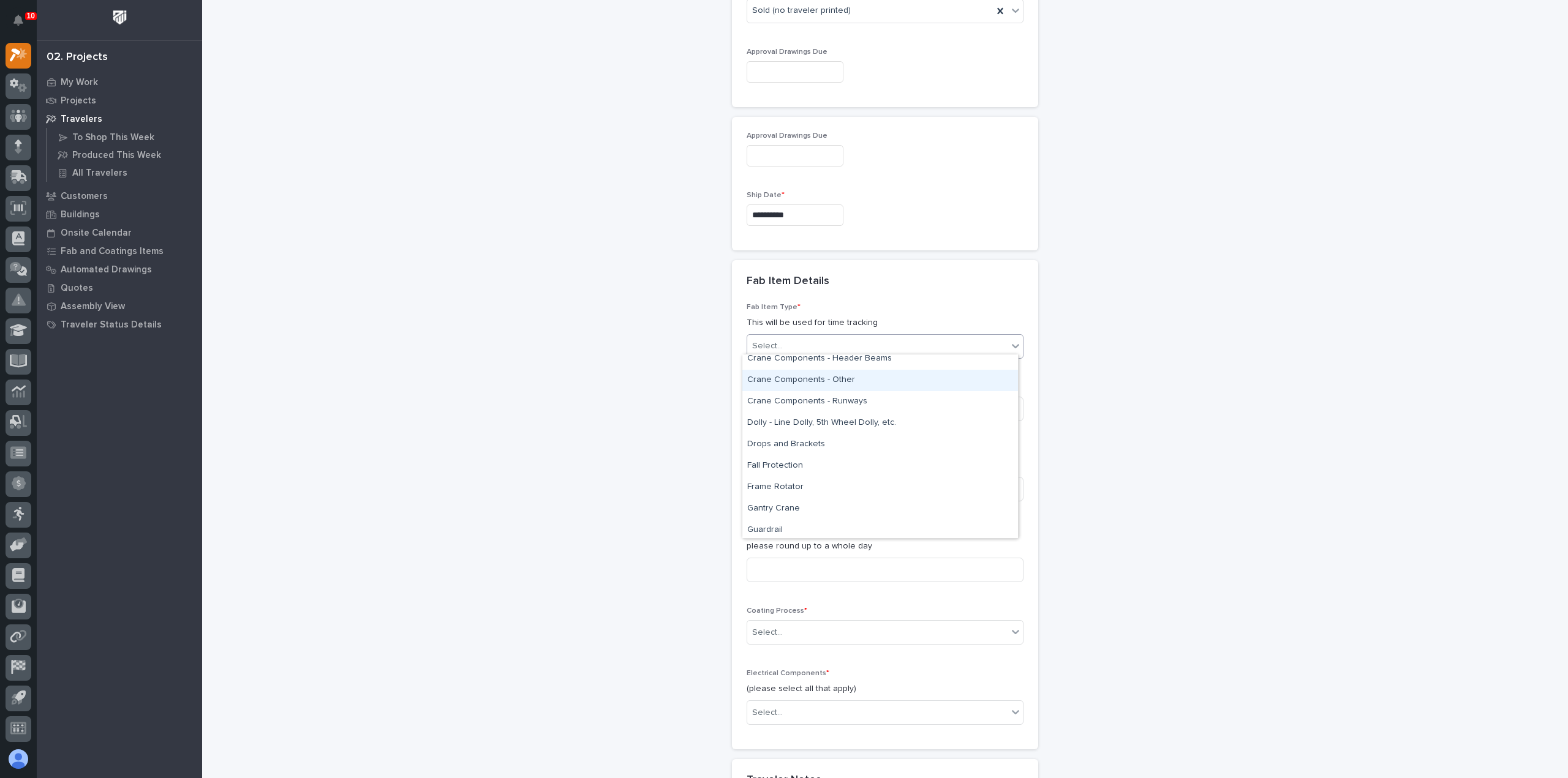
click at [826, 385] on div "Crane Components - Other" at bounding box center [880, 381] width 276 height 21
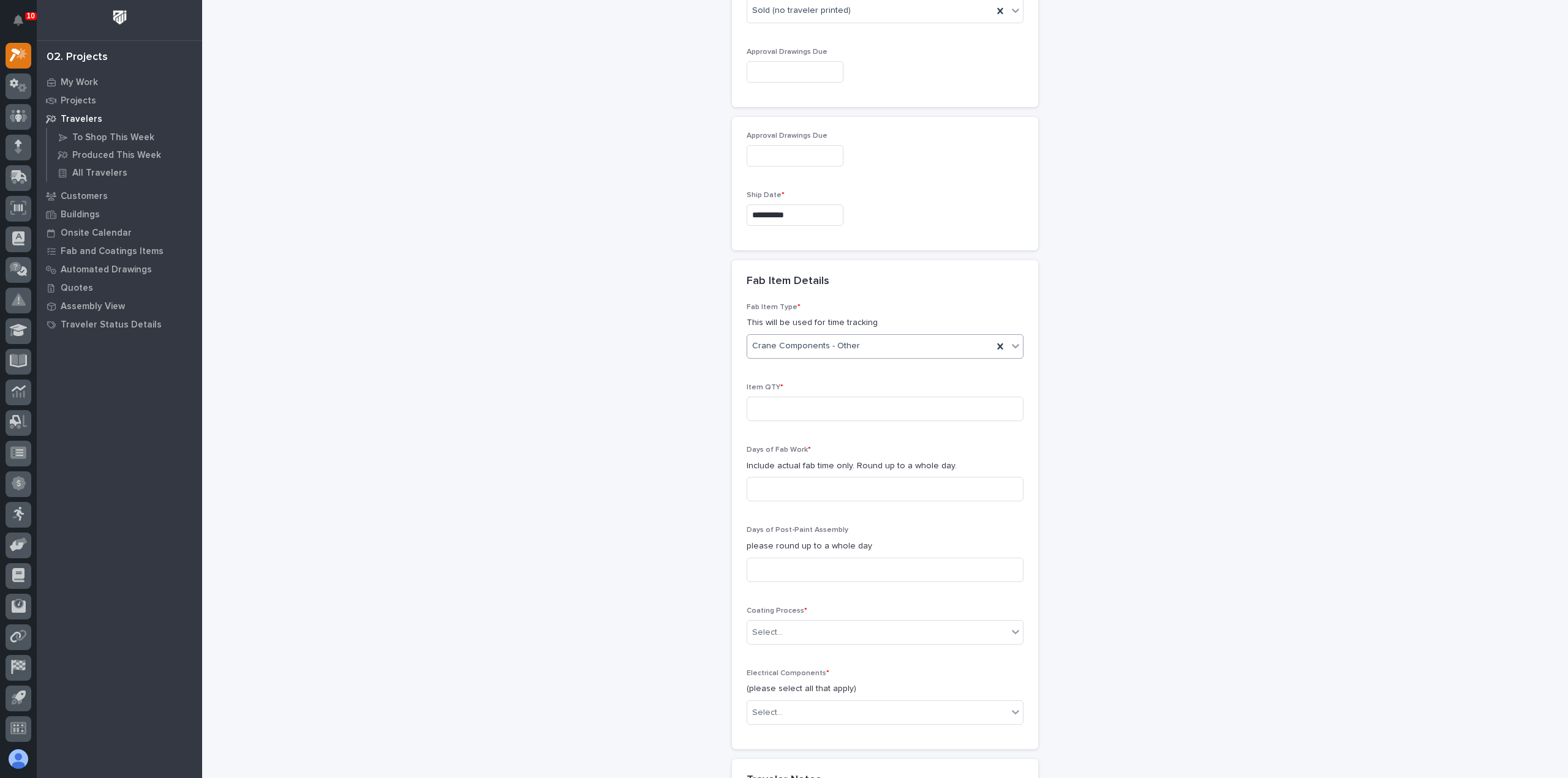
scroll to position [984, 0]
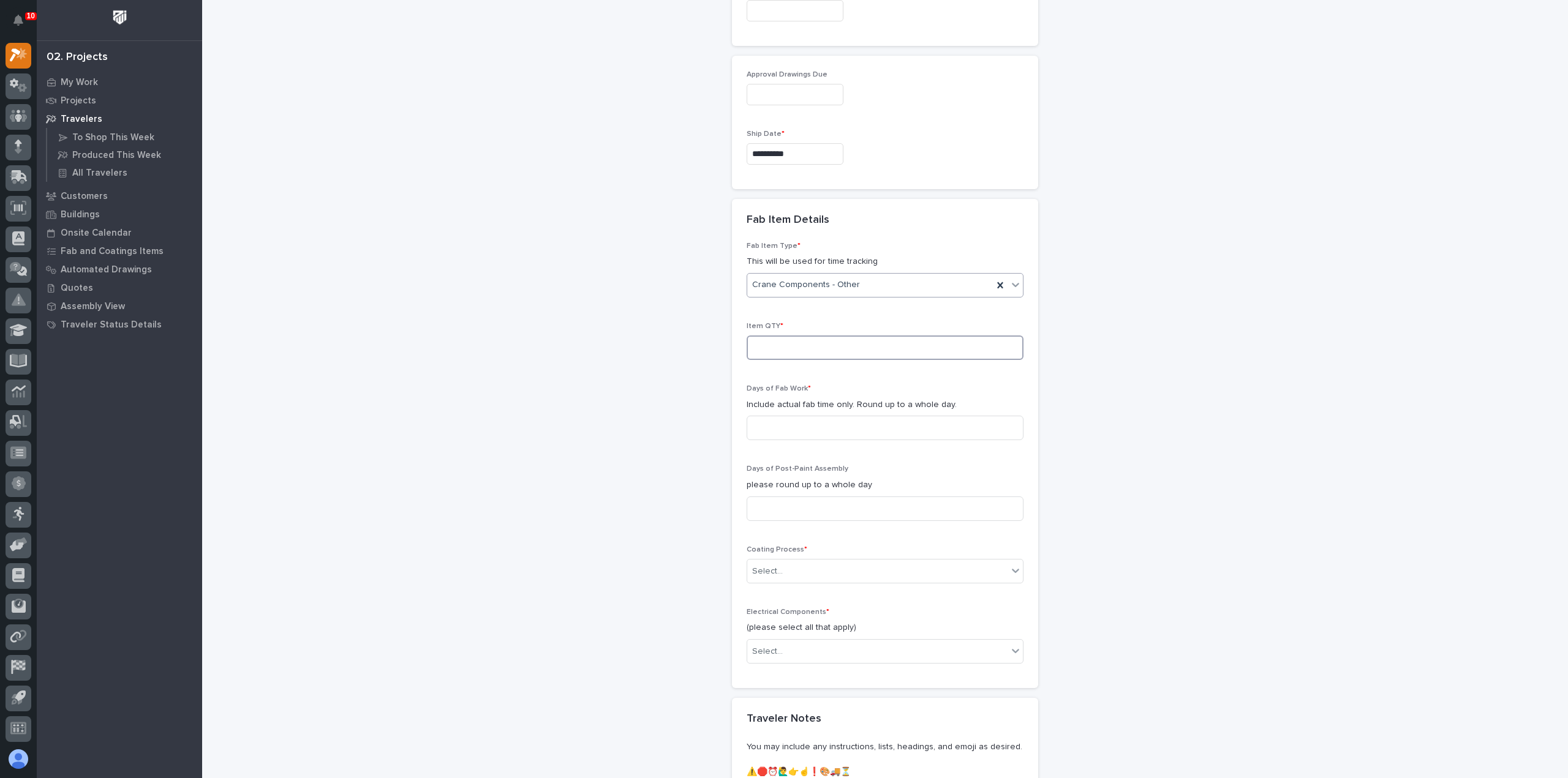
click at [801, 346] on input at bounding box center [884, 348] width 277 height 24
type input "1"
click at [789, 434] on input at bounding box center [884, 428] width 277 height 24
click at [831, 427] on input at bounding box center [884, 428] width 277 height 24
type input "7"
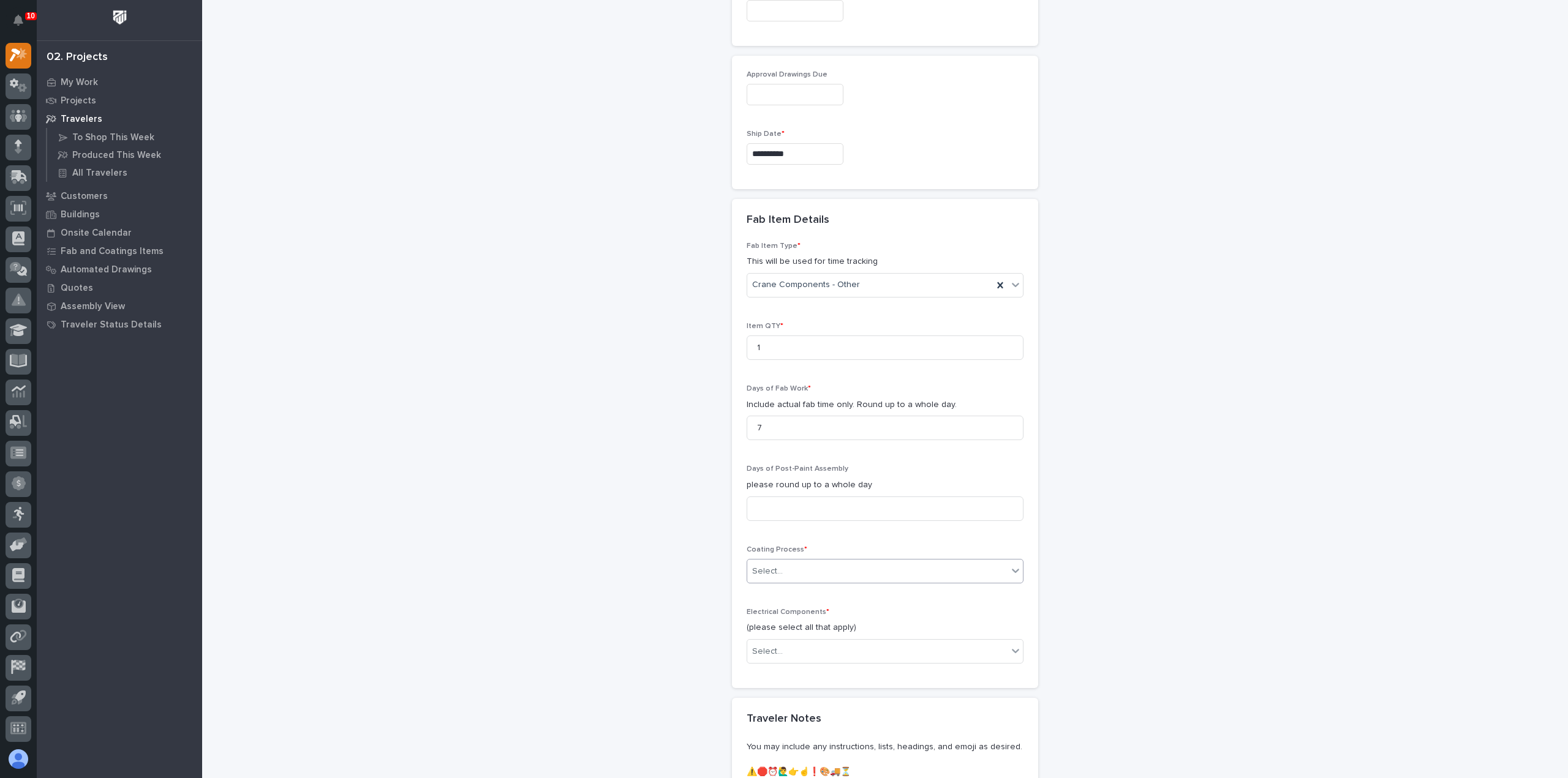
click at [798, 569] on div "Select..." at bounding box center [877, 572] width 260 height 20
click at [803, 610] on div "In-House Paint/Powder" at bounding box center [880, 611] width 276 height 21
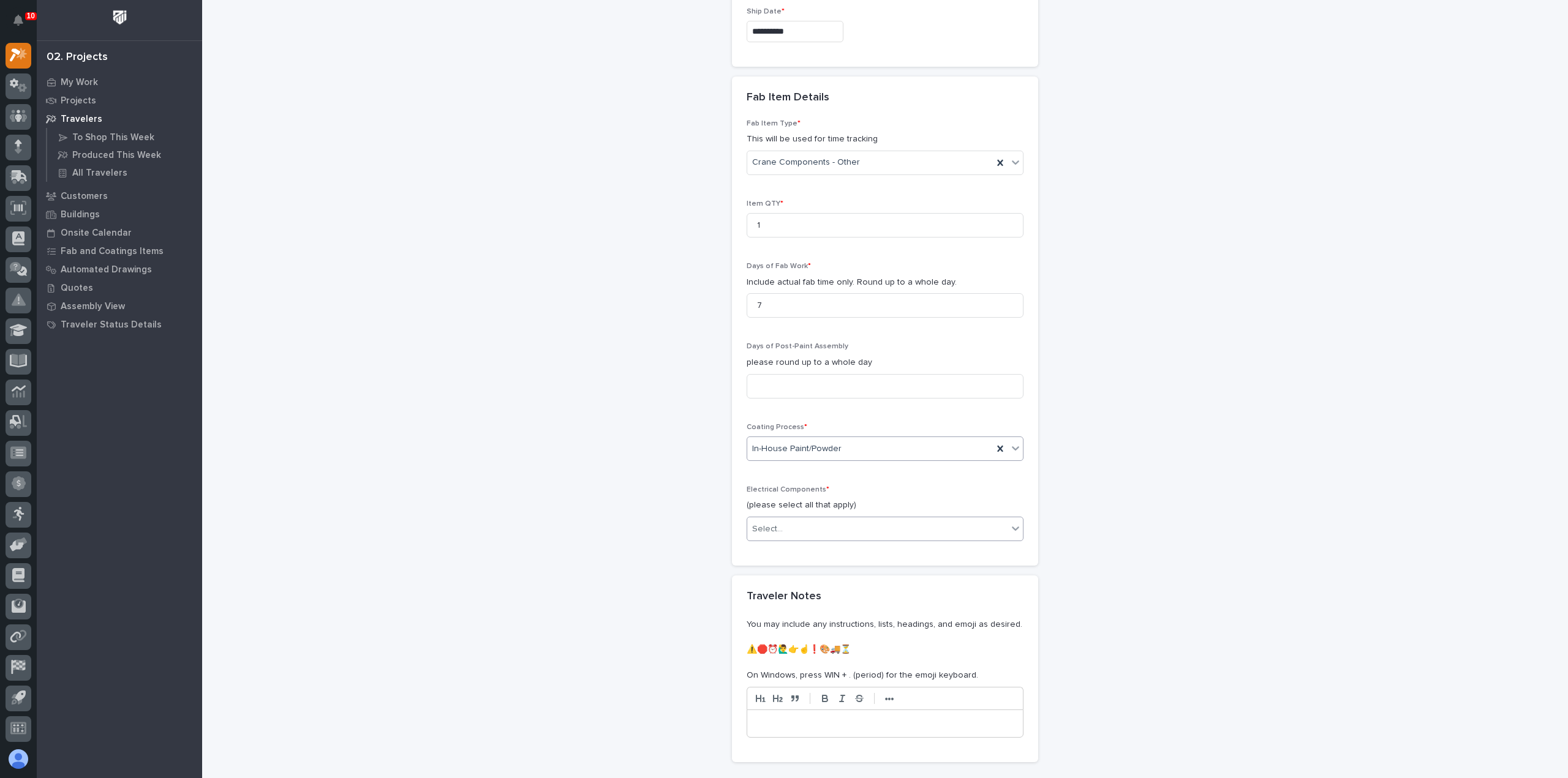
scroll to position [1106, 0]
click at [791, 522] on div "Select..." at bounding box center [877, 529] width 260 height 20
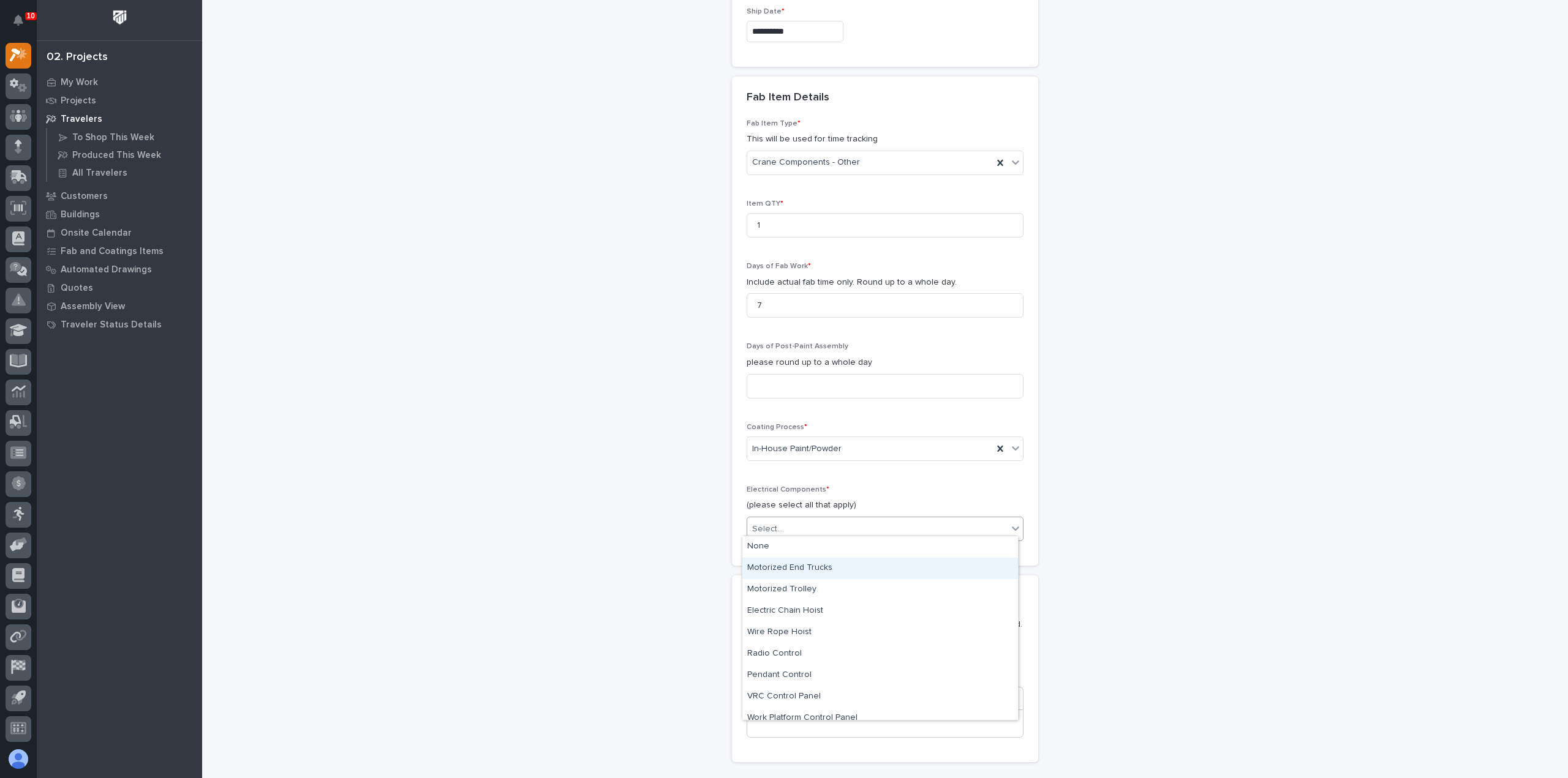
click at [784, 575] on div "Motorized End Trucks" at bounding box center [880, 568] width 276 height 21
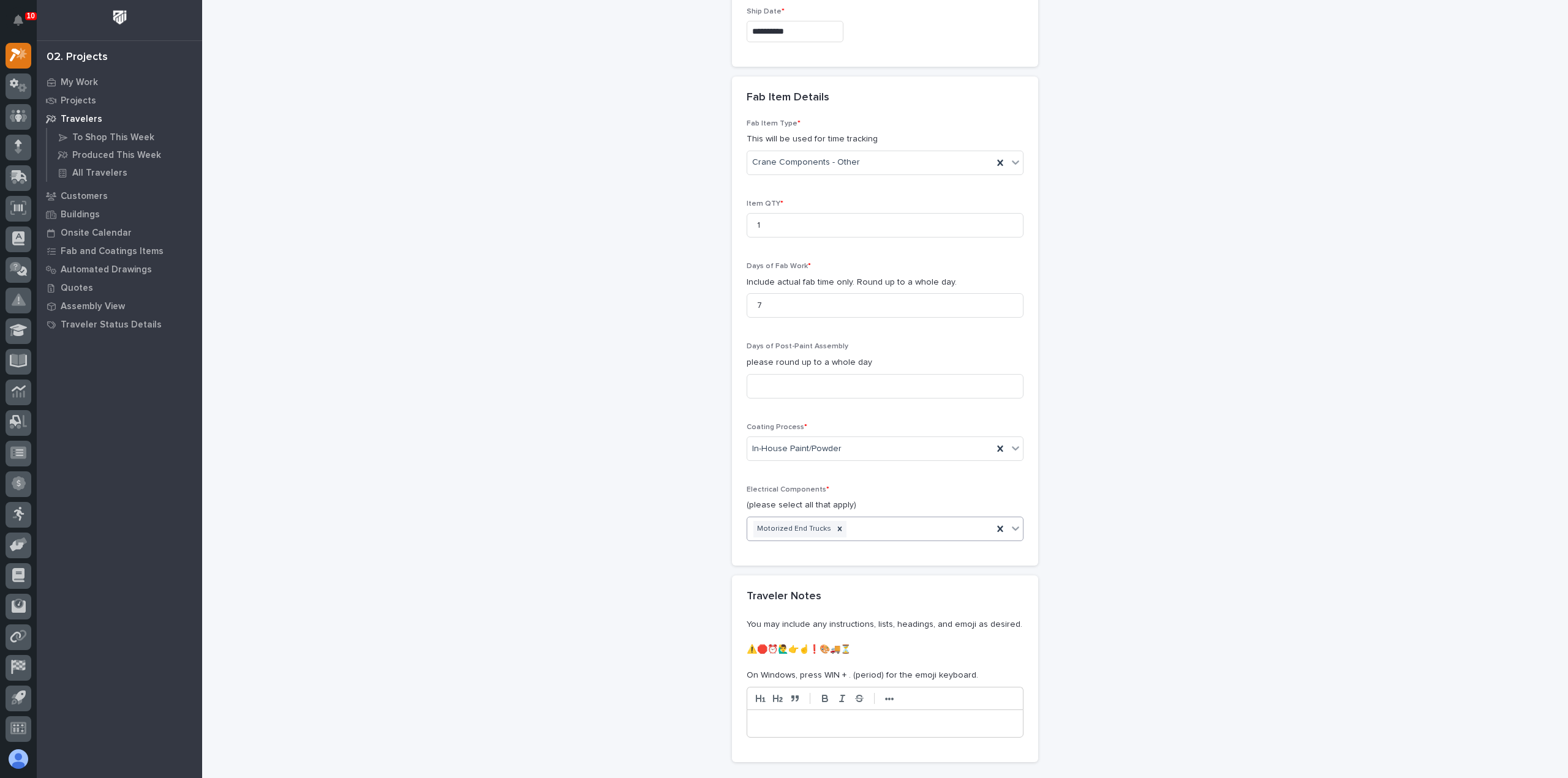
click at [1011, 528] on icon at bounding box center [1016, 528] width 12 height 12
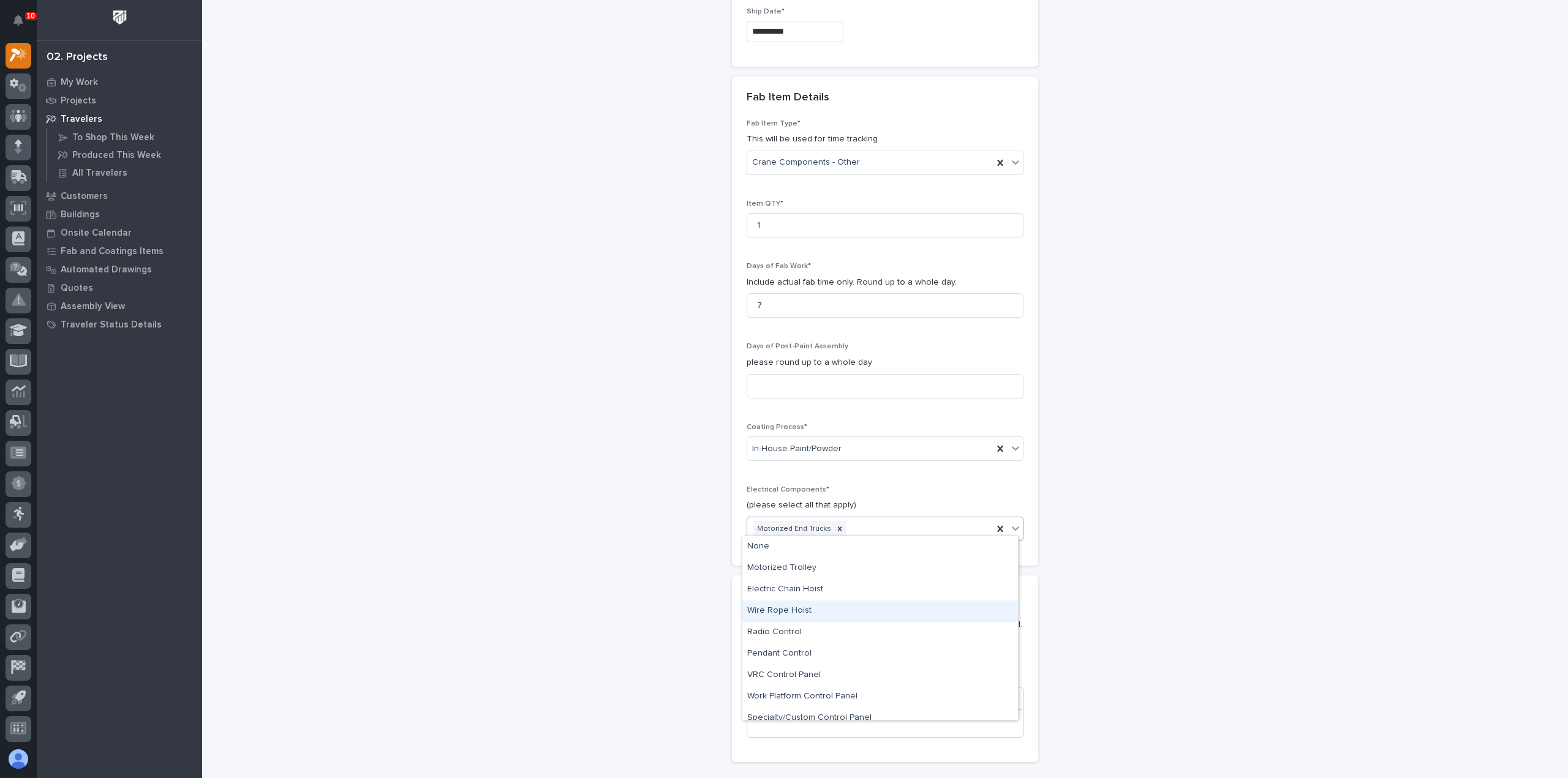
click at [933, 609] on div "Wire Rope Hoist" at bounding box center [880, 612] width 276 height 21
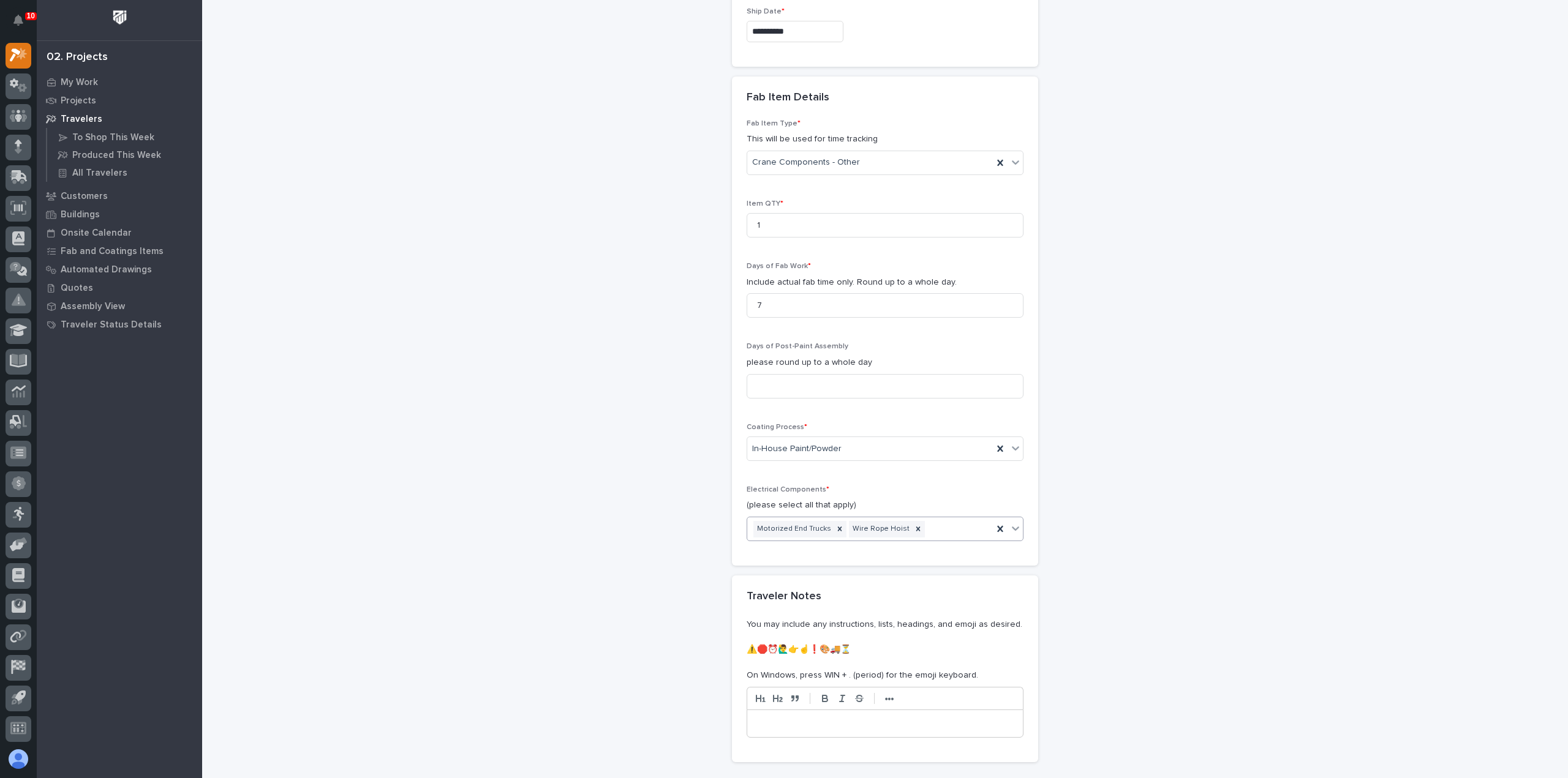
click at [1010, 523] on icon at bounding box center [1016, 528] width 12 height 12
click at [939, 622] on div "Pendant Control" at bounding box center [880, 633] width 276 height 21
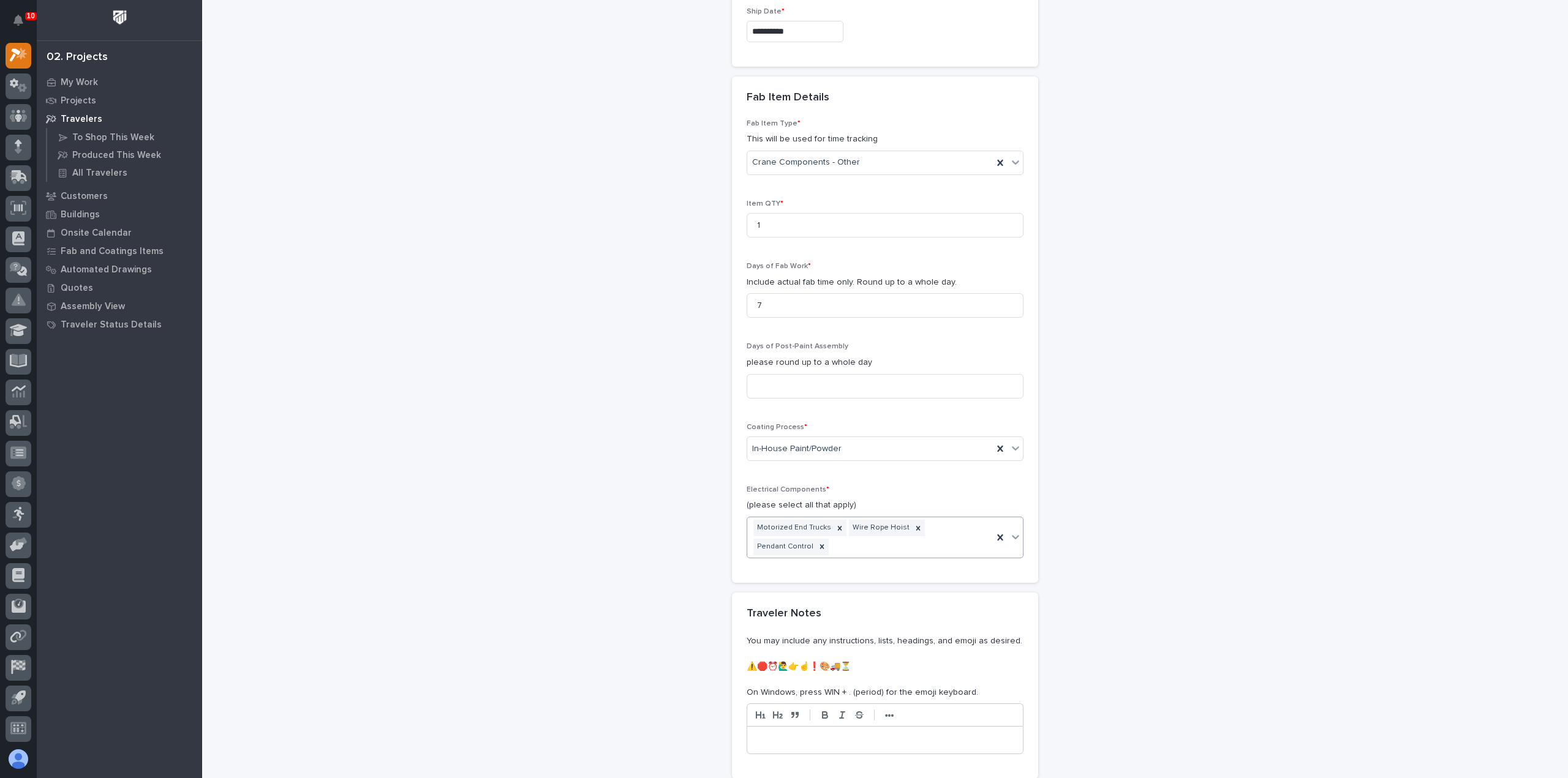
click at [1011, 531] on icon at bounding box center [1016, 537] width 12 height 12
click at [968, 632] on div "Radio Control" at bounding box center [880, 628] width 276 height 21
click at [889, 545] on icon at bounding box center [891, 546] width 4 height 4
click at [1011, 531] on icon at bounding box center [1016, 537] width 12 height 12
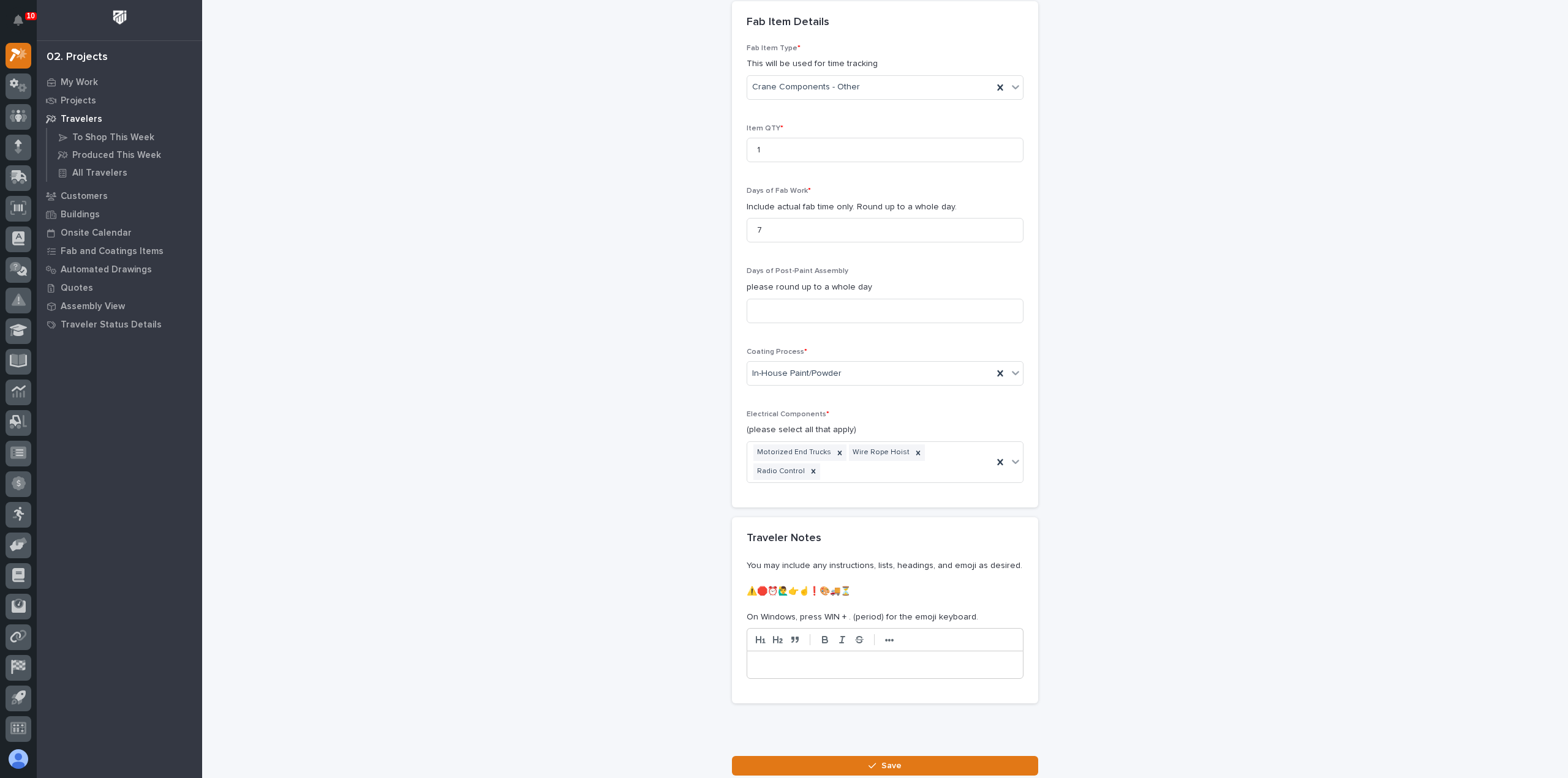
scroll to position [1252, 0]
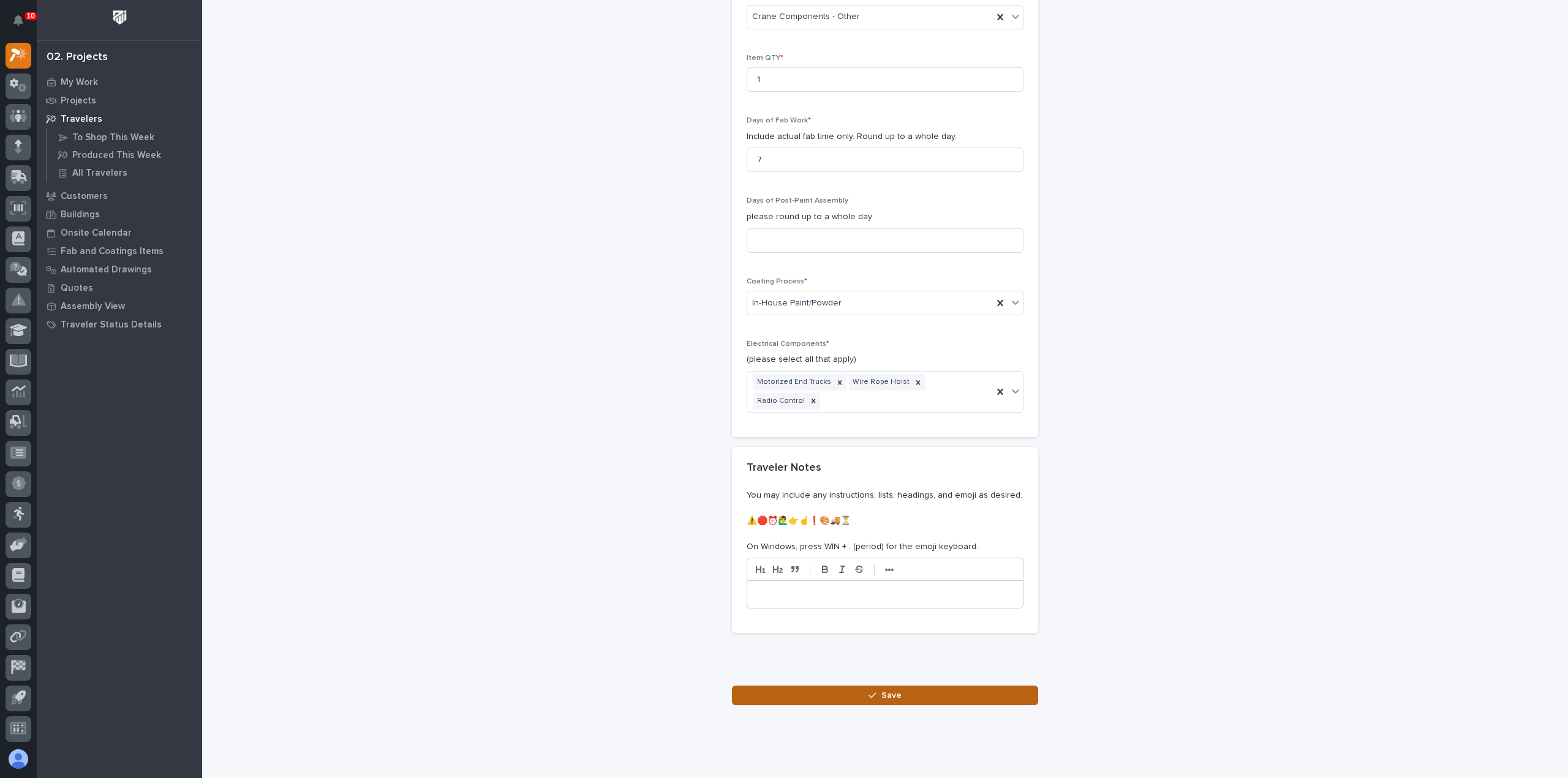
click at [862, 686] on button "Save" at bounding box center [884, 696] width 306 height 20
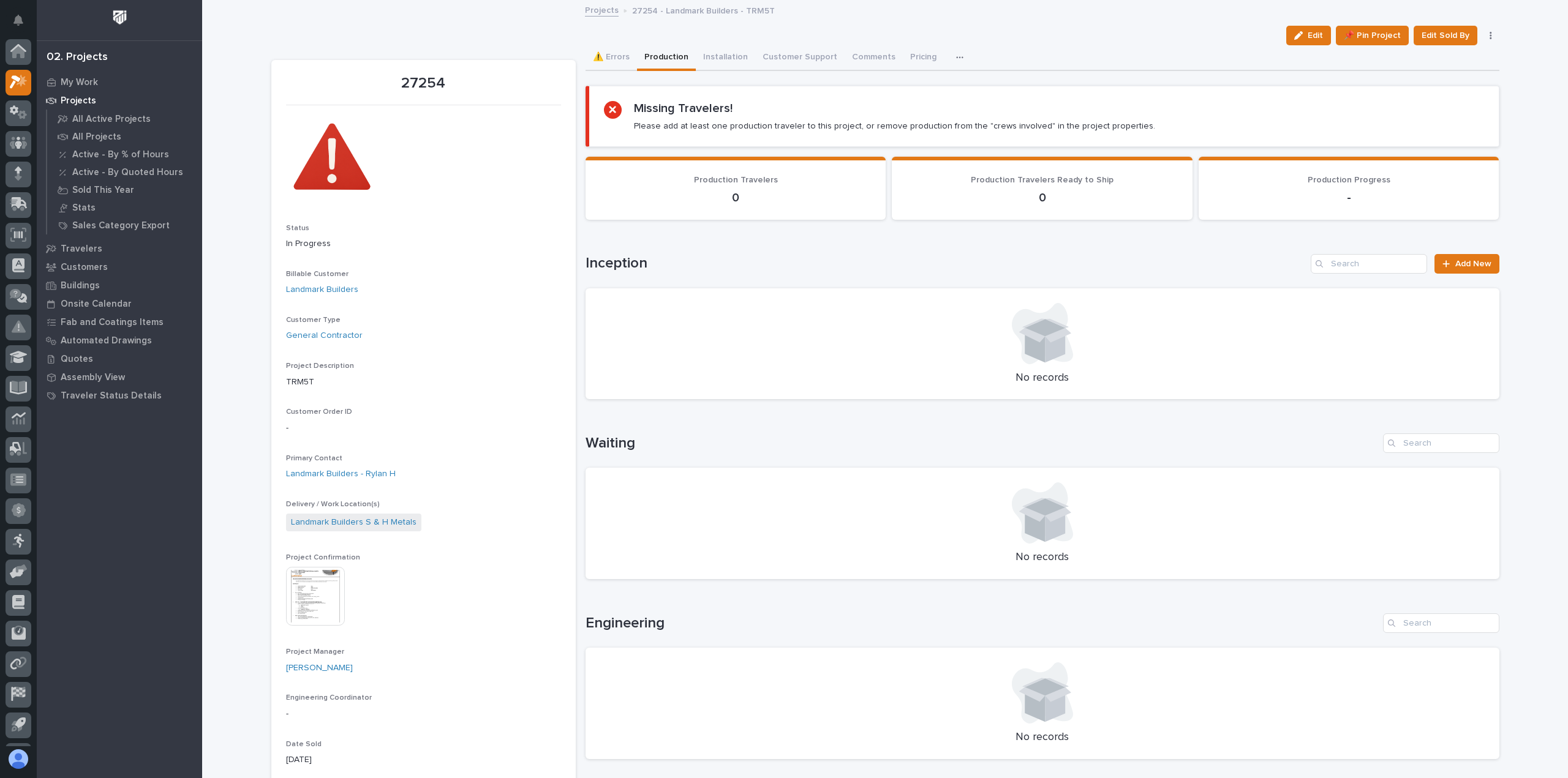
scroll to position [27, 0]
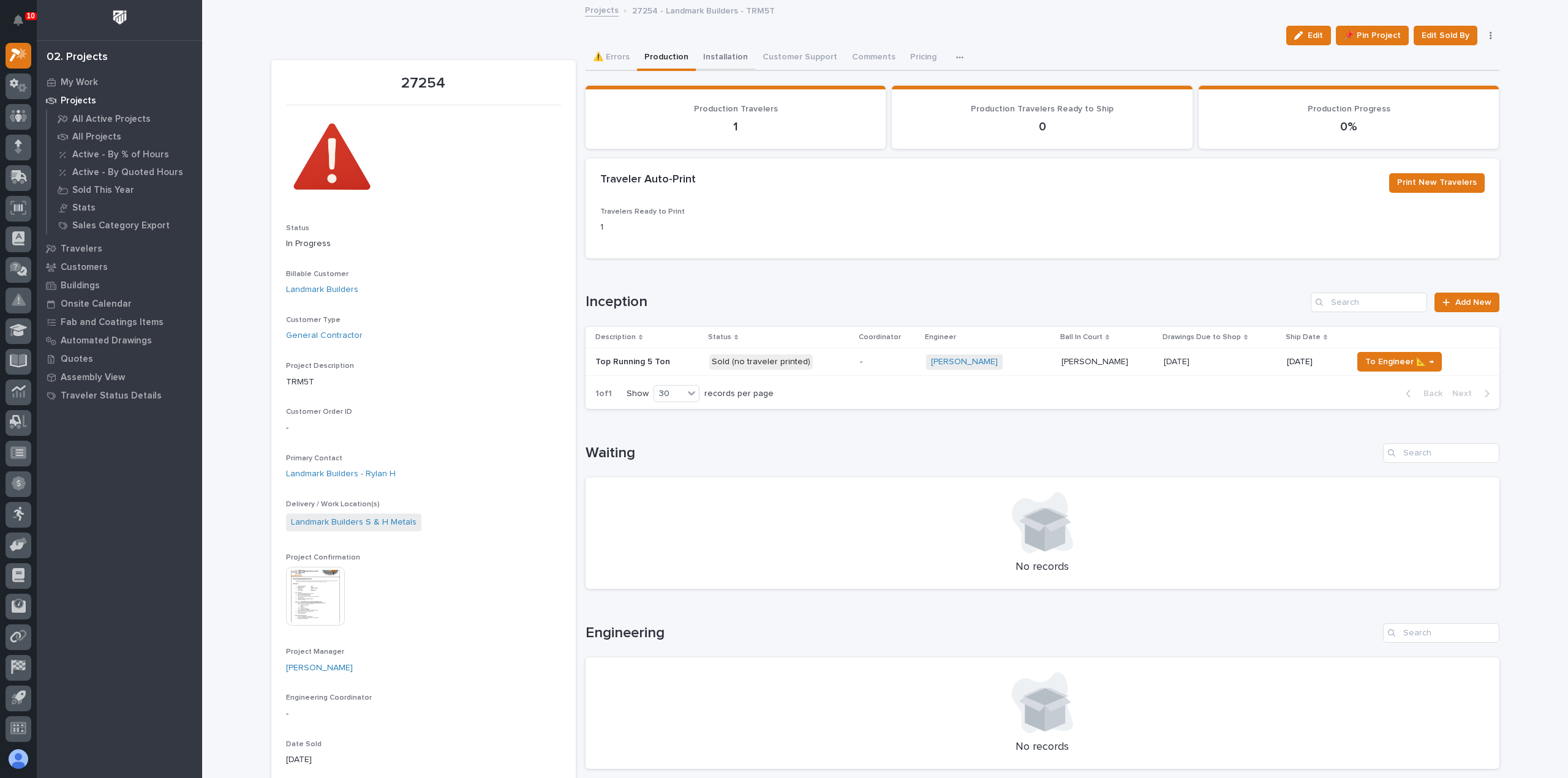
click at [717, 60] on button "Installation" at bounding box center [725, 59] width 60 height 26
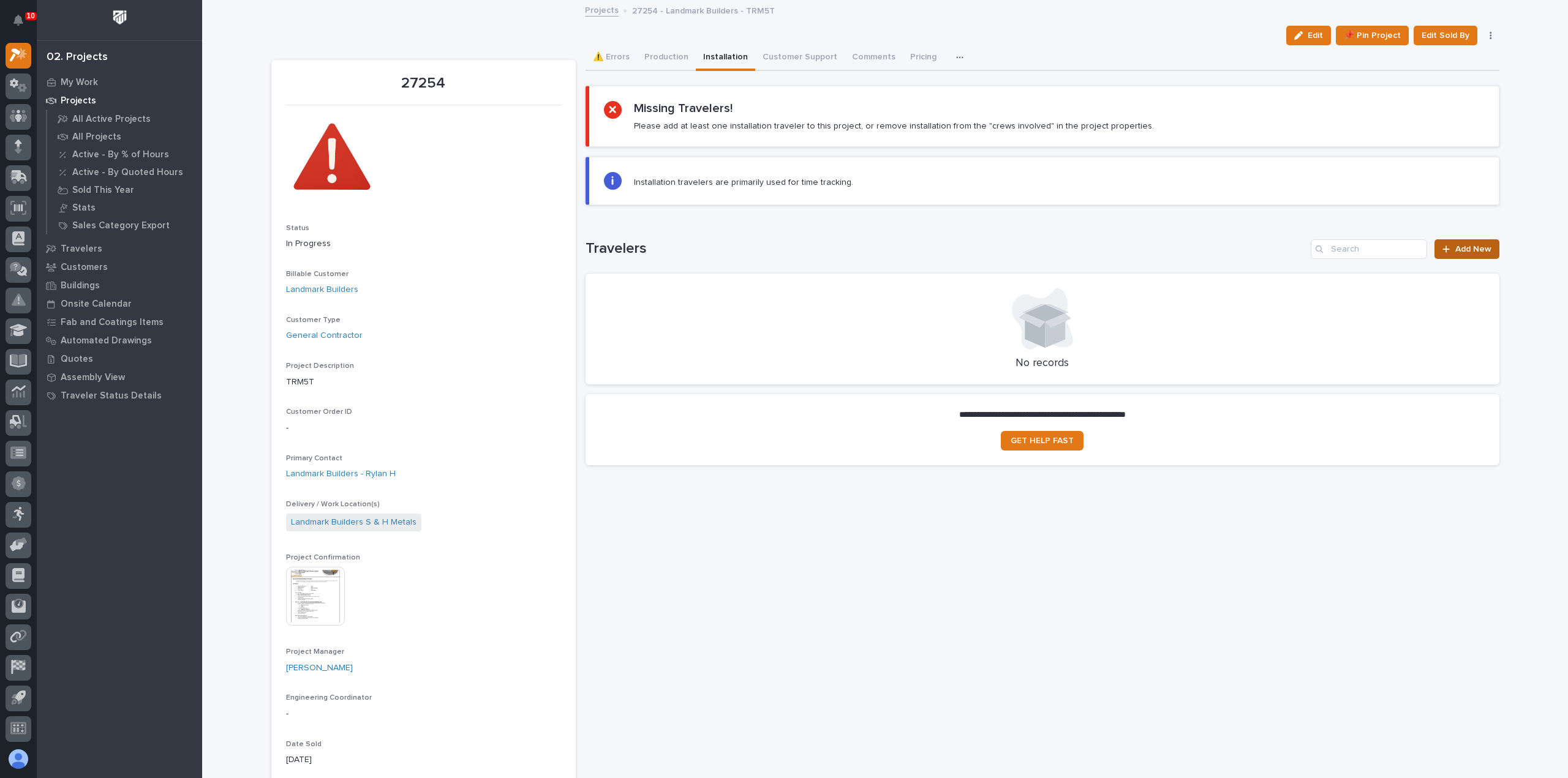
click at [1457, 247] on span "Add New" at bounding box center [1473, 249] width 36 height 9
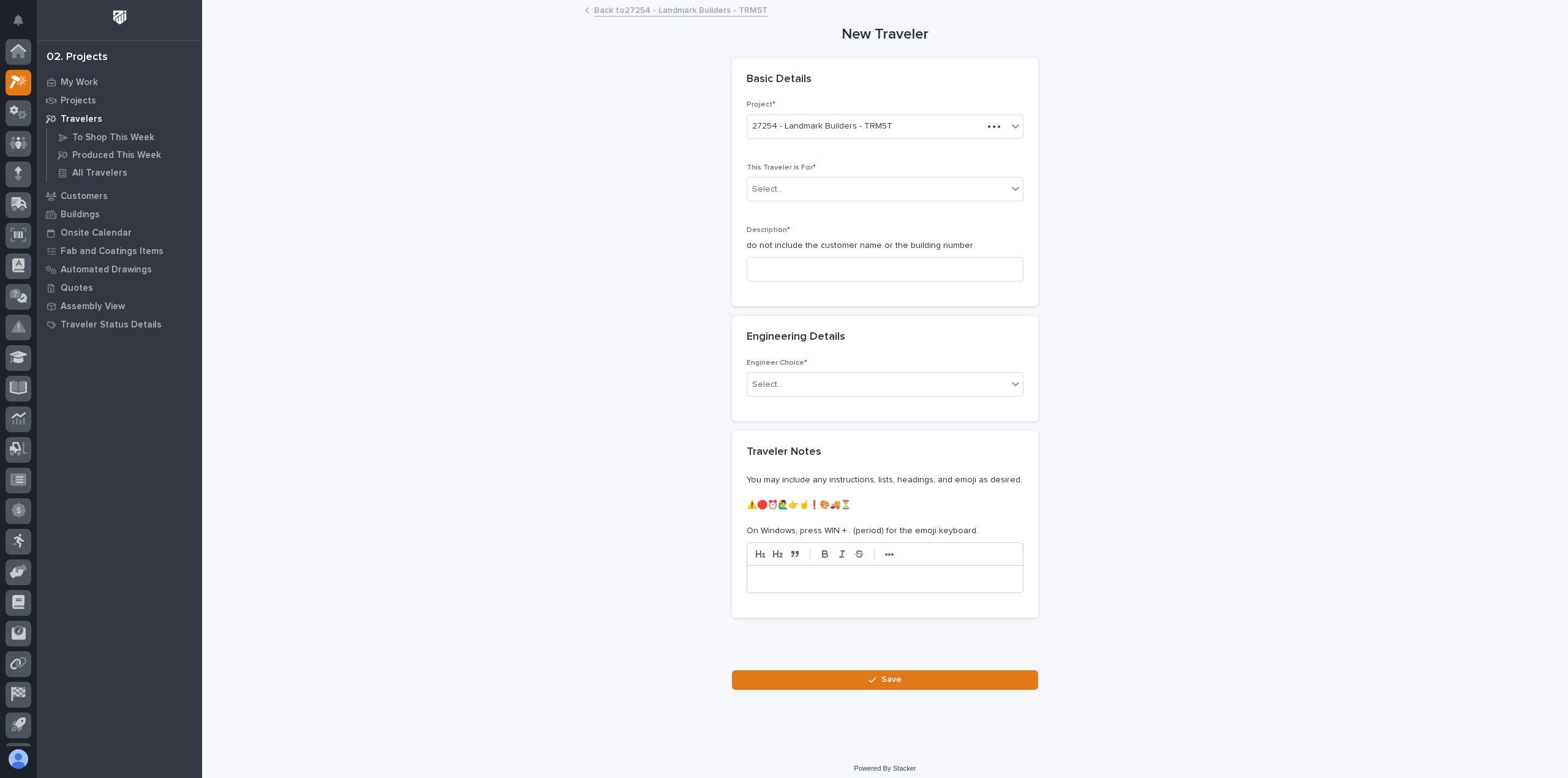
scroll to position [27, 0]
click at [835, 186] on div "Select..." at bounding box center [877, 189] width 260 height 20
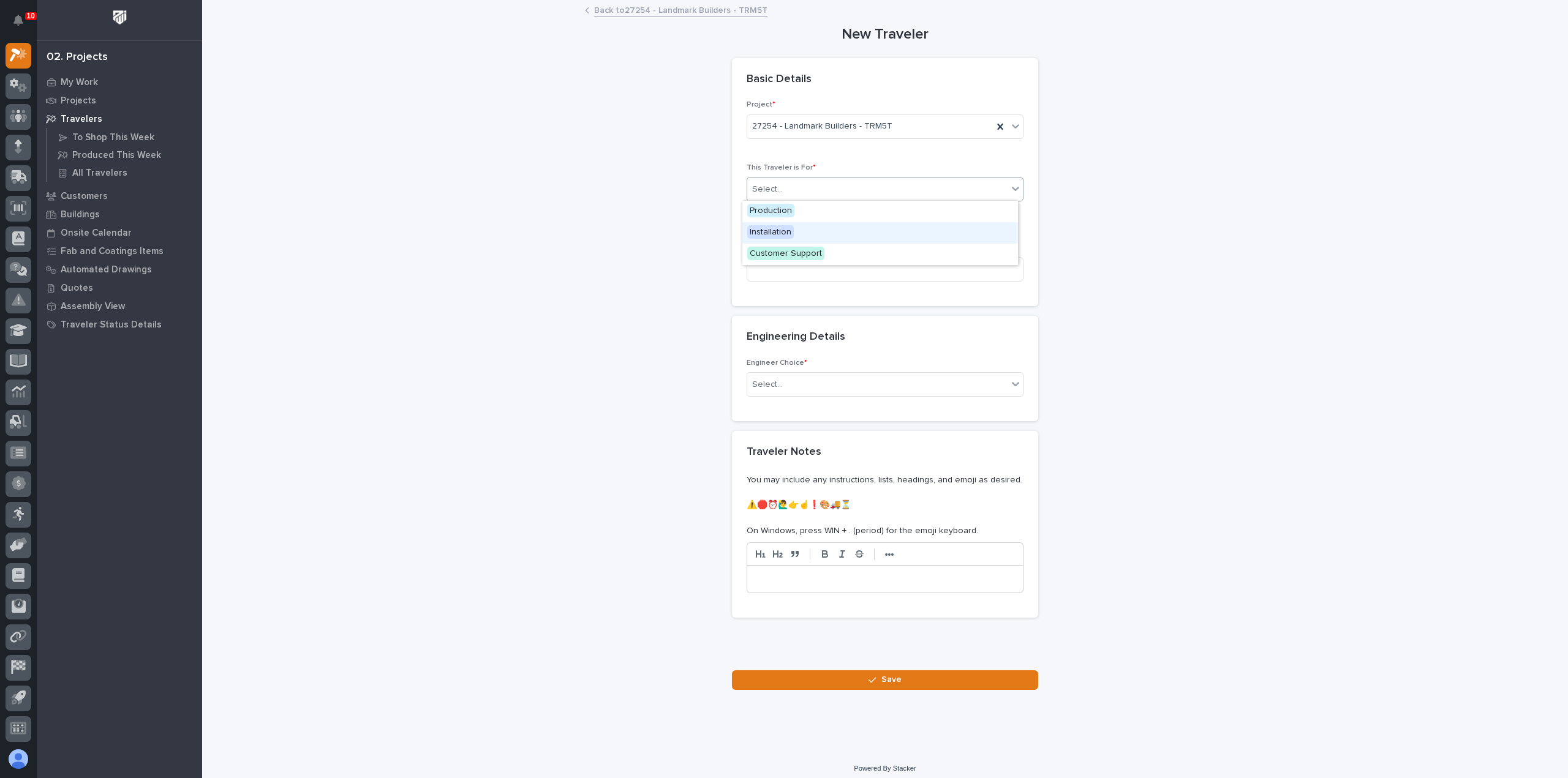
click at [828, 224] on div "Installation" at bounding box center [880, 233] width 276 height 21
click at [818, 263] on input at bounding box center [884, 269] width 277 height 24
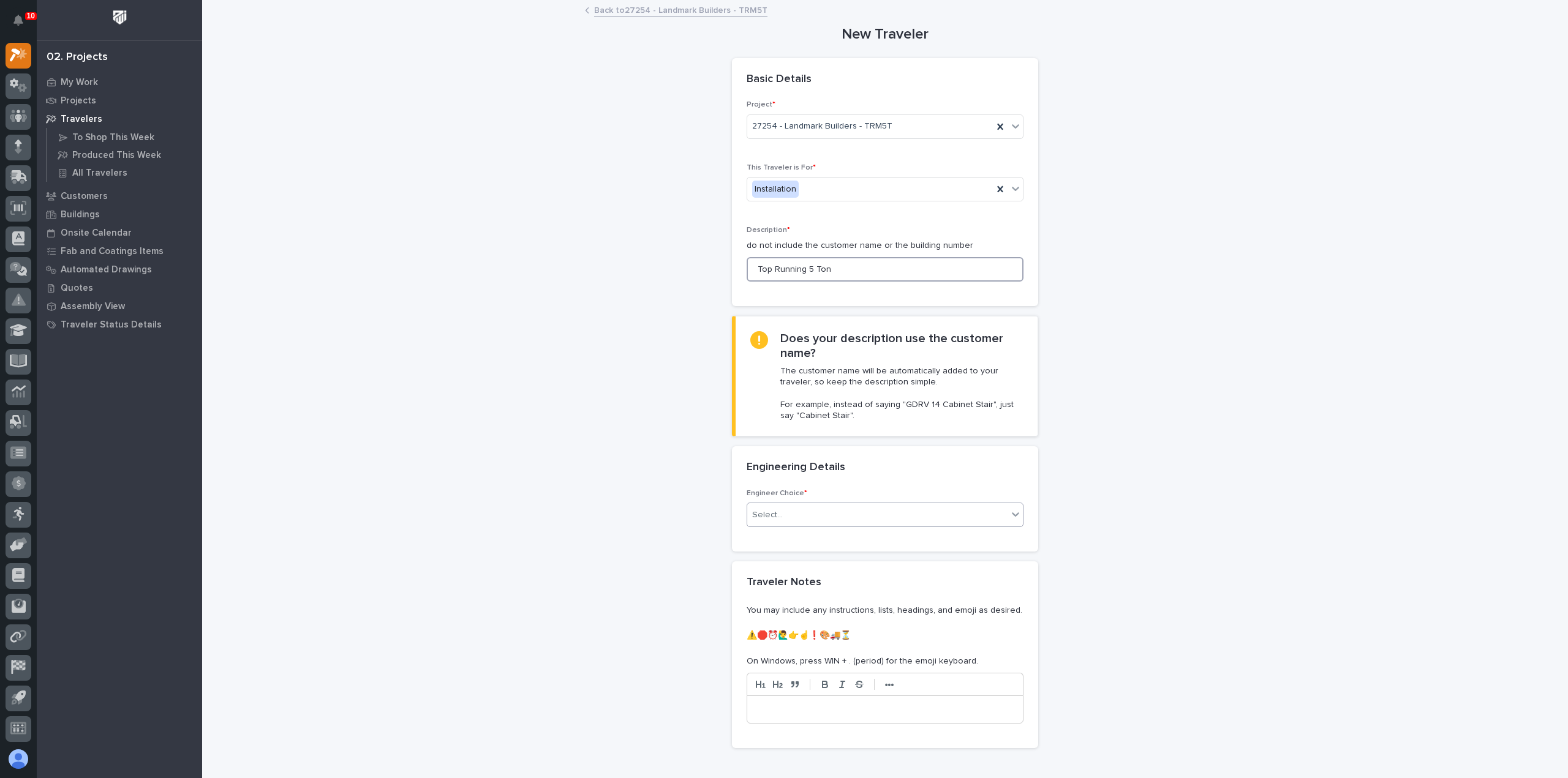
type input "Top Running 5 Ton"
click at [843, 518] on div "Select..." at bounding box center [877, 515] width 260 height 20
click at [828, 574] on div "I know who will draw this" at bounding box center [880, 580] width 276 height 21
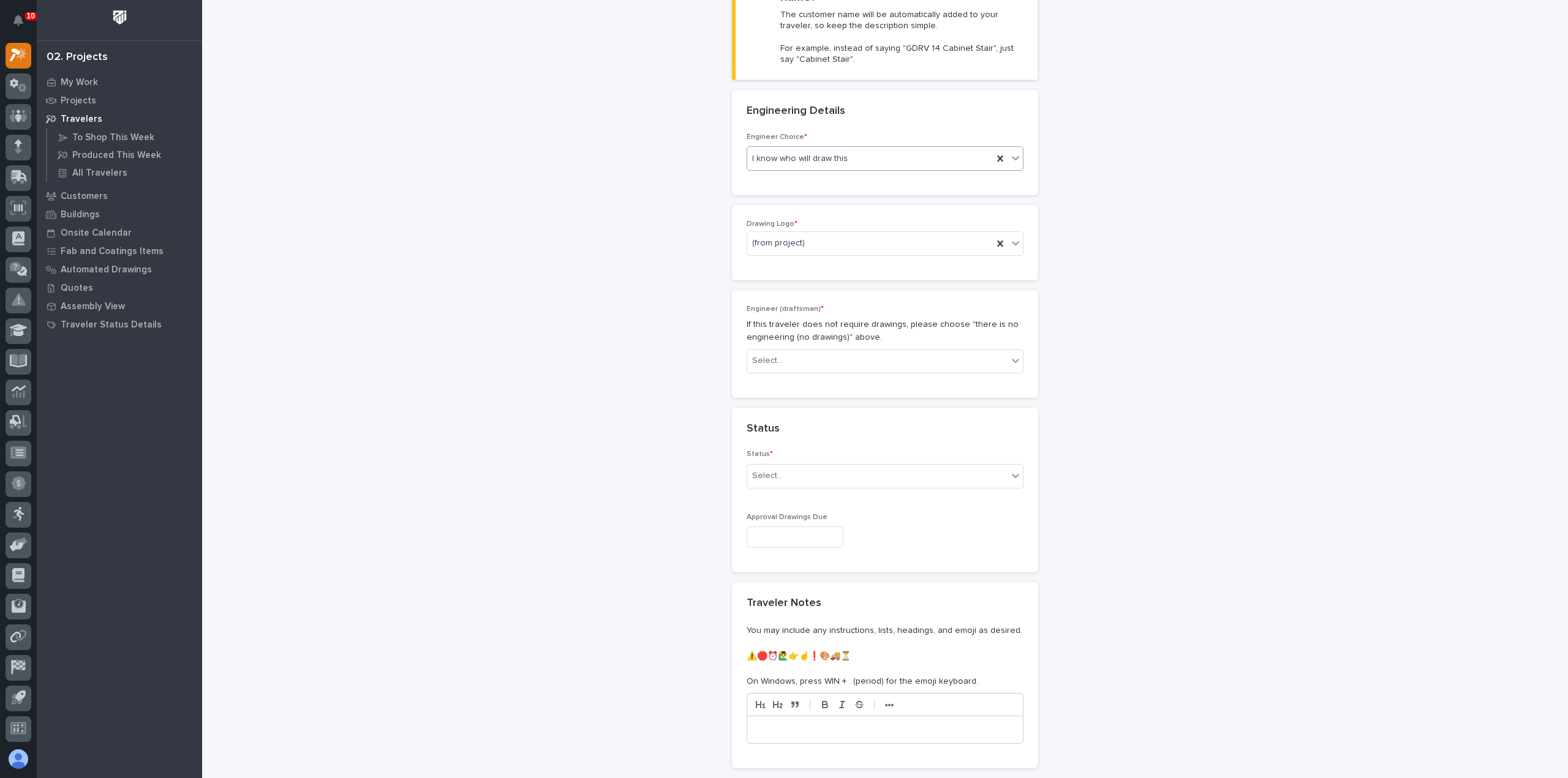
scroll to position [371, 0]
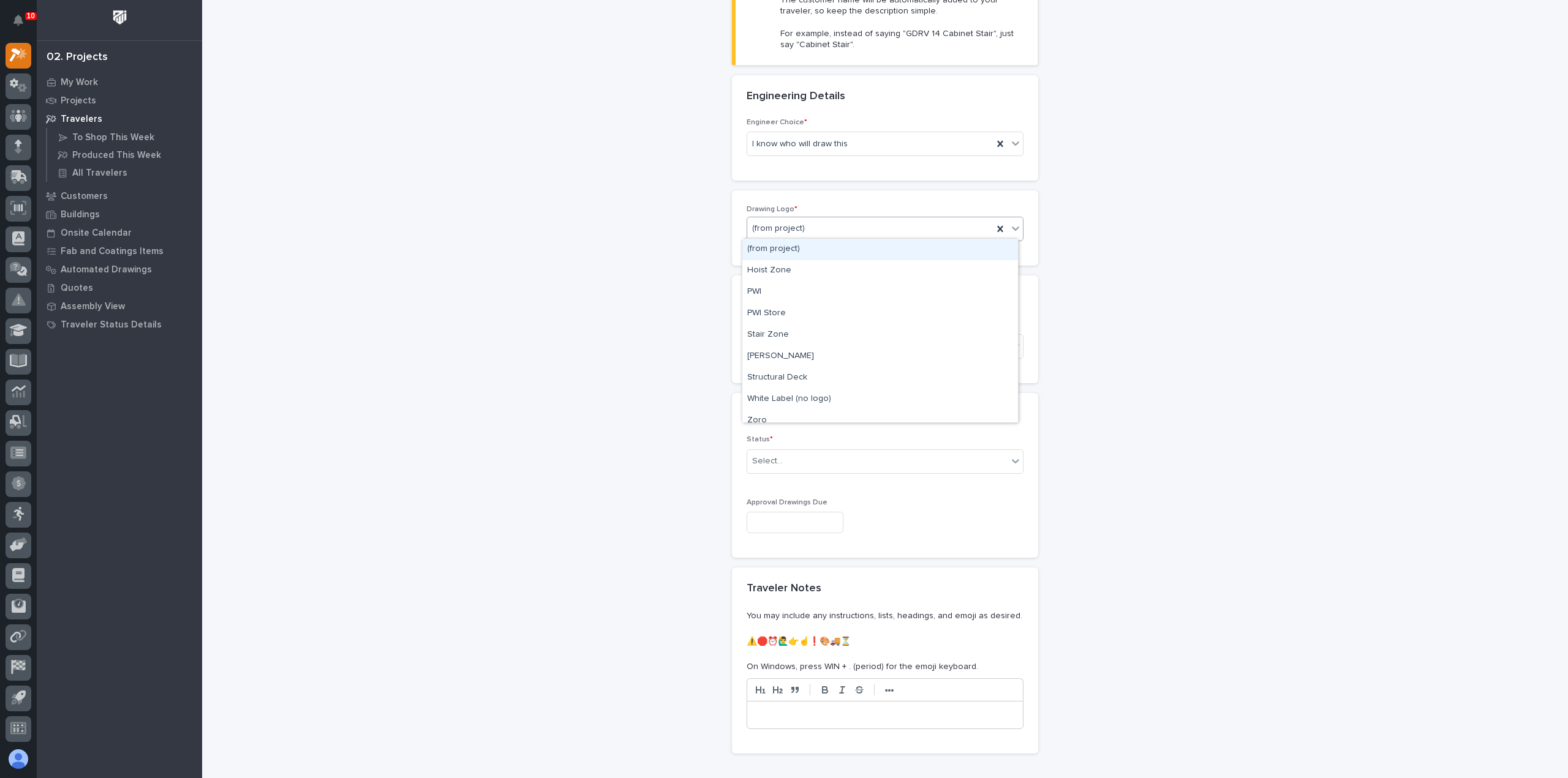
click at [823, 219] on div "(from project)" at bounding box center [870, 228] width 246 height 20
click at [828, 290] on div "PWI" at bounding box center [880, 292] width 276 height 21
click at [796, 348] on div "Select..." at bounding box center [877, 346] width 260 height 20
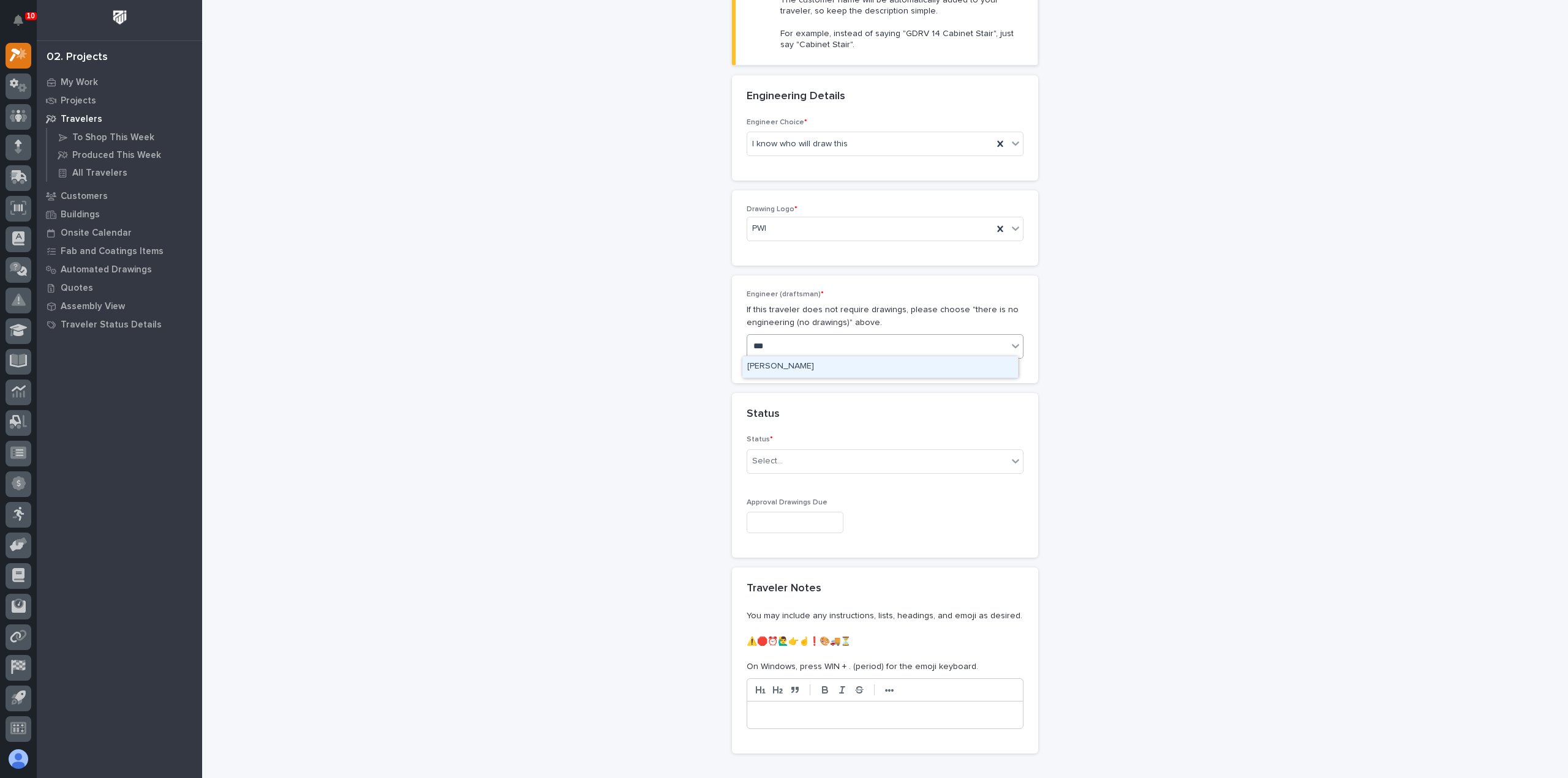
type input "****"
click at [800, 356] on div "[PERSON_NAME]" at bounding box center [880, 367] width 276 height 21
click at [820, 461] on div "Select..." at bounding box center [877, 461] width 260 height 20
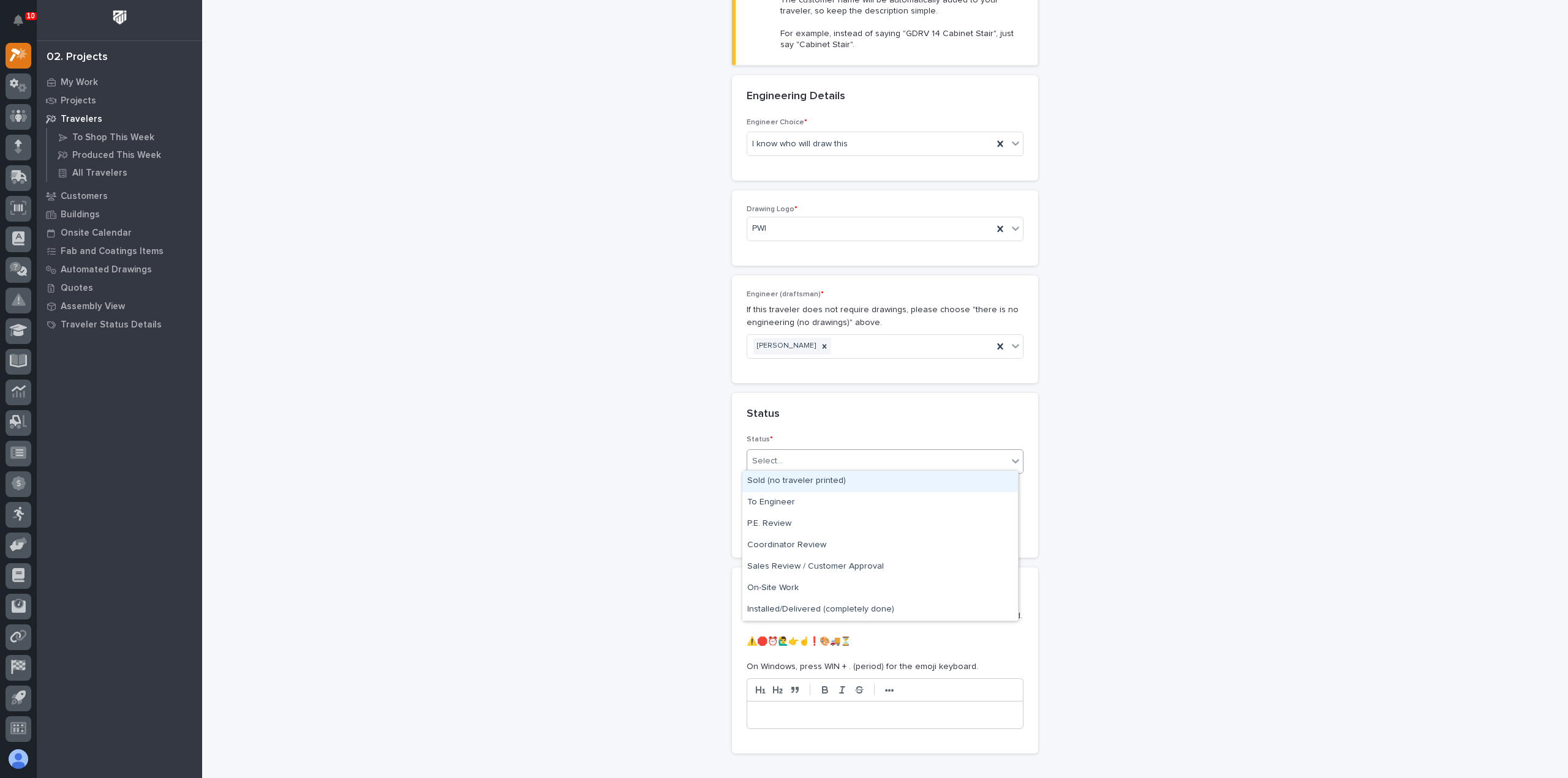
click at [828, 491] on div "Sold (no traveler printed)" at bounding box center [880, 482] width 276 height 21
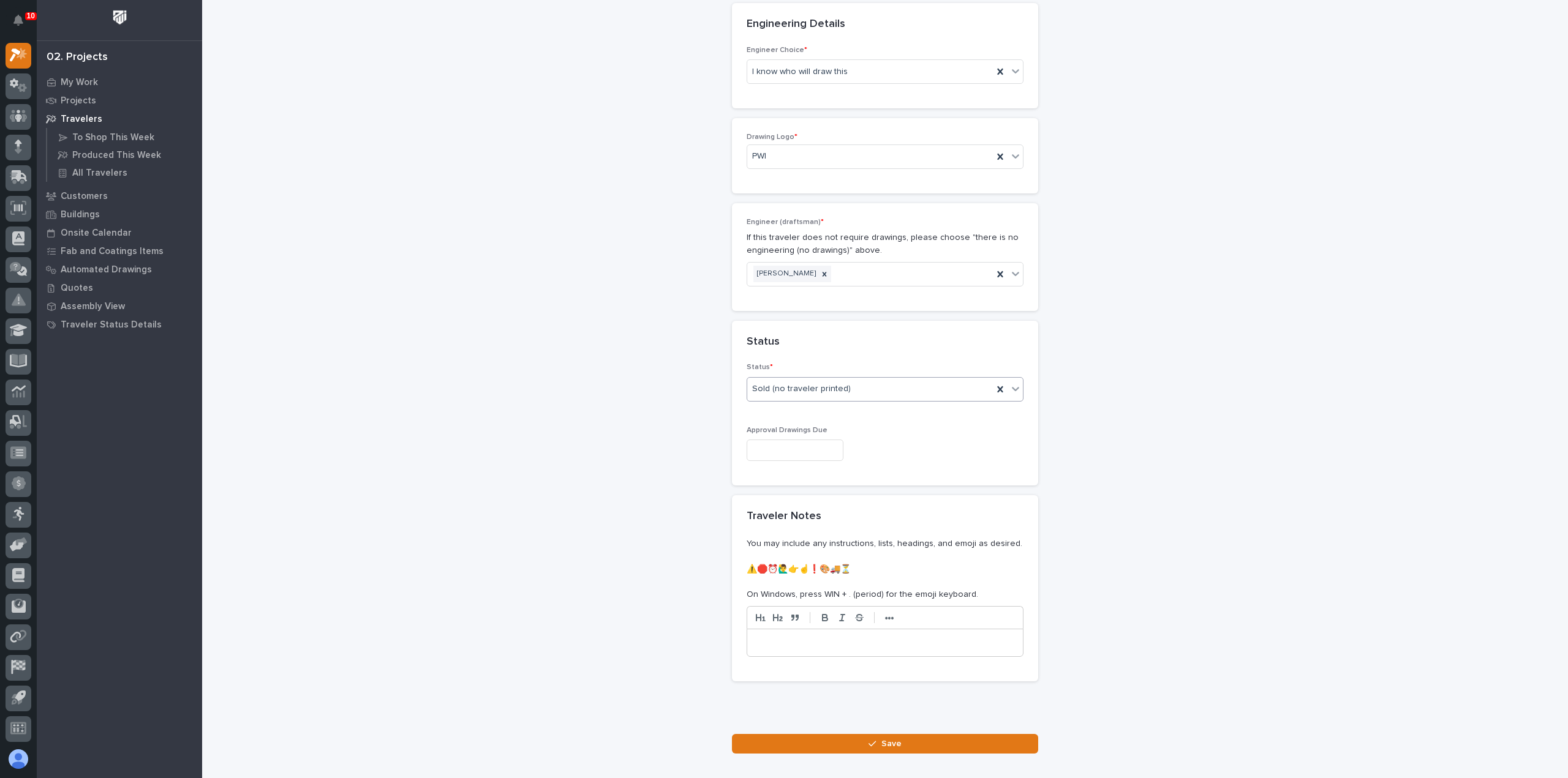
scroll to position [511, 0]
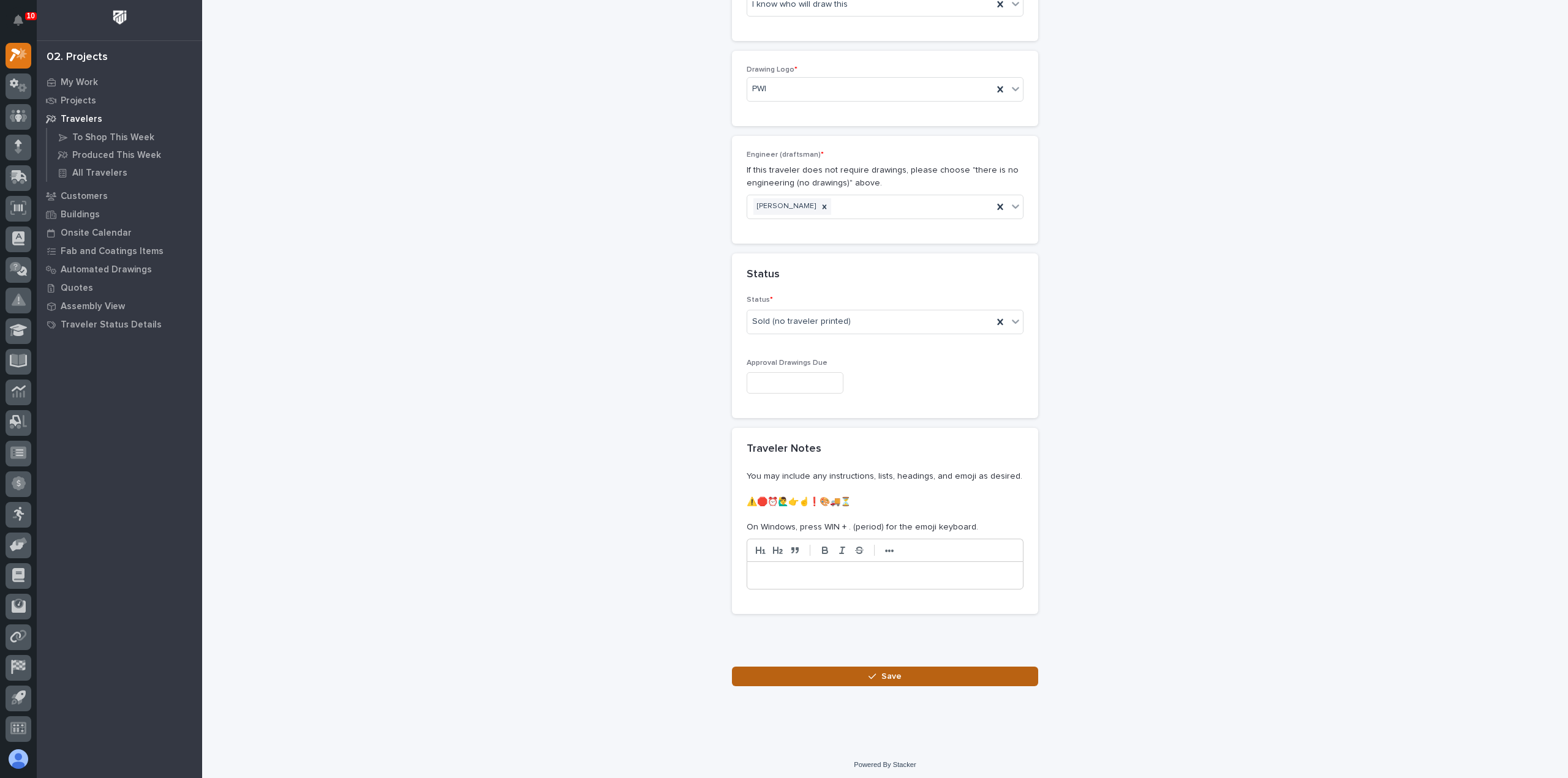
click at [835, 667] on button "Save" at bounding box center [884, 677] width 306 height 20
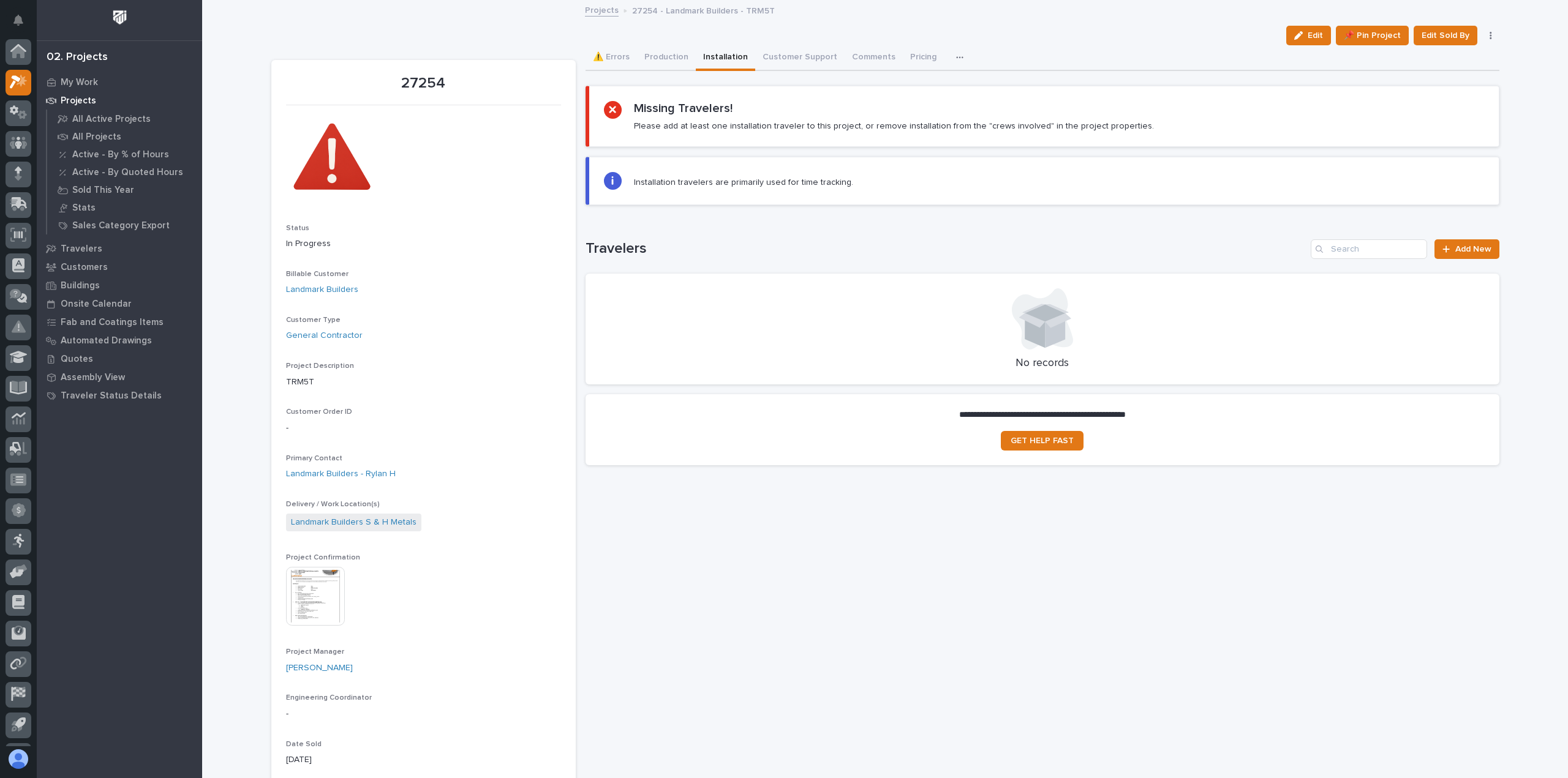
scroll to position [27, 0]
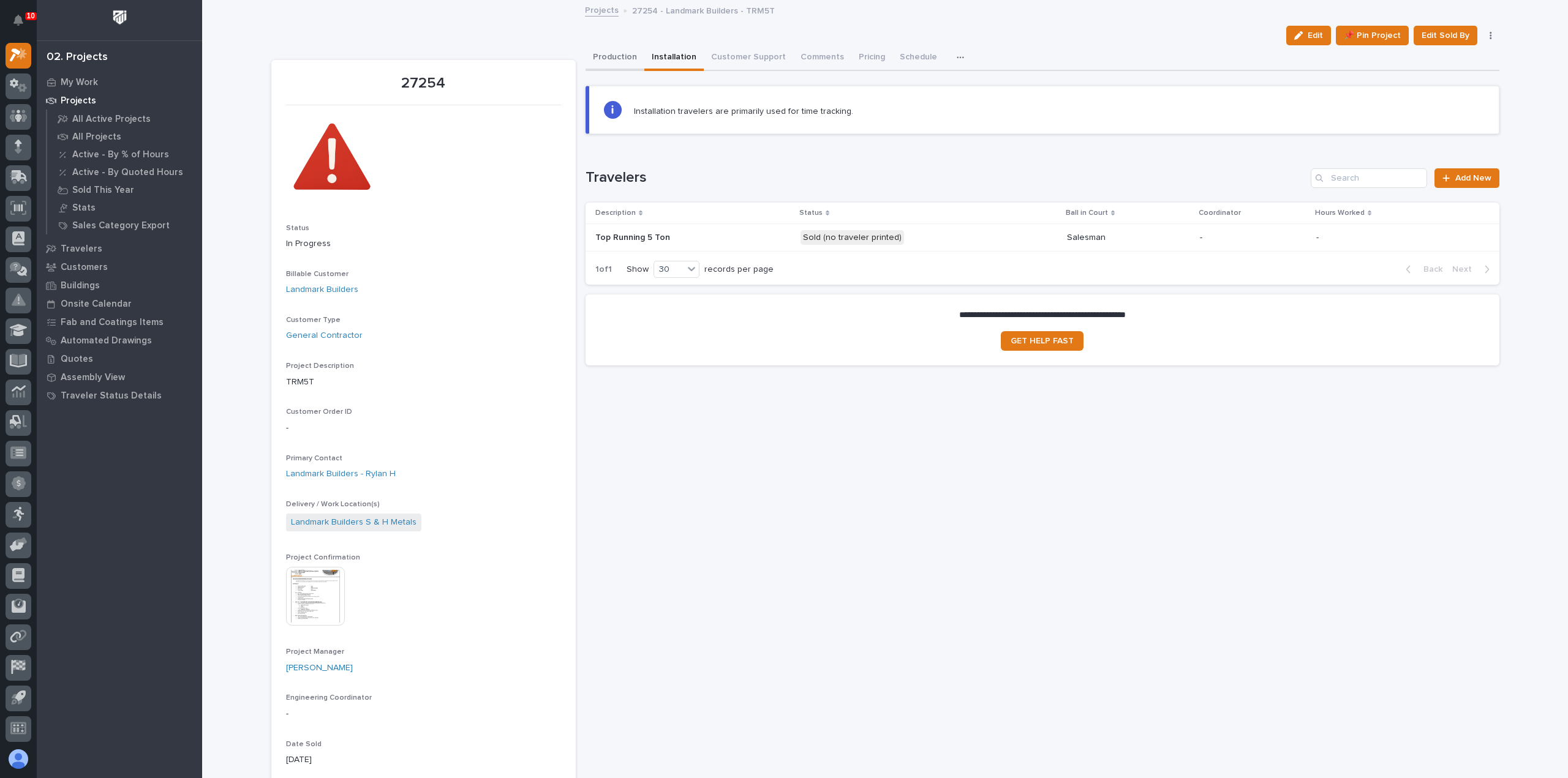
click at [600, 60] on button "Production" at bounding box center [615, 59] width 59 height 26
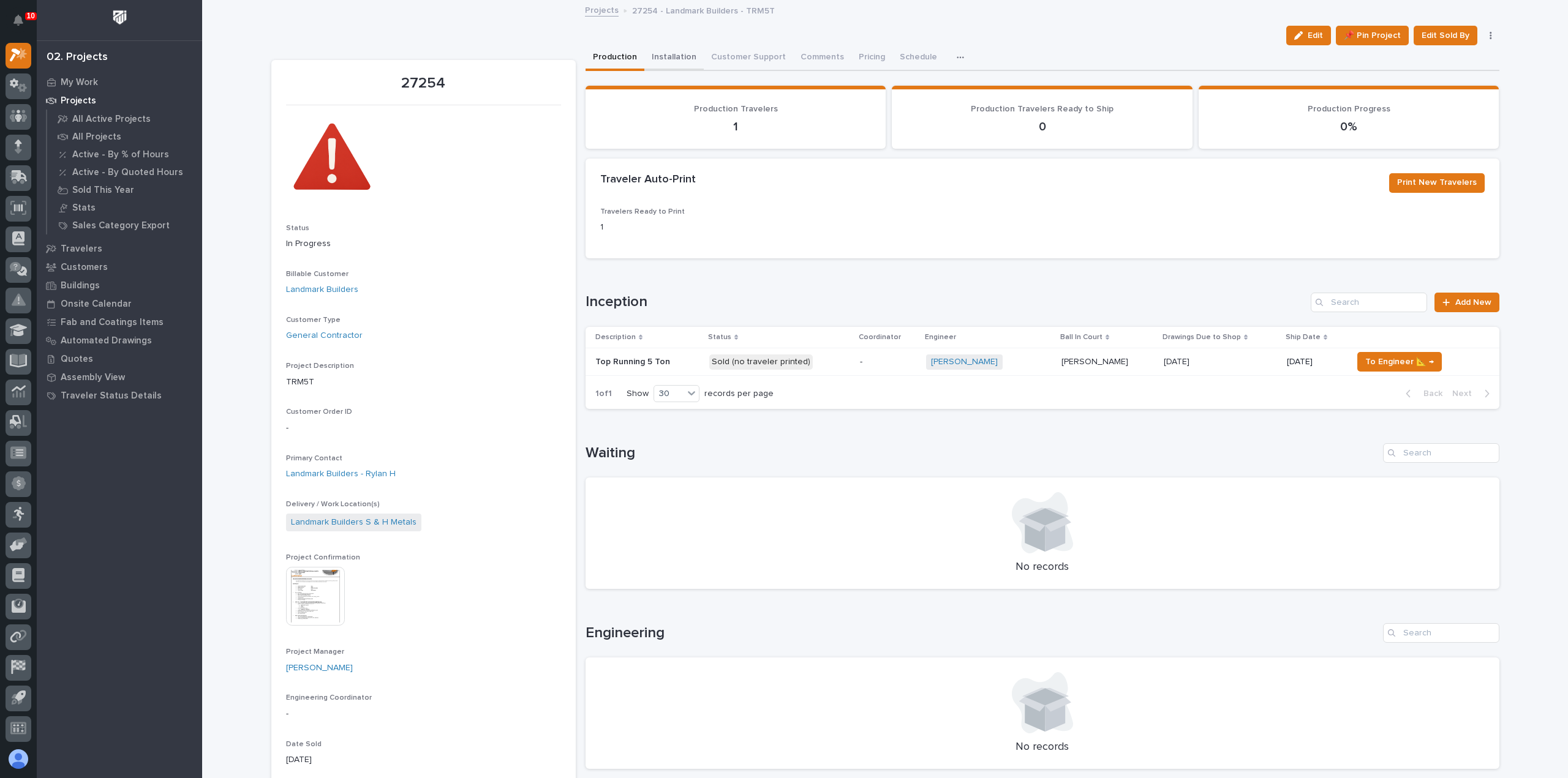
click at [667, 59] on button "Installation" at bounding box center [674, 59] width 60 height 26
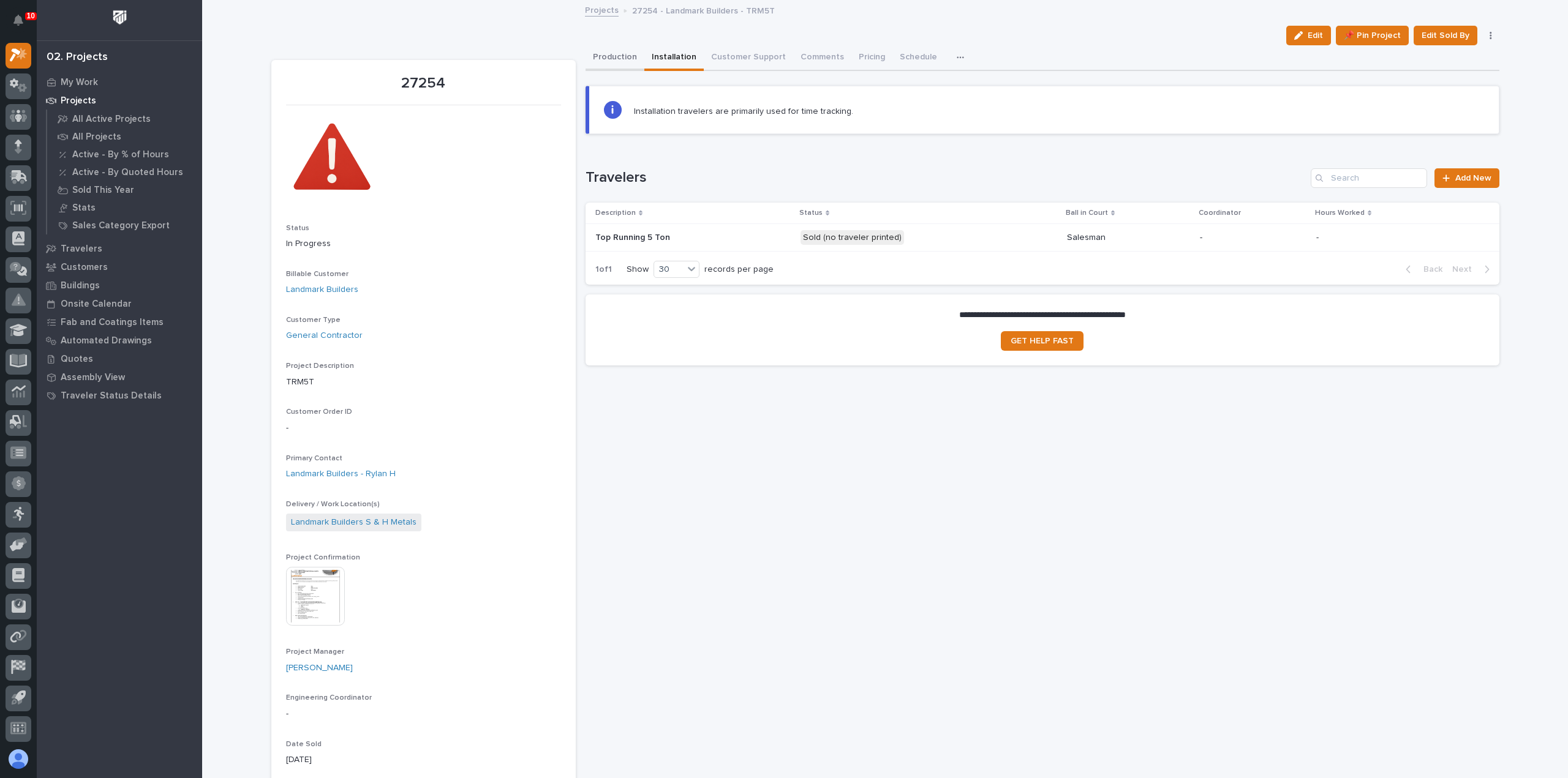
click at [629, 60] on button "Production" at bounding box center [615, 59] width 59 height 26
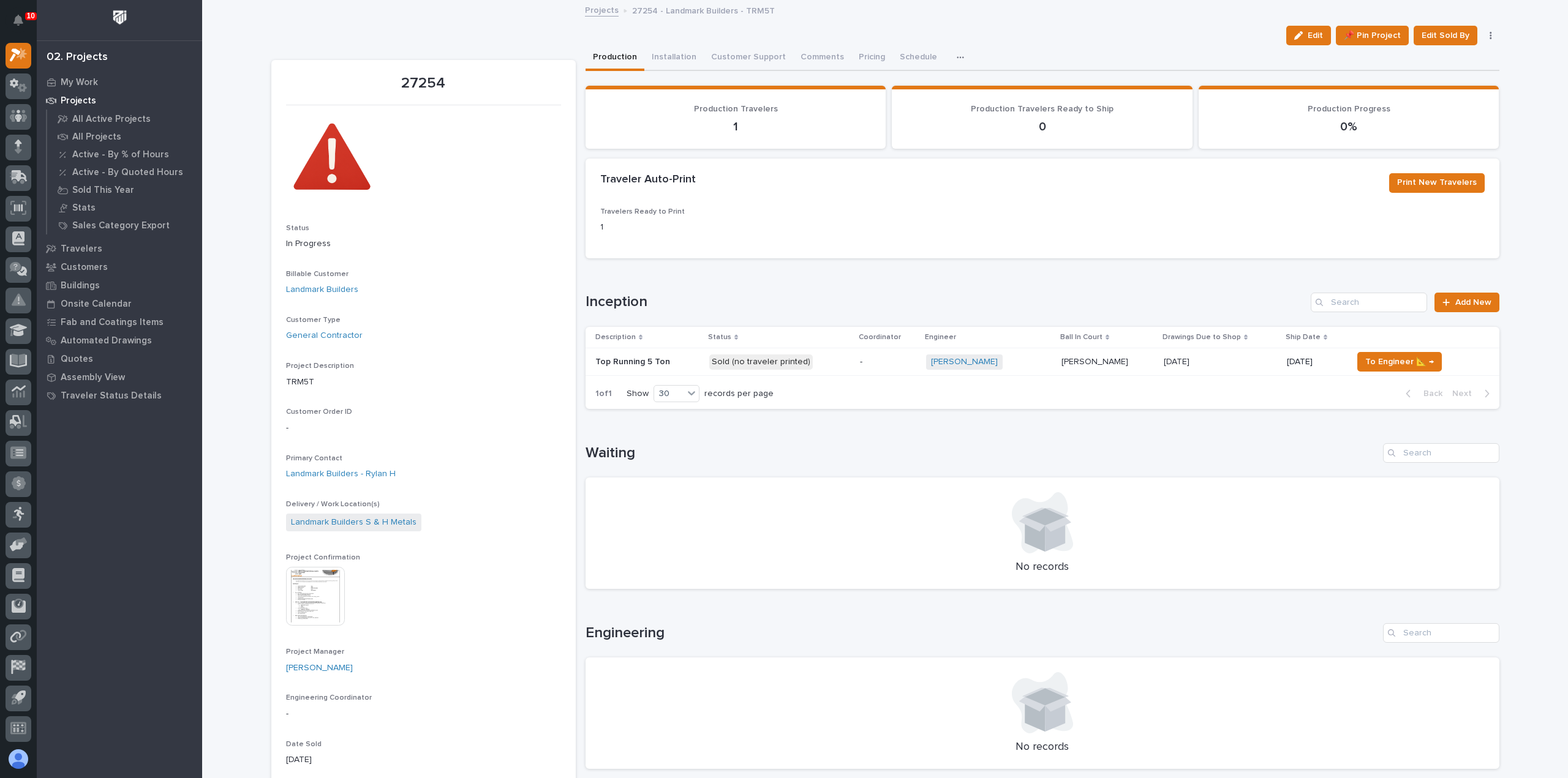
click at [818, 357] on p "Sold (no traveler printed)" at bounding box center [780, 362] width 141 height 15
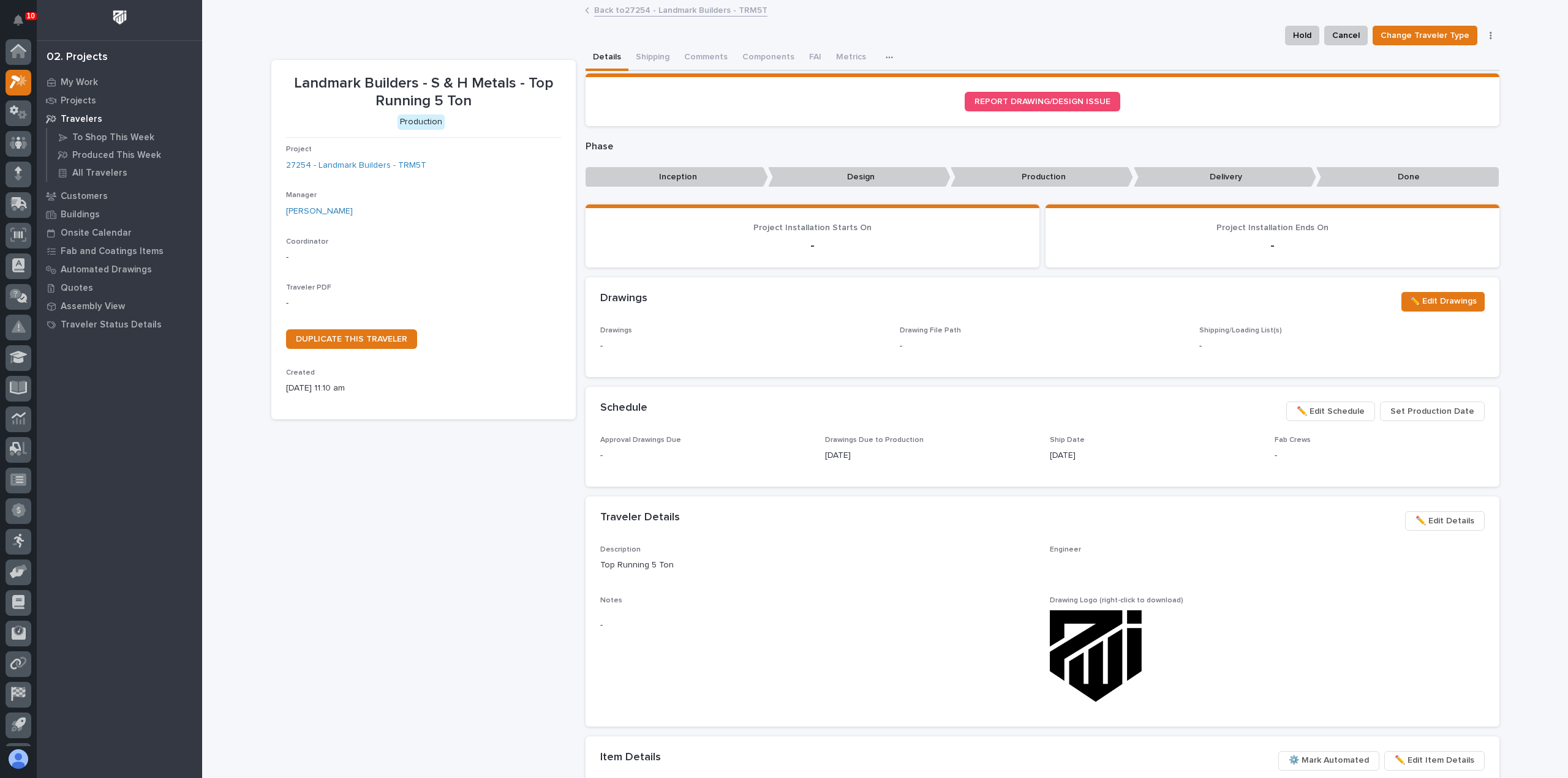
scroll to position [27, 0]
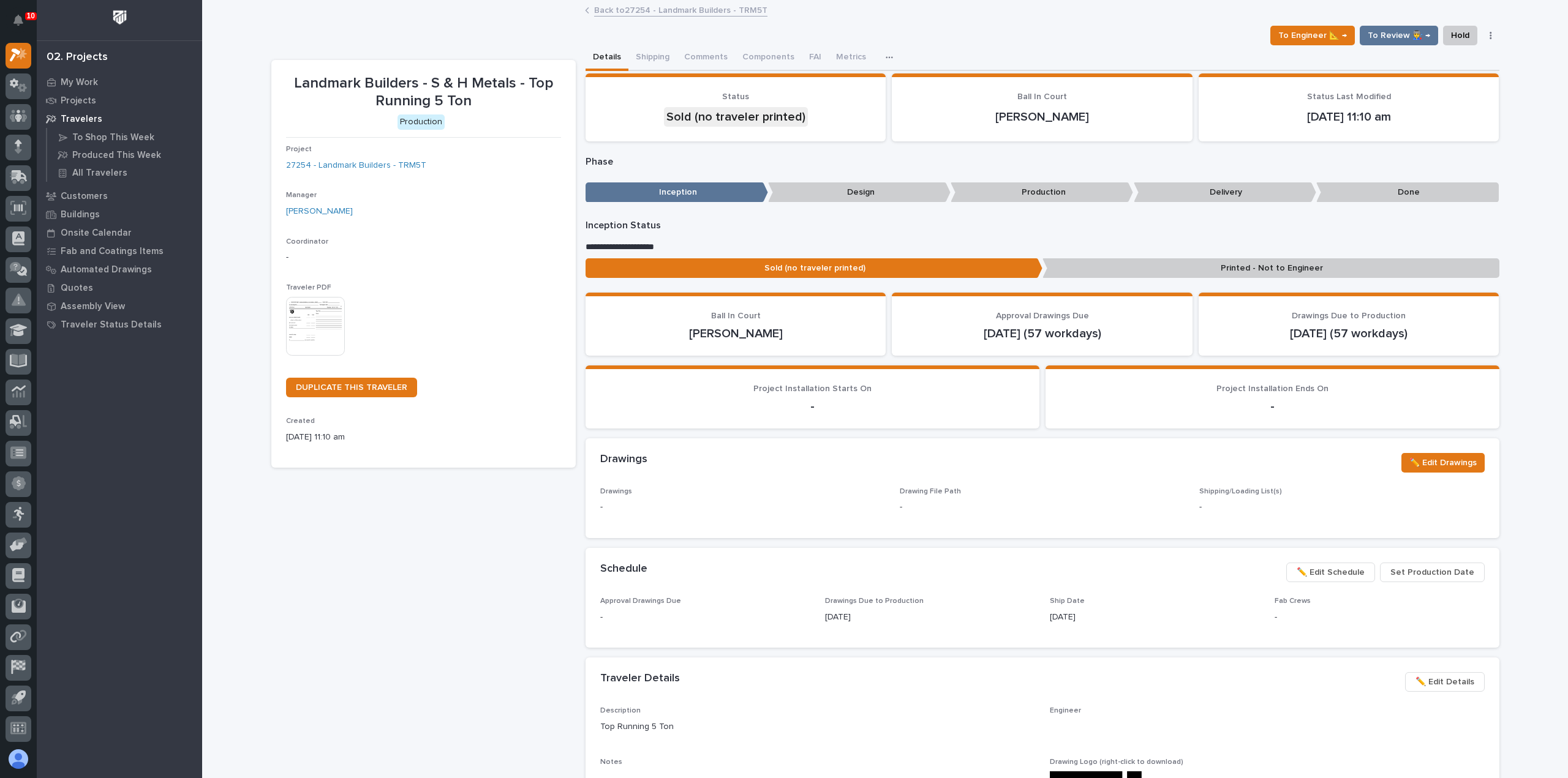
click at [315, 334] on img at bounding box center [316, 326] width 59 height 59
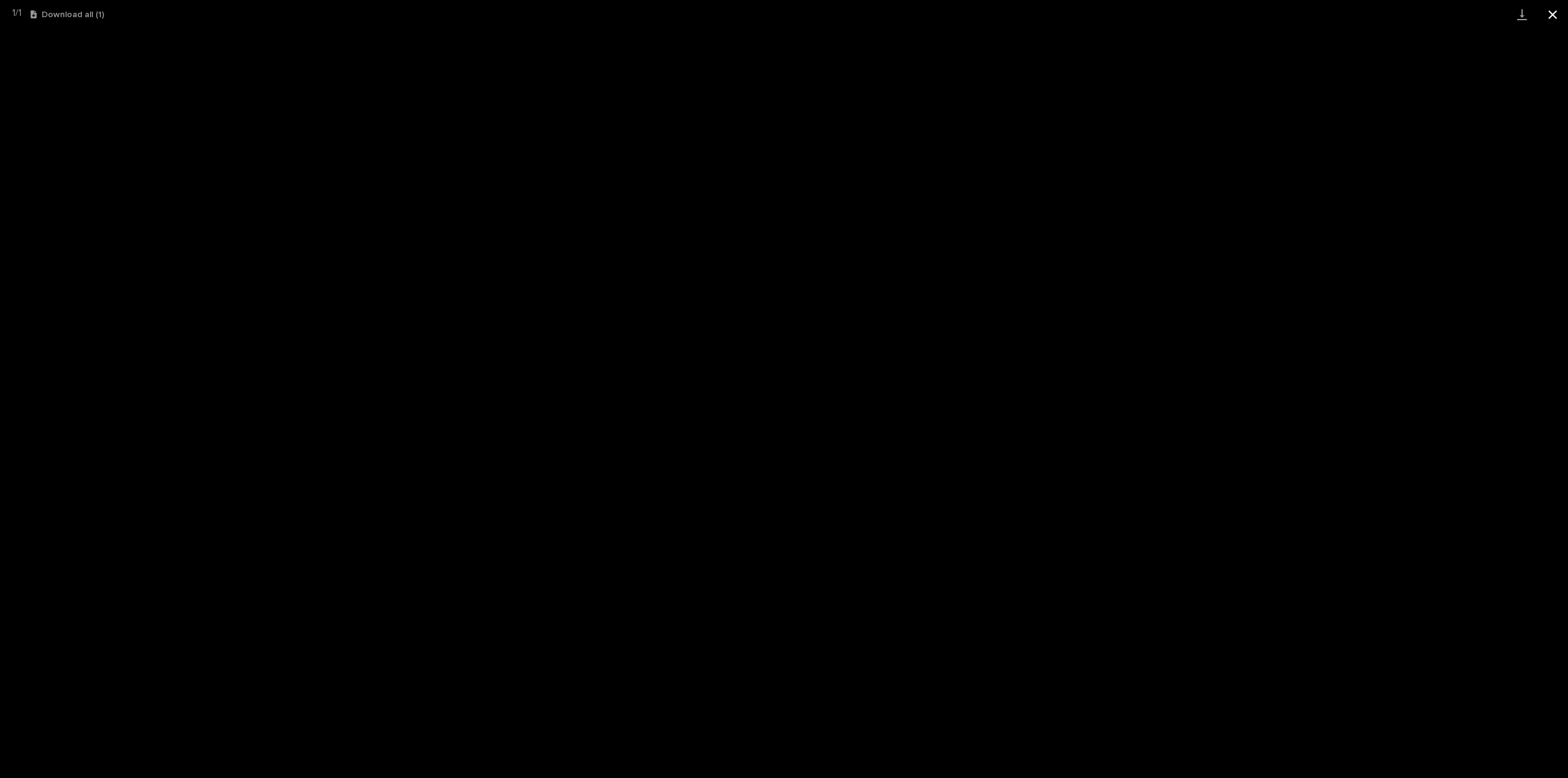
click at [1555, 20] on button "Close gallery" at bounding box center [1553, 14] width 31 height 29
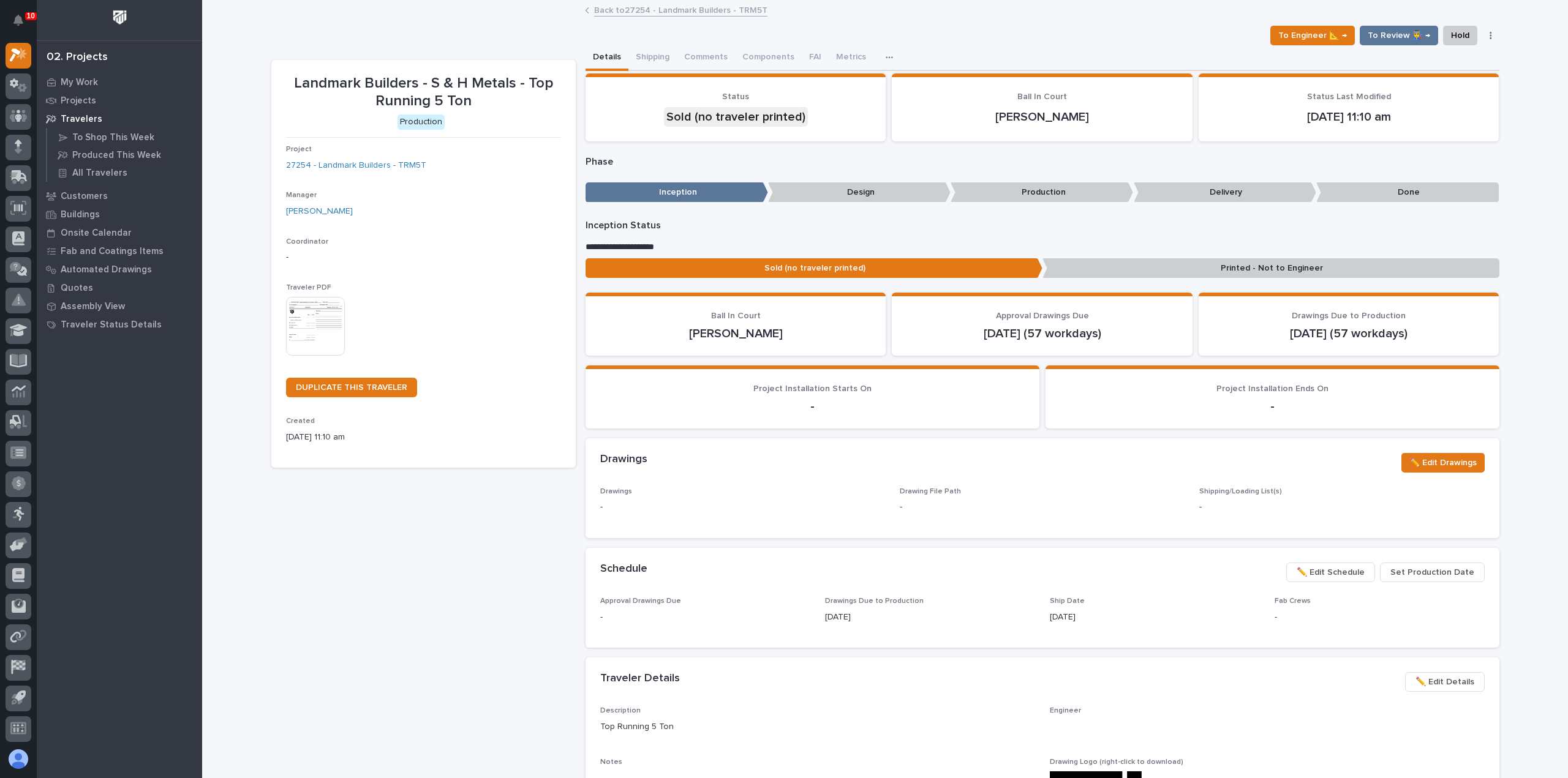
click at [671, 11] on link "Back to 27254 - Landmark Builders - TRM5T" at bounding box center [680, 9] width 174 height 14
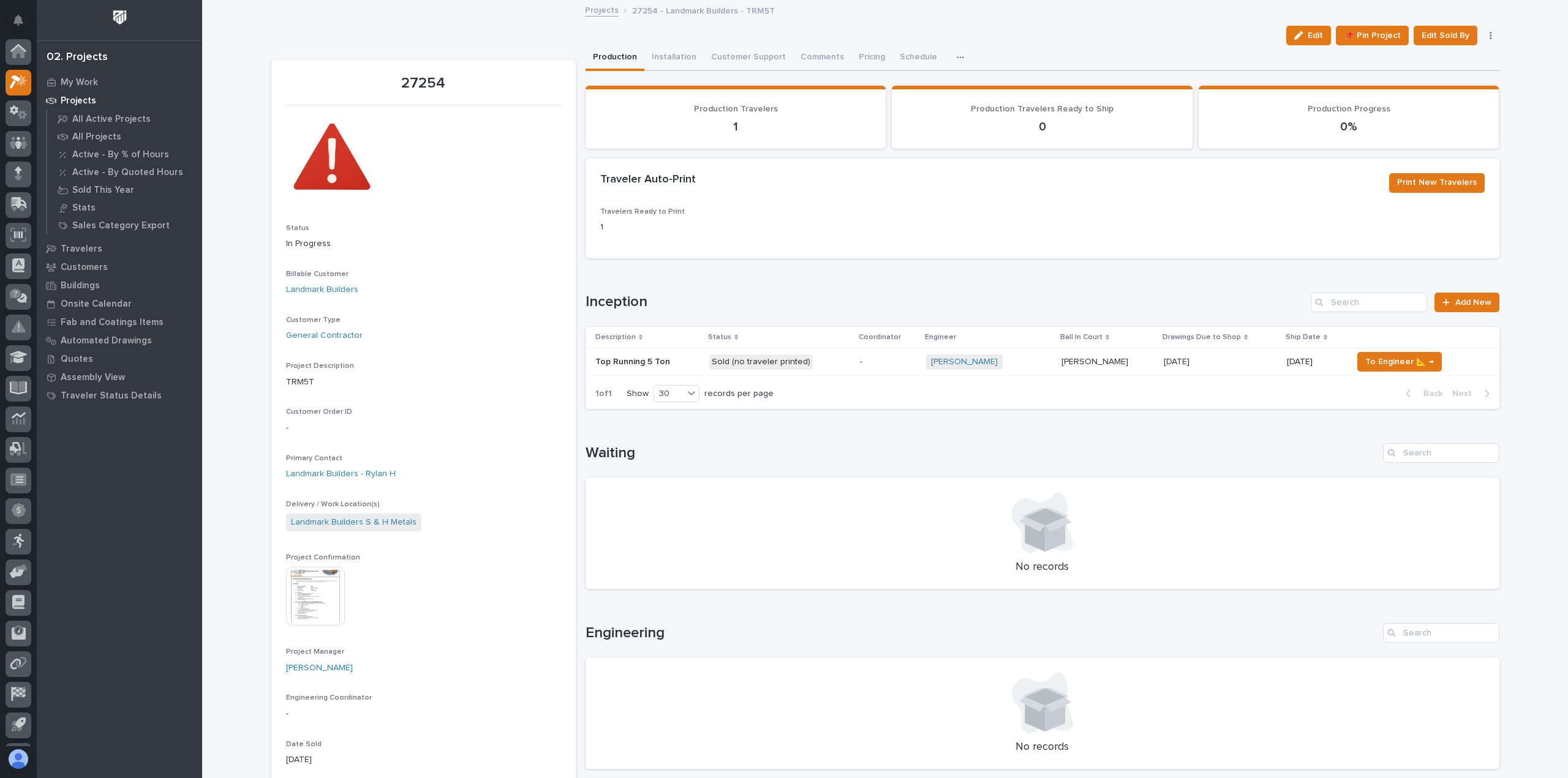
scroll to position [27, 0]
click at [673, 60] on button "Installation" at bounding box center [674, 59] width 60 height 26
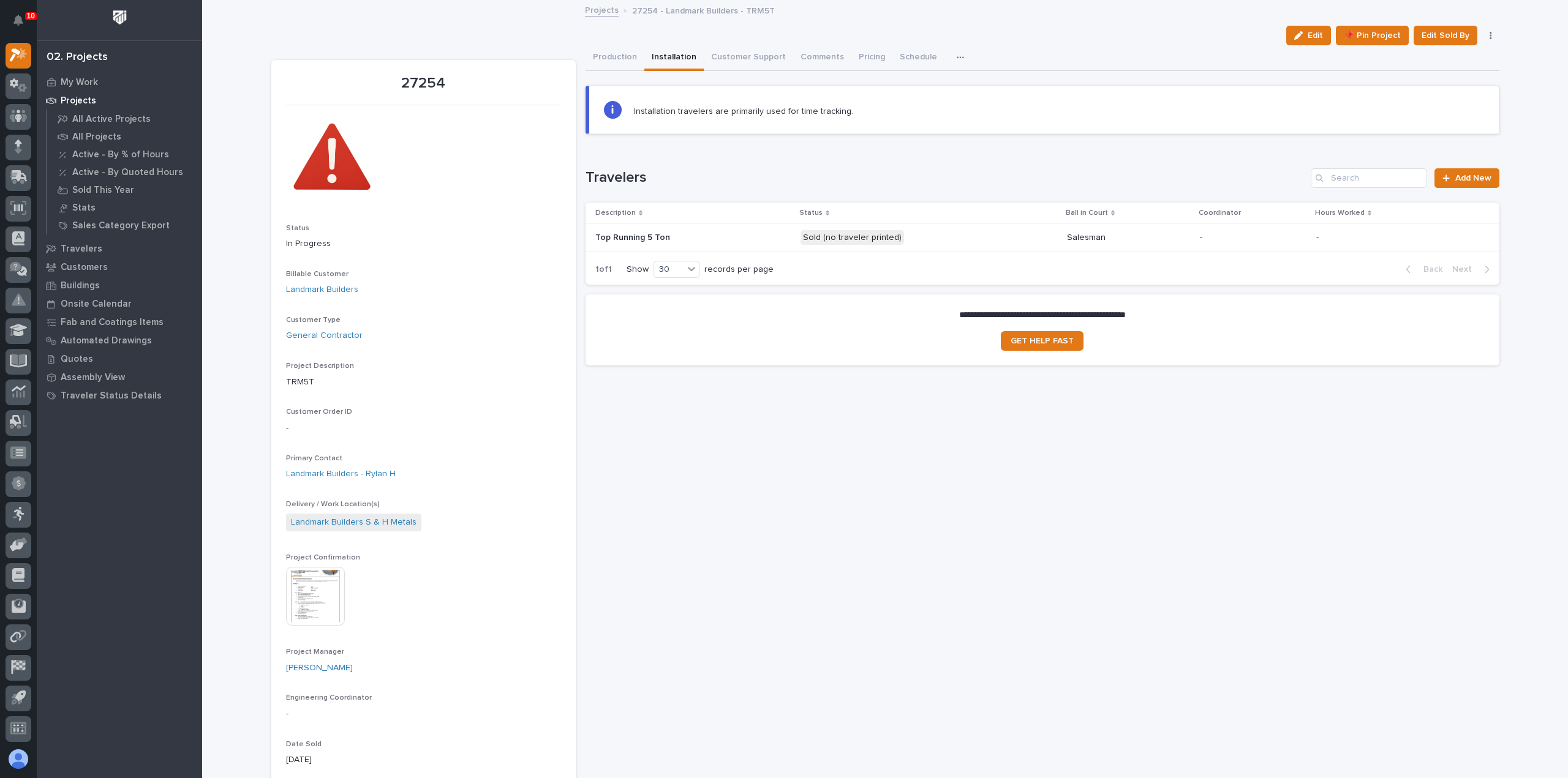
click at [738, 240] on p at bounding box center [693, 237] width 196 height 11
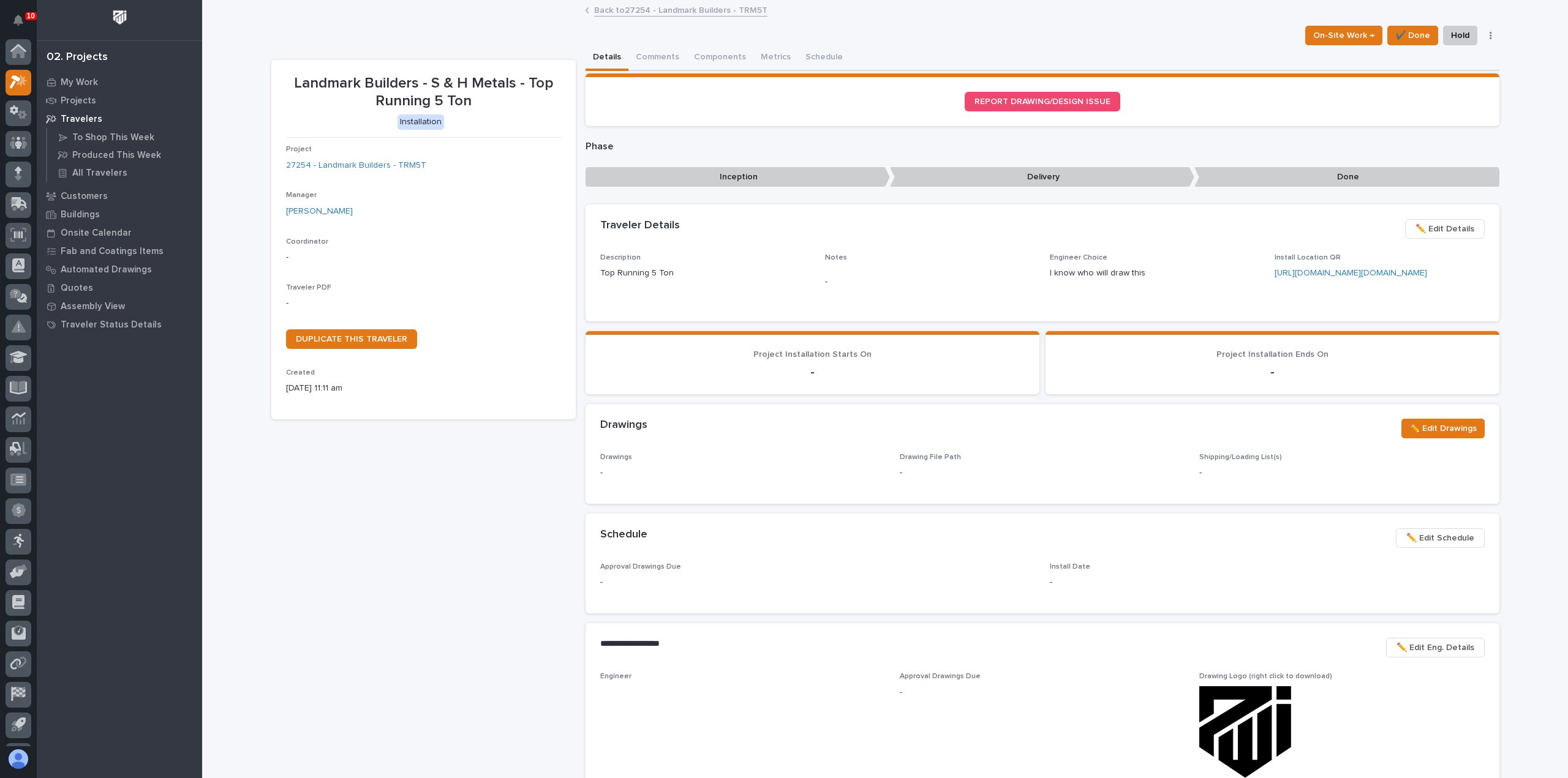
scroll to position [27, 0]
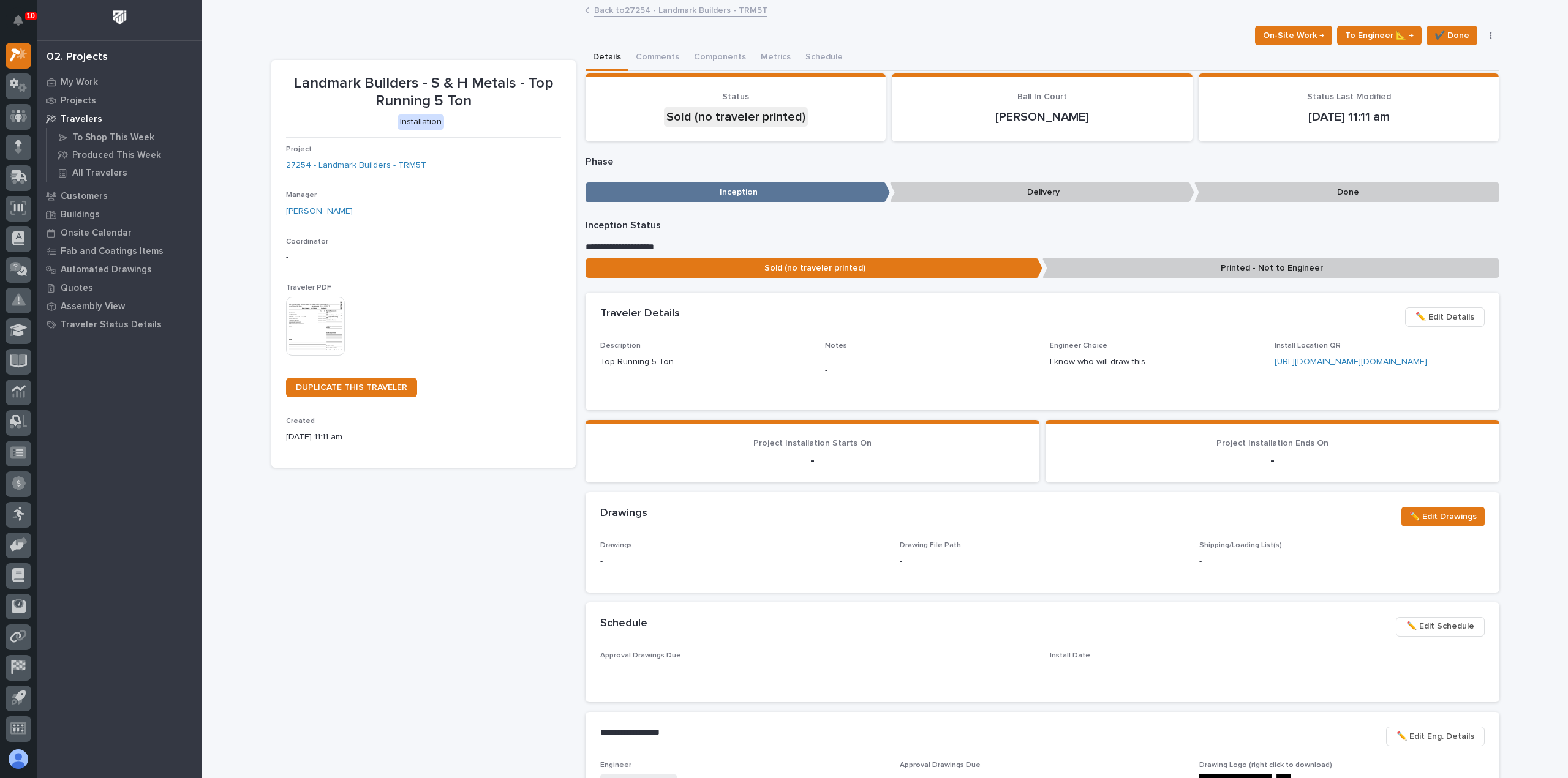
click at [322, 323] on img at bounding box center [316, 326] width 59 height 59
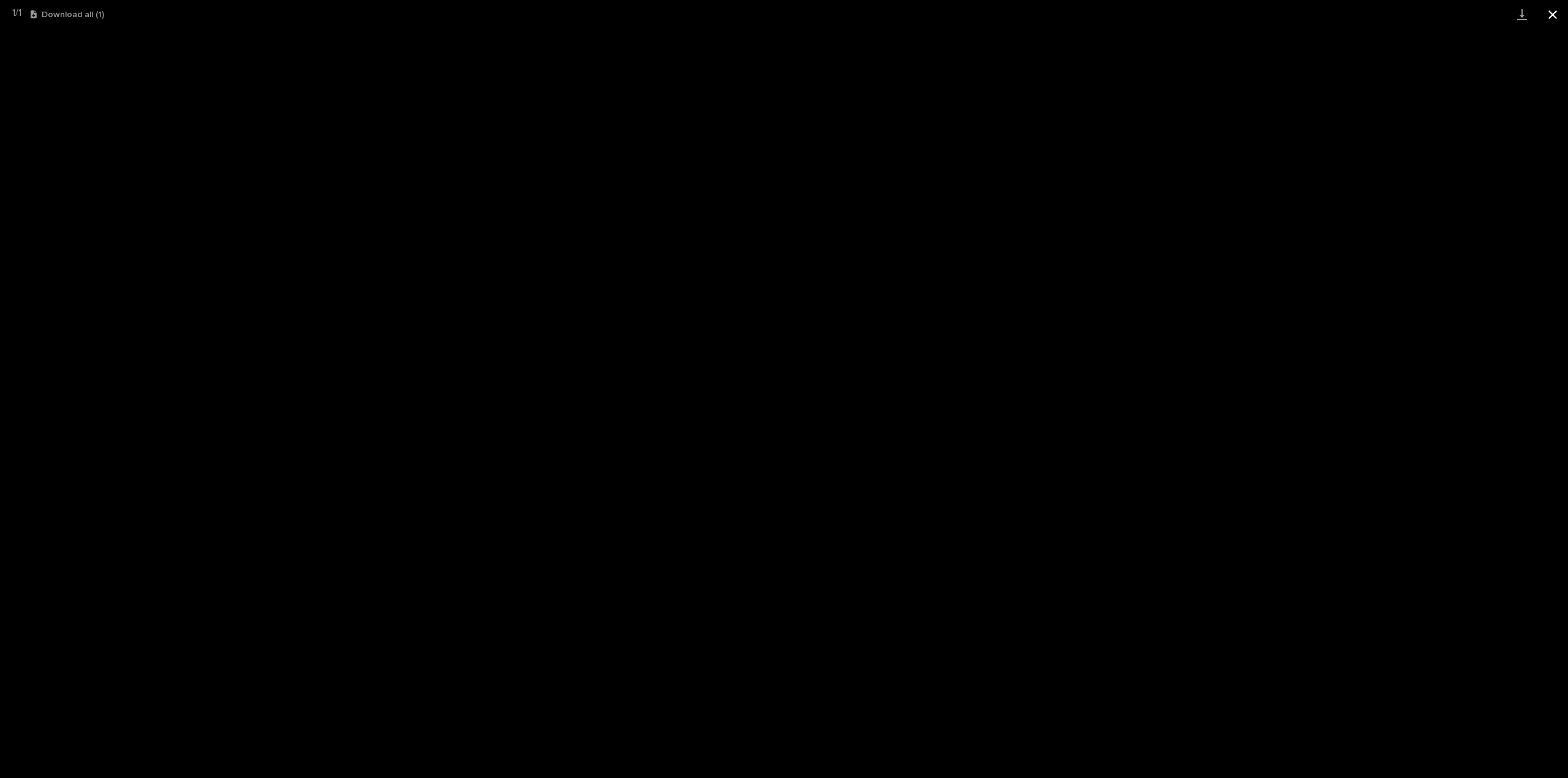
click at [1559, 11] on button "Close gallery" at bounding box center [1553, 14] width 31 height 29
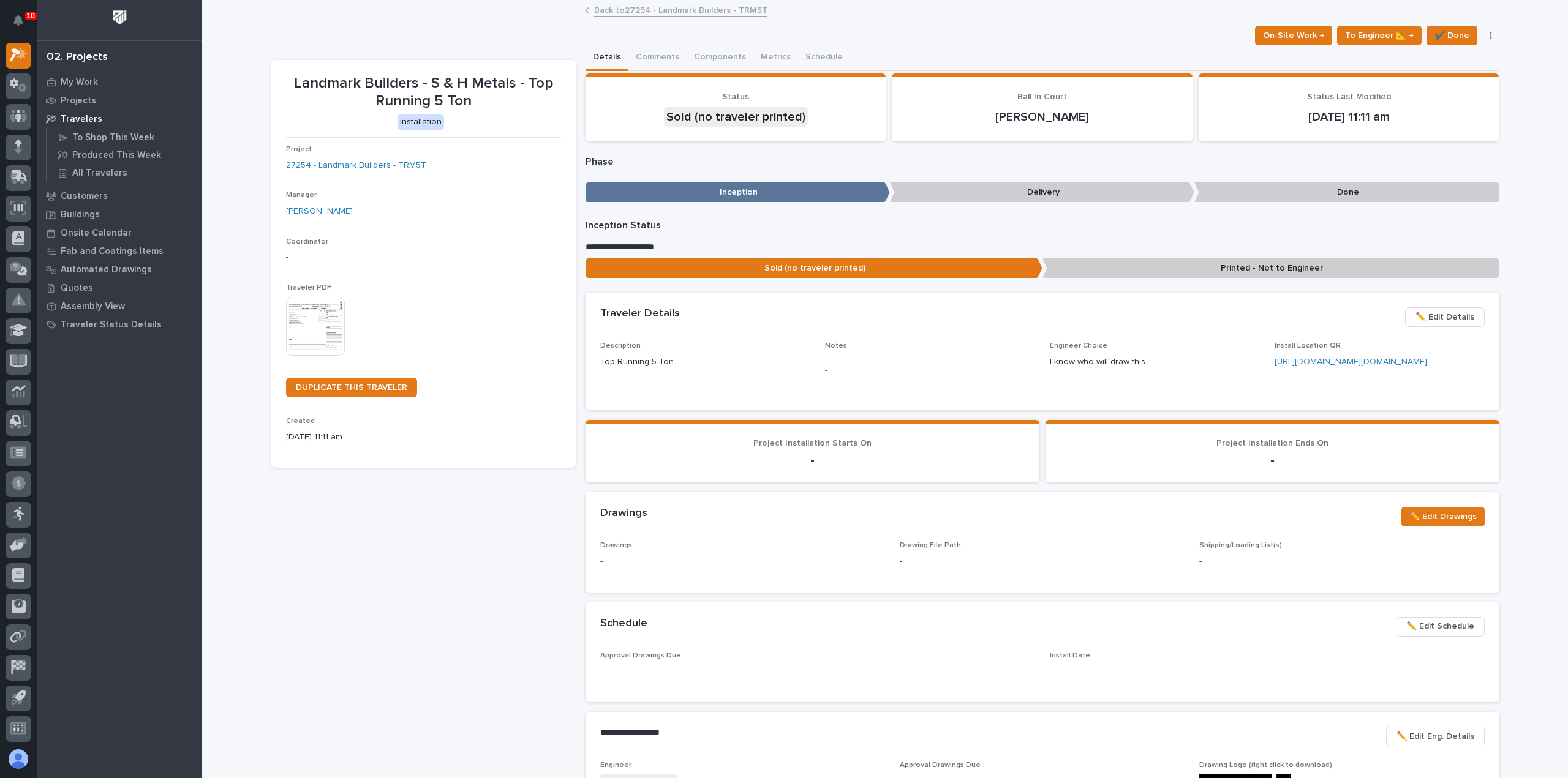
click at [695, 4] on link "Back to 27254 - Landmark Builders - TRM5T" at bounding box center [680, 9] width 174 height 14
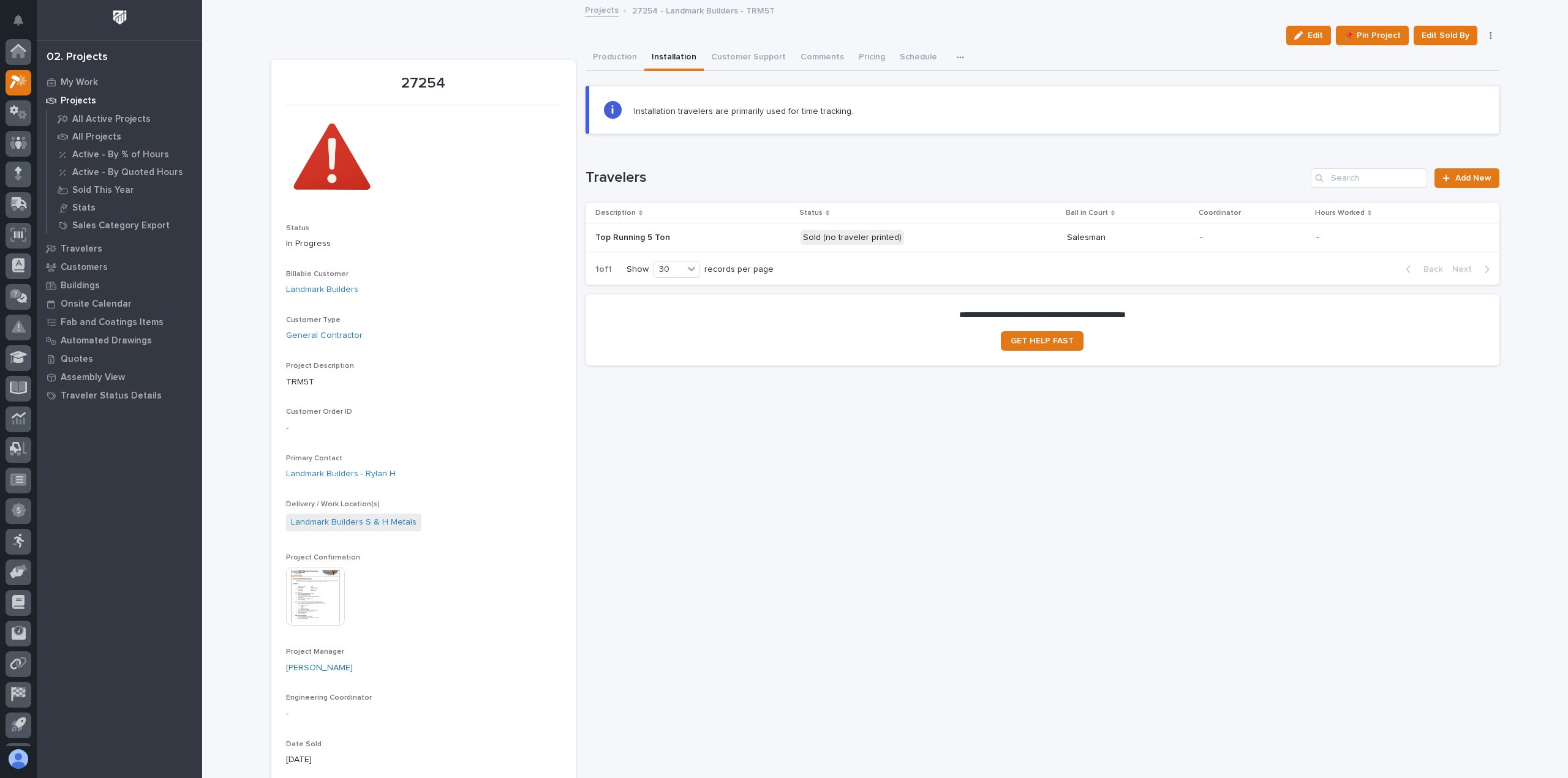
scroll to position [27, 0]
click at [615, 58] on button "Production" at bounding box center [615, 59] width 59 height 26
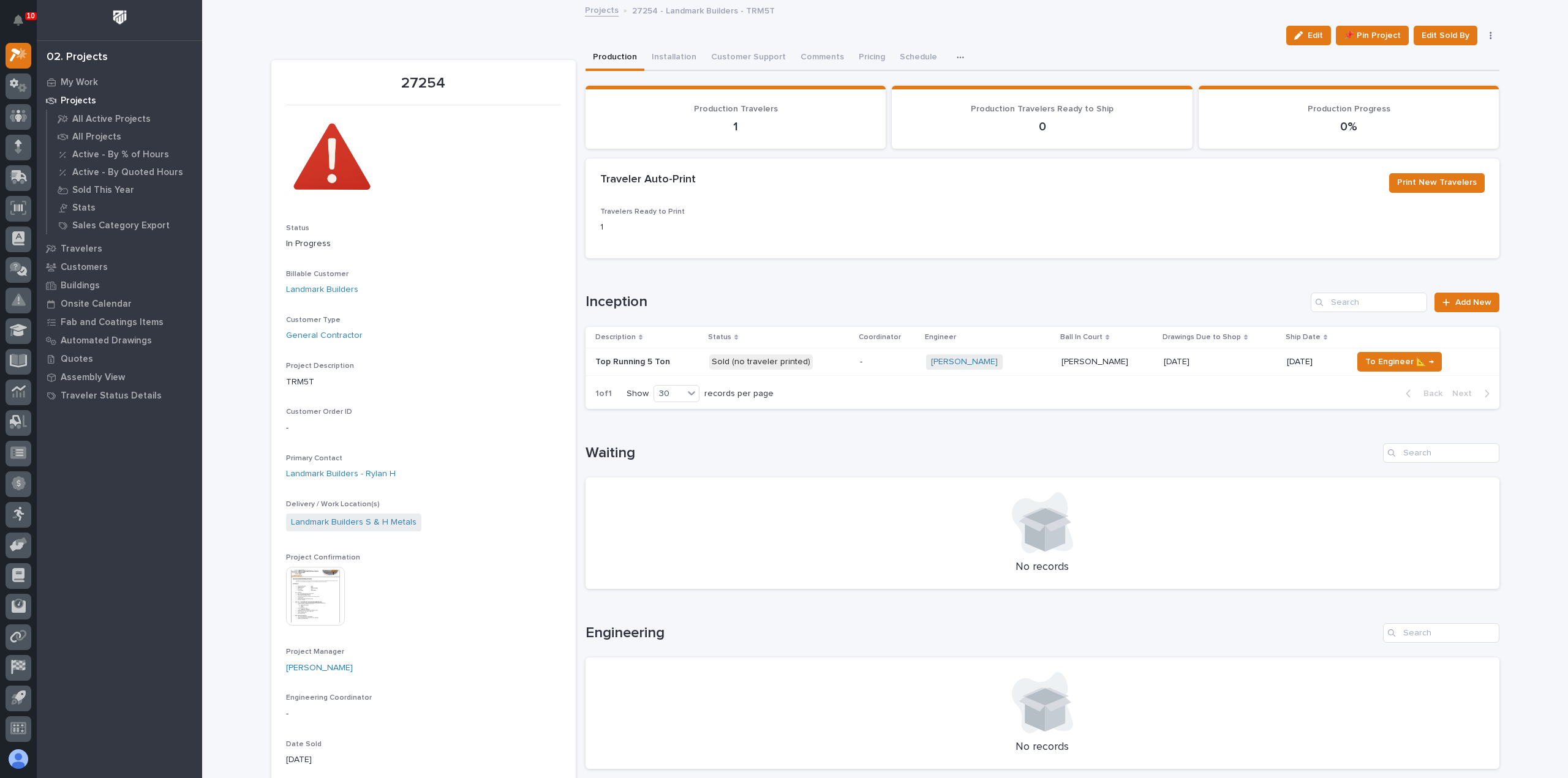
click at [829, 363] on p "Sold (no traveler printed)" at bounding box center [780, 362] width 141 height 15
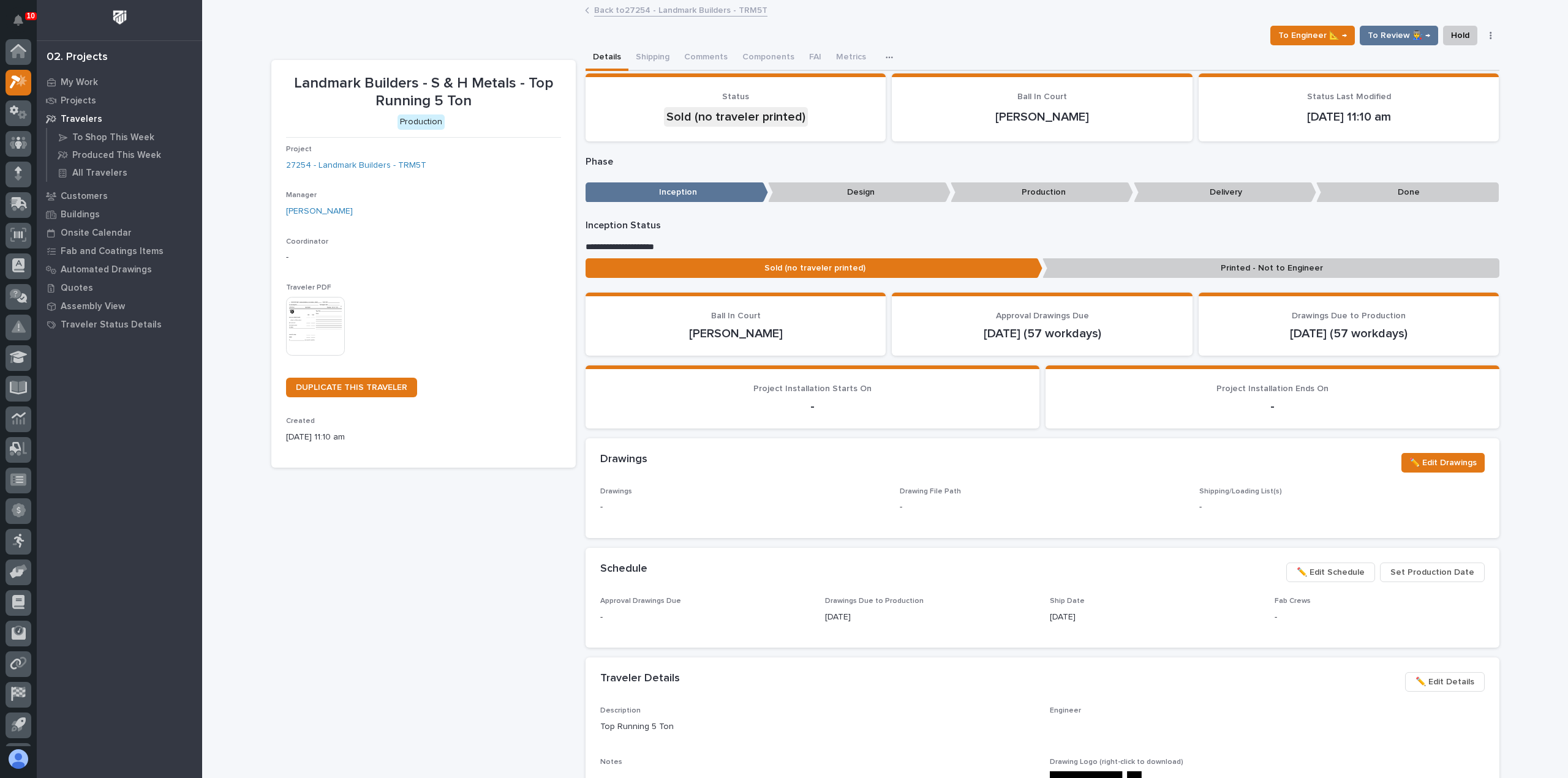
scroll to position [27, 0]
click at [296, 322] on img at bounding box center [316, 326] width 59 height 59
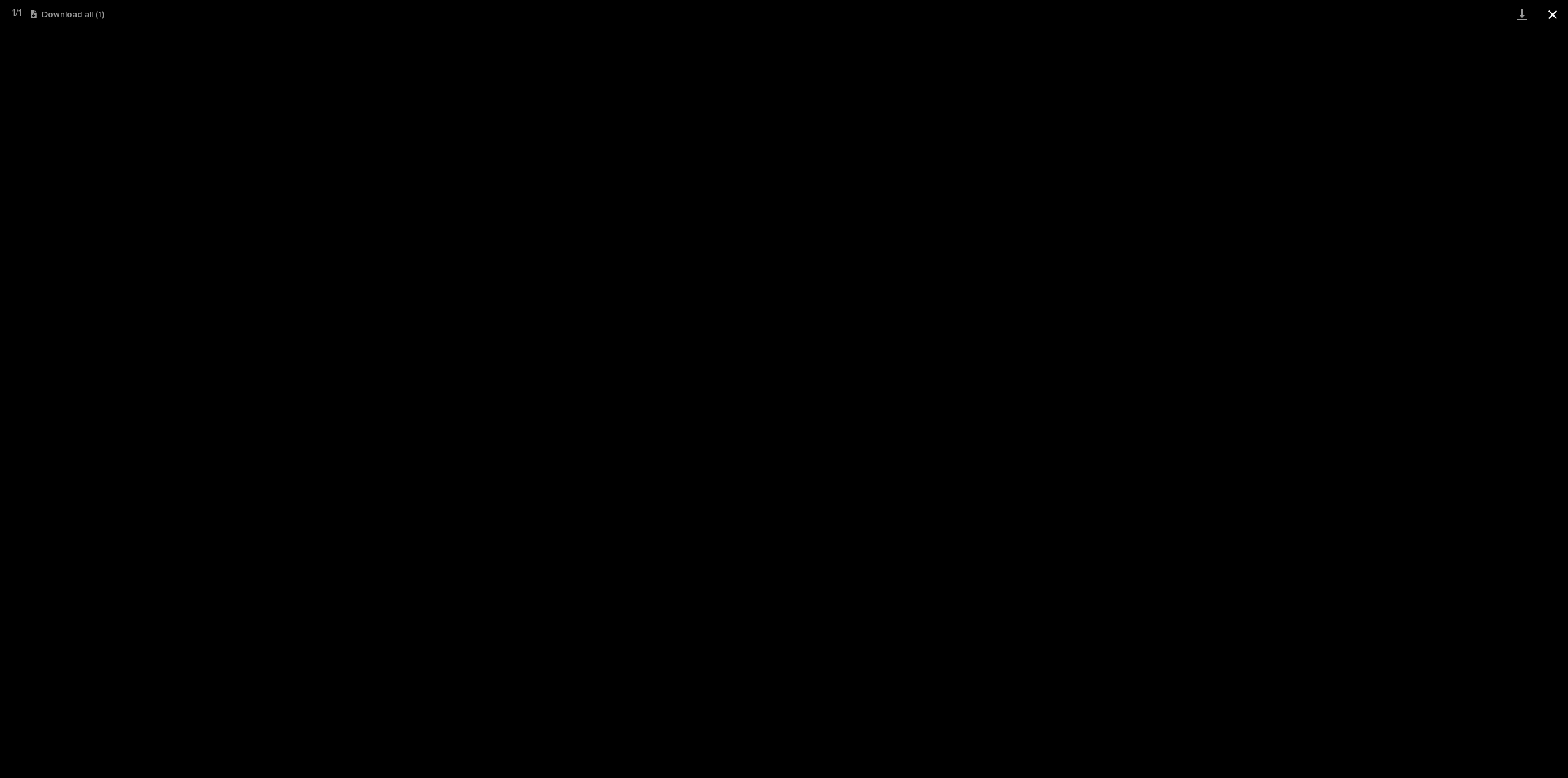
click at [1555, 13] on button "Close gallery" at bounding box center [1553, 14] width 31 height 29
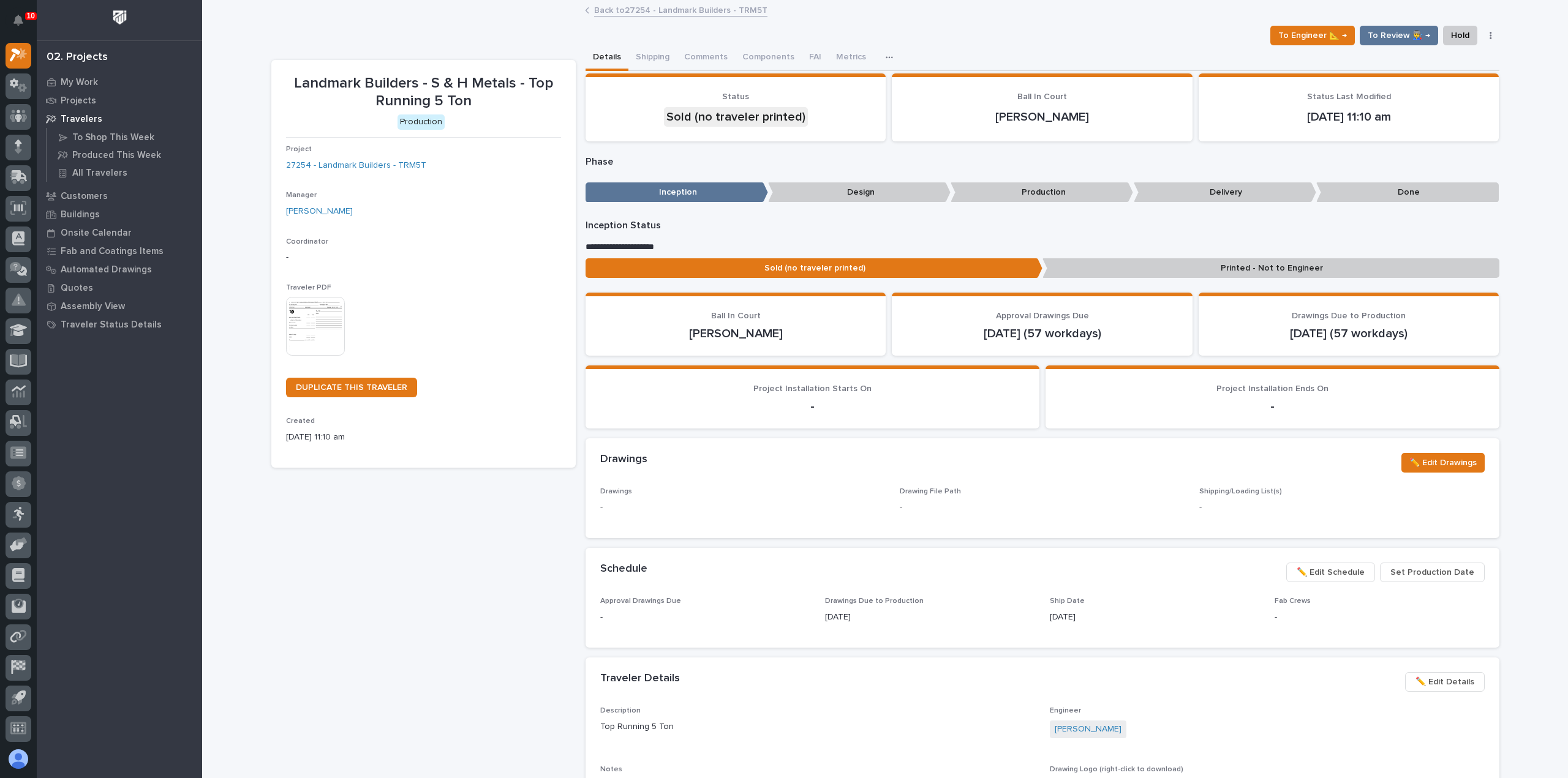
click at [700, 7] on link "Back to 27254 - Landmark Builders - TRM5T" at bounding box center [680, 9] width 174 height 14
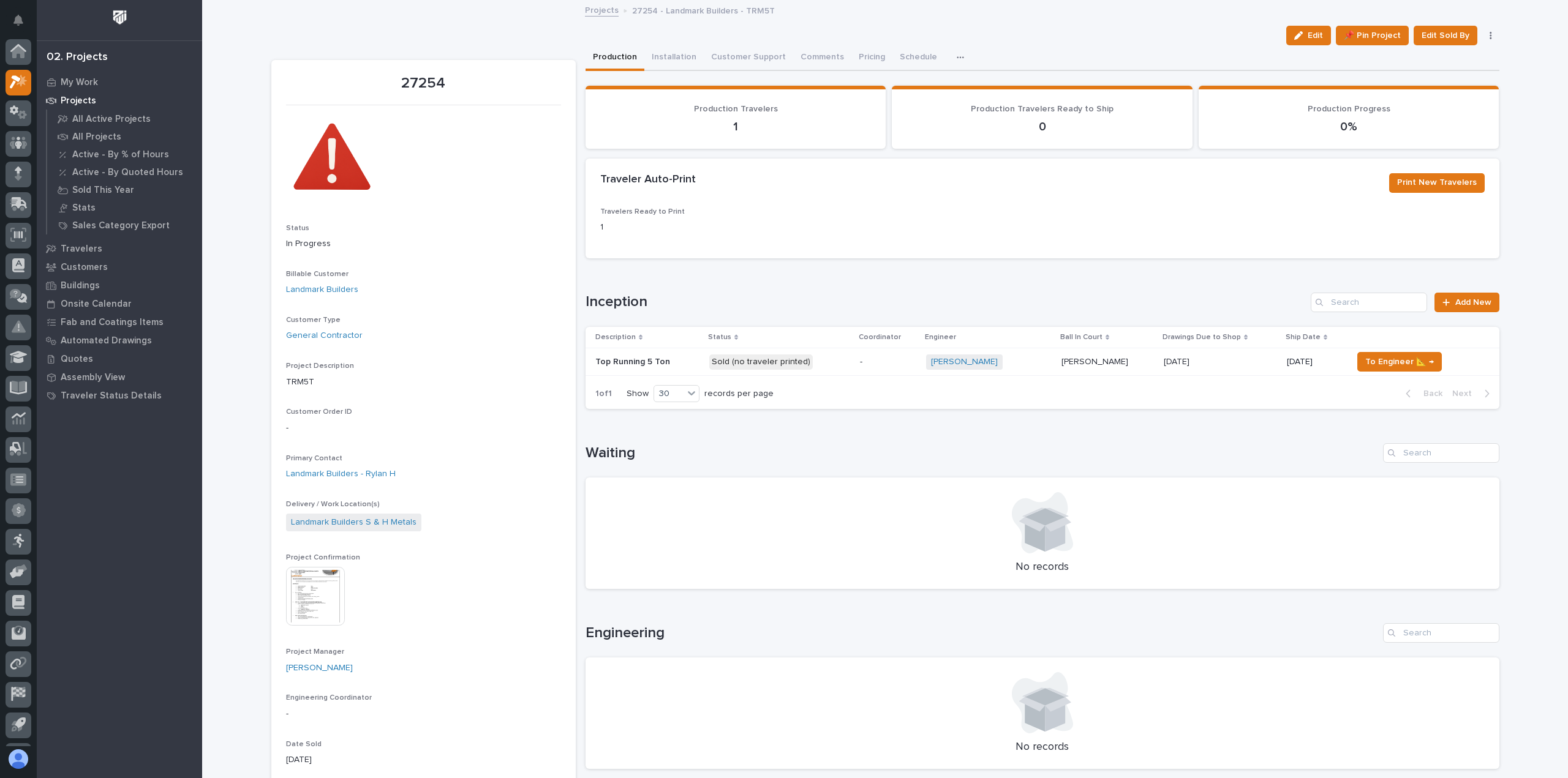
scroll to position [27, 0]
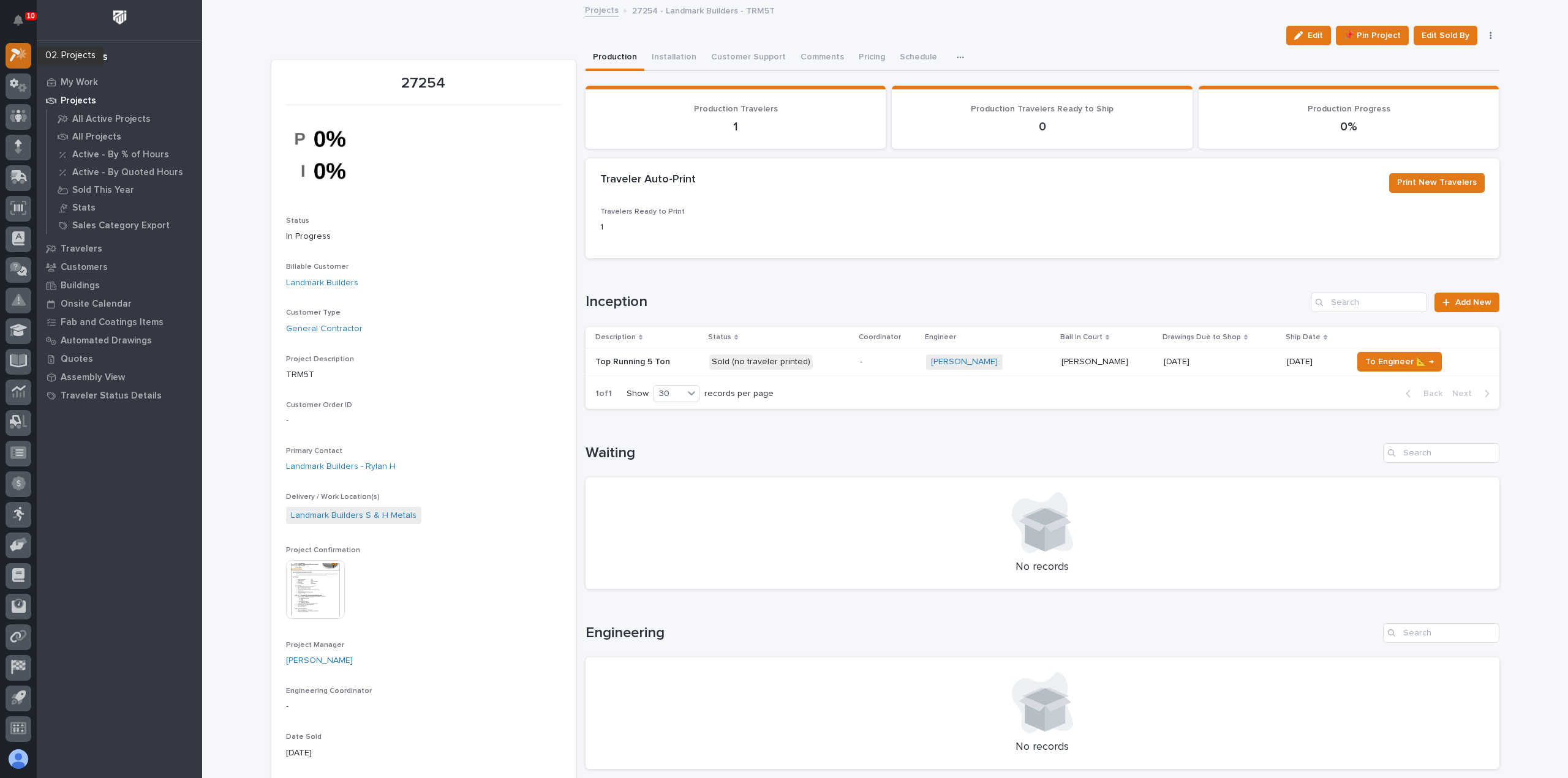
click at [26, 58] on icon at bounding box center [19, 55] width 18 height 14
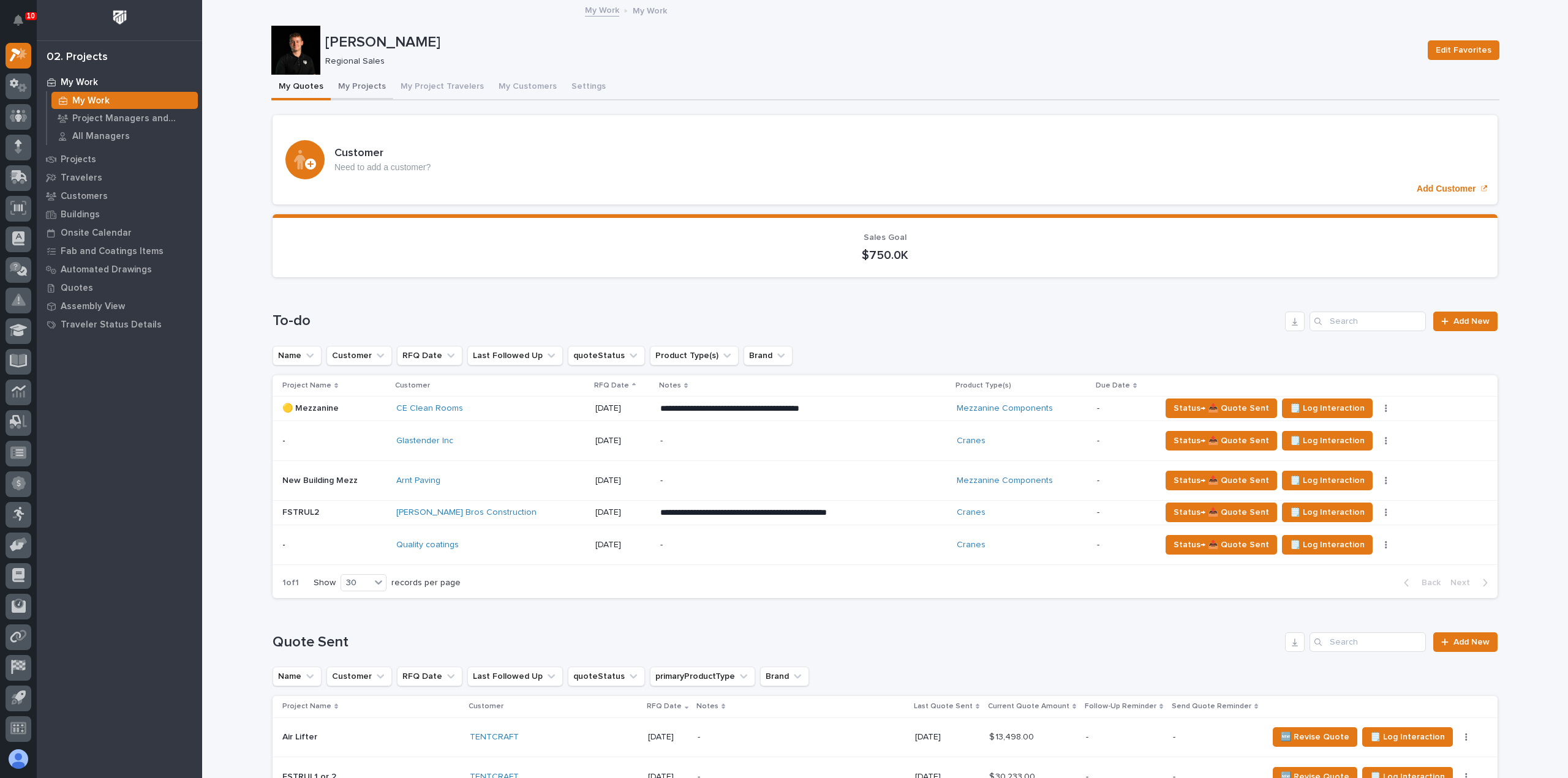
drag, startPoint x: 338, startPoint y: 77, endPoint x: 334, endPoint y: 96, distance: 19.4
click at [338, 77] on button "My Projects" at bounding box center [362, 88] width 63 height 26
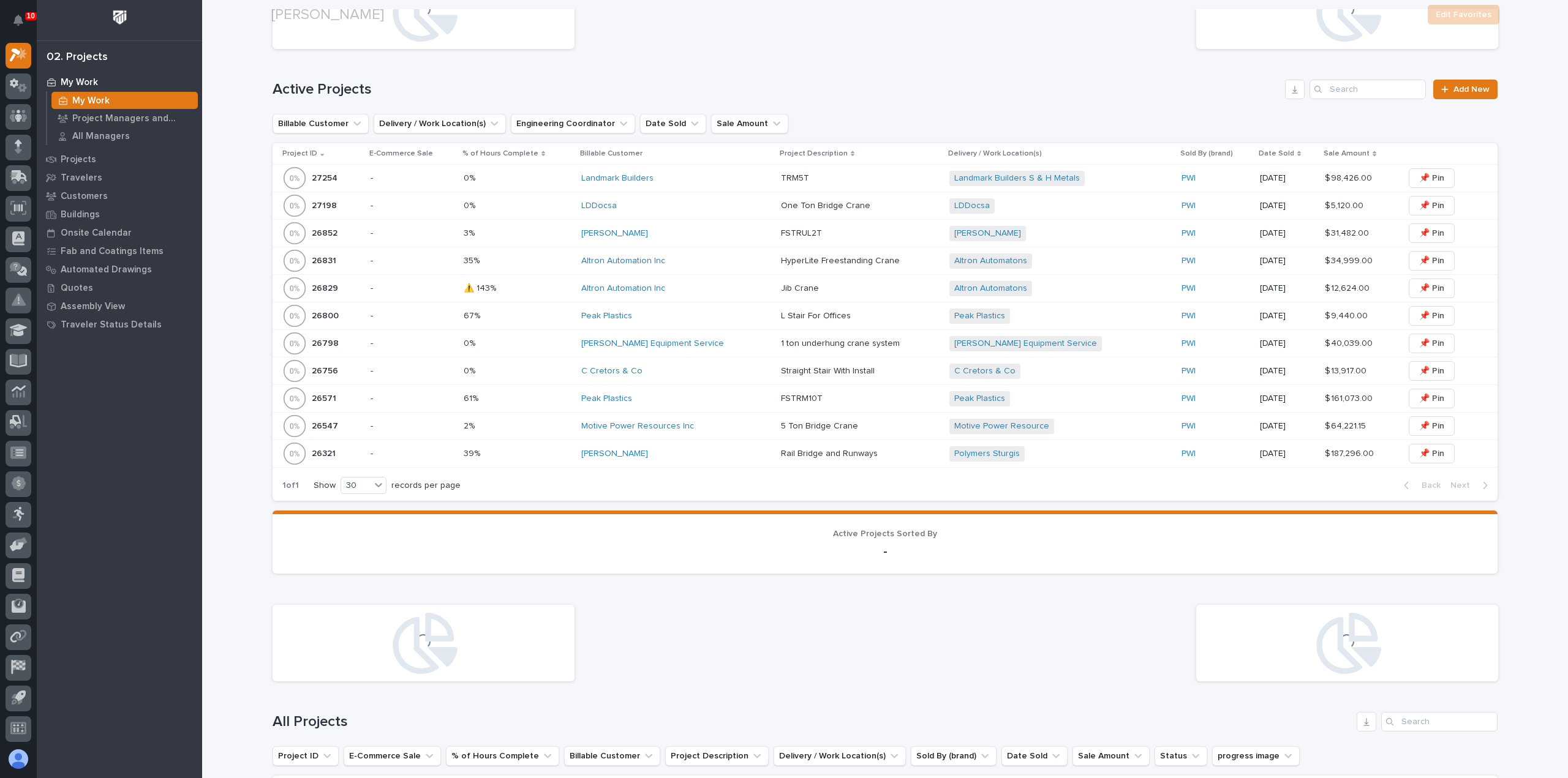
scroll to position [368, 0]
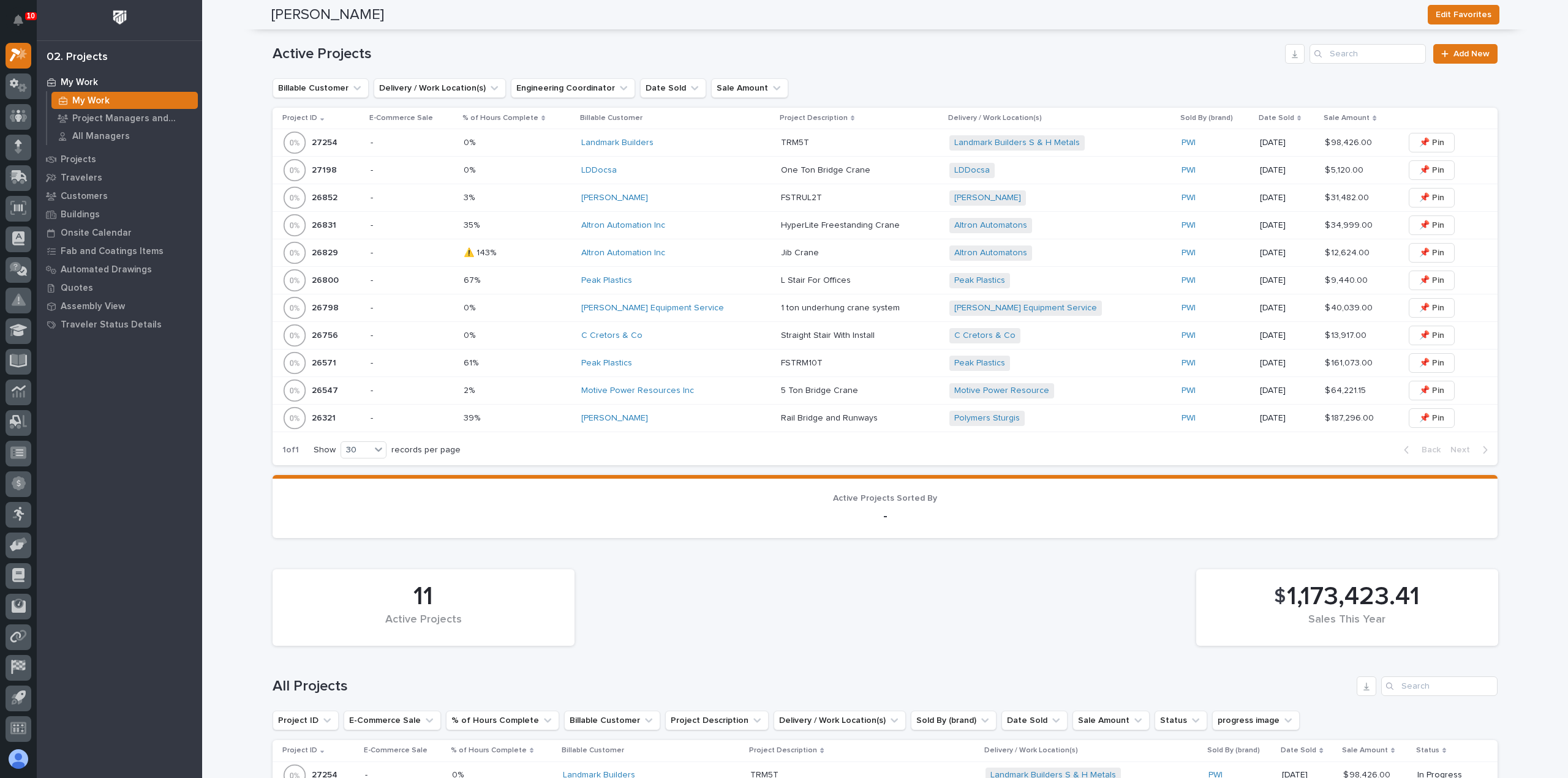
click at [712, 387] on div "Motive Power Resources Inc" at bounding box center [676, 391] width 190 height 11
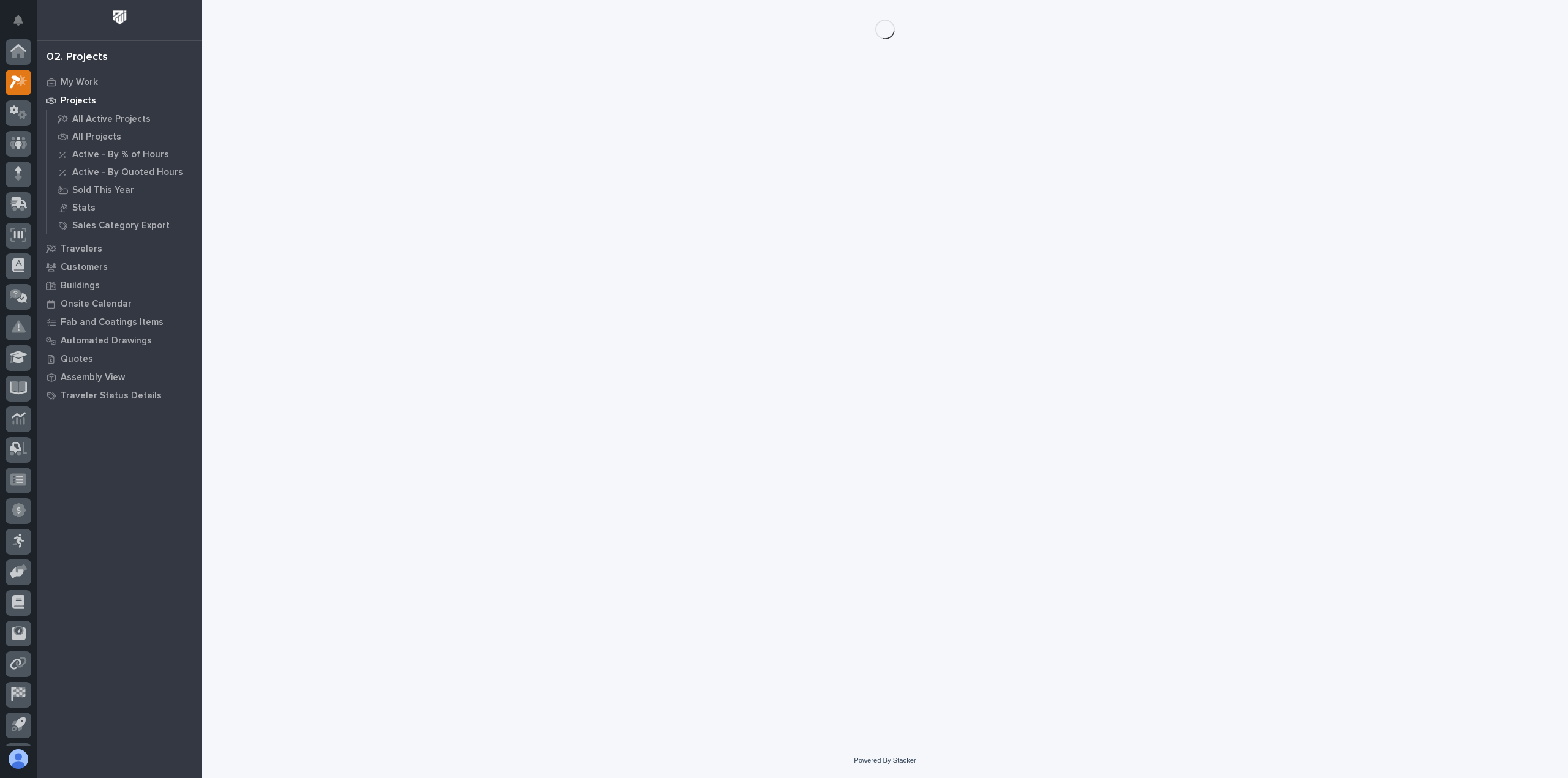
scroll to position [27, 0]
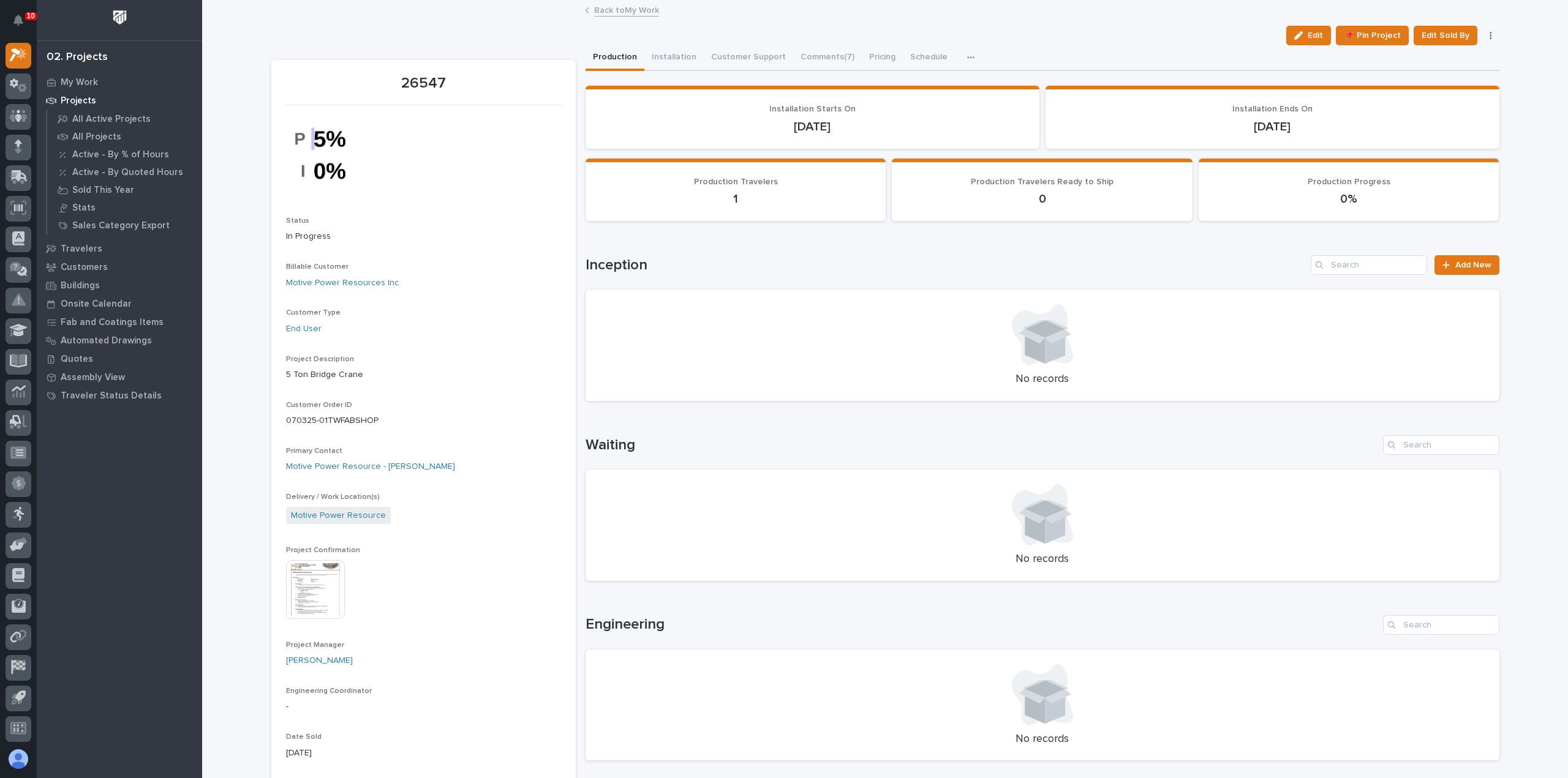
click at [325, 613] on img at bounding box center [316, 590] width 59 height 59
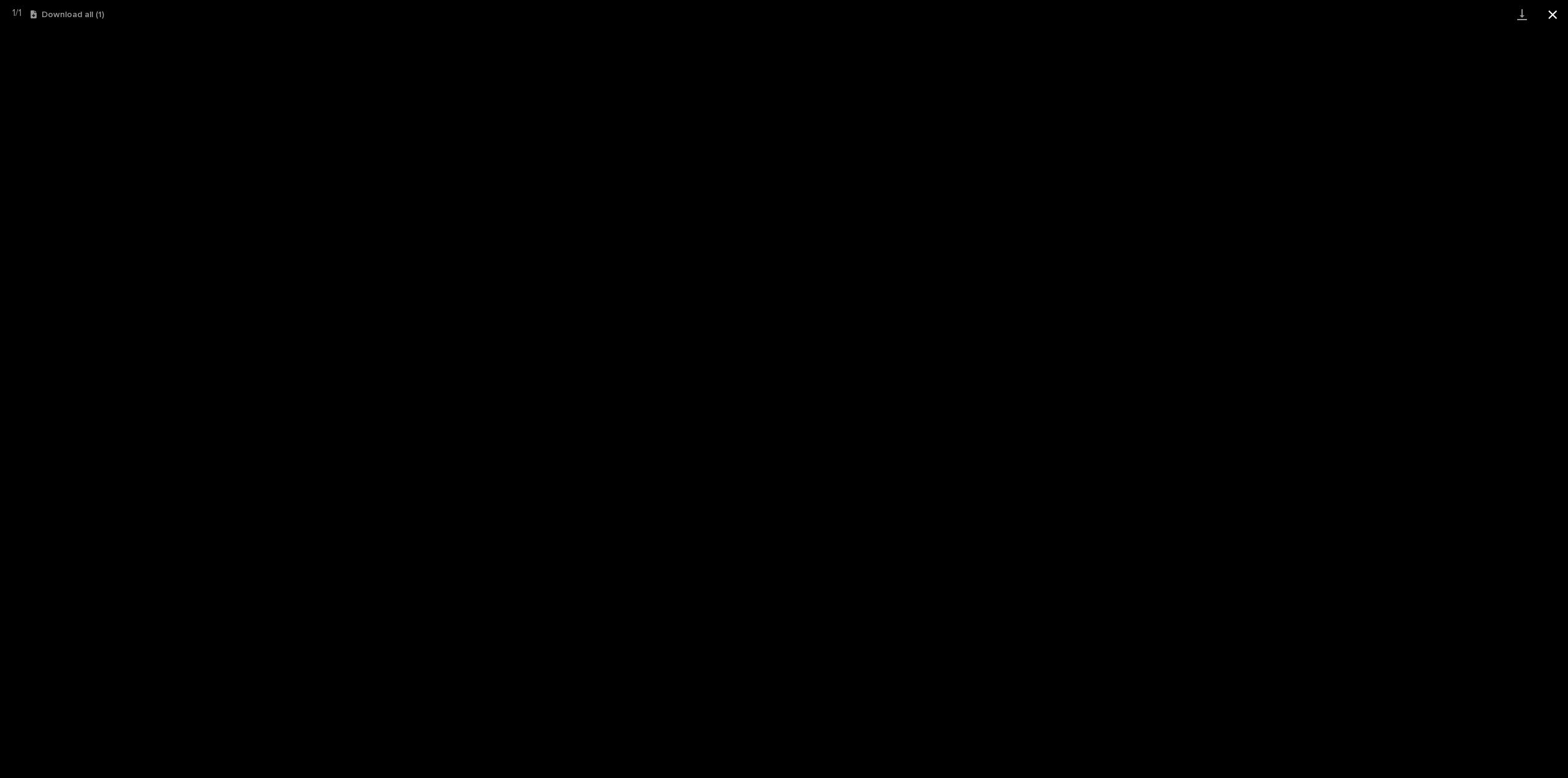
click at [1551, 11] on button "Close gallery" at bounding box center [1553, 14] width 31 height 29
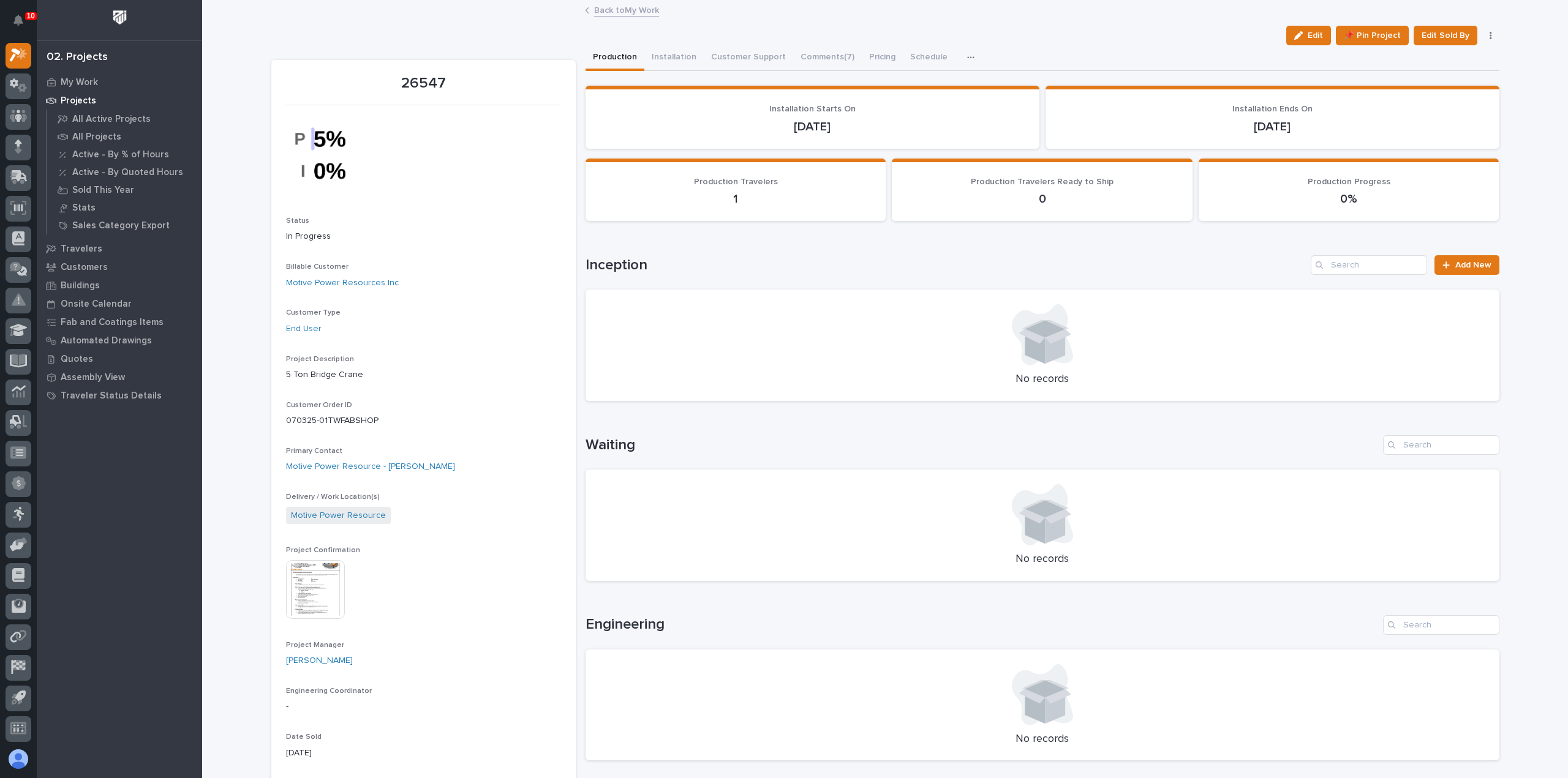
click at [624, 11] on link "Back to My Work" at bounding box center [627, 9] width 65 height 14
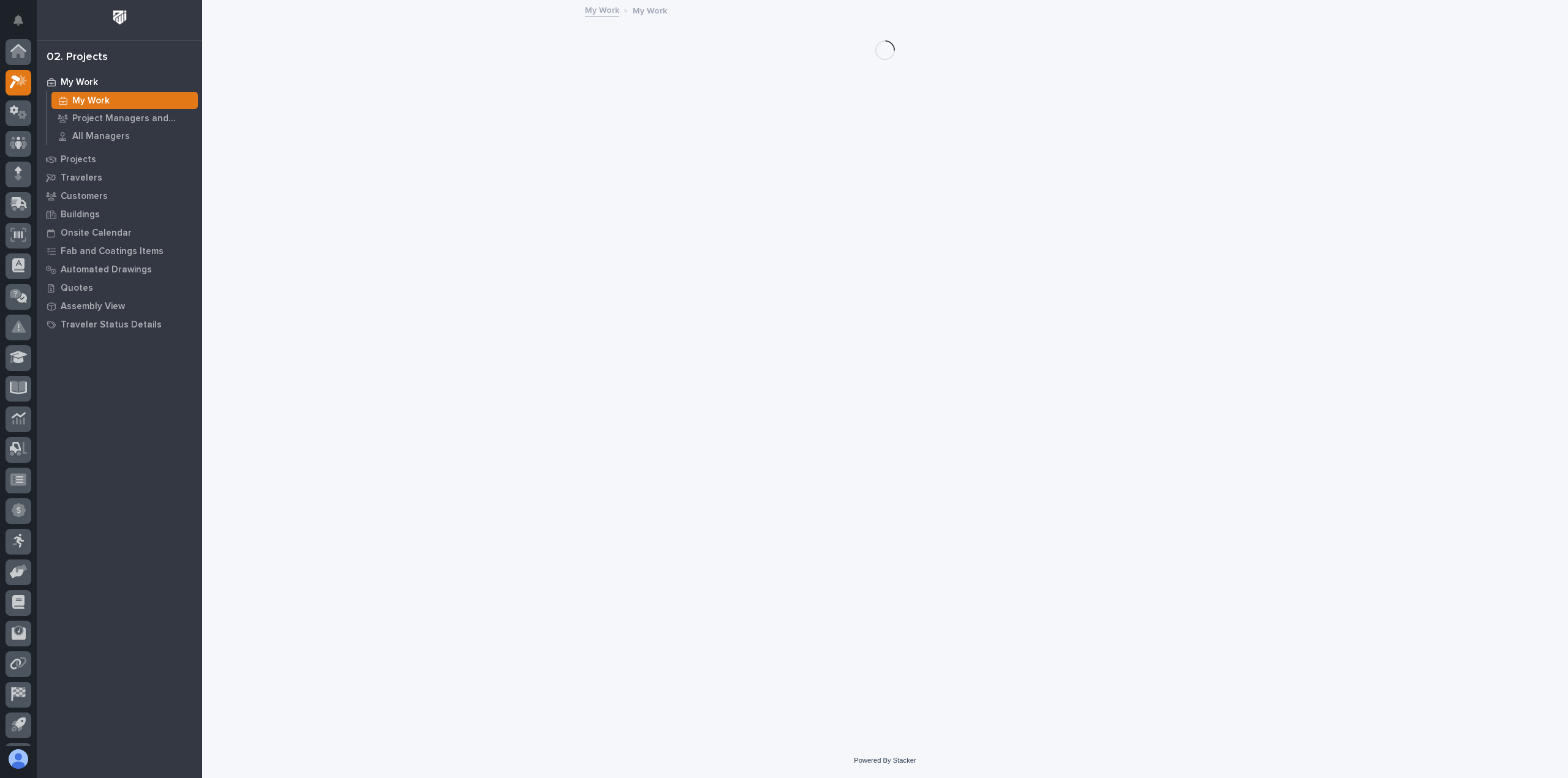
scroll to position [27, 0]
